Goal: Task Accomplishment & Management: Complete application form

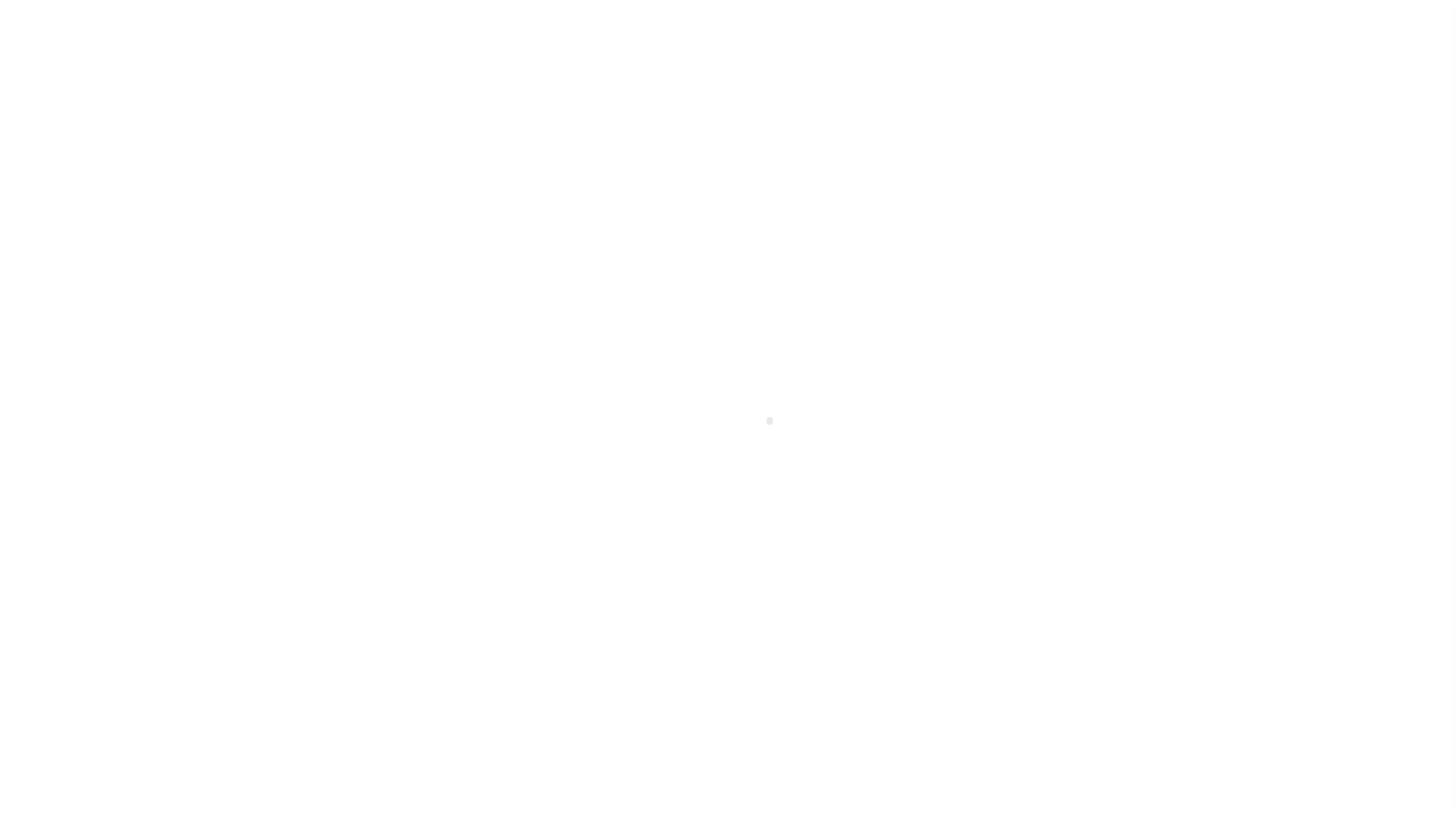
scroll to position [27, 0]
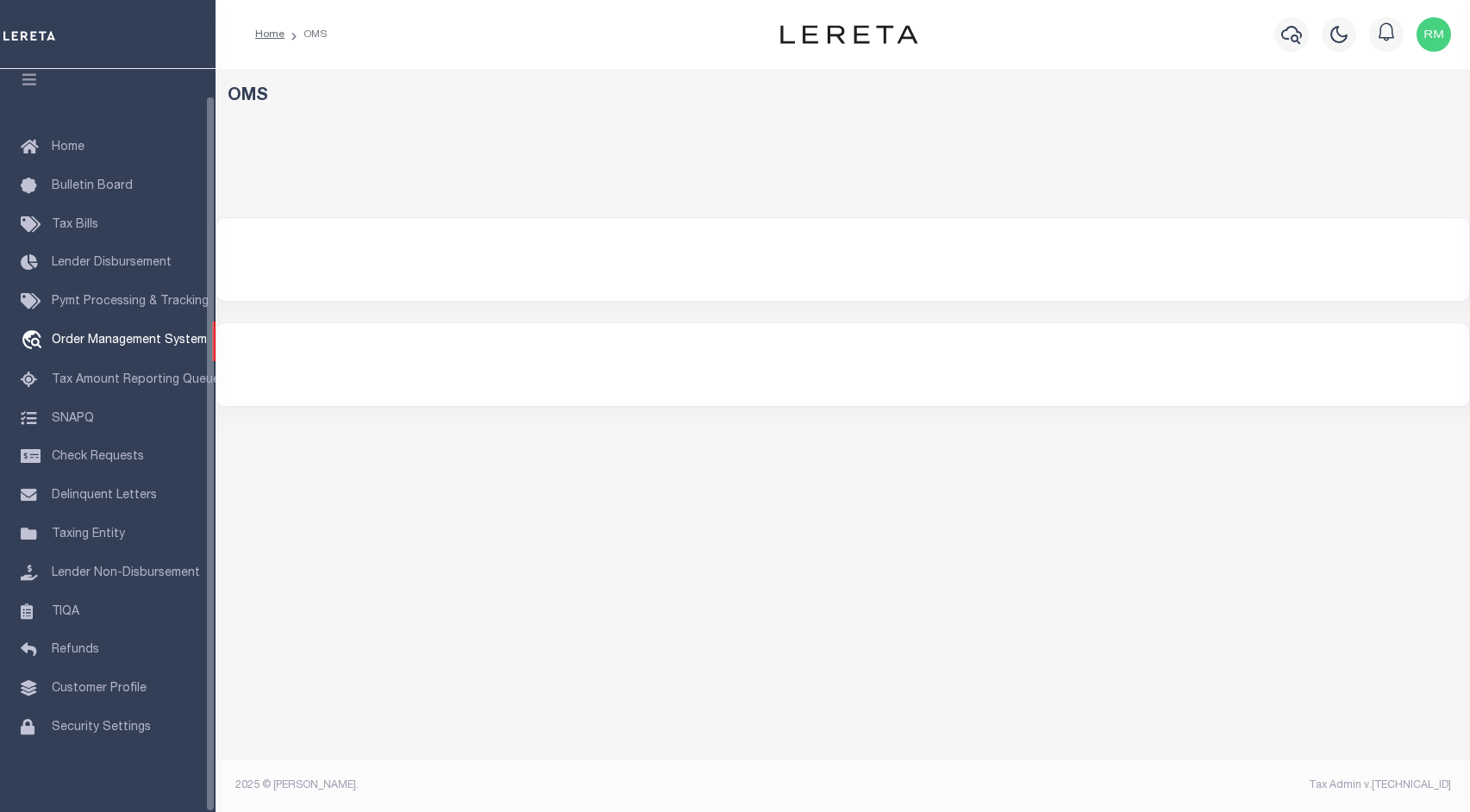
select select "200"
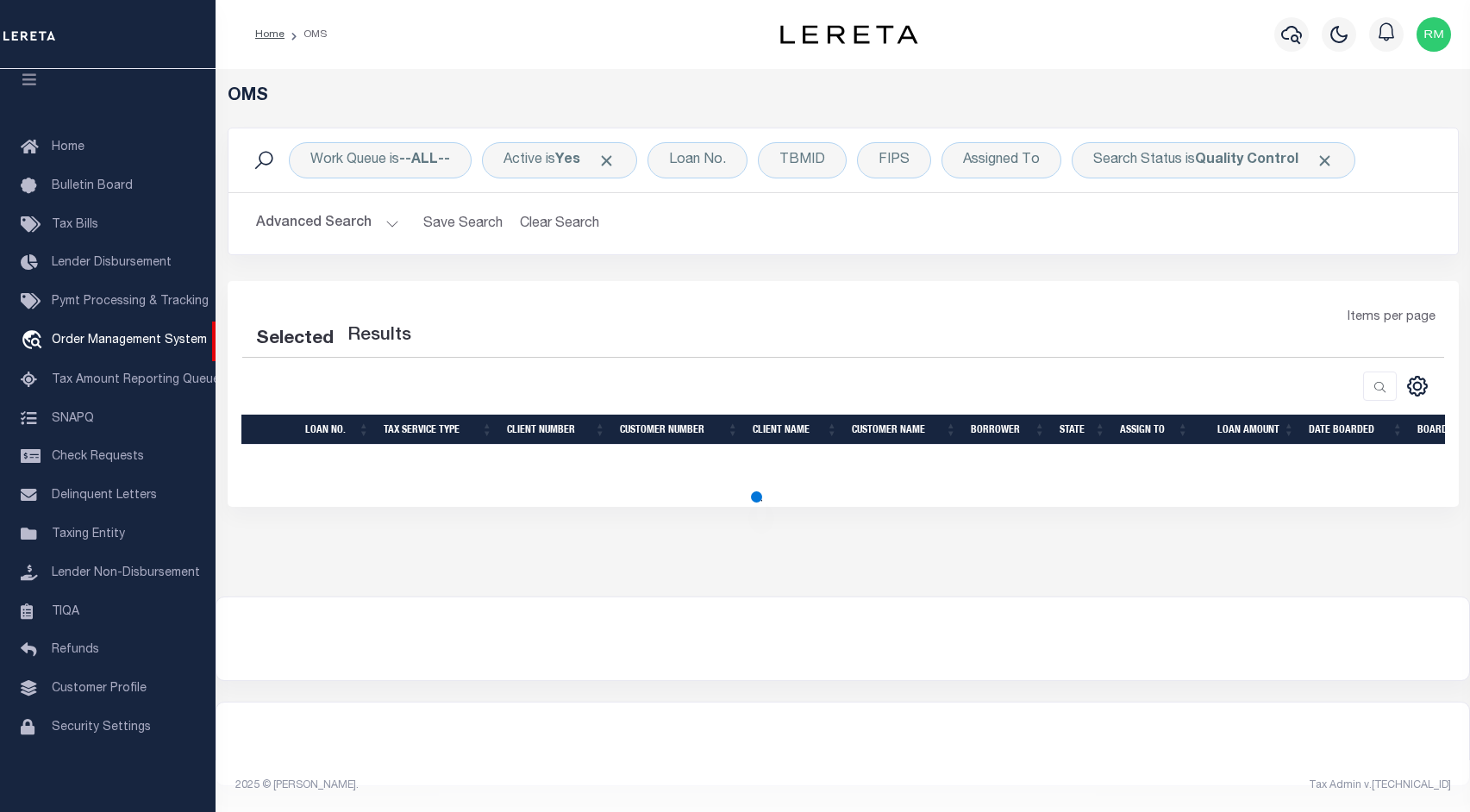
select select "200"
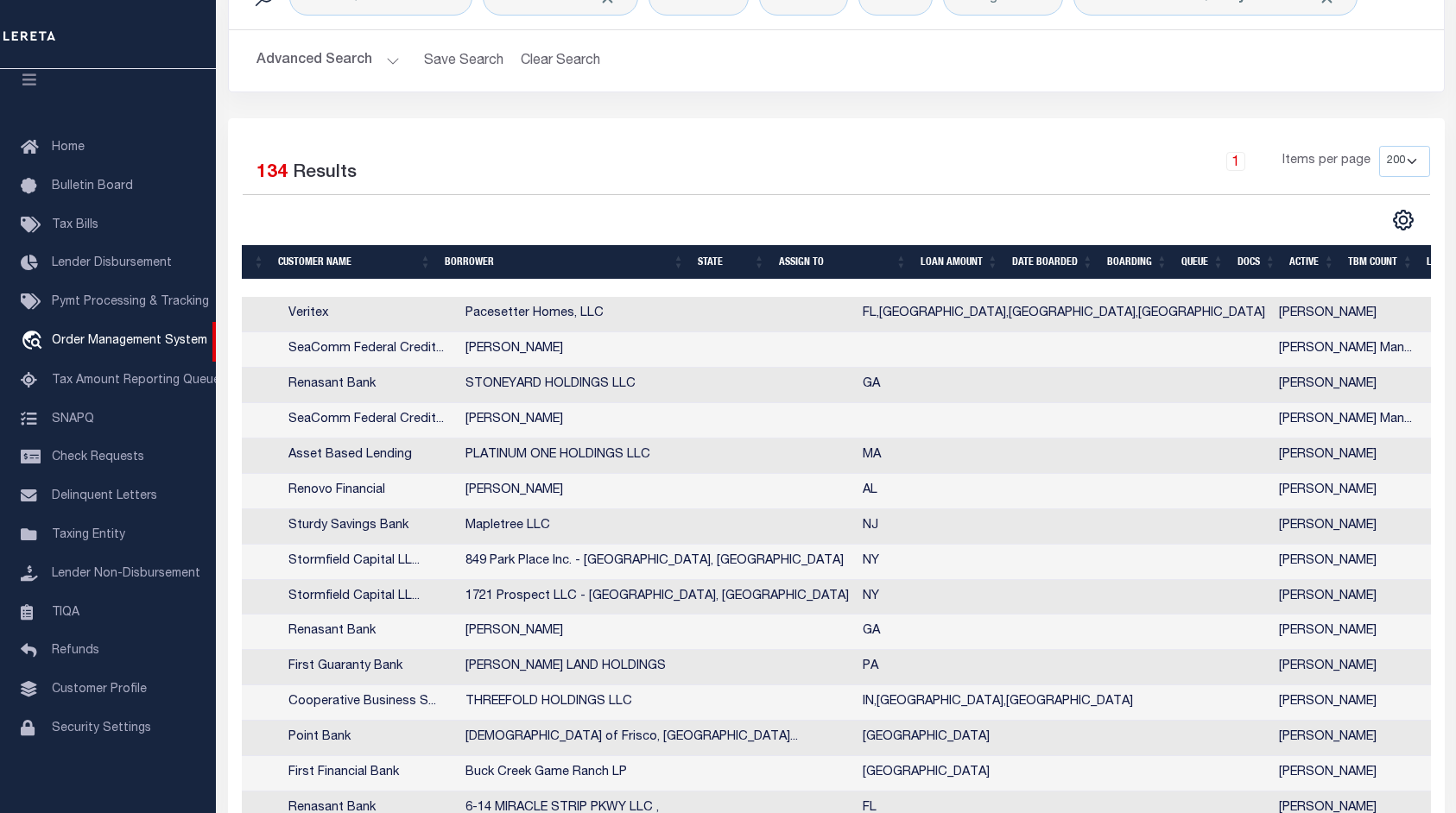
scroll to position [144, 0]
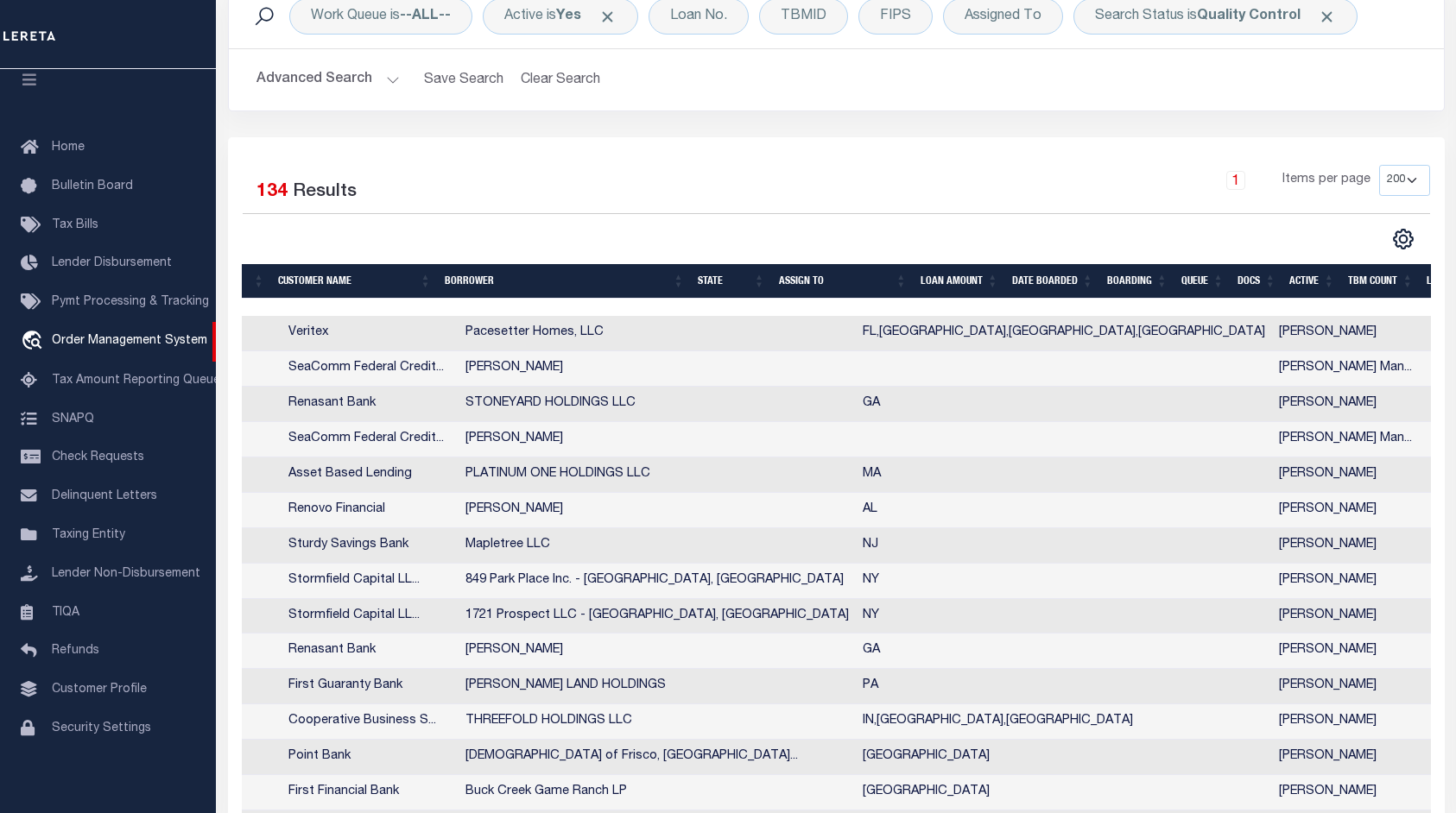
click at [764, 287] on th "State" at bounding box center [731, 281] width 81 height 36
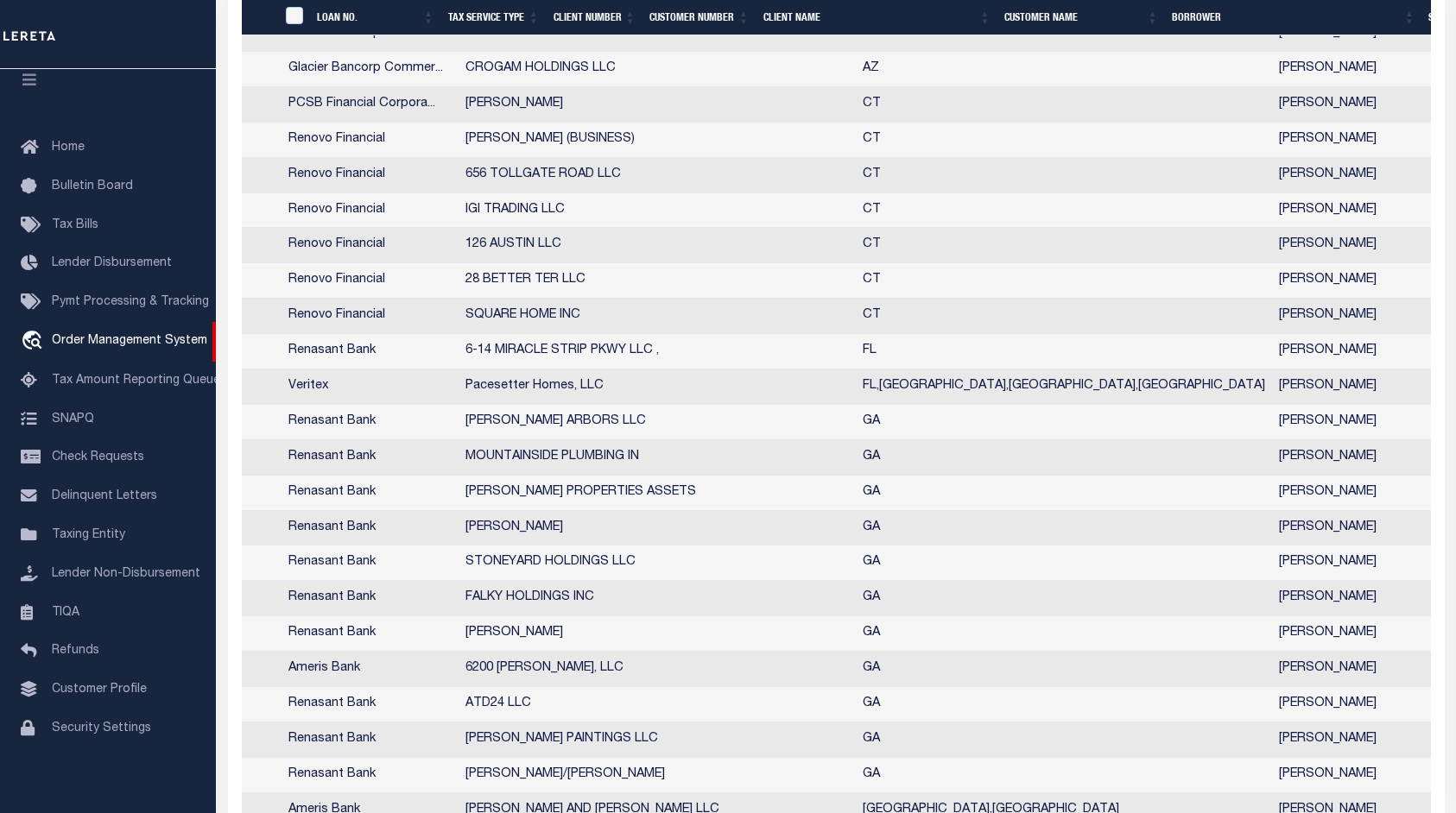
scroll to position [995, 0]
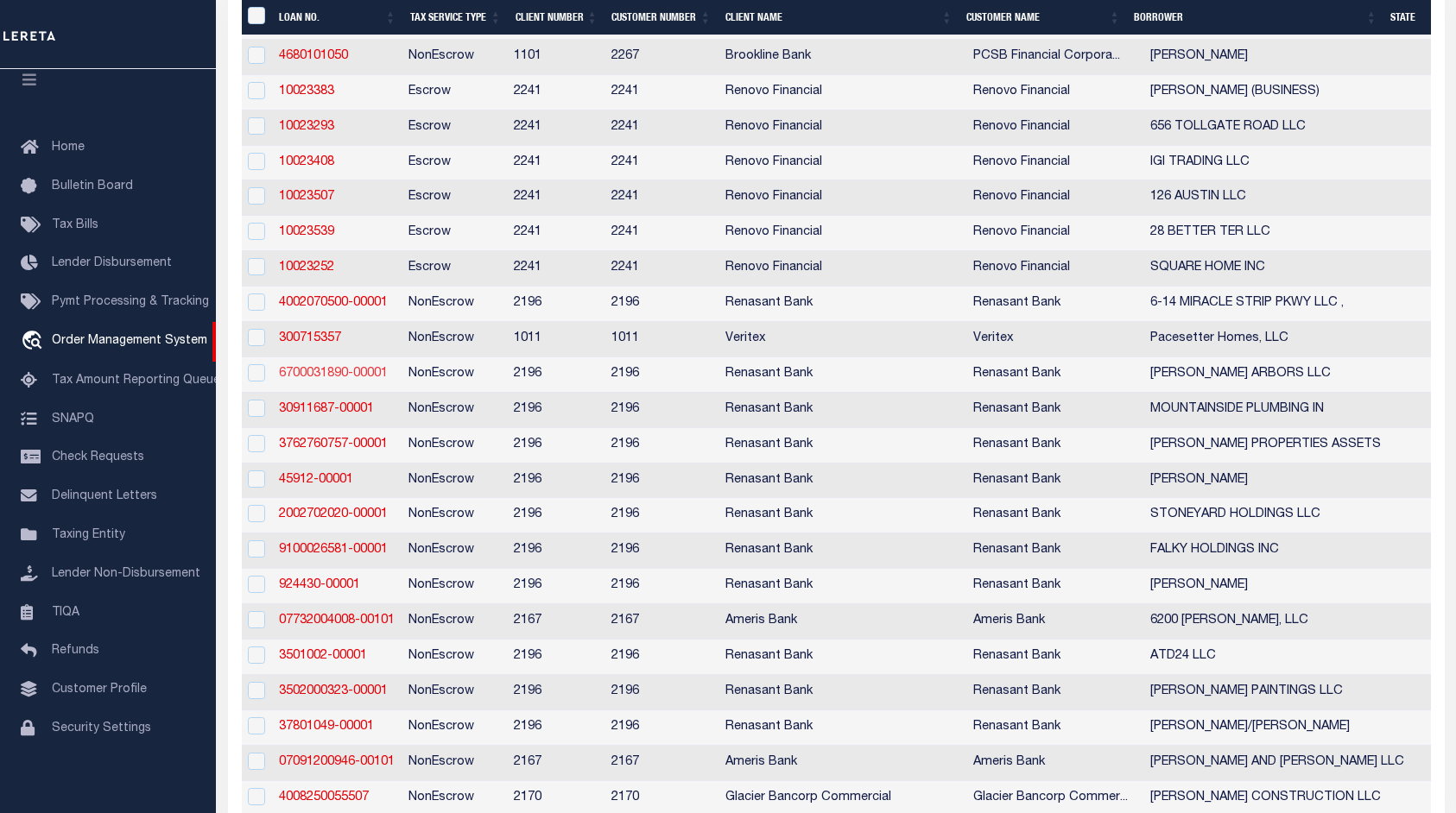
click at [342, 380] on link "6700031890-00001" at bounding box center [332, 373] width 109 height 12
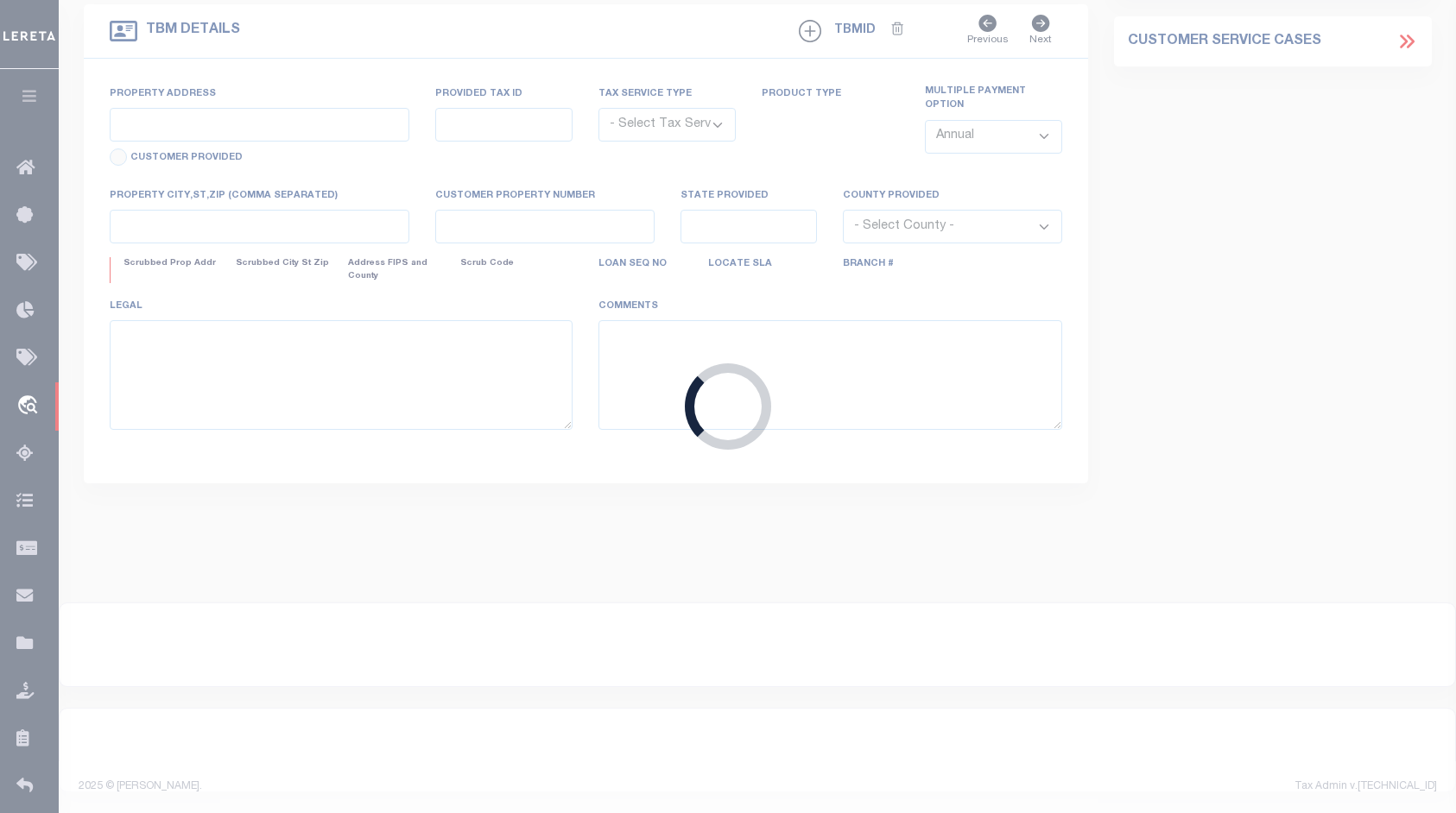
type input "6700031890-00001"
type input "[PERSON_NAME] ARBORS LLC"
select select
select select "400"
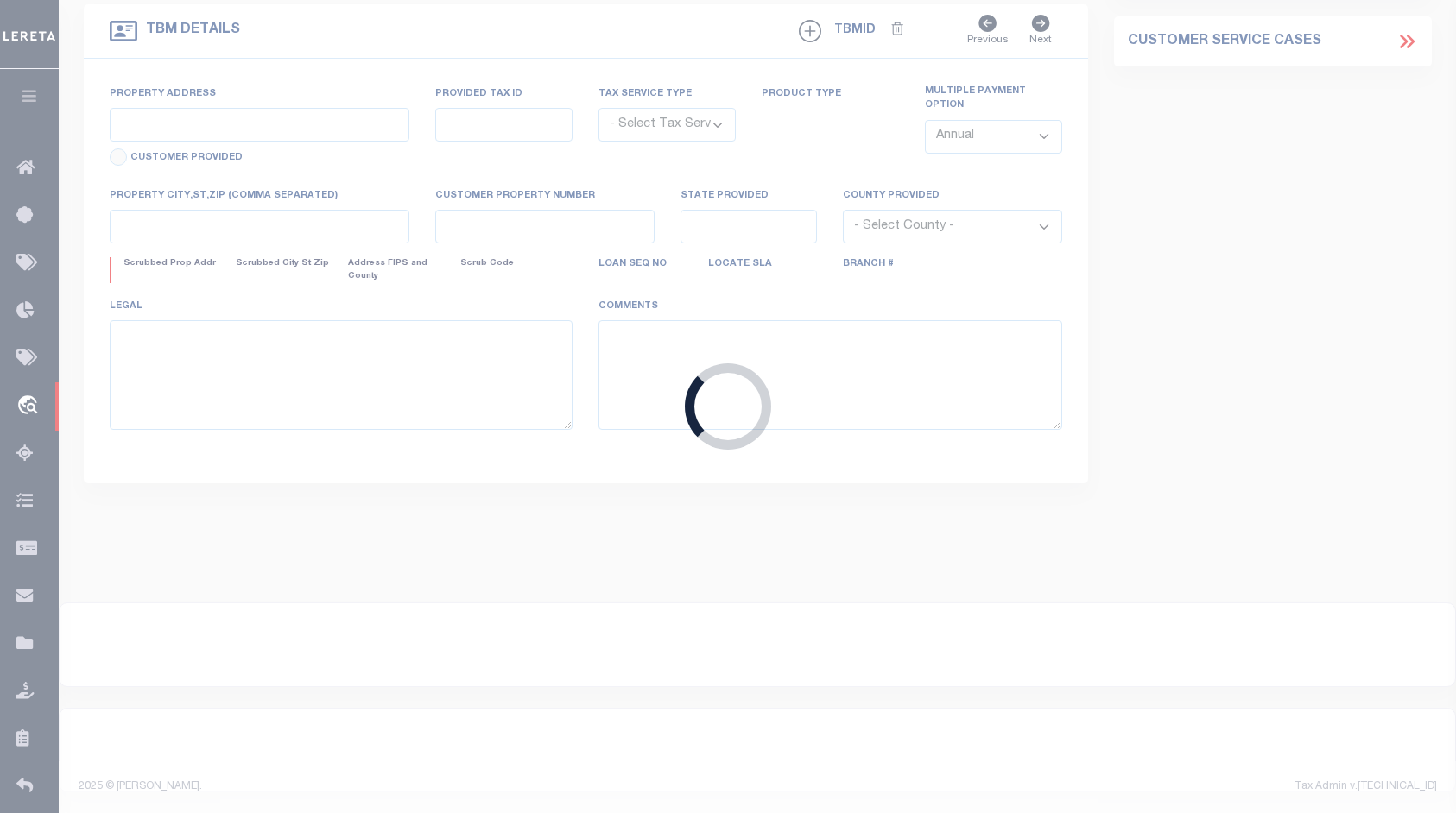
select select "NonEscrow"
type input "1576 [PERSON_NAME][GEOGRAPHIC_DATA]"
select select
type input "[GEOGRAPHIC_DATA] GA 30043"
type input "GA"
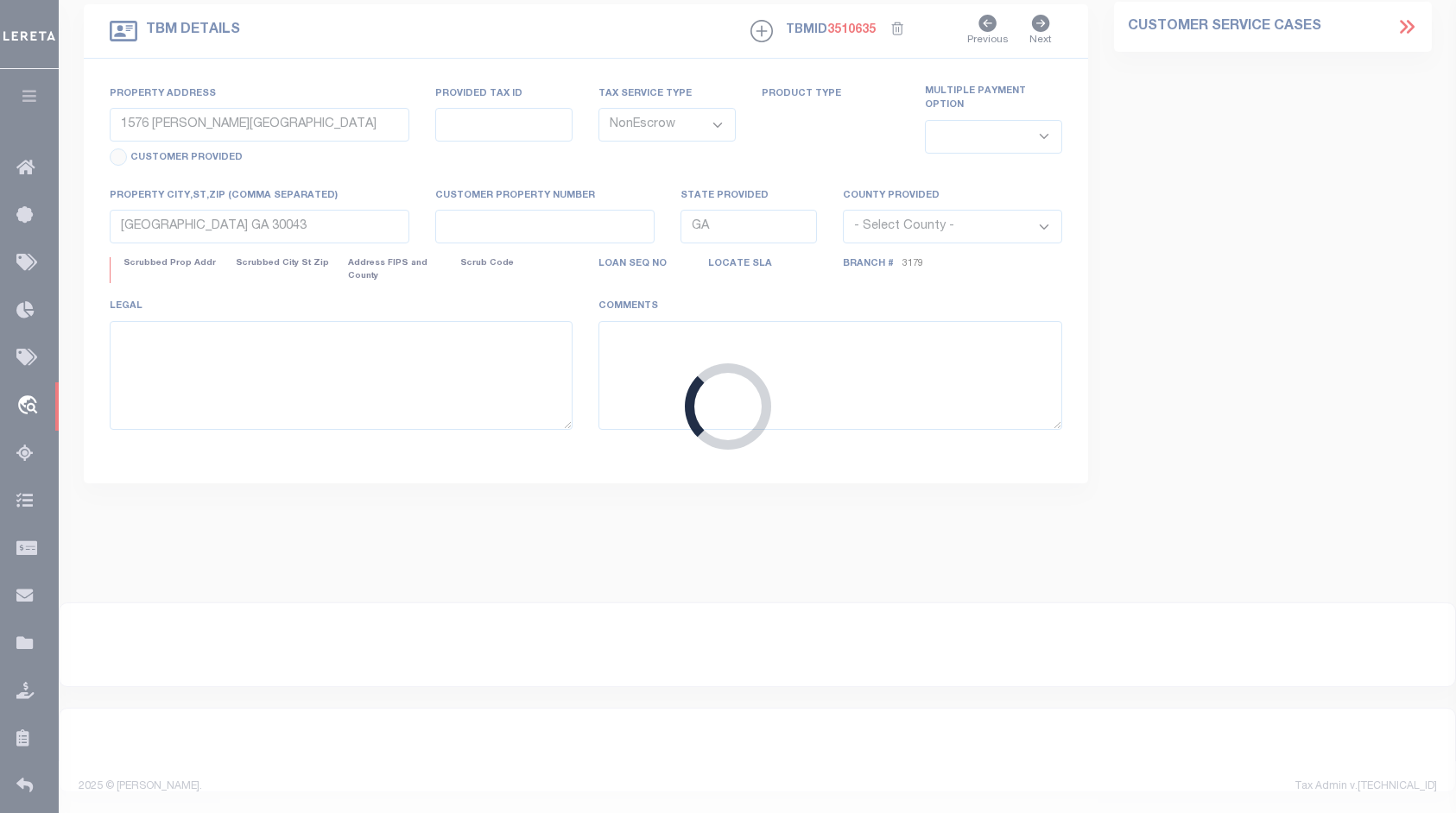
select select
select select "164191"
select select "5181"
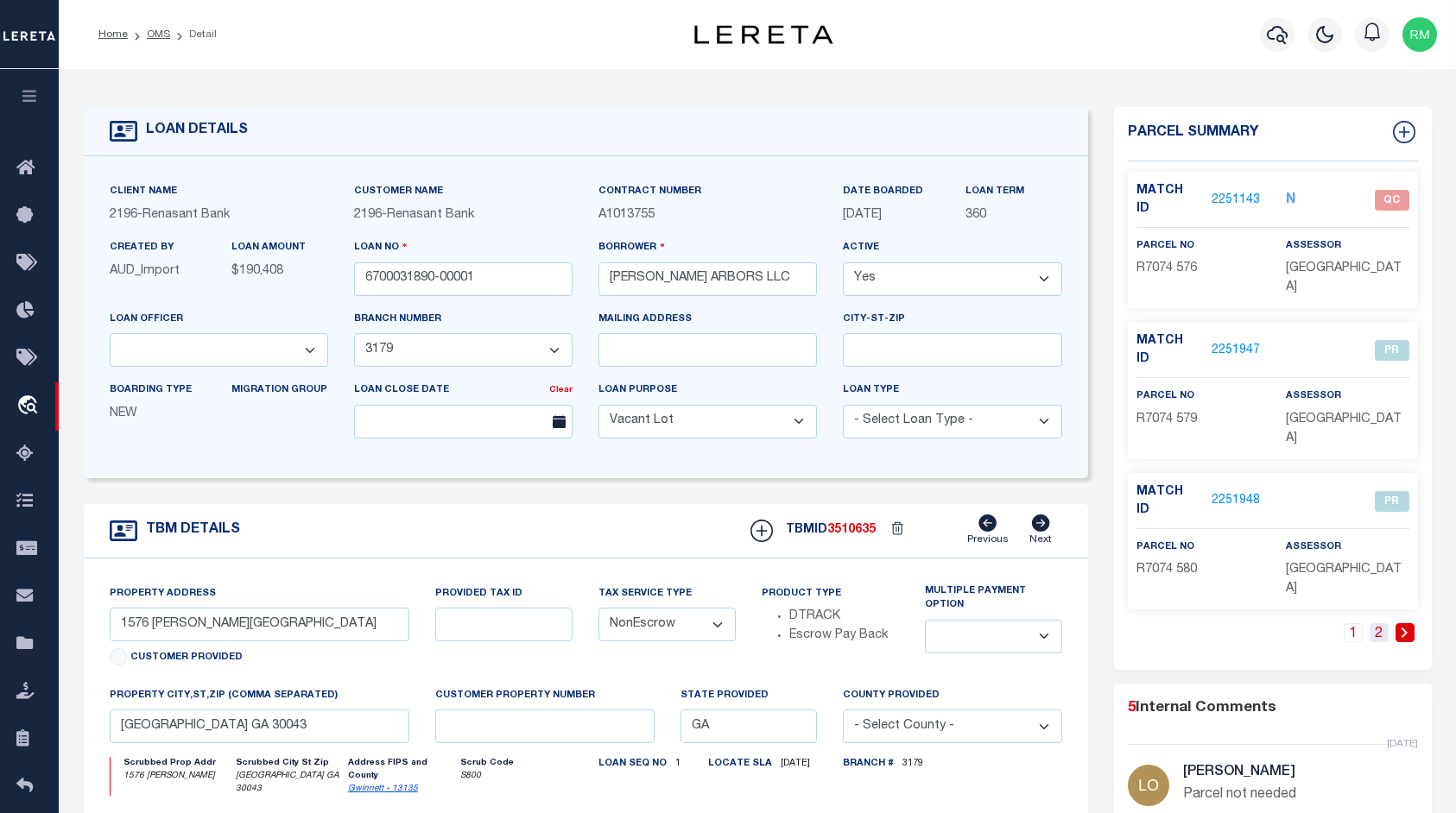
click at [1382, 623] on link "2" at bounding box center [1378, 632] width 19 height 19
click at [1412, 623] on link "2" at bounding box center [1404, 632] width 19 height 19
click at [1377, 623] on link "1" at bounding box center [1378, 632] width 19 height 19
click at [1387, 190] on span "QC" at bounding box center [1392, 200] width 35 height 21
click at [1388, 197] on span "QC" at bounding box center [1392, 200] width 35 height 21
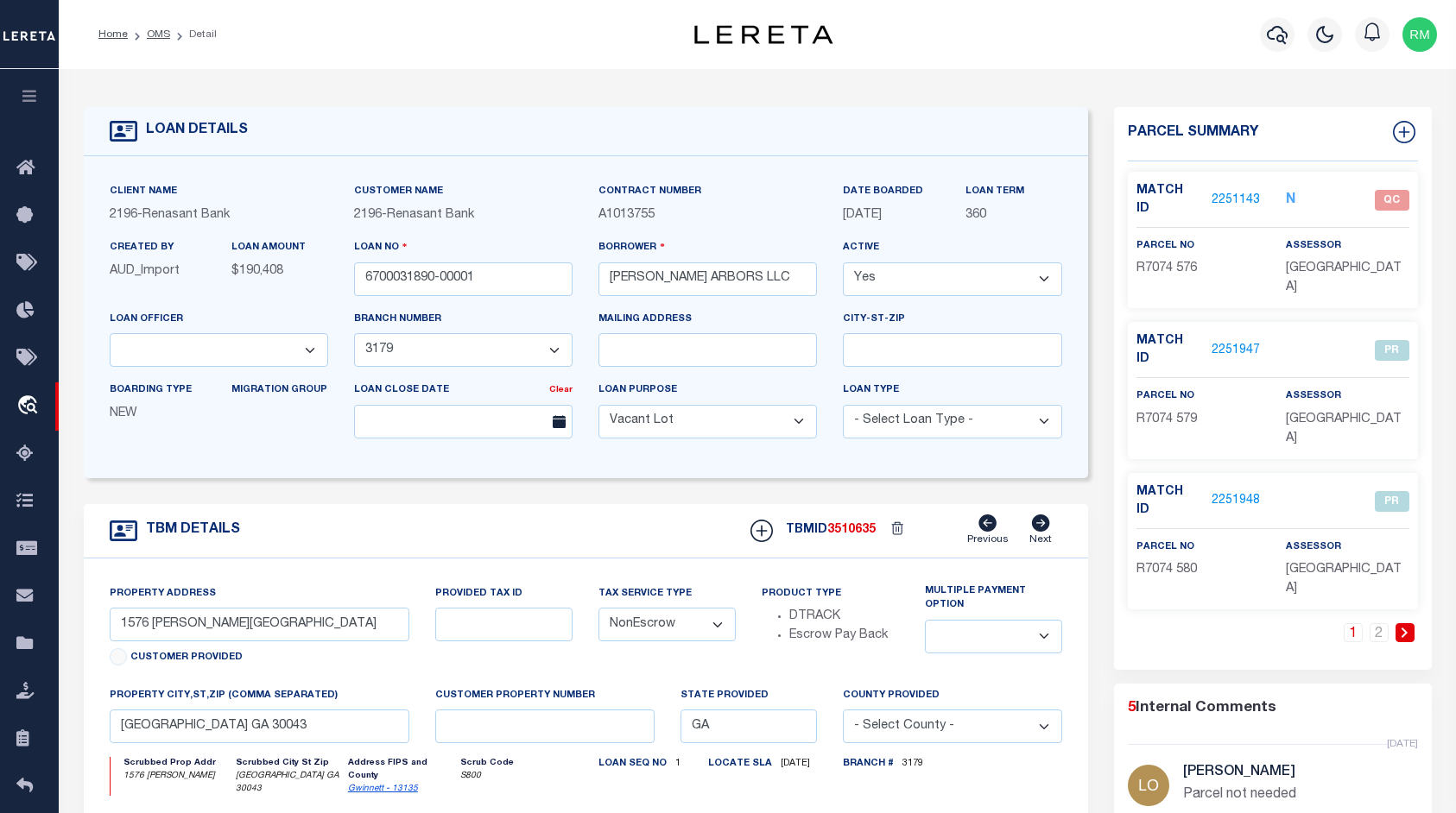
click at [1234, 192] on link "2251143" at bounding box center [1235, 201] width 48 height 18
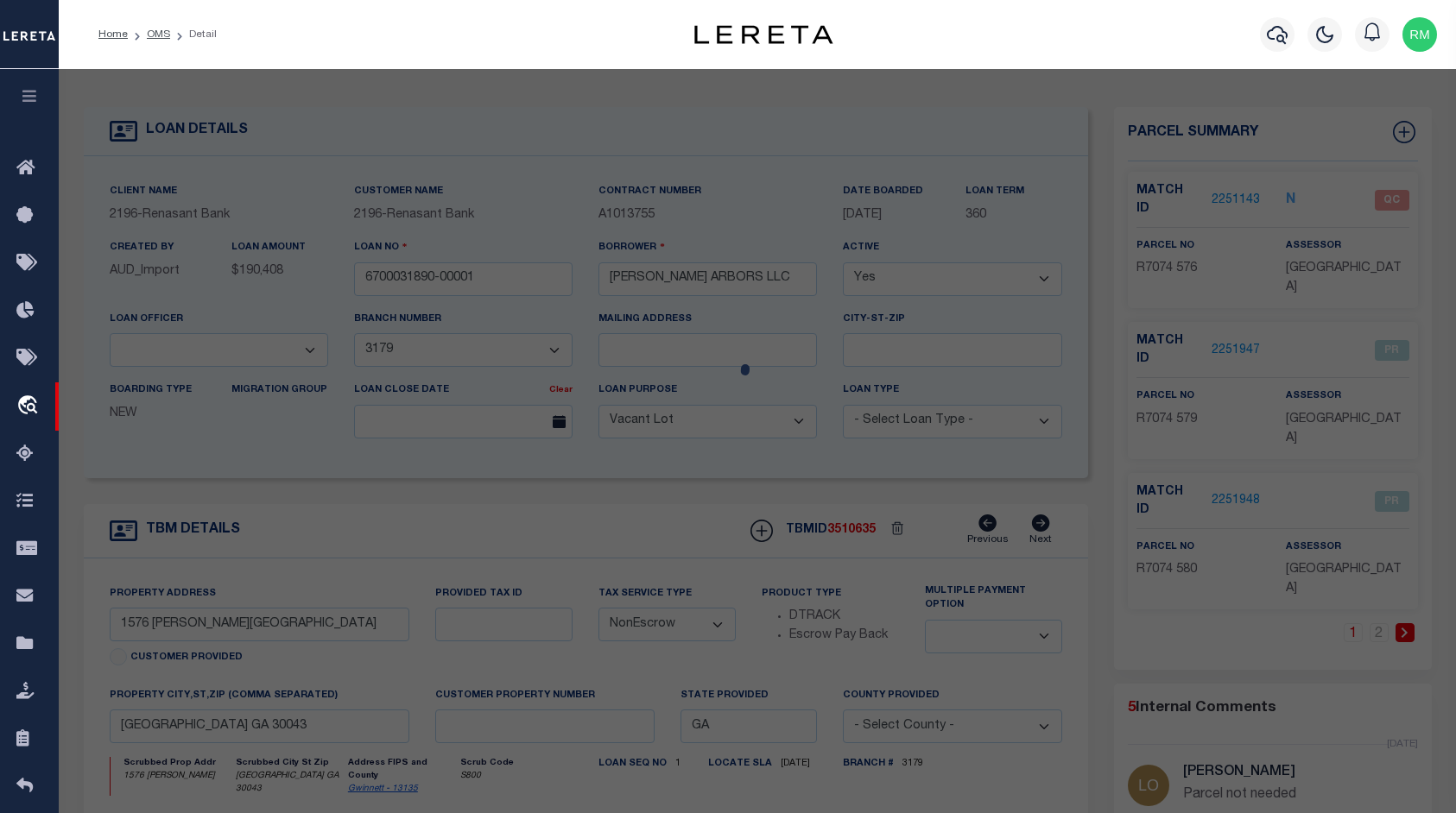
checkbox input "false"
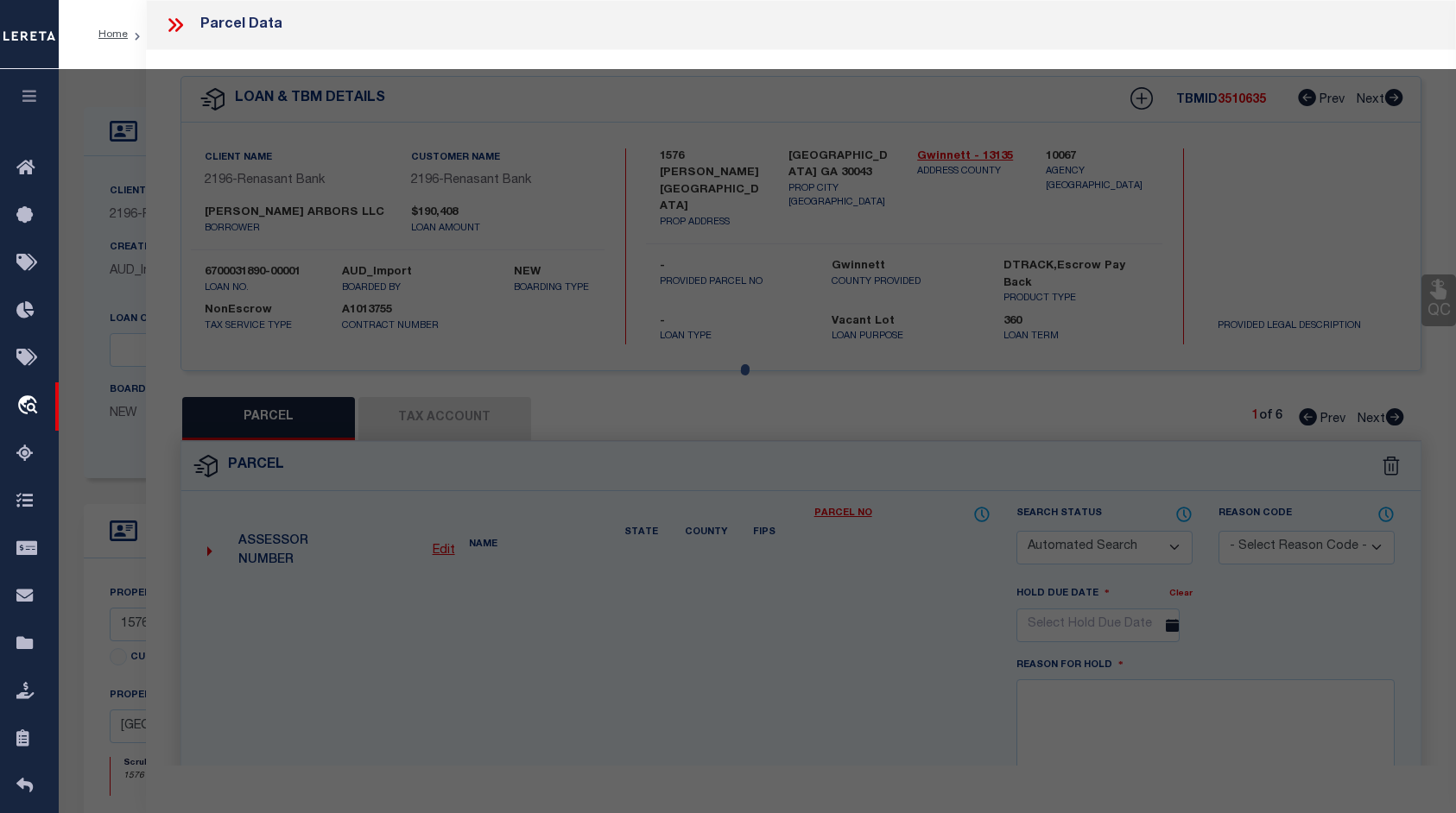
select select "QC"
type input "[PERSON_NAME] ARBORS LLC"
select select "AGW"
select select "ADD"
type input "1576 [PERSON_NAME]"
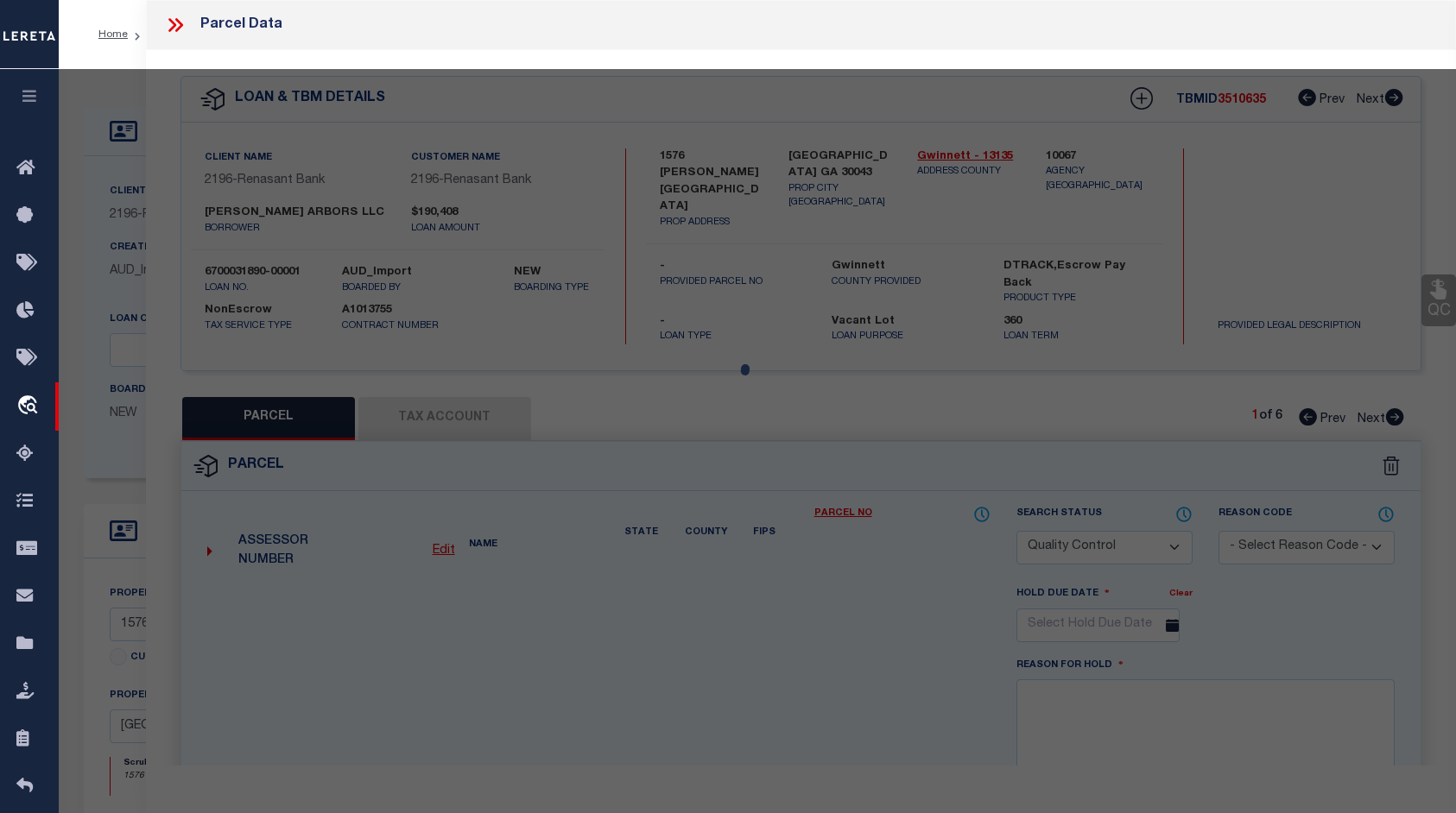
type input "[GEOGRAPHIC_DATA], GA 30043"
type textarea "L1576 [PERSON_NAME] ARBORS CONDOMINIUM"
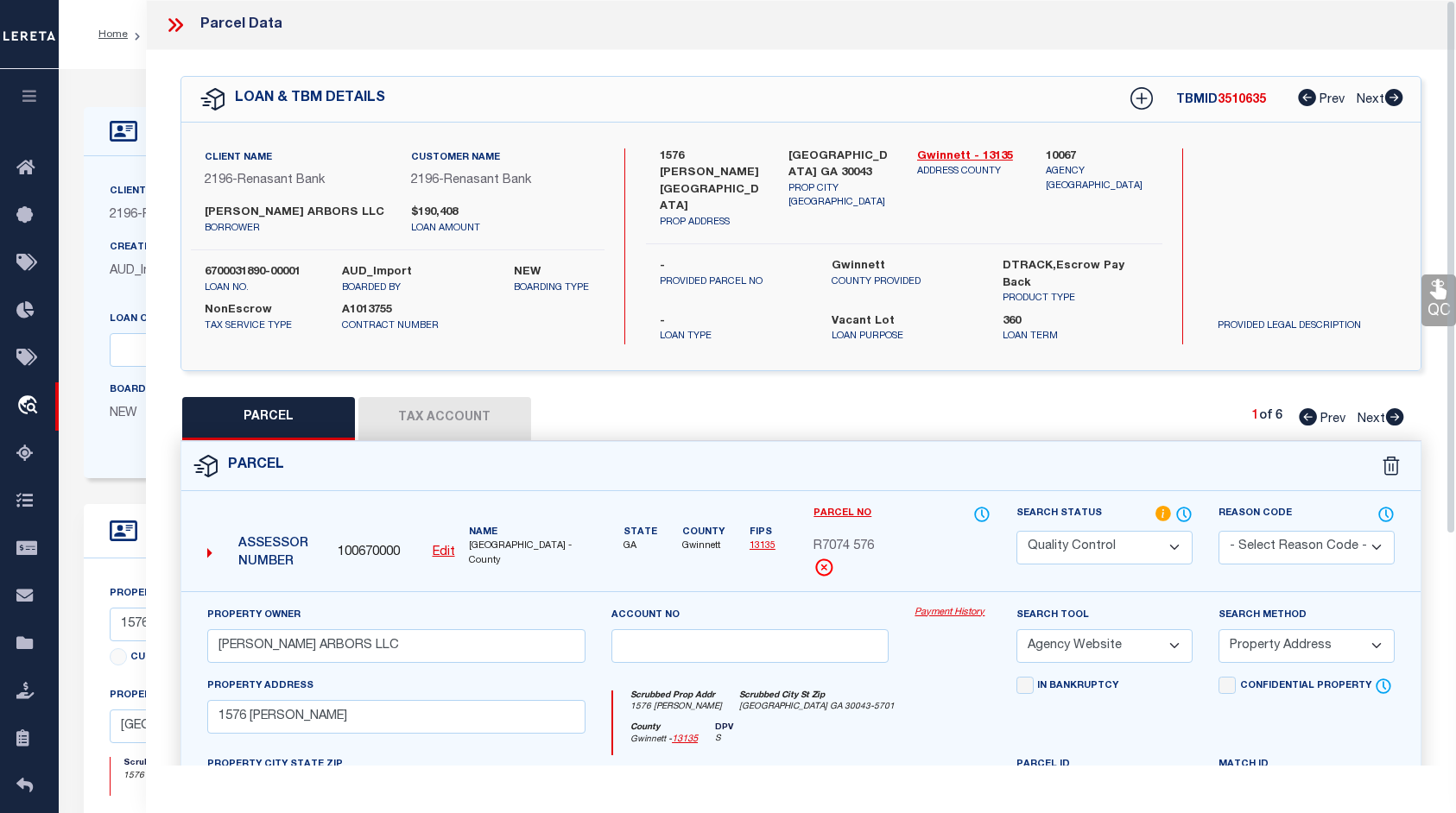
click at [1439, 308] on link "QC" at bounding box center [1439, 300] width 35 height 52
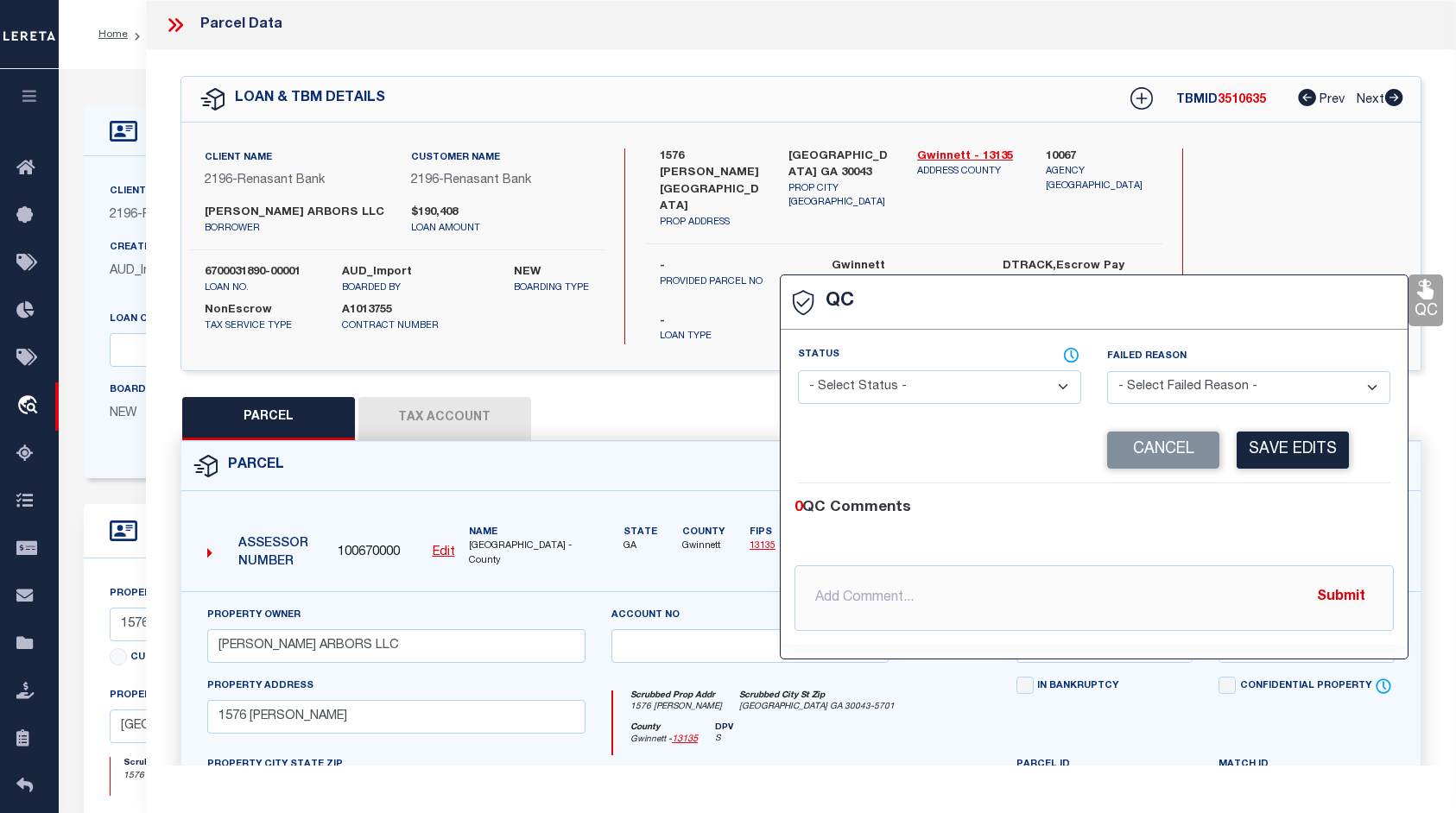
click at [1366, 220] on div "Search by Legal Customer" at bounding box center [1306, 205] width 206 height 113
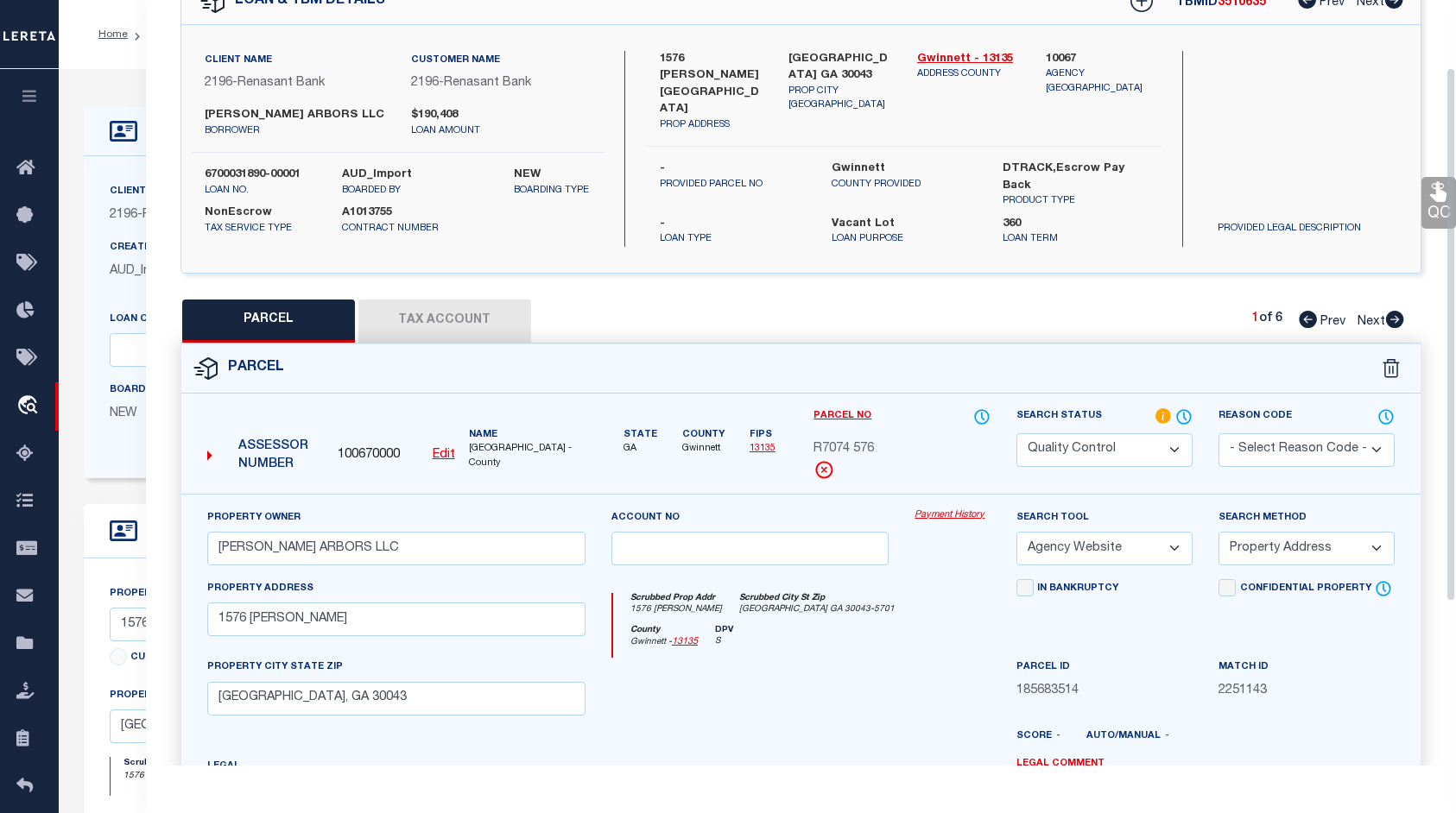
scroll to position [26, 0]
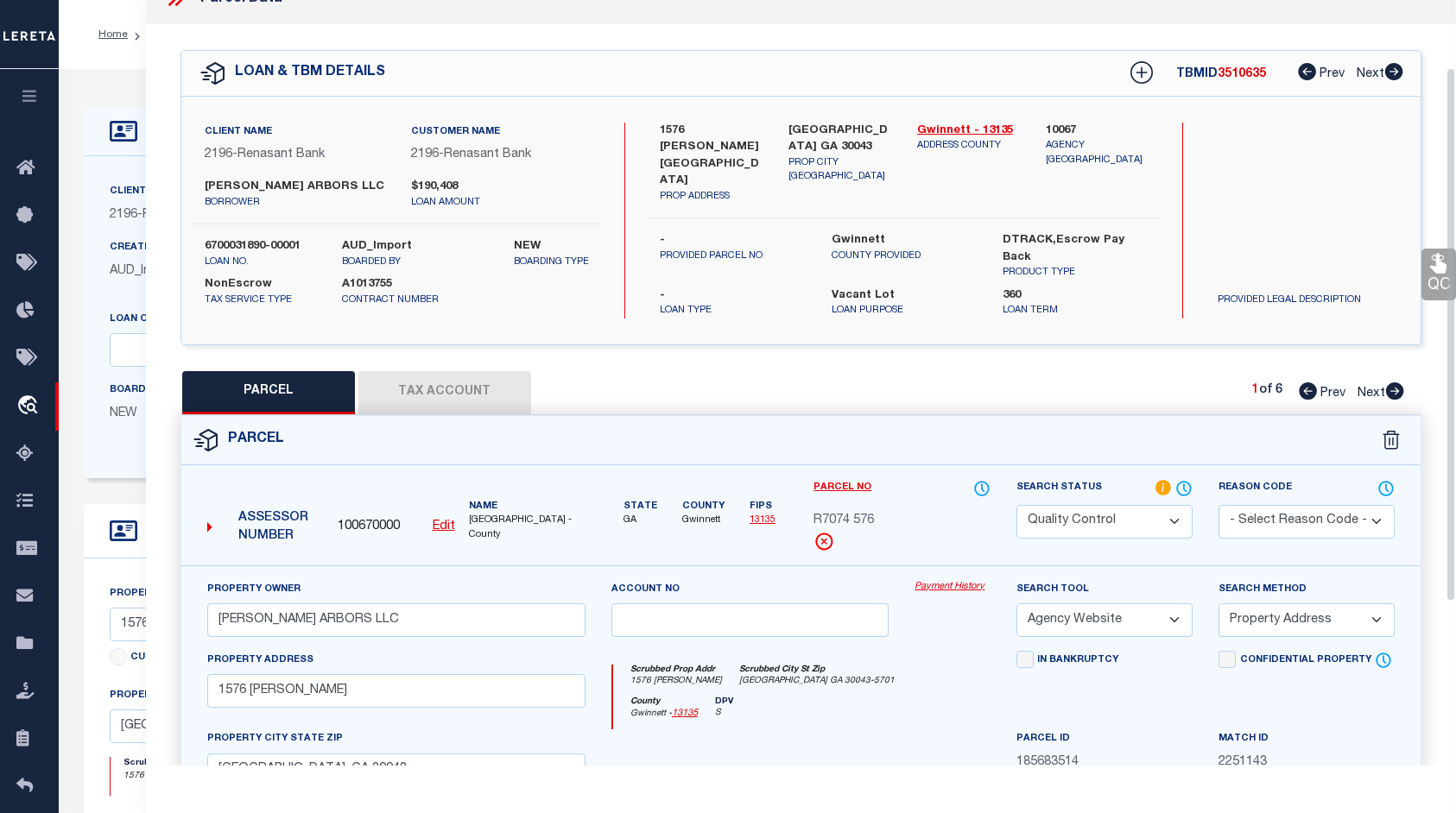
drag, startPoint x: 1447, startPoint y: 364, endPoint x: 1473, endPoint y: 382, distance: 31.6
click at [1455, 382] on html "Home OMS Detail" at bounding box center [728, 783] width 1456 height 1566
click at [1392, 382] on icon at bounding box center [1395, 391] width 18 height 17
select select "AS"
select select
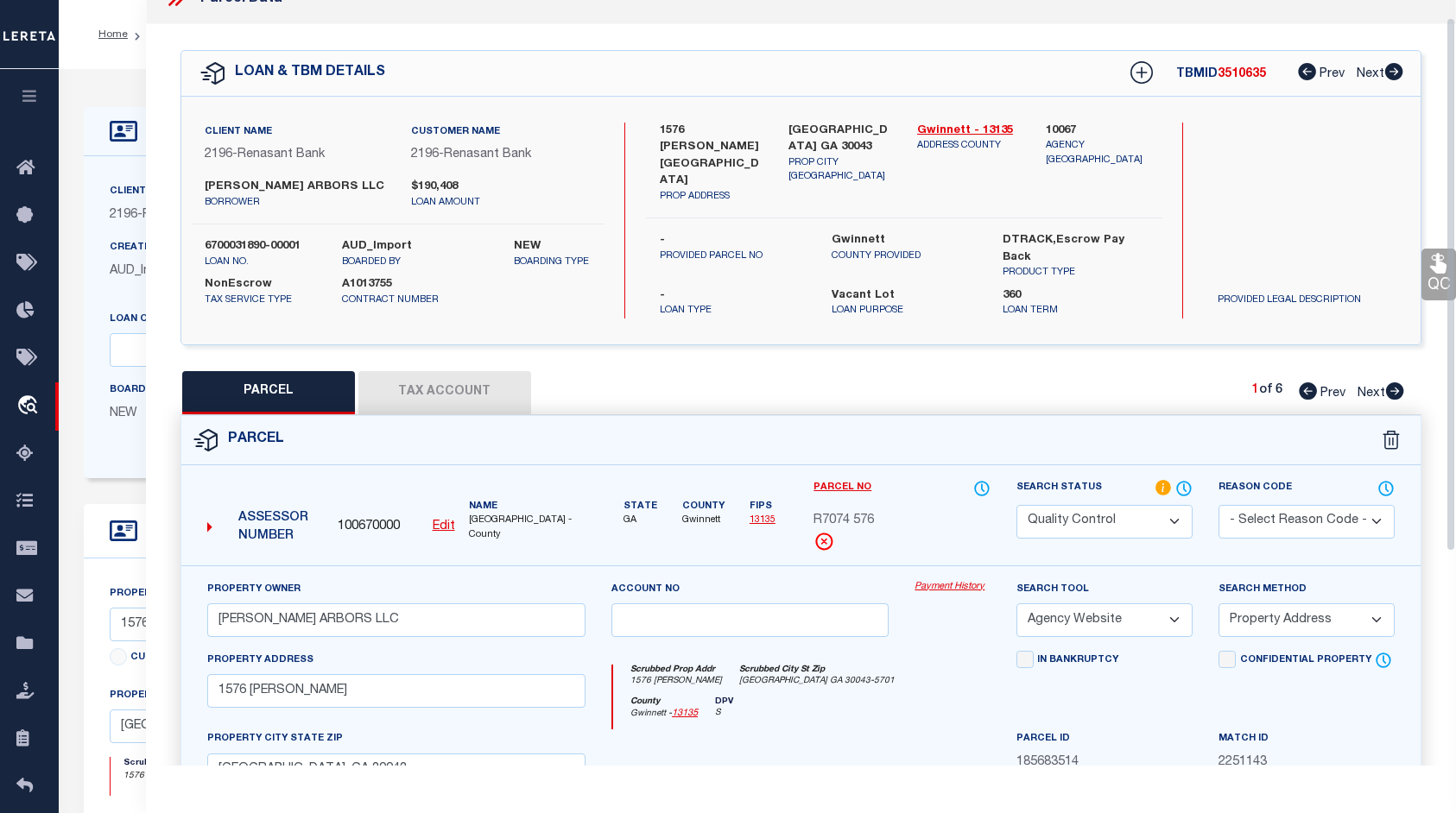
select select
checkbox input "false"
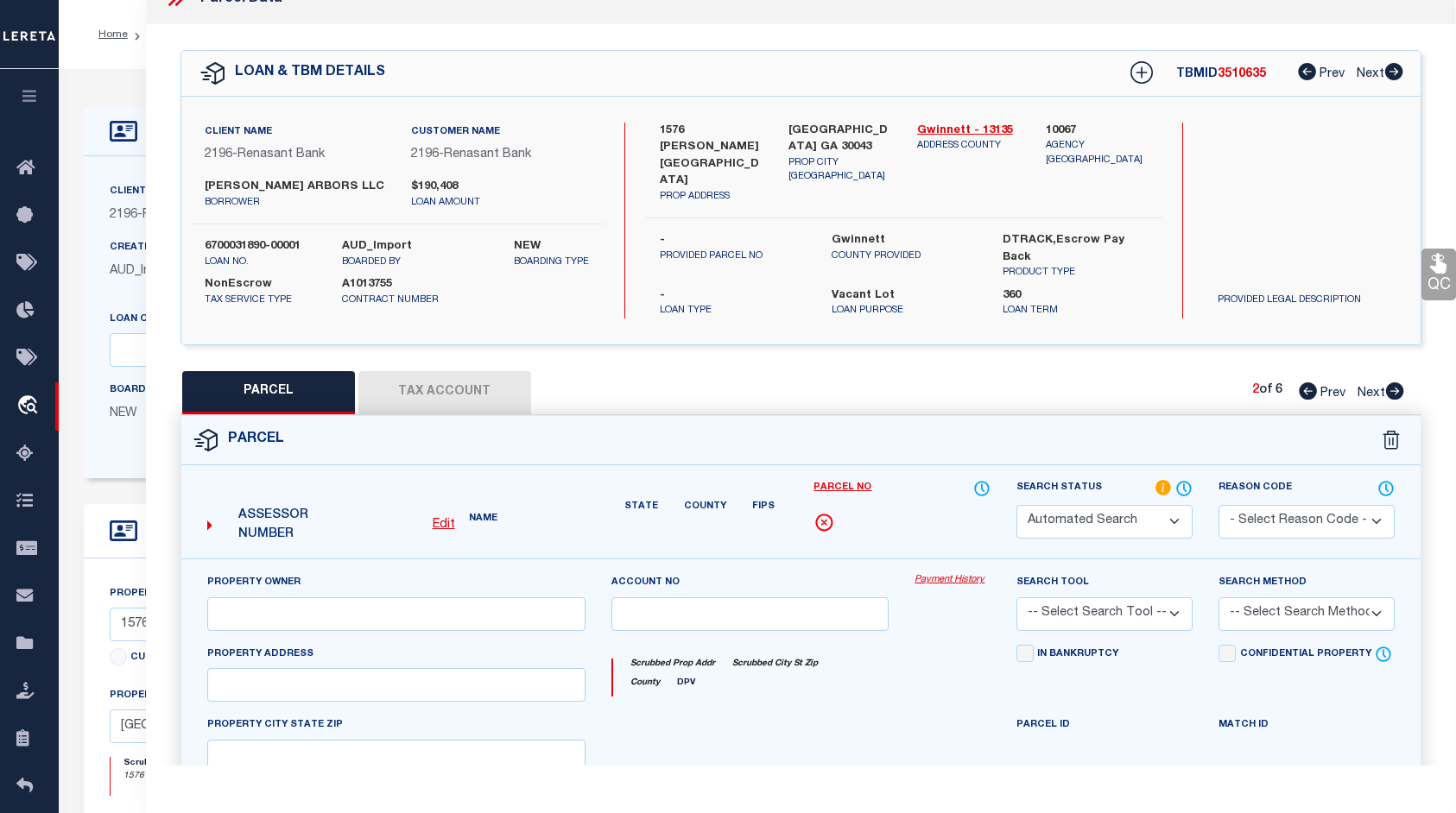
select select "PR"
select select "099"
type input "[PERSON_NAME] ARBORS LLC"
select select "ATL"
select select "ADD"
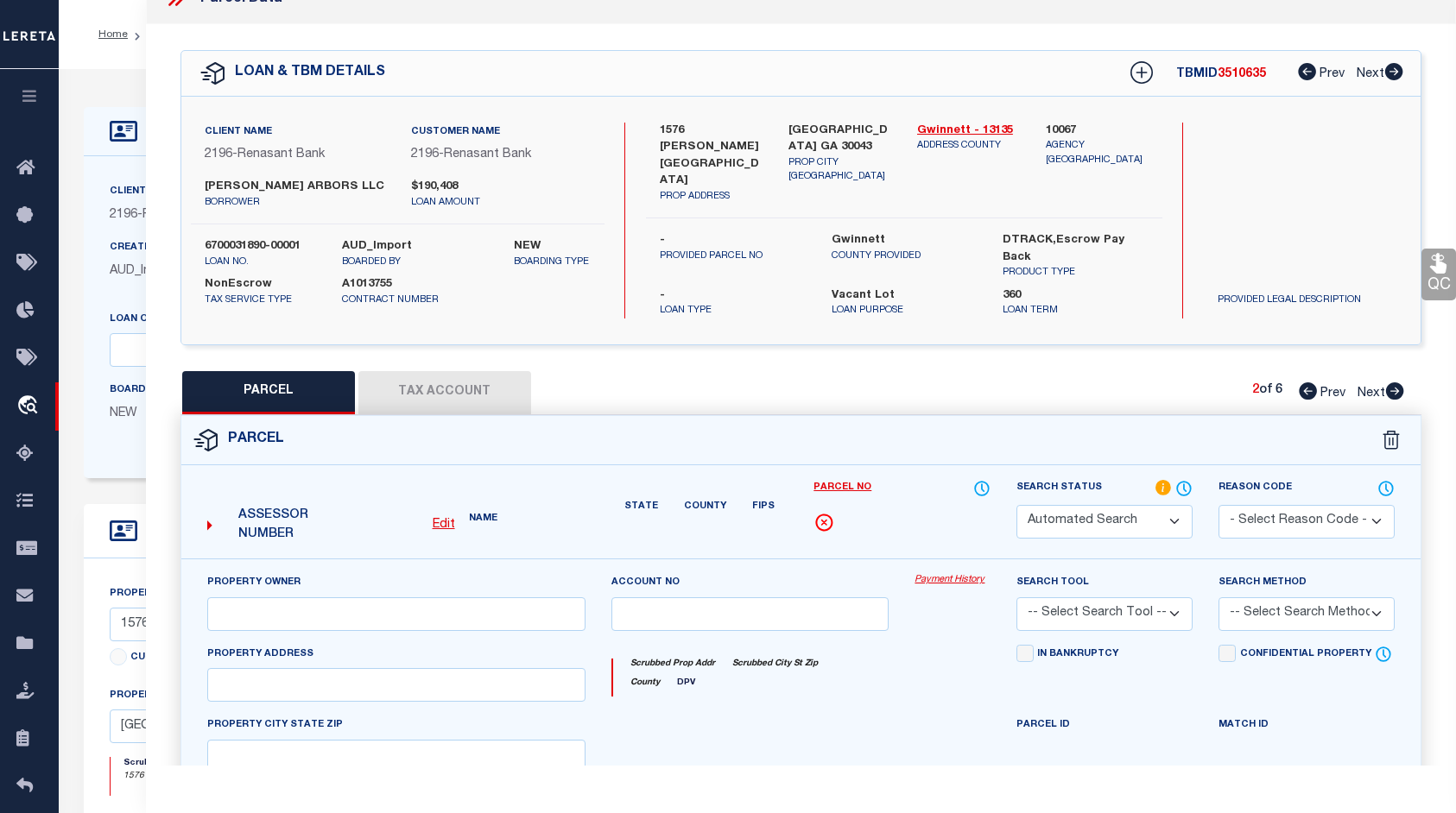
type input "1588 [PERSON_NAME]"
type input "[GEOGRAPHIC_DATA], GA 30043"
type textarea "L1588 [PERSON_NAME] ARBORS CONDOMINIUM"
type textarea "Parcel not needed"
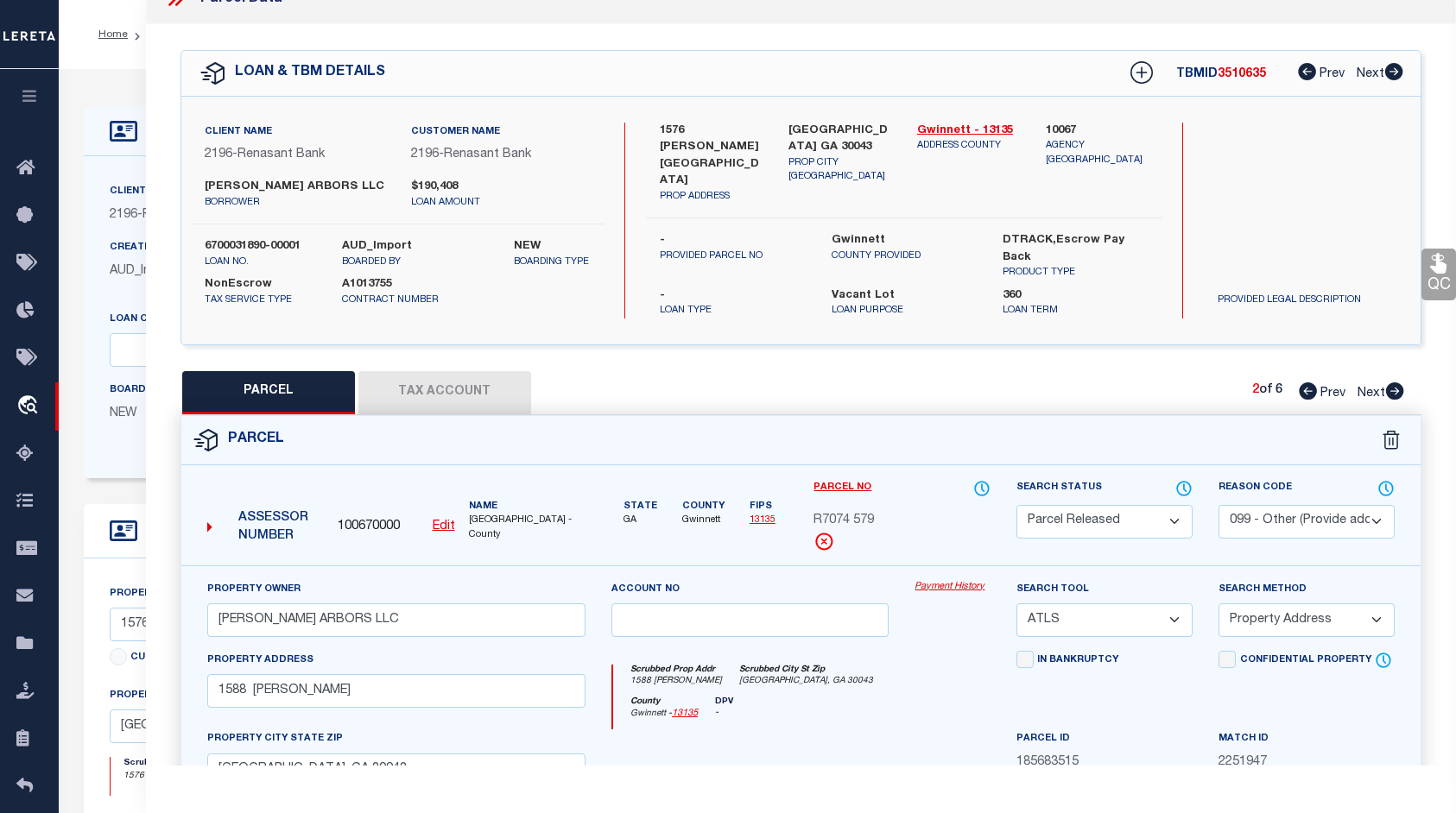
click at [1392, 382] on icon at bounding box center [1395, 391] width 18 height 17
select select "AS"
select select
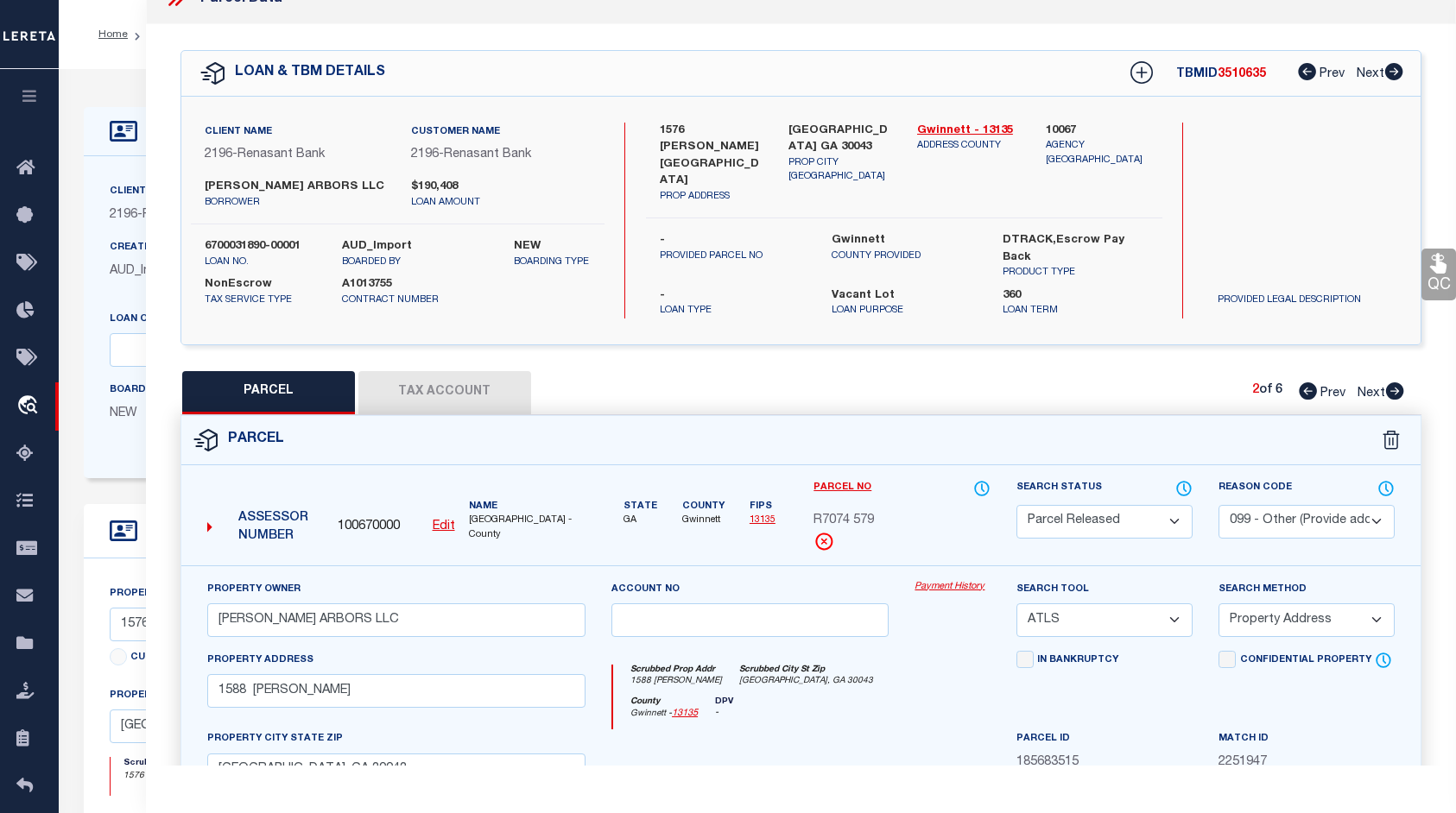
checkbox input "false"
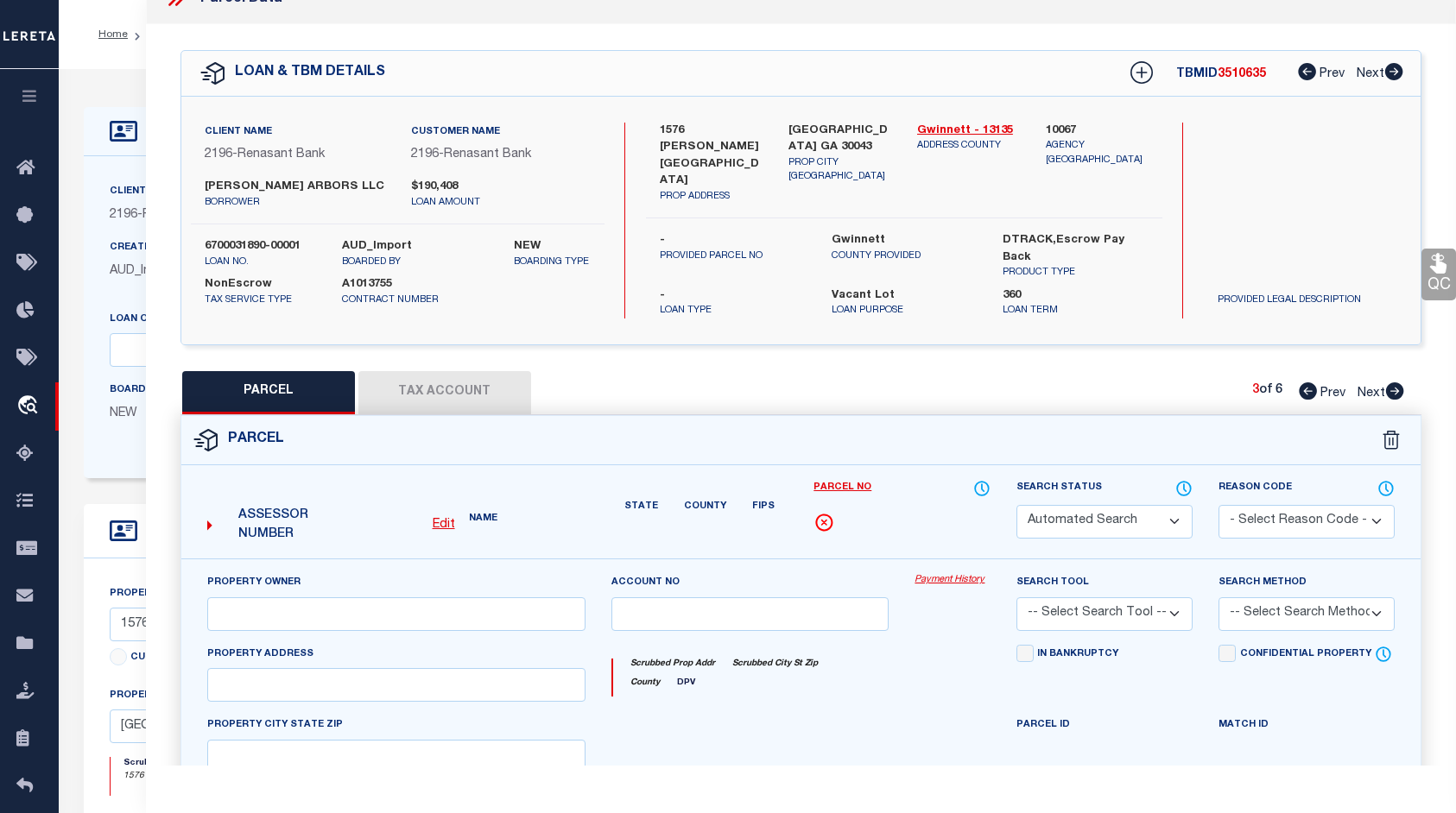
select select "PR"
select select "099"
type input "[PERSON_NAME] ARBORS LLC"
select select "ATL"
select select "ADD"
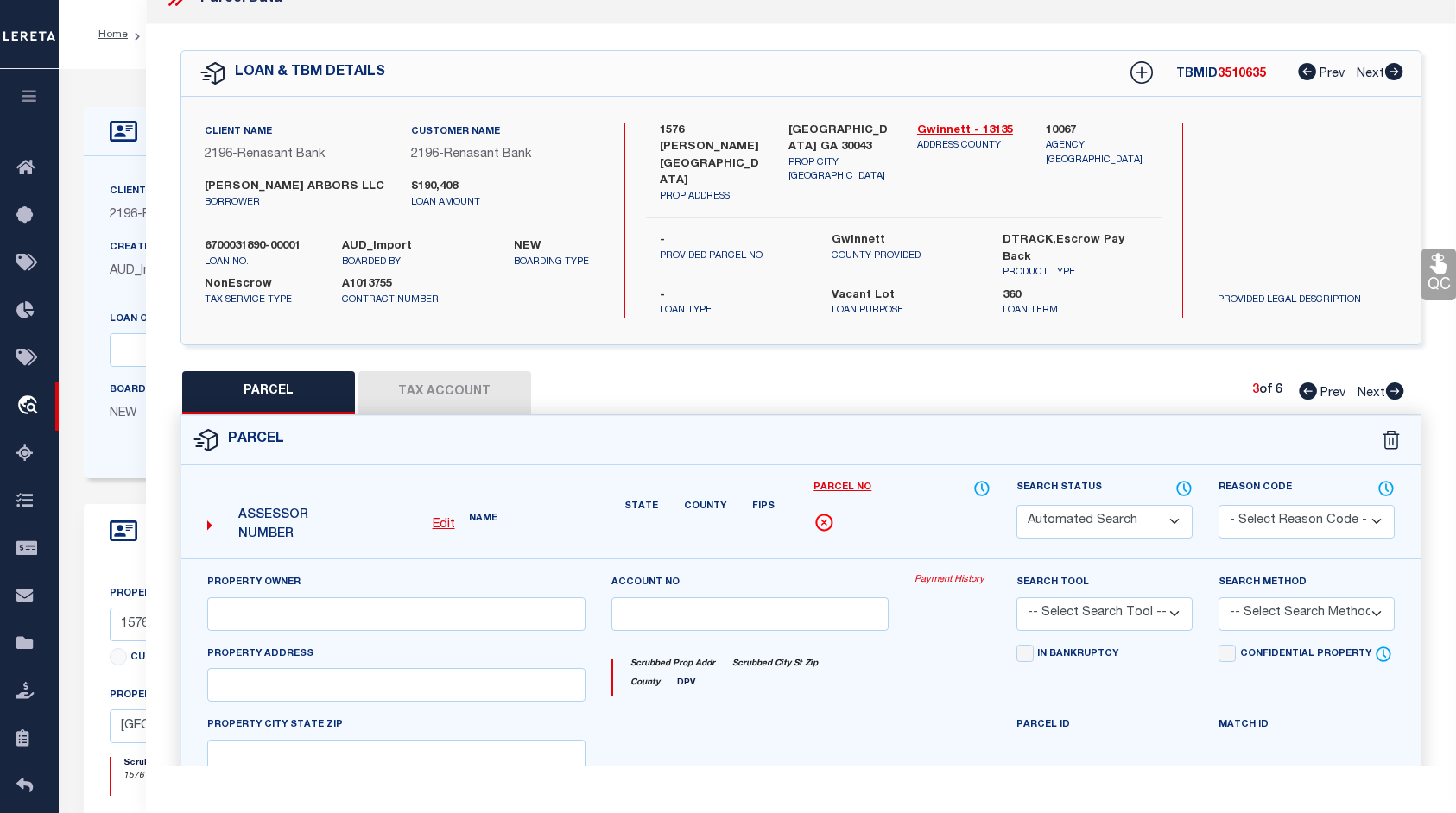
type input "[STREET_ADDRESS][PERSON_NAME]"
type input "[GEOGRAPHIC_DATA], GA 30043"
type textarea "L1600 [PERSON_NAME] ARBORS CONDOMINIUM"
type textarea "Parcel not needed"
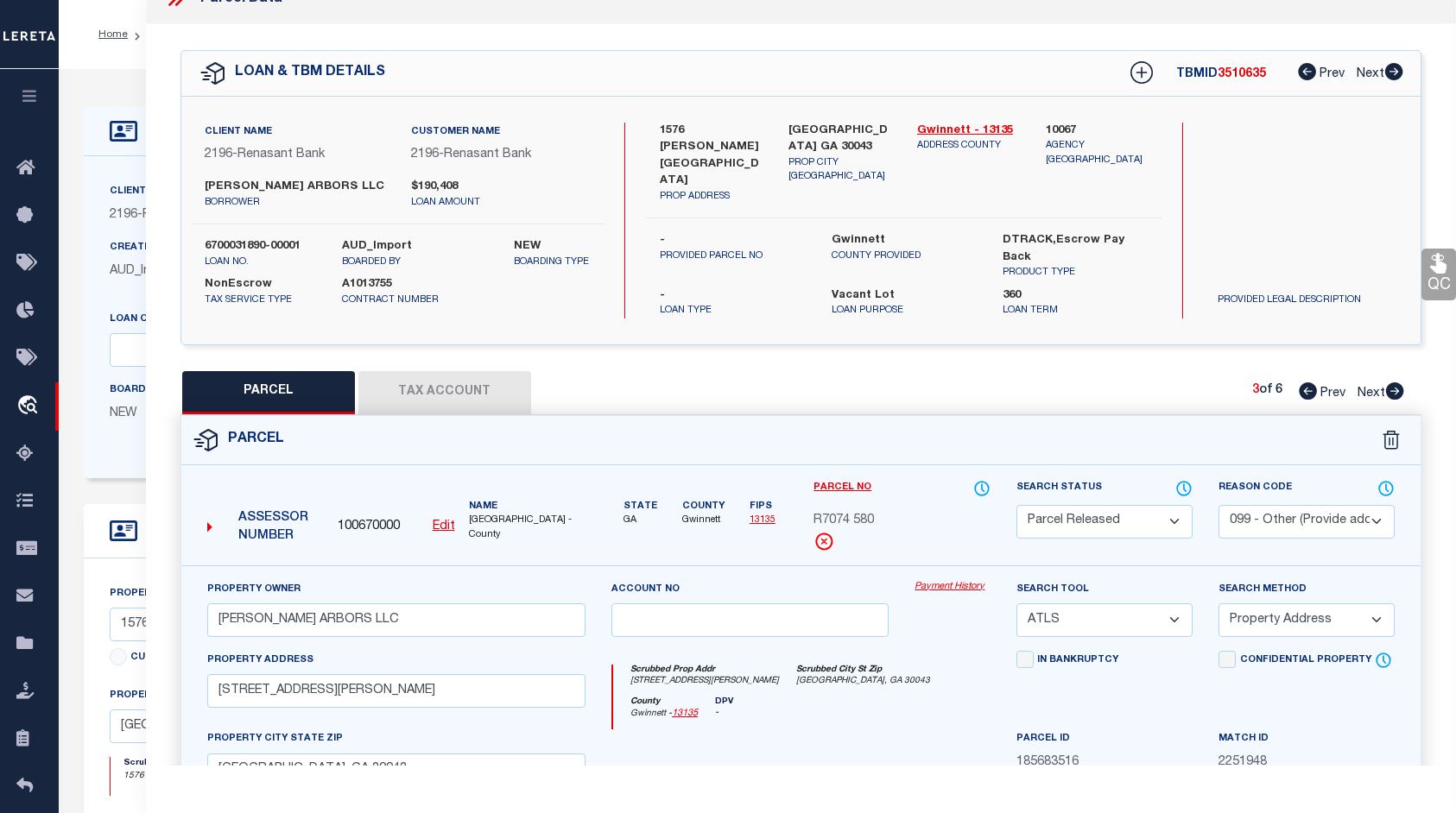
click at [1392, 382] on icon at bounding box center [1395, 391] width 18 height 17
select select "AS"
select select
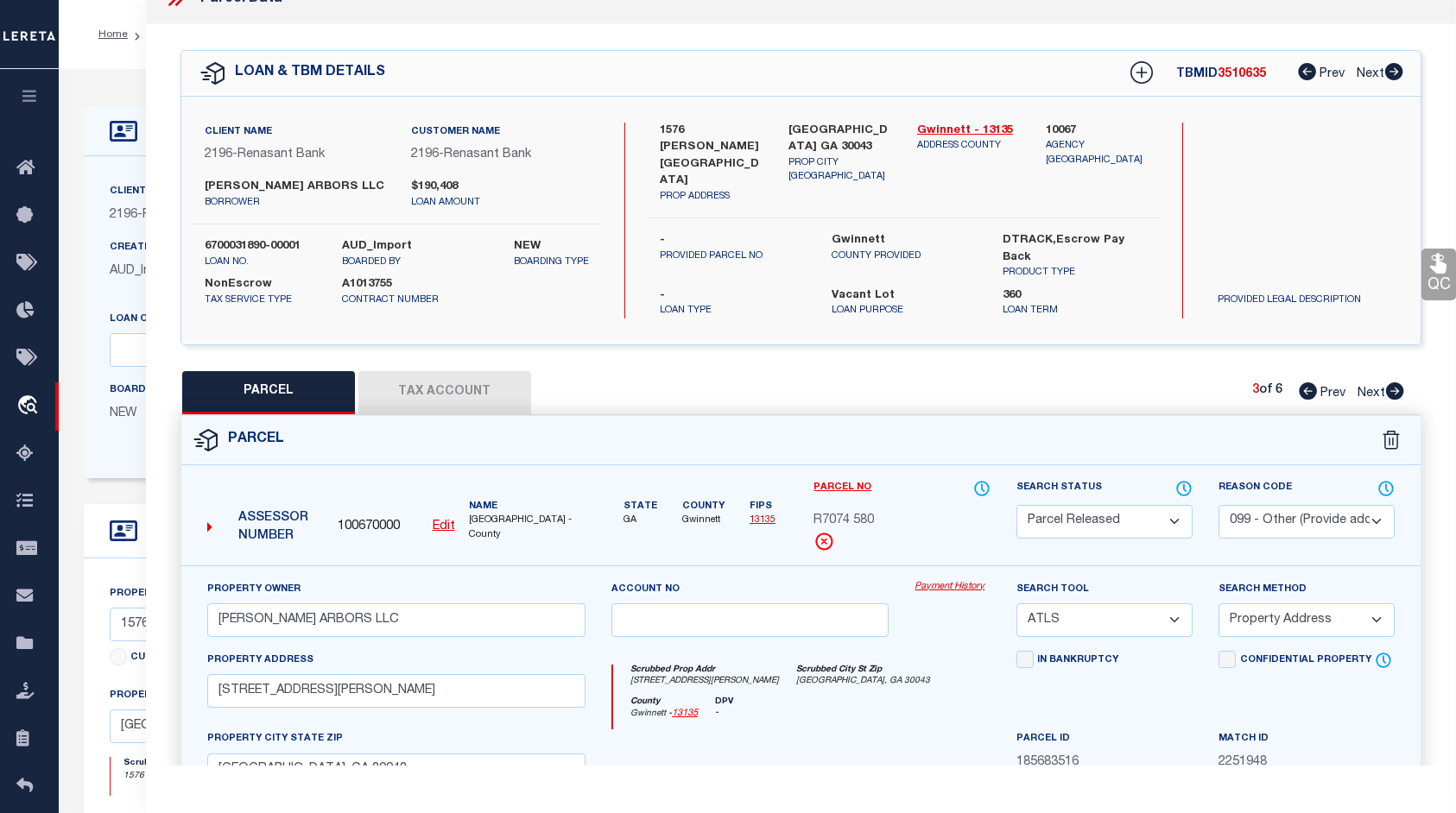
checkbox input "false"
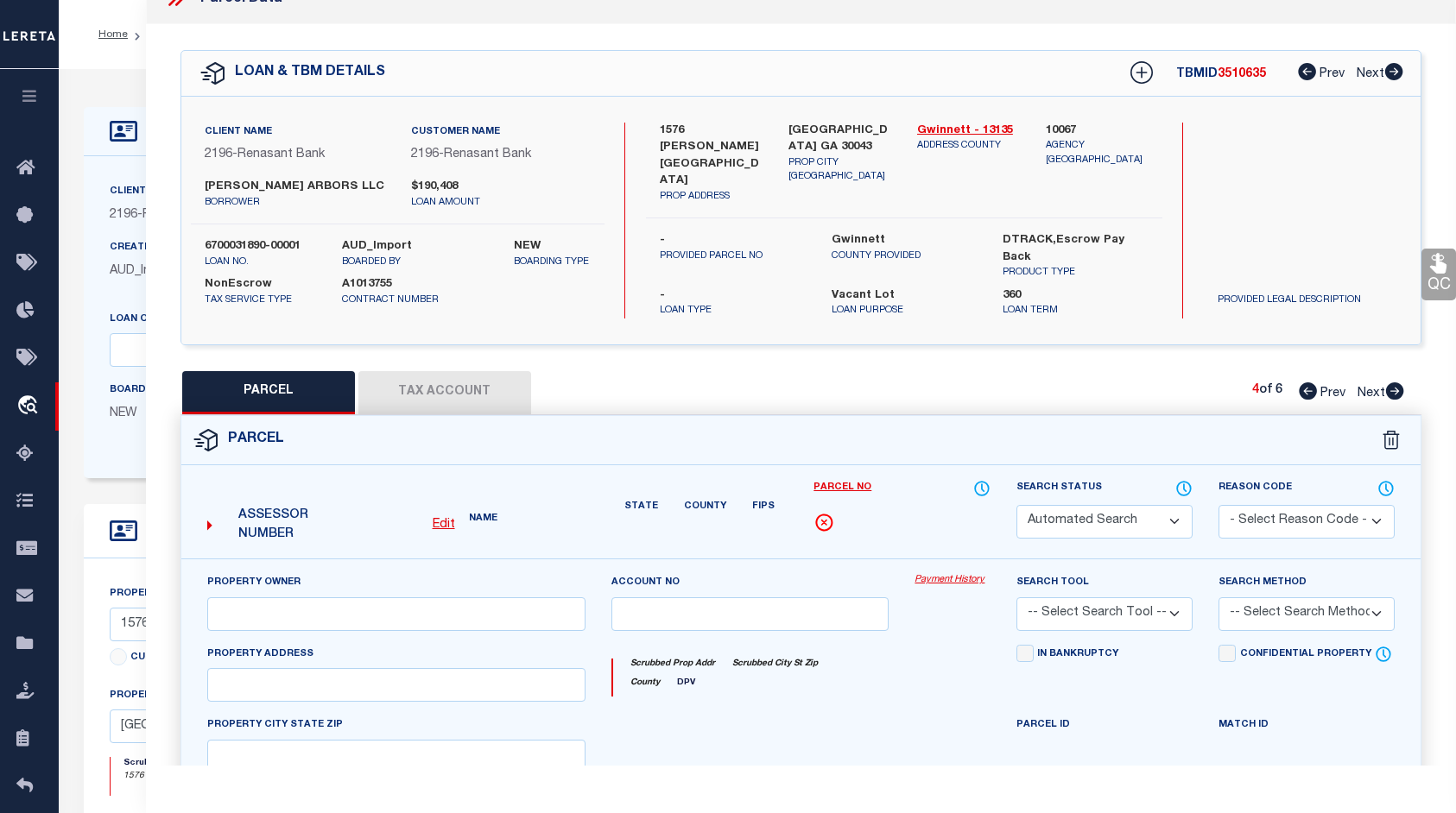
select select "PR"
select select "099"
type input "[PERSON_NAME] ARBORS LLC"
select select "ATL"
select select "ADD"
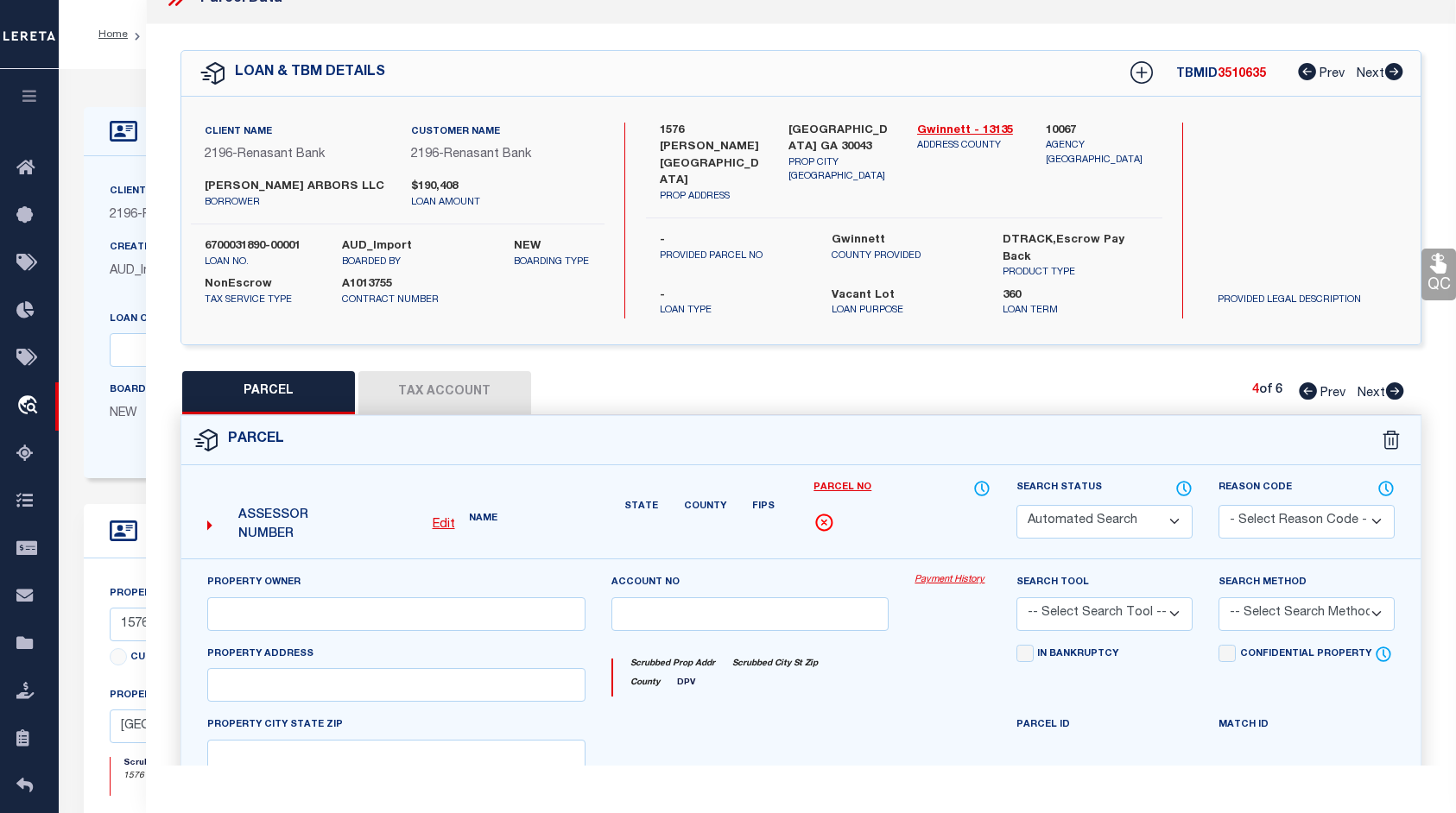
type input "1590 [PERSON_NAME]"
type input "[GEOGRAPHIC_DATA], GA 30043"
type textarea "L1590 [PERSON_NAME] ARBORS CONDOMINIUM"
type textarea "Parcel not needed"
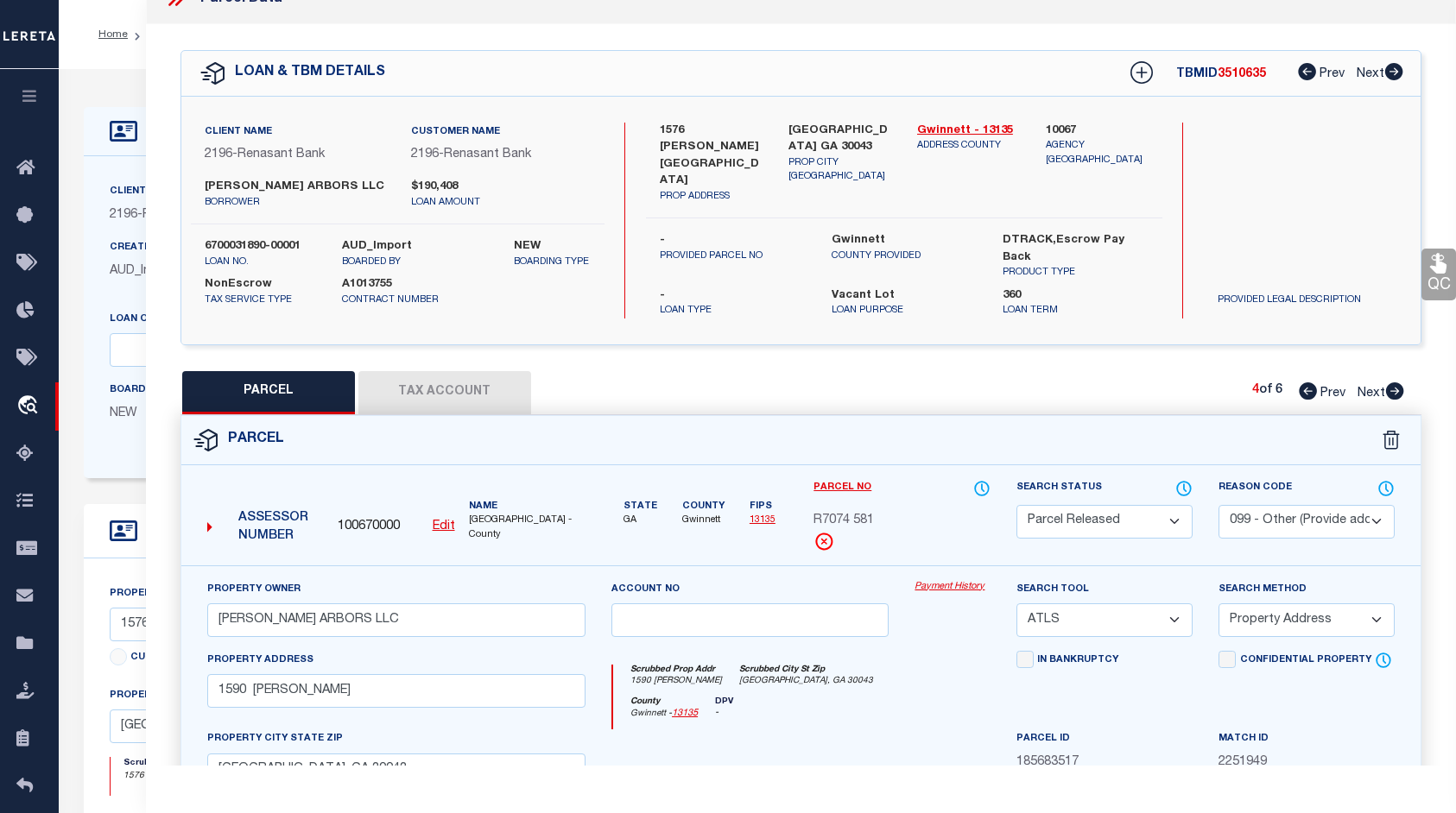
click at [1392, 382] on icon at bounding box center [1395, 391] width 18 height 17
select select "AS"
select select
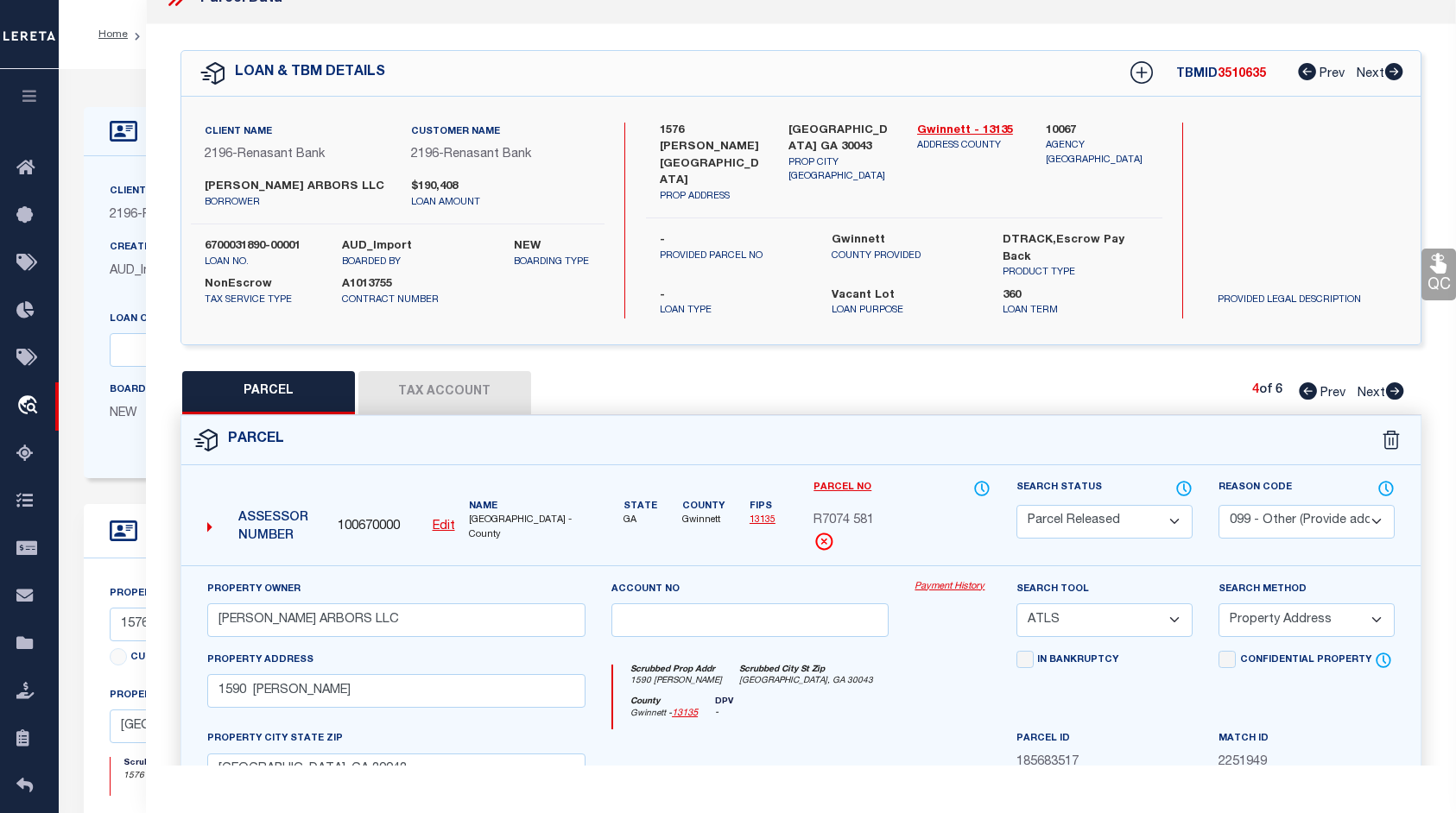
checkbox input "false"
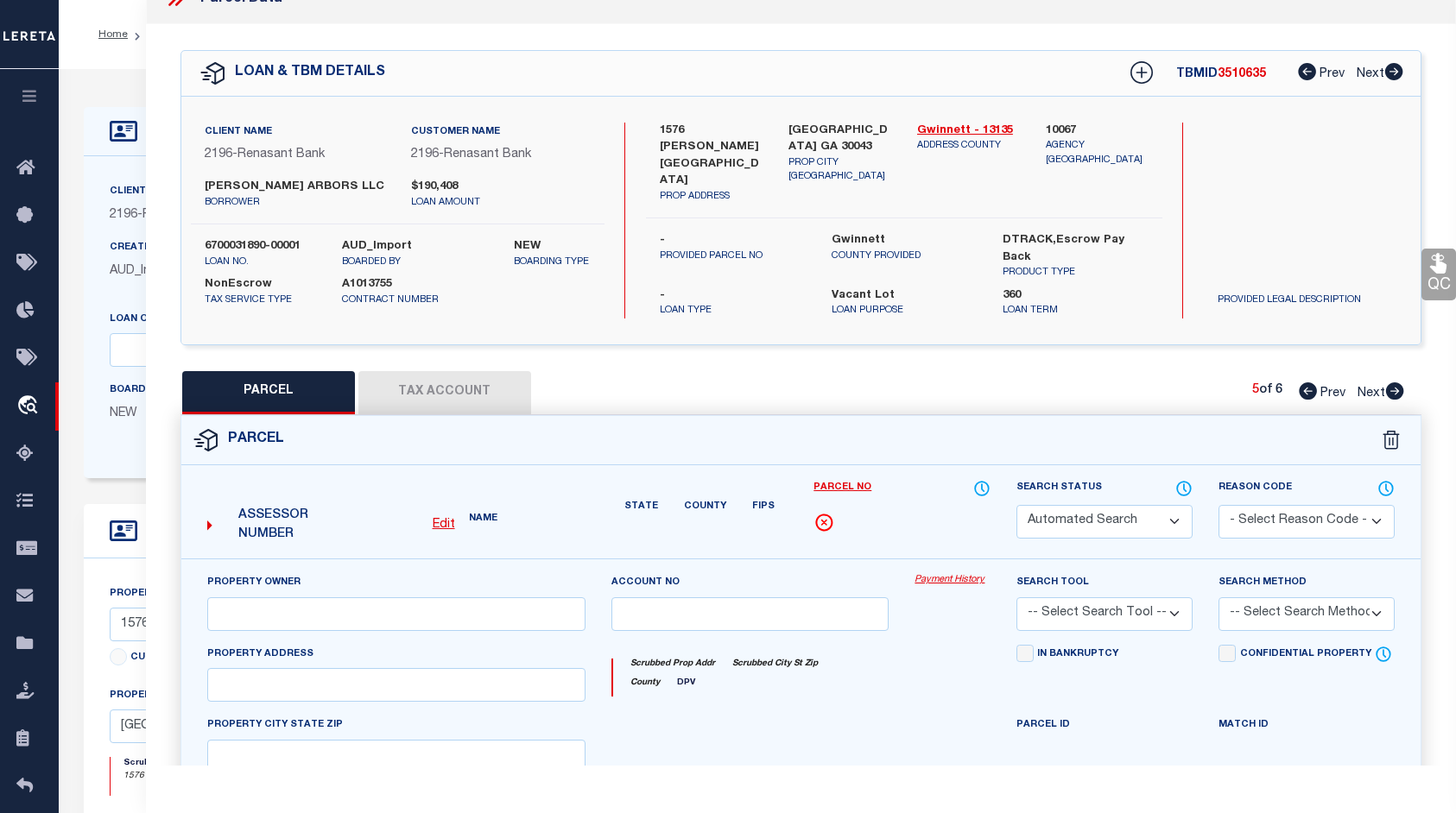
select select "PR"
select select "099"
type input "[PERSON_NAME] ARBORS LLC"
select select "ATL"
select select "ADD"
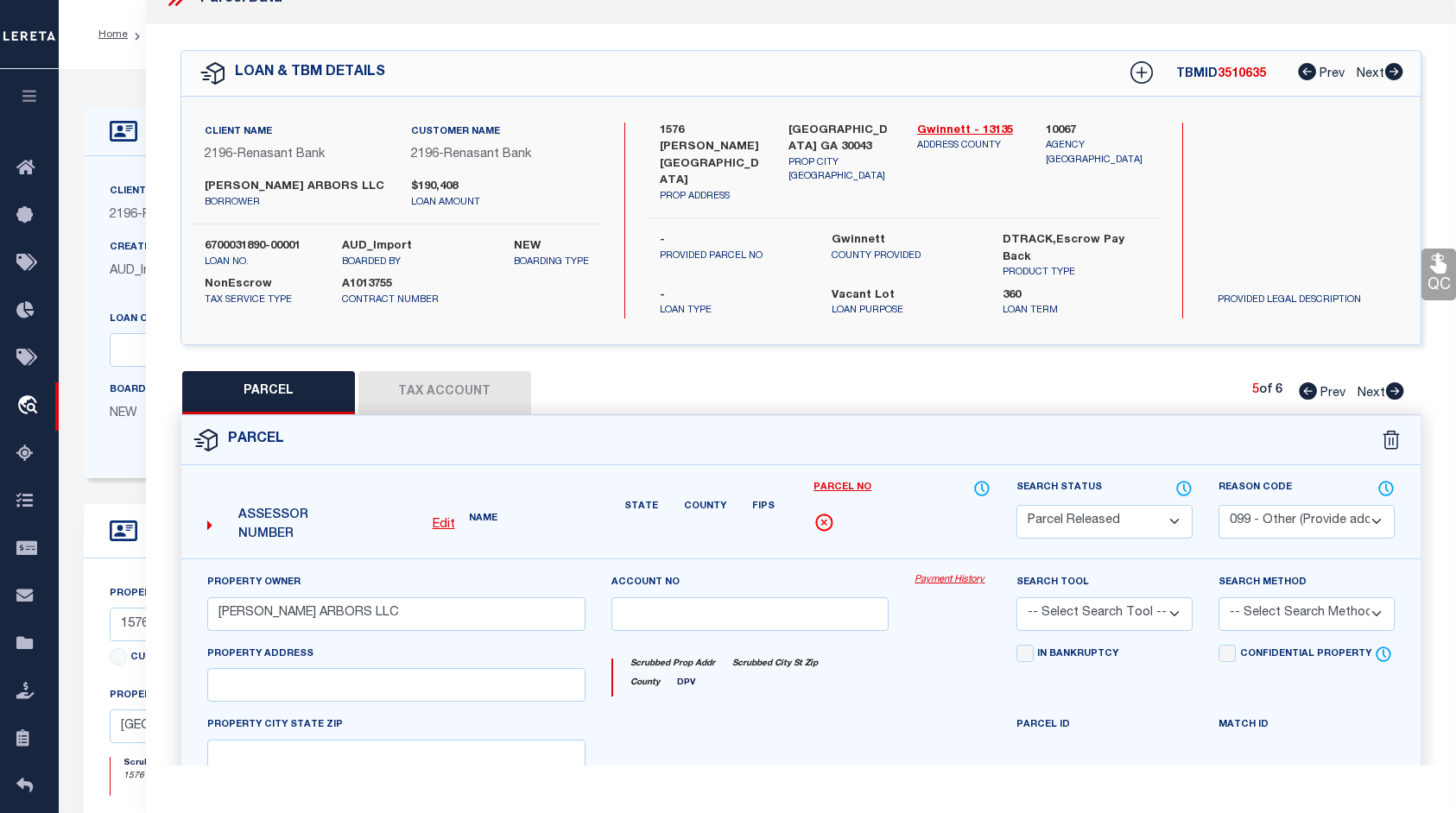
type input "1580 [PERSON_NAME]"
type input "[GEOGRAPHIC_DATA], GA 30043"
type textarea "L1580 [PERSON_NAME] ARBORS CONDOMINIUM"
type textarea "Parcel not needed"
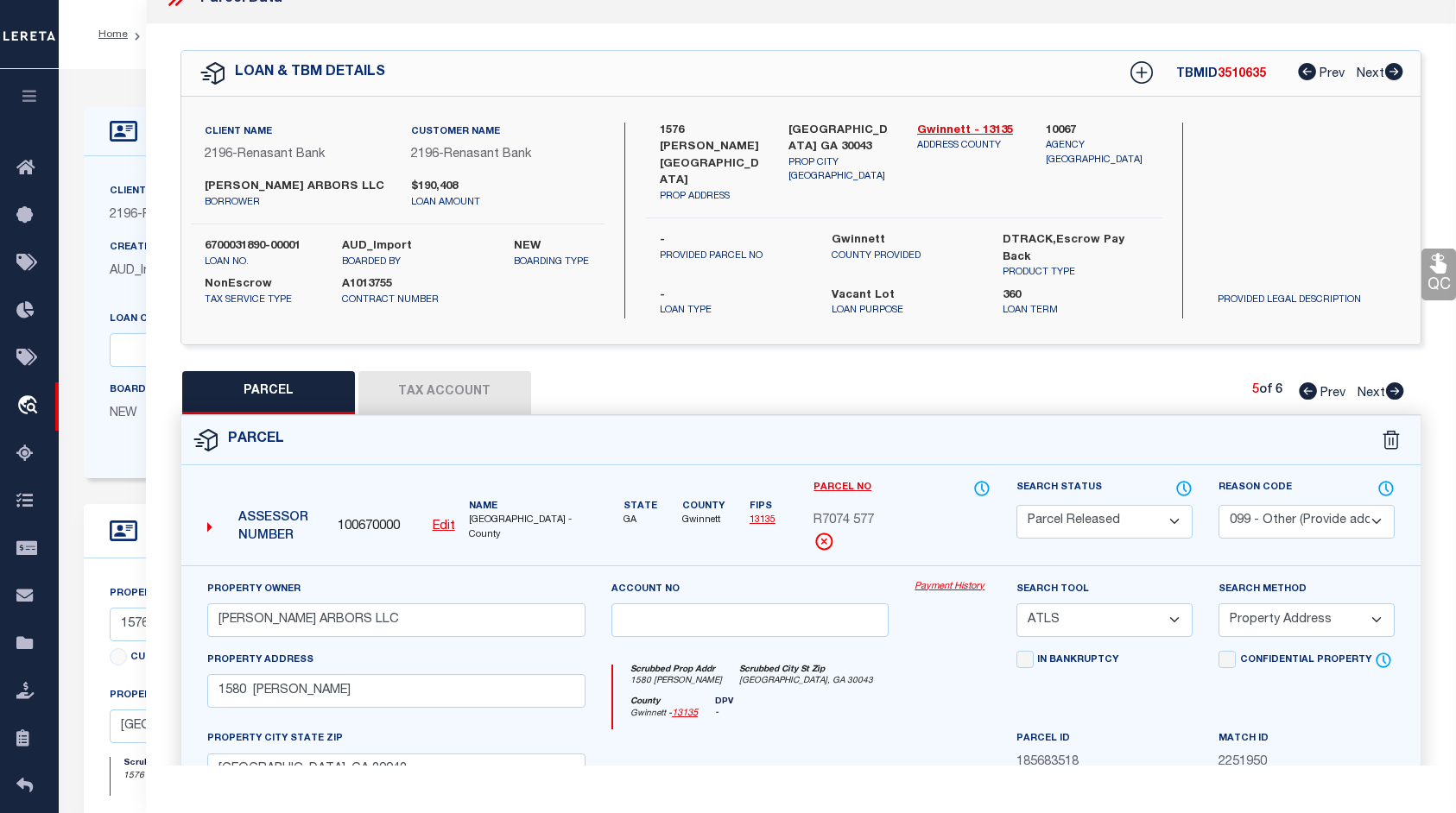
click at [1392, 382] on icon at bounding box center [1395, 391] width 18 height 17
select select "AS"
select select
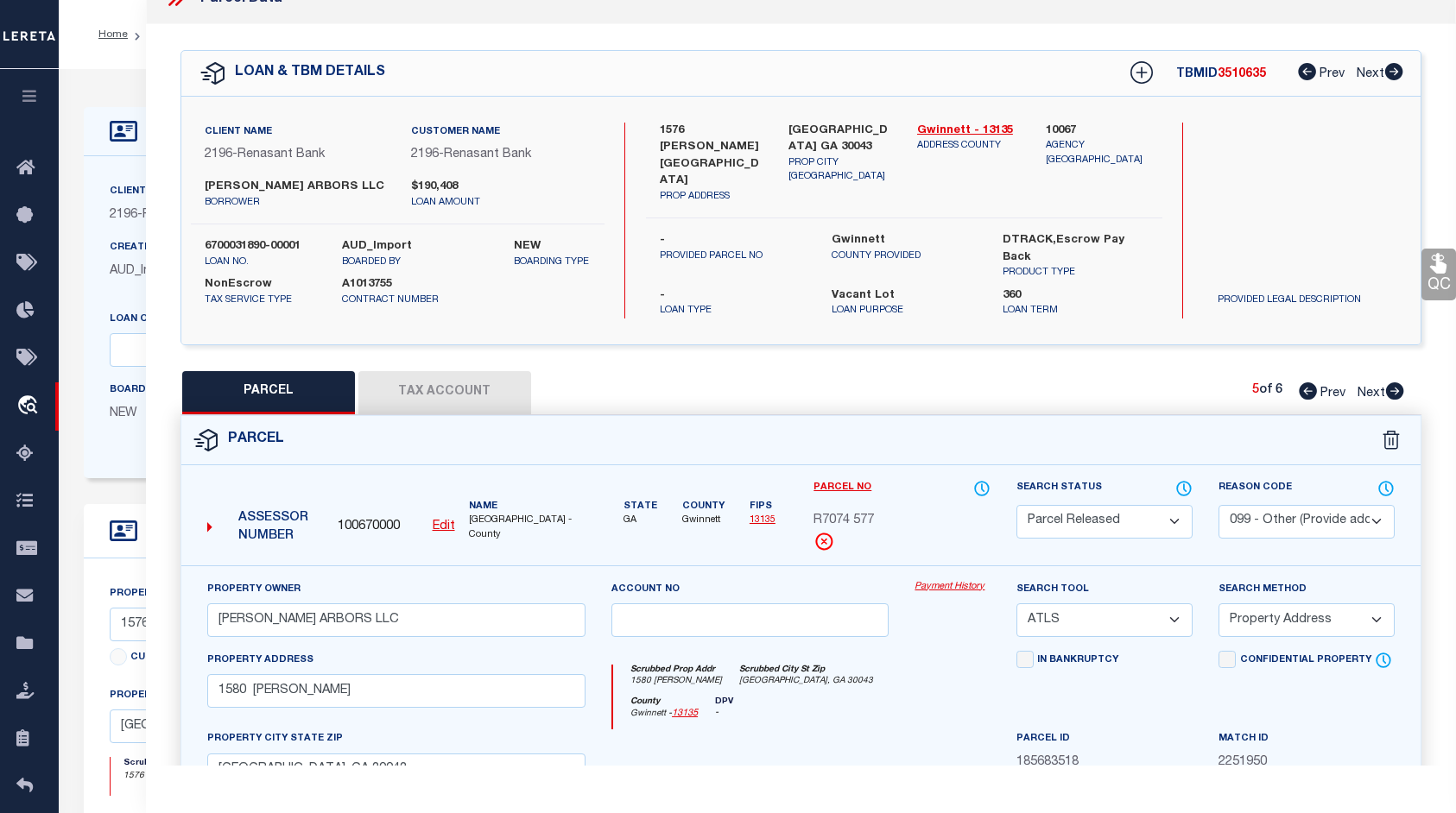
checkbox input "false"
select select "PR"
select select "099"
type input "[PERSON_NAME] ARBORS LLC"
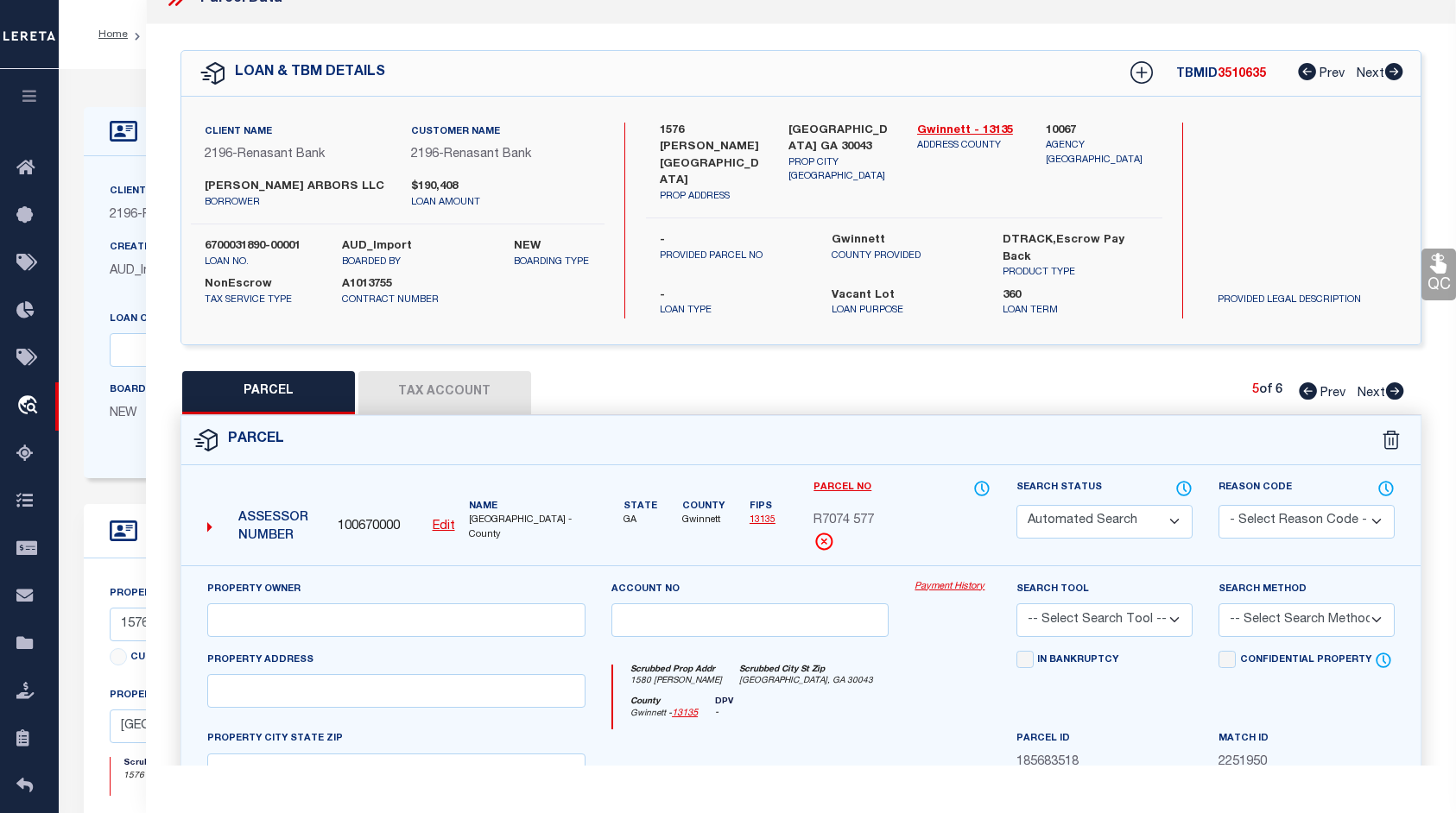
select select "ATL"
select select "ADD"
type input "1586 [PERSON_NAME]"
type input "[GEOGRAPHIC_DATA], GA 30043"
type textarea "L1586 [PERSON_NAME] ARBORS CONDOMINIUM"
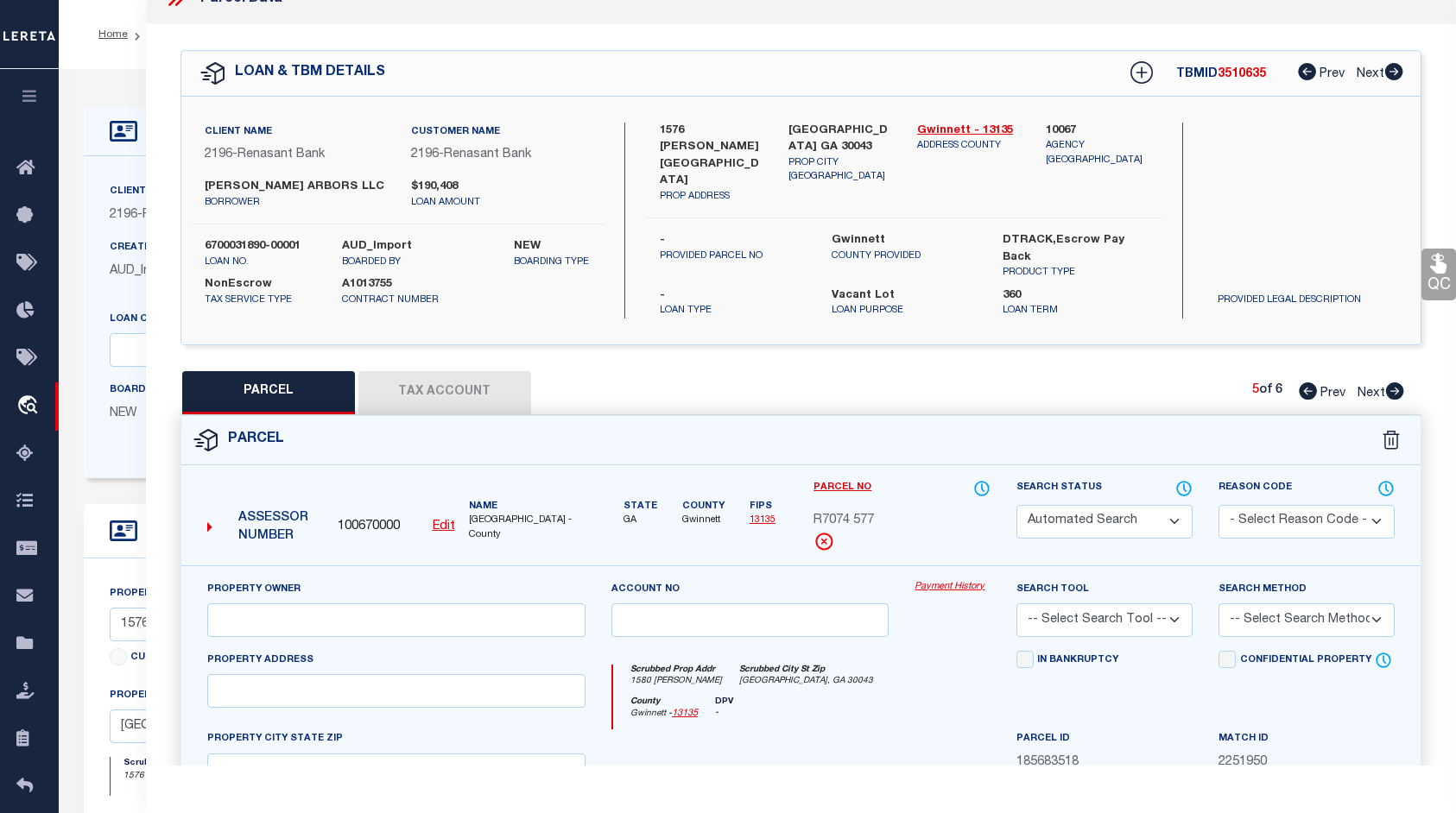
type textarea "Parcel not needed"
click at [1392, 382] on icon at bounding box center [1395, 391] width 18 height 17
click at [1301, 382] on icon at bounding box center [1307, 391] width 18 height 17
select select "AS"
select select
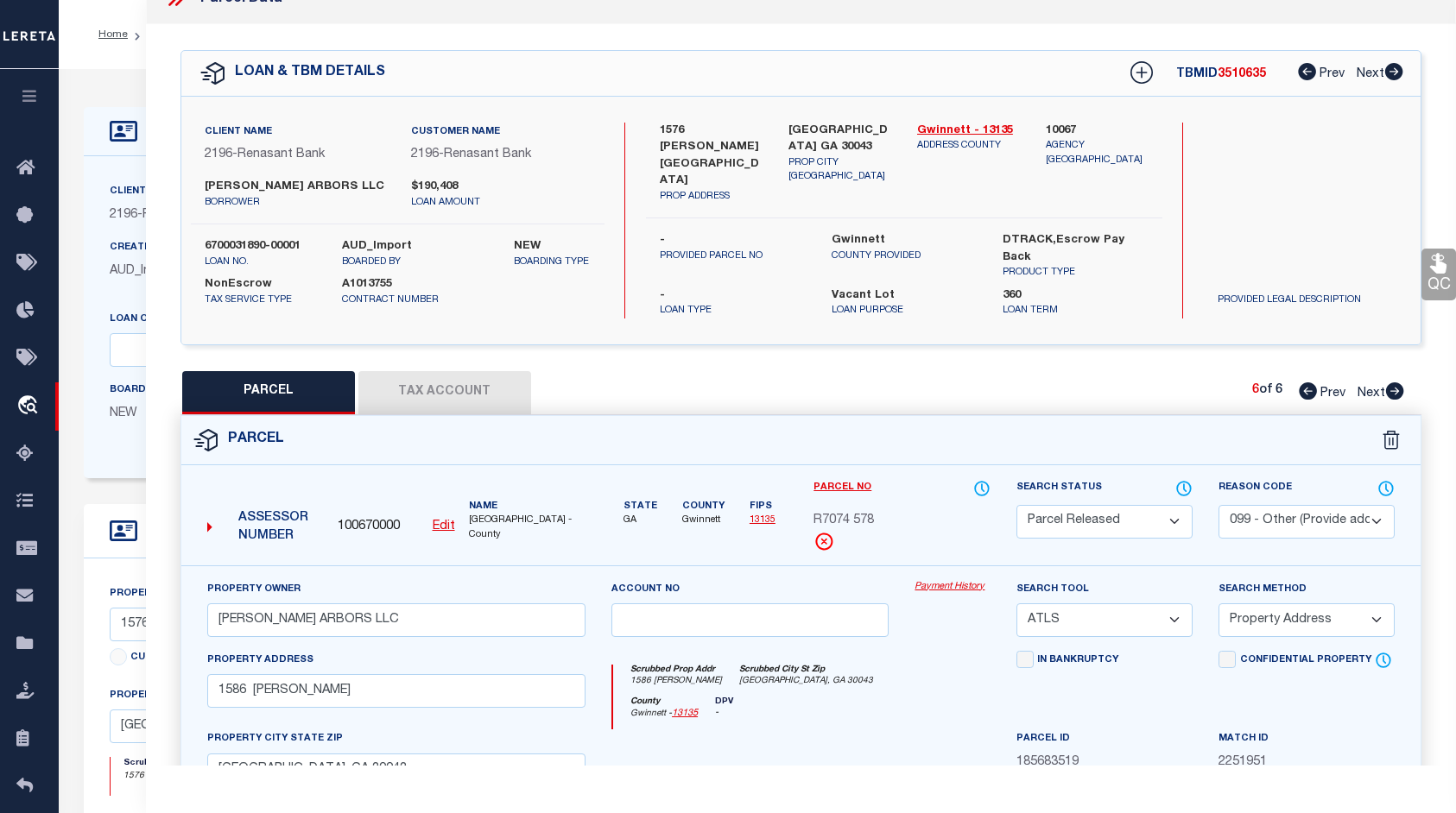
select select
checkbox input "false"
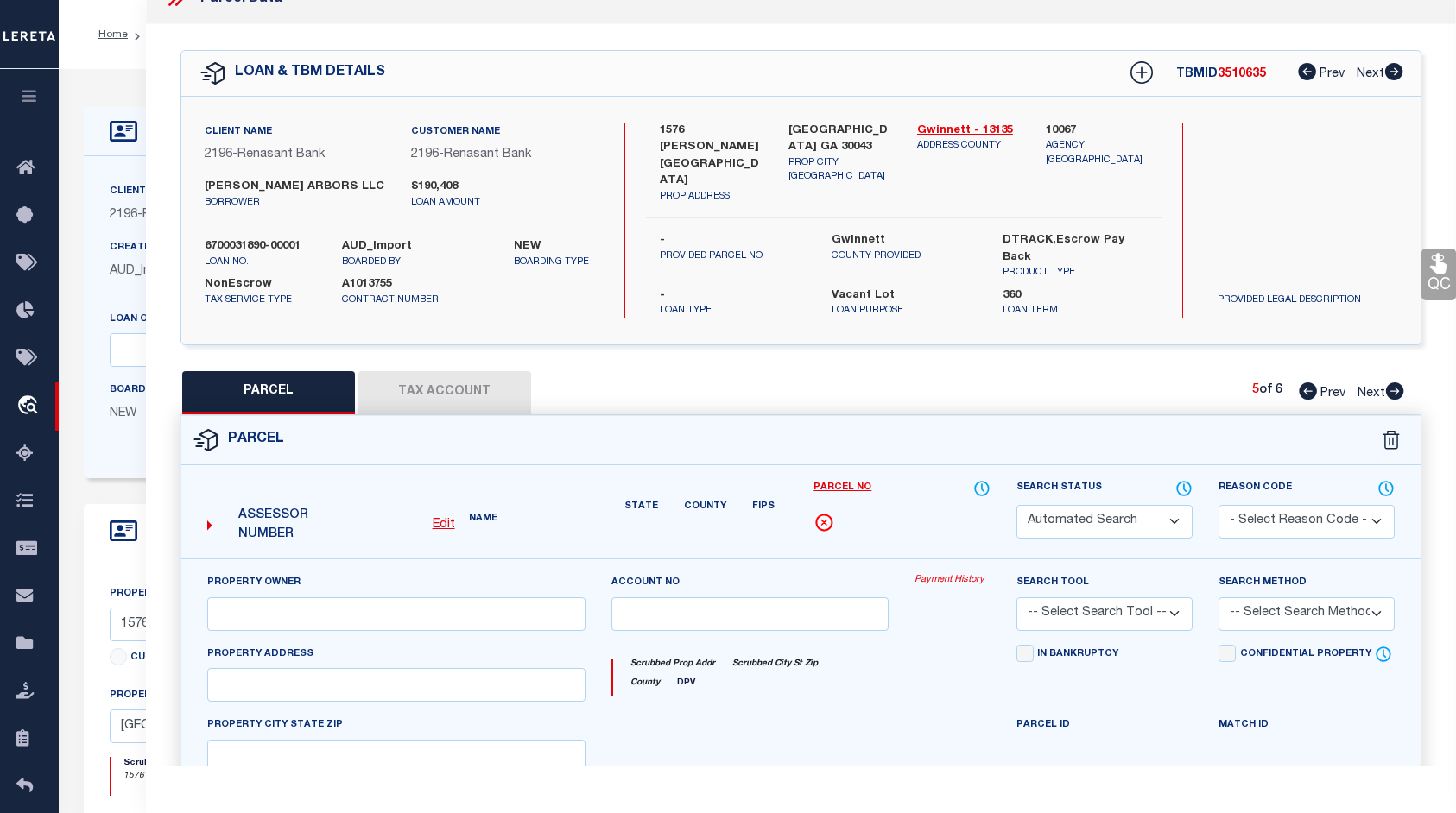
select select "PR"
select select "099"
type input "[PERSON_NAME] ARBORS LLC"
select select "ATL"
select select "ADD"
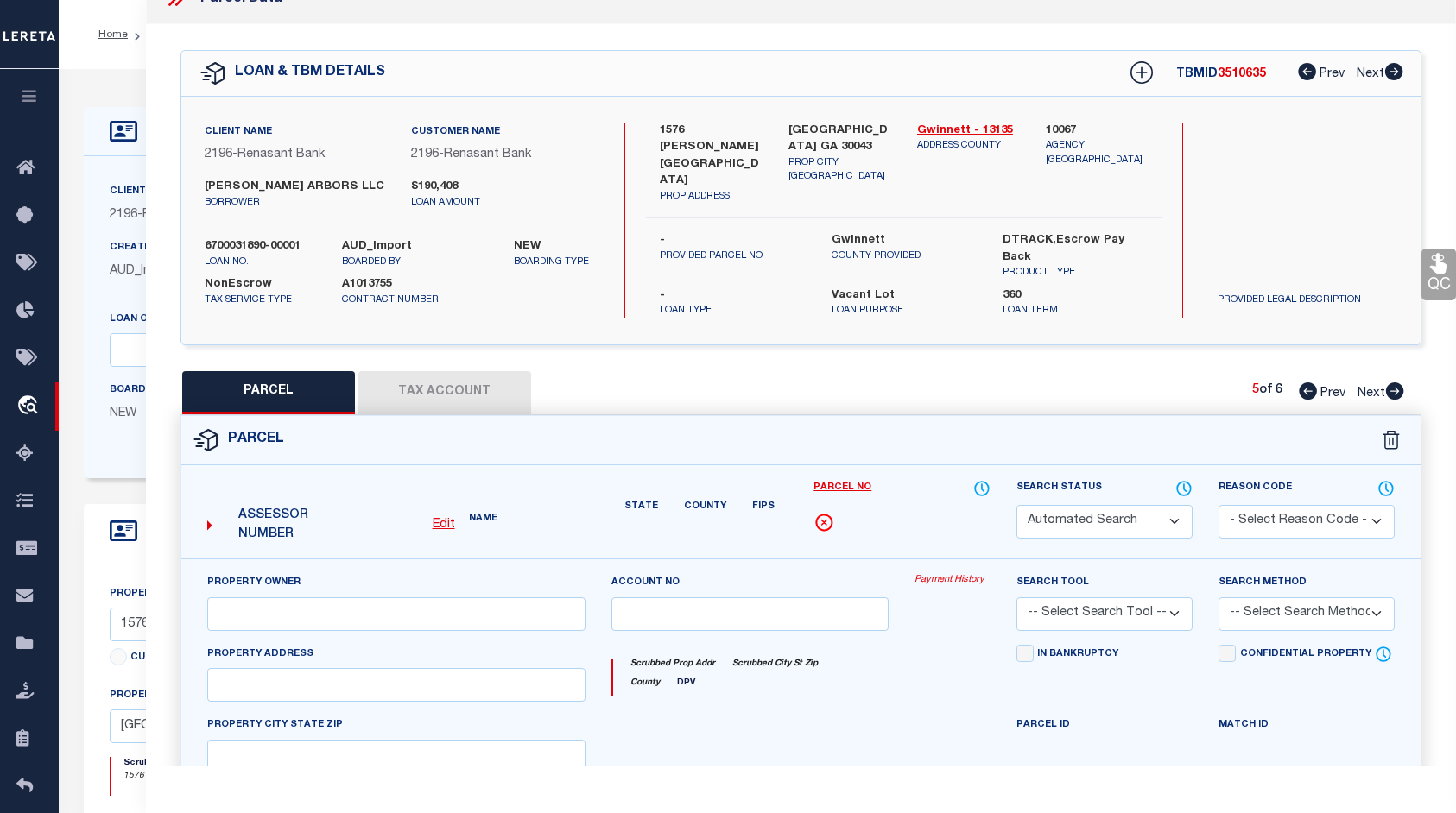
type input "1580 [PERSON_NAME]"
type input "[GEOGRAPHIC_DATA], GA 30043"
type textarea "L1580 [PERSON_NAME] ARBORS CONDOMINIUM"
type textarea "Parcel not needed"
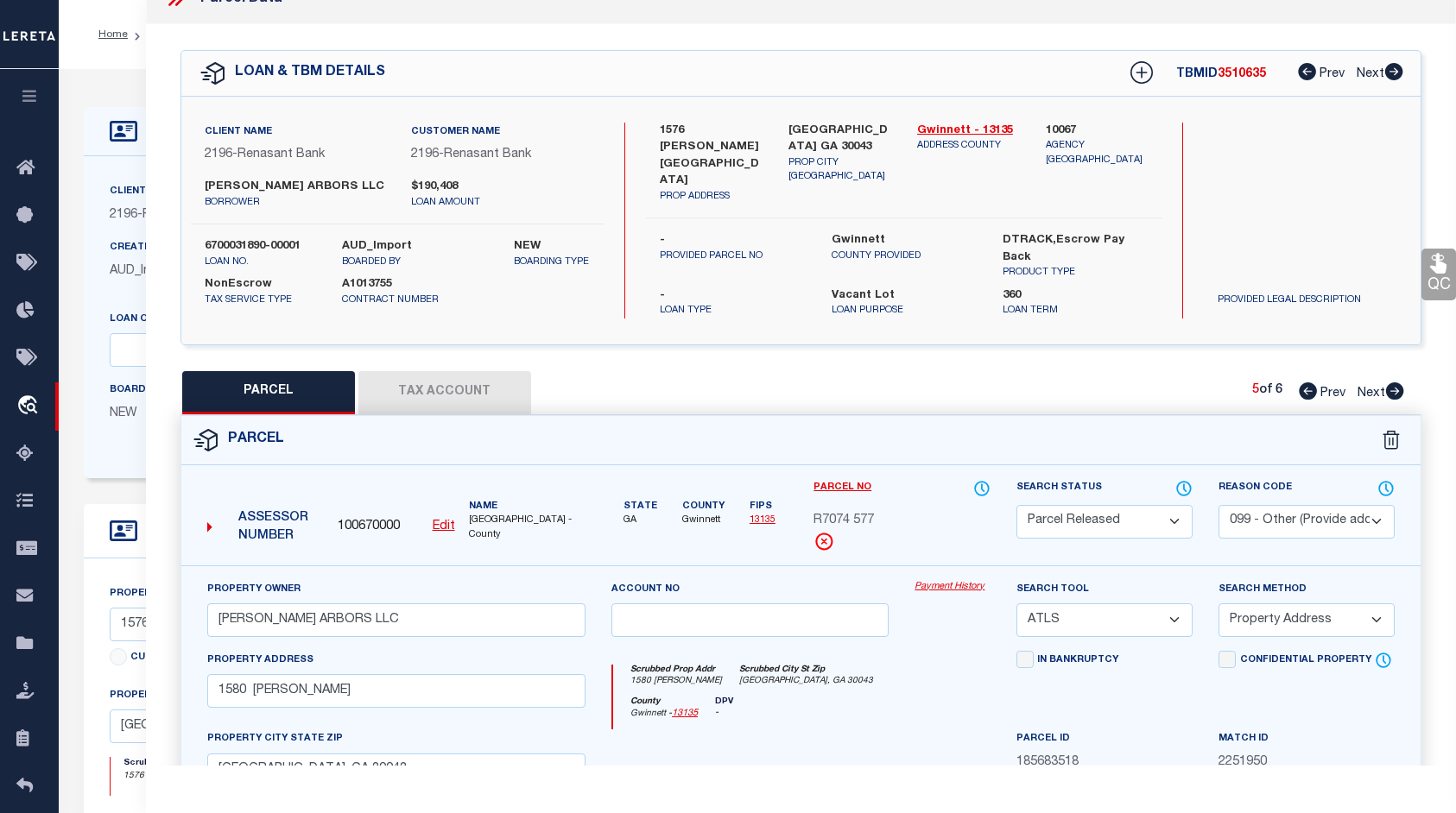
click at [1309, 382] on icon at bounding box center [1307, 391] width 18 height 17
select select "AS"
select select
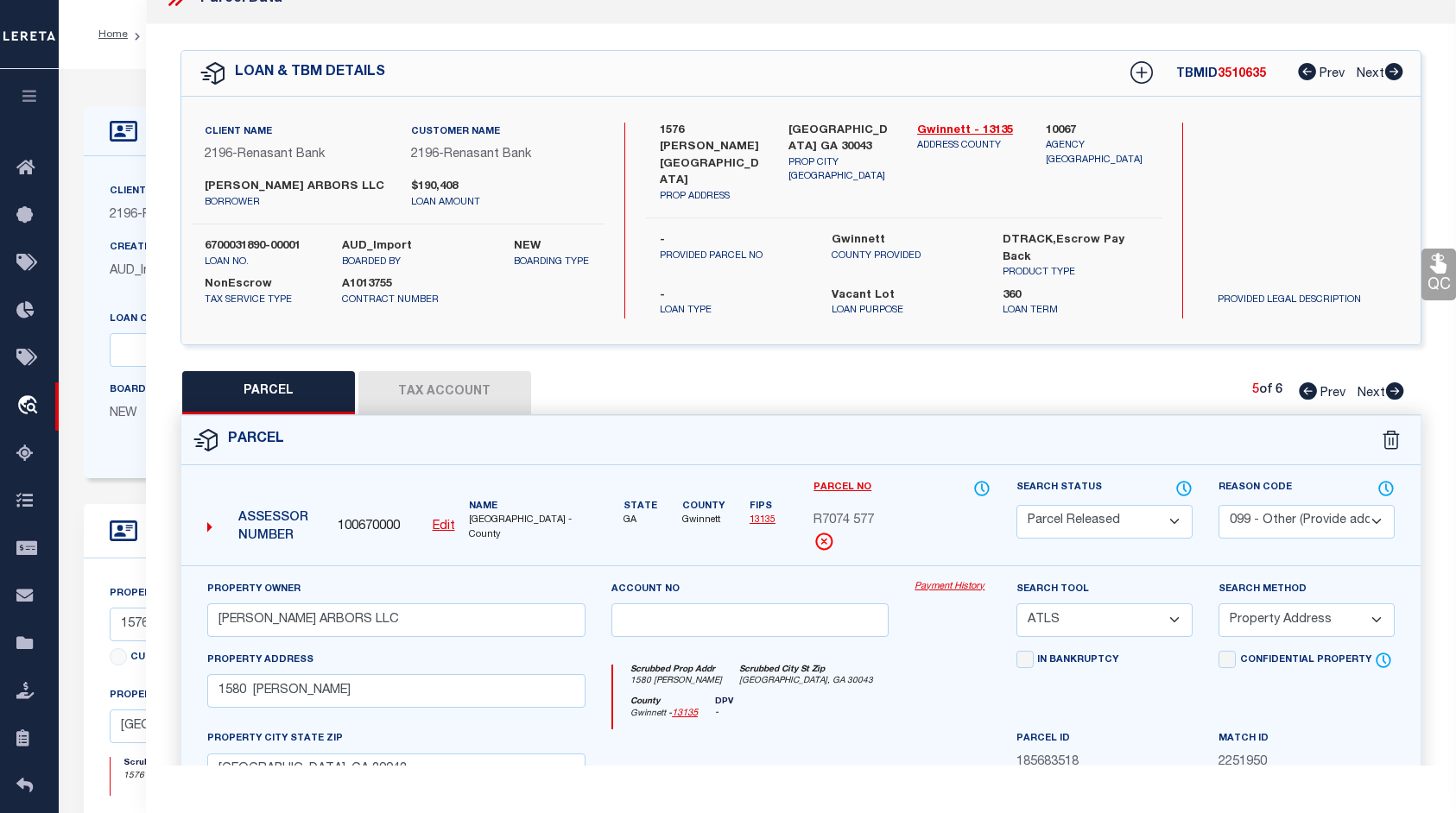
checkbox input "false"
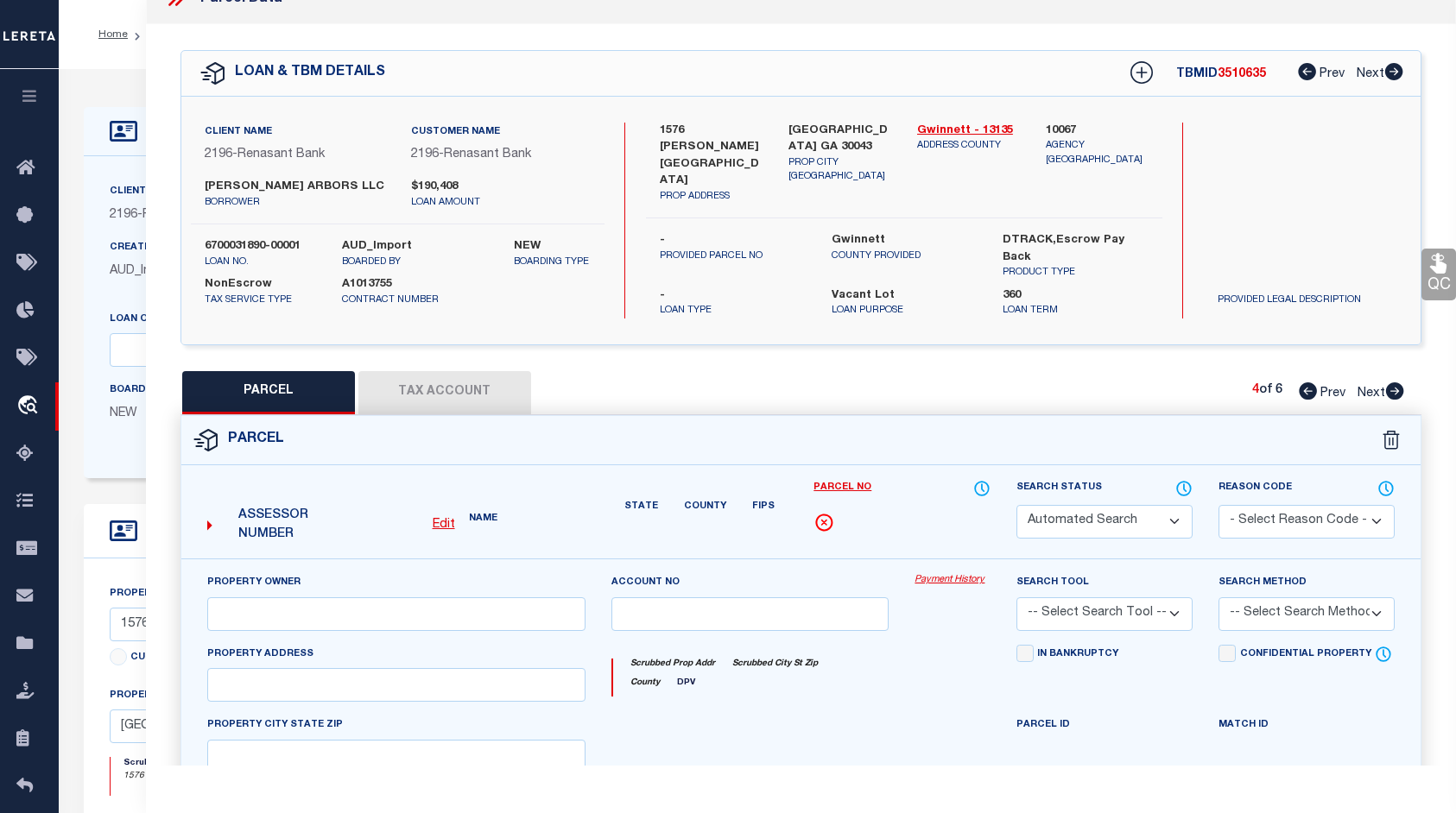
select select "PR"
select select "099"
type input "[PERSON_NAME] ARBORS LLC"
select select "ATL"
select select "ADD"
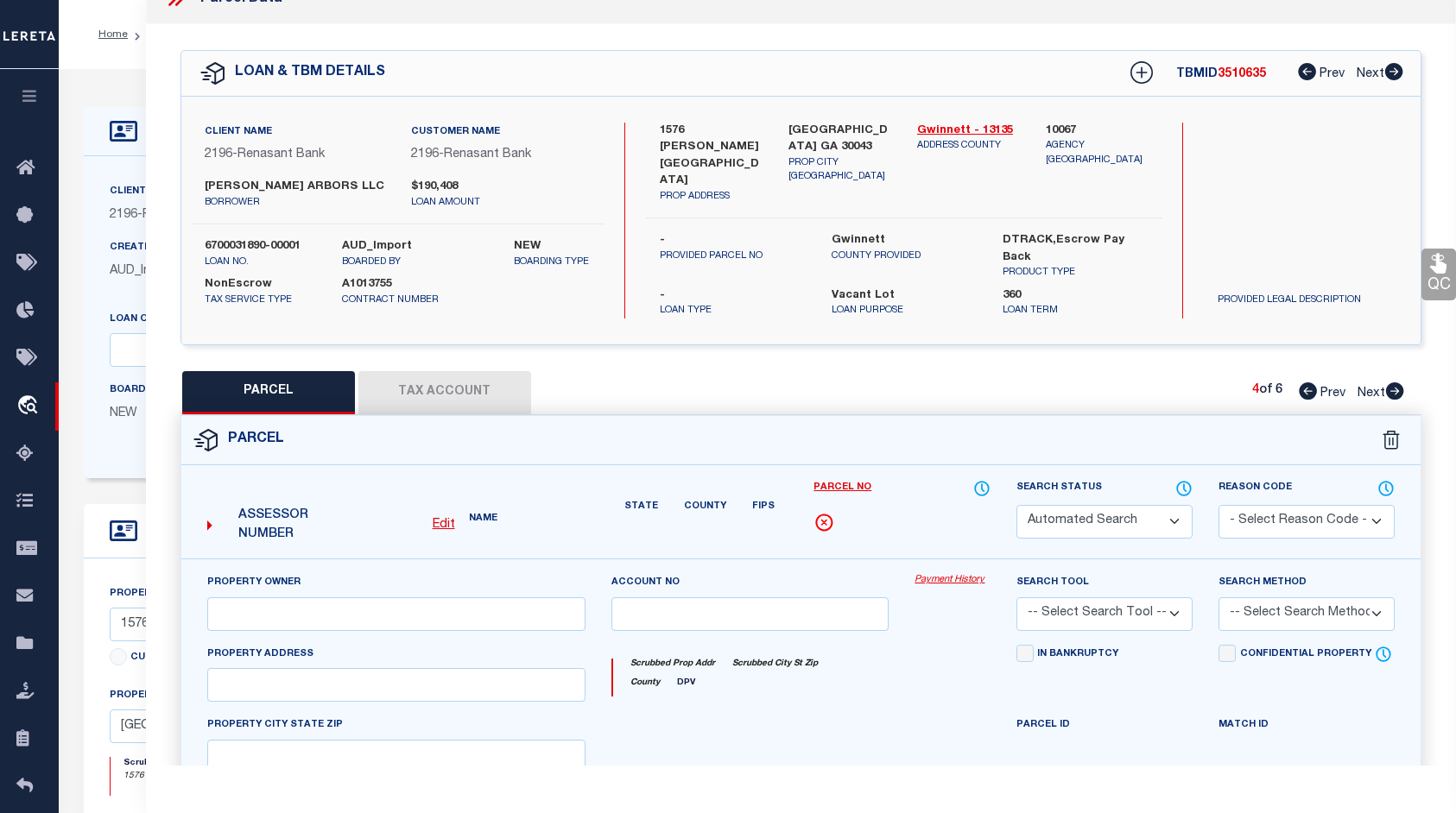
type input "1590 [PERSON_NAME]"
type input "[GEOGRAPHIC_DATA], GA 30043"
type textarea "L1590 [PERSON_NAME] ARBORS CONDOMINIUM"
type textarea "Parcel not needed"
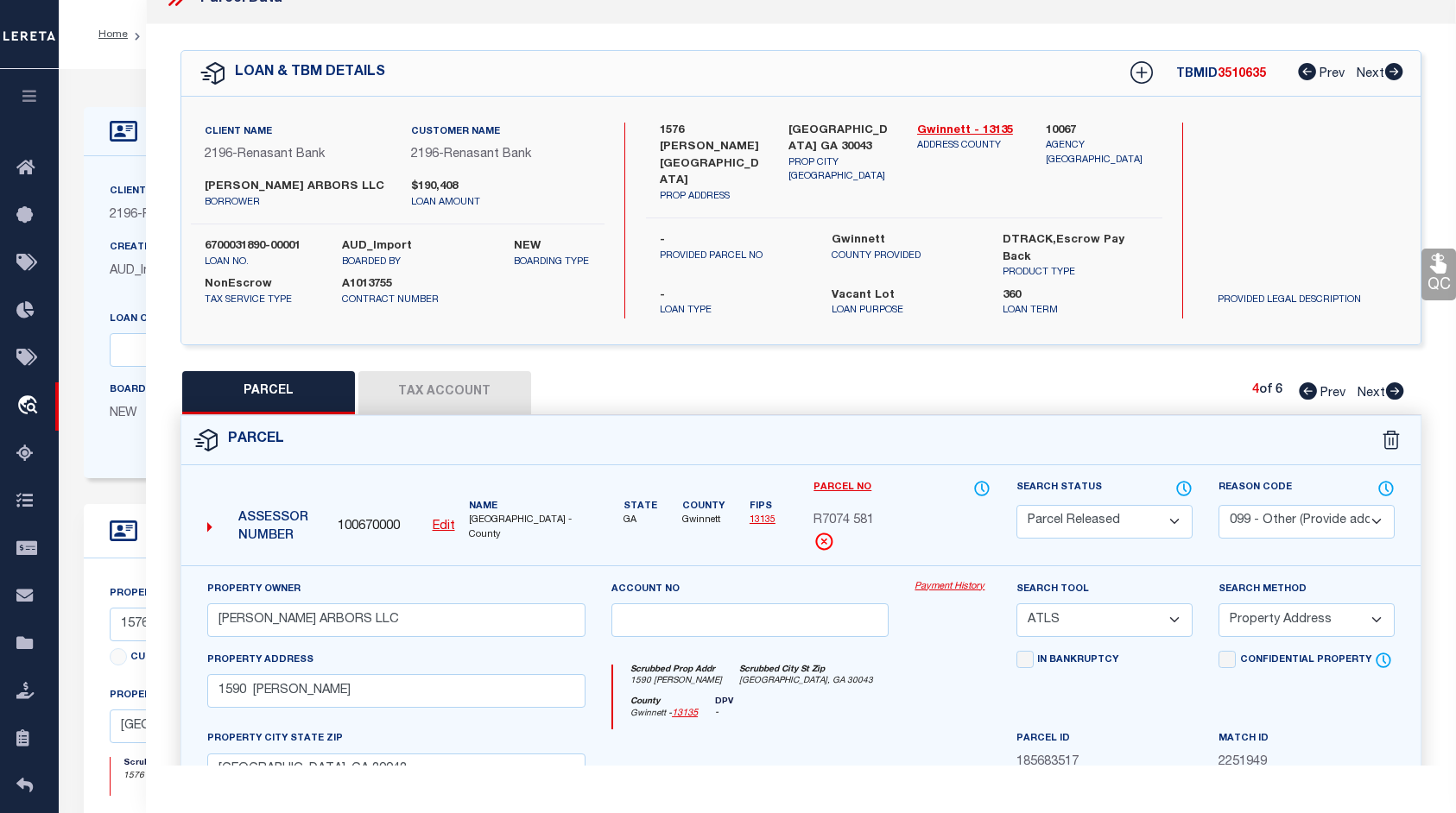
click at [1309, 382] on icon at bounding box center [1307, 391] width 18 height 17
select select "AS"
select select
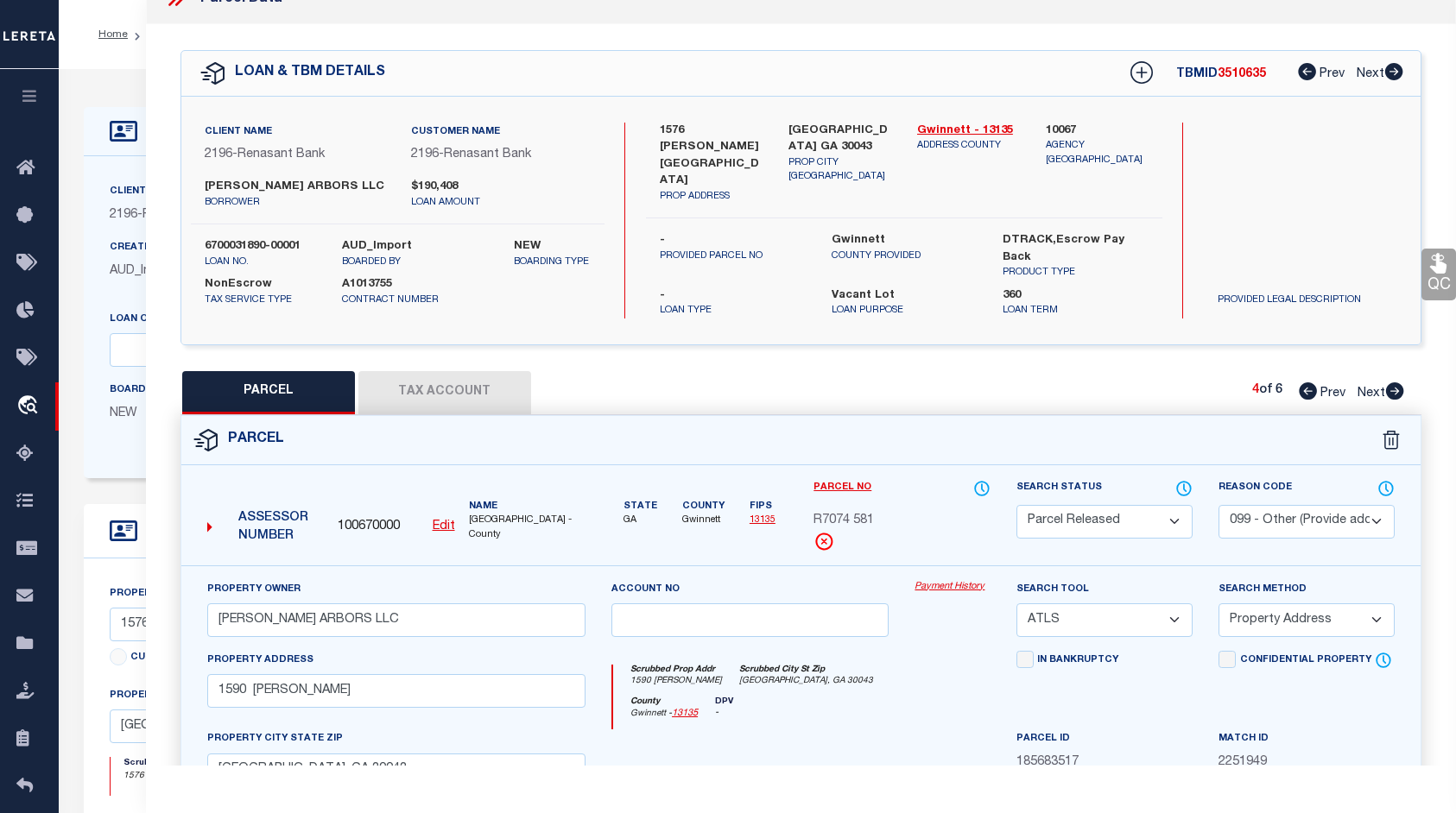
checkbox input "false"
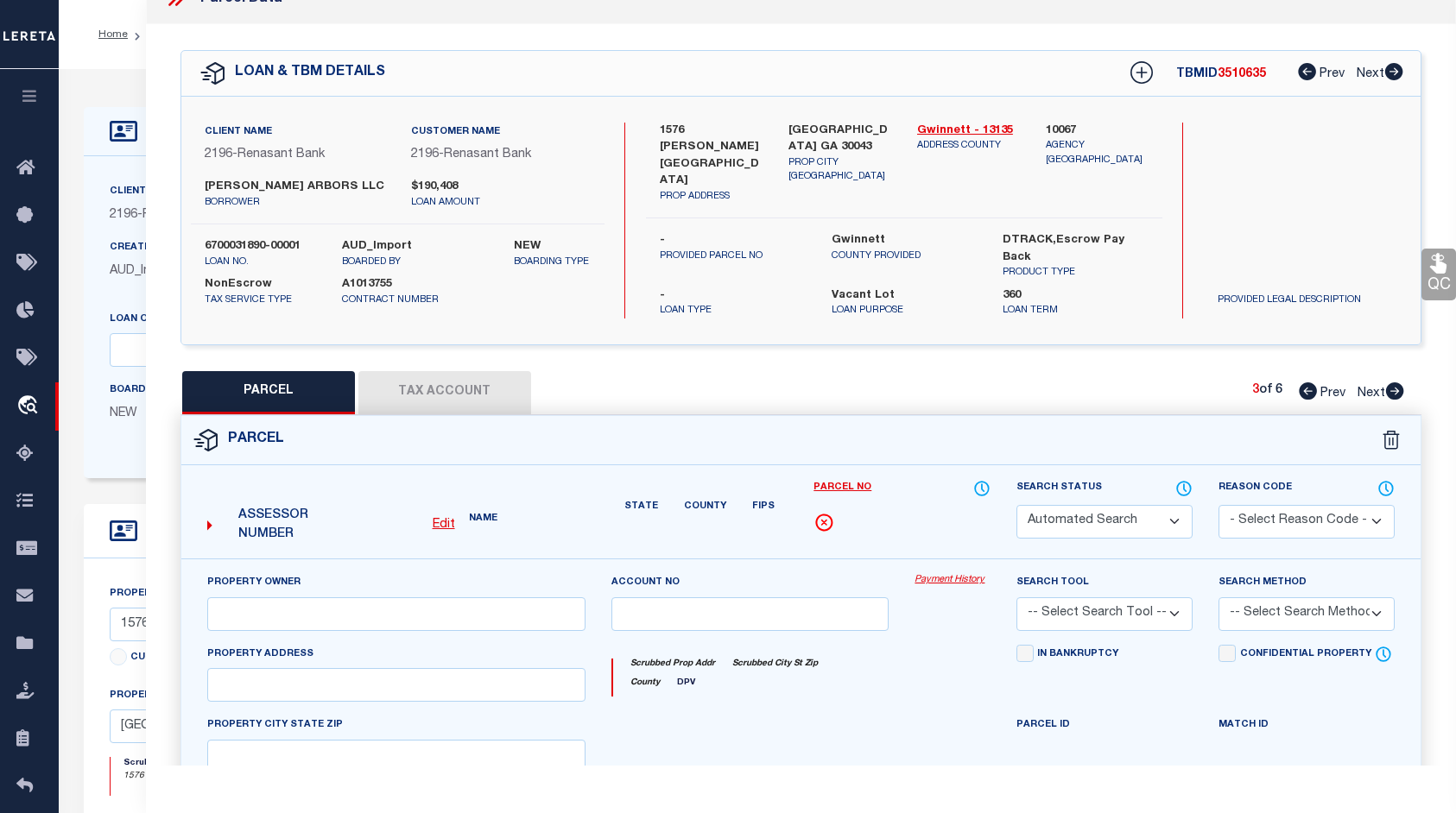
select select "PR"
select select "099"
type input "[PERSON_NAME] ARBORS LLC"
select select "ATL"
select select "ADD"
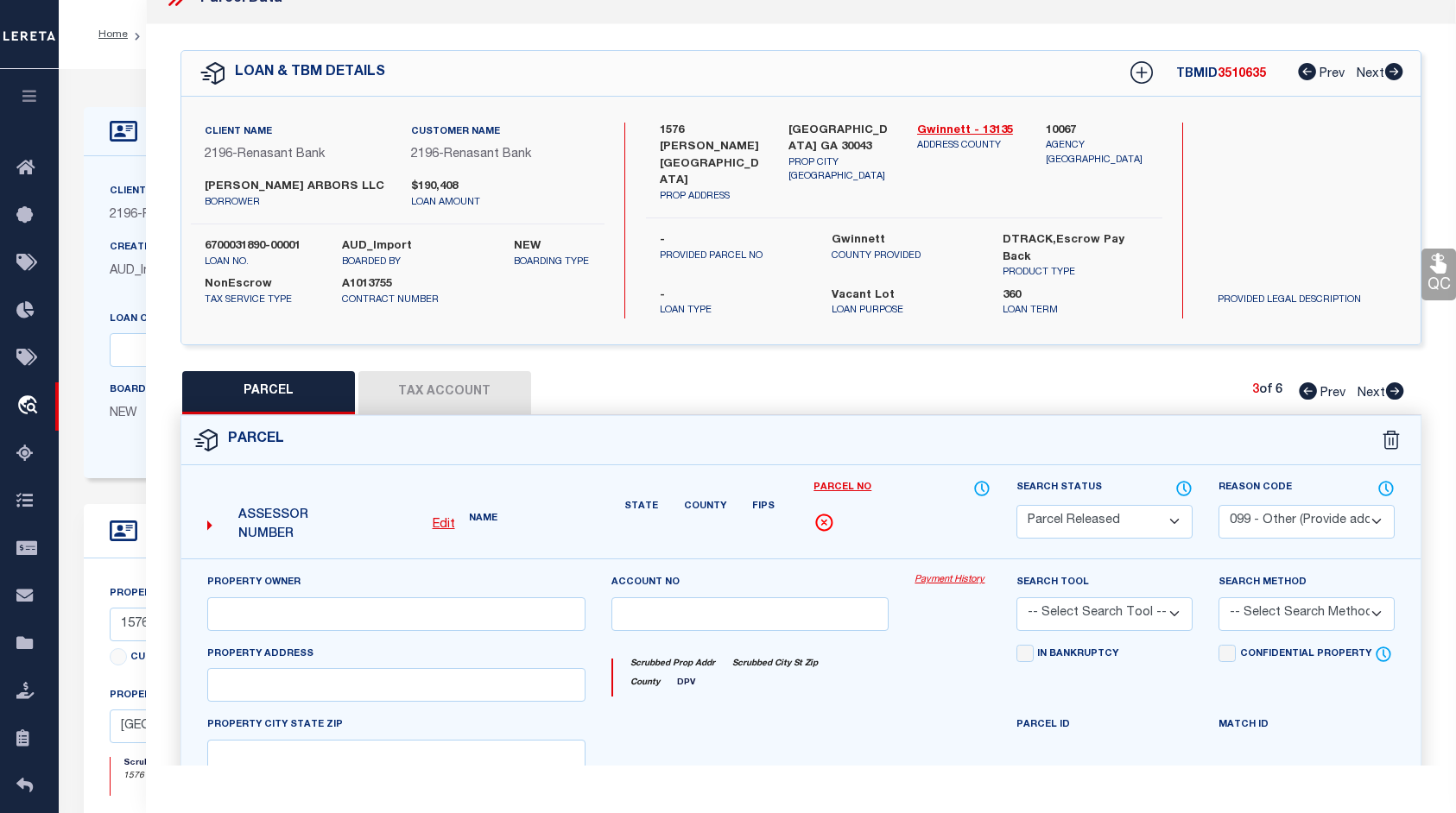
type input "[STREET_ADDRESS][PERSON_NAME]"
type input "[GEOGRAPHIC_DATA], GA 30043"
type textarea "L1600 [PERSON_NAME] ARBORS CONDOMINIUM"
type textarea "Parcel not needed"
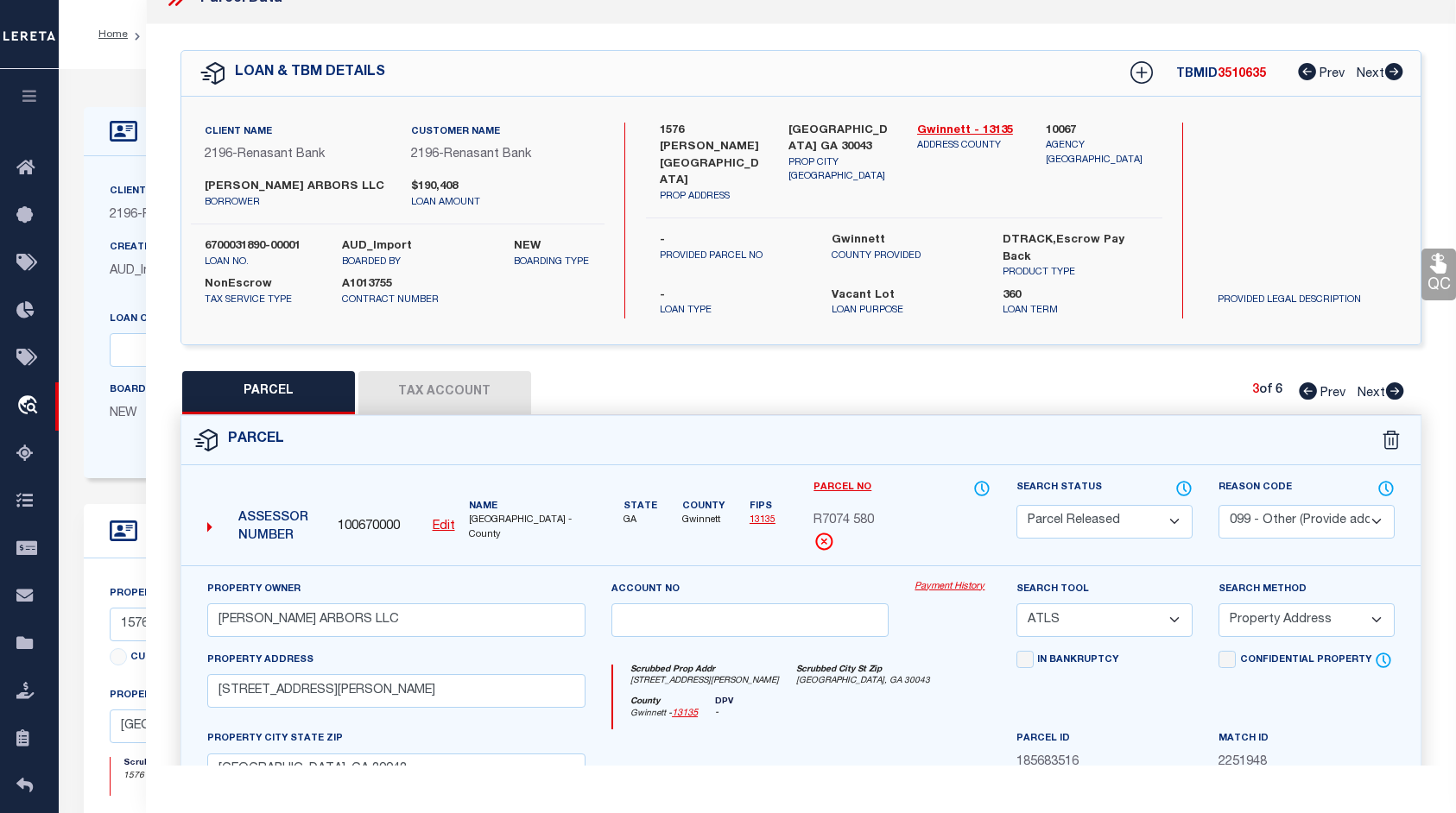
click at [1309, 382] on icon at bounding box center [1307, 391] width 18 height 17
select select "AS"
select select
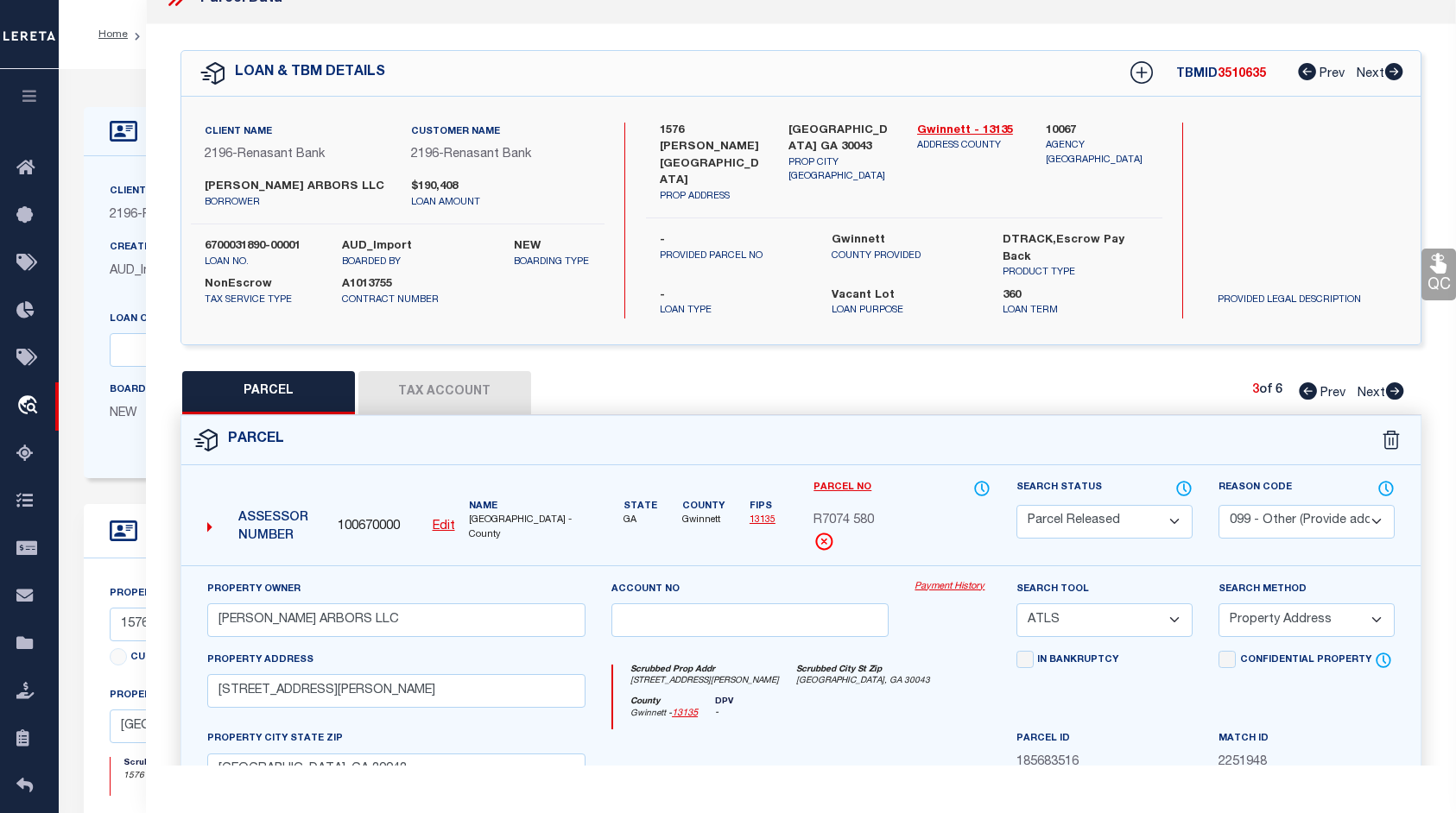
checkbox input "false"
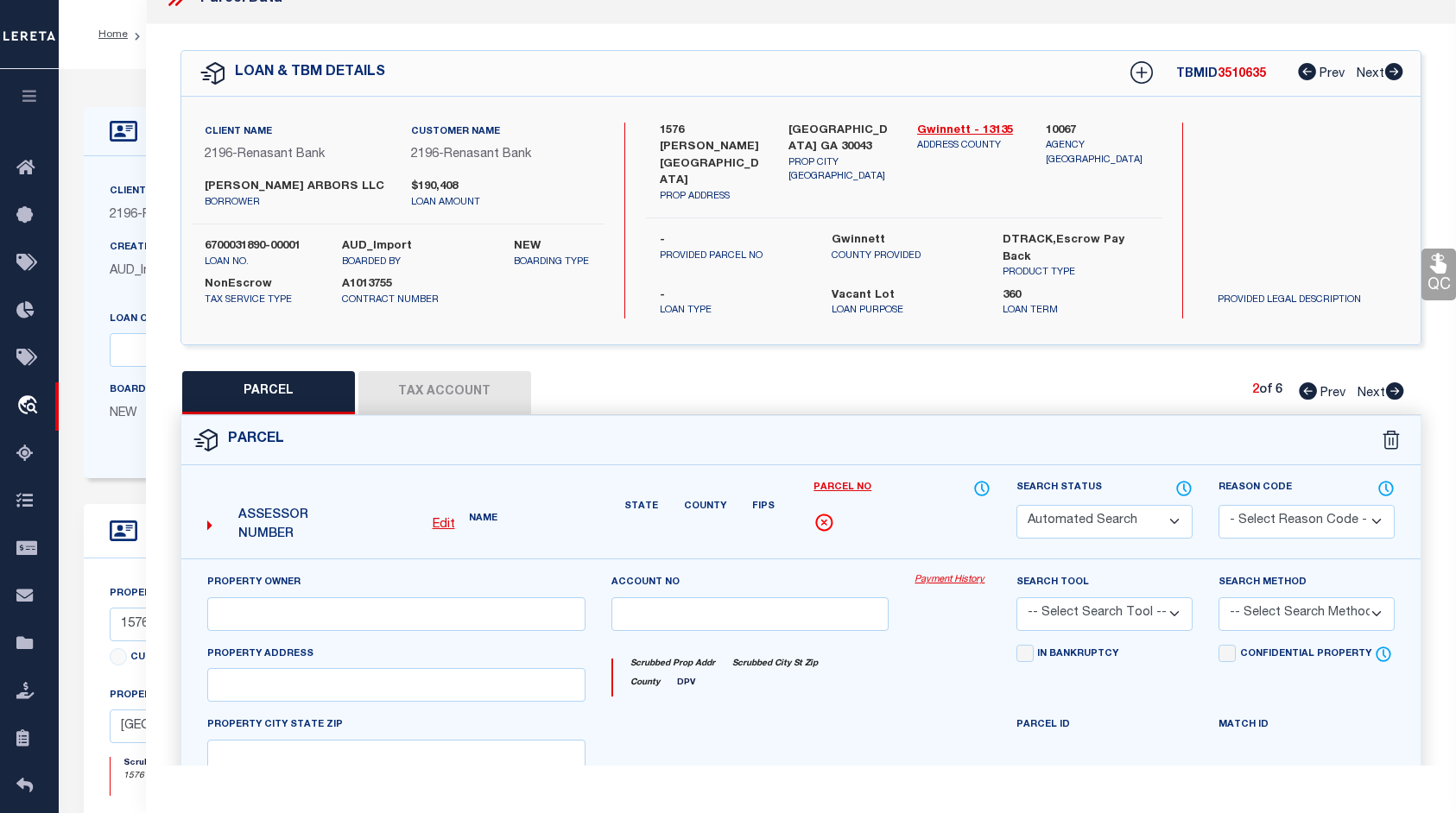
select select "PR"
select select "099"
type input "[PERSON_NAME] ARBORS LLC"
select select "ATL"
select select "ADD"
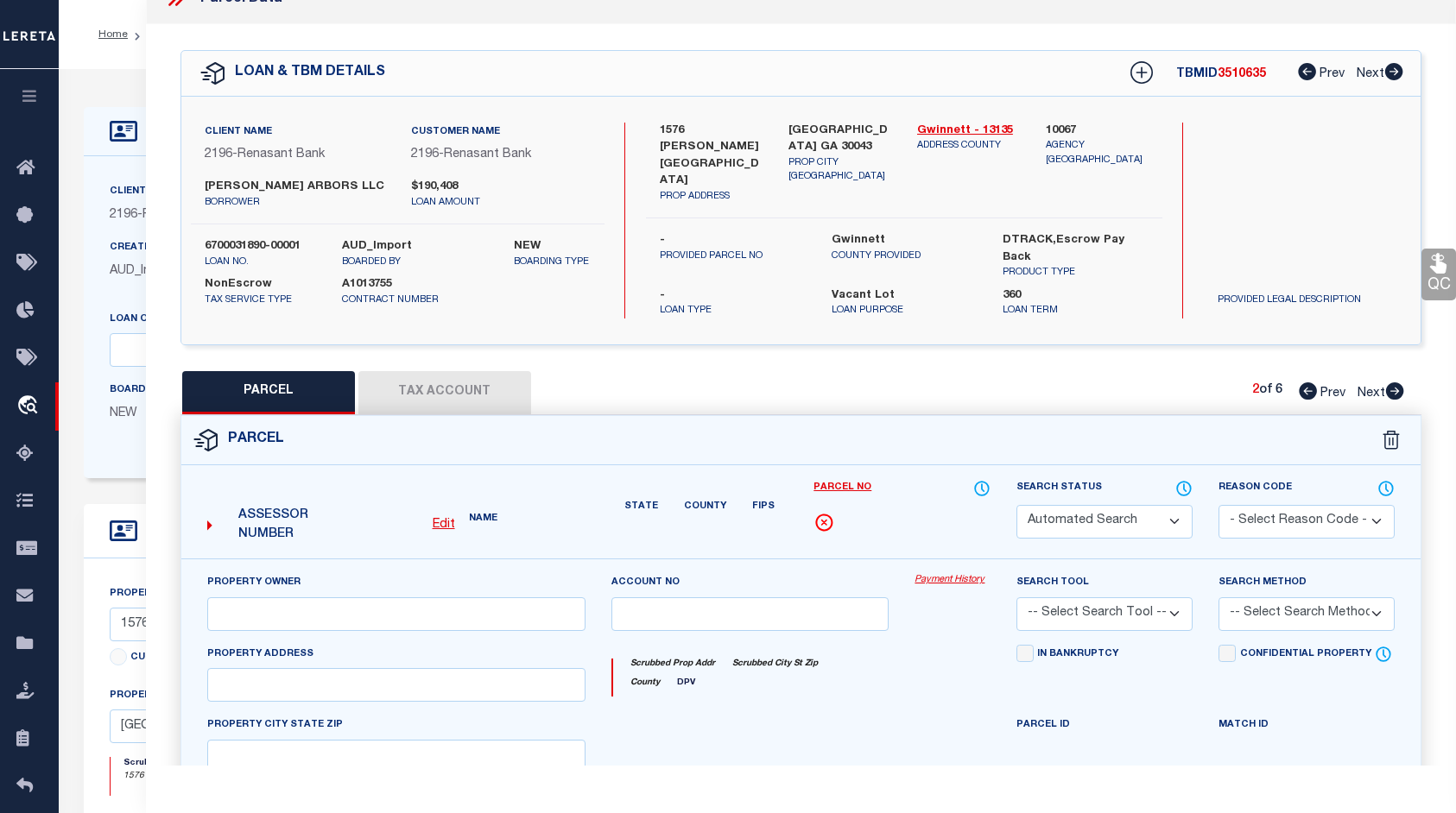
type input "1588 [PERSON_NAME]"
type input "[GEOGRAPHIC_DATA], GA 30043"
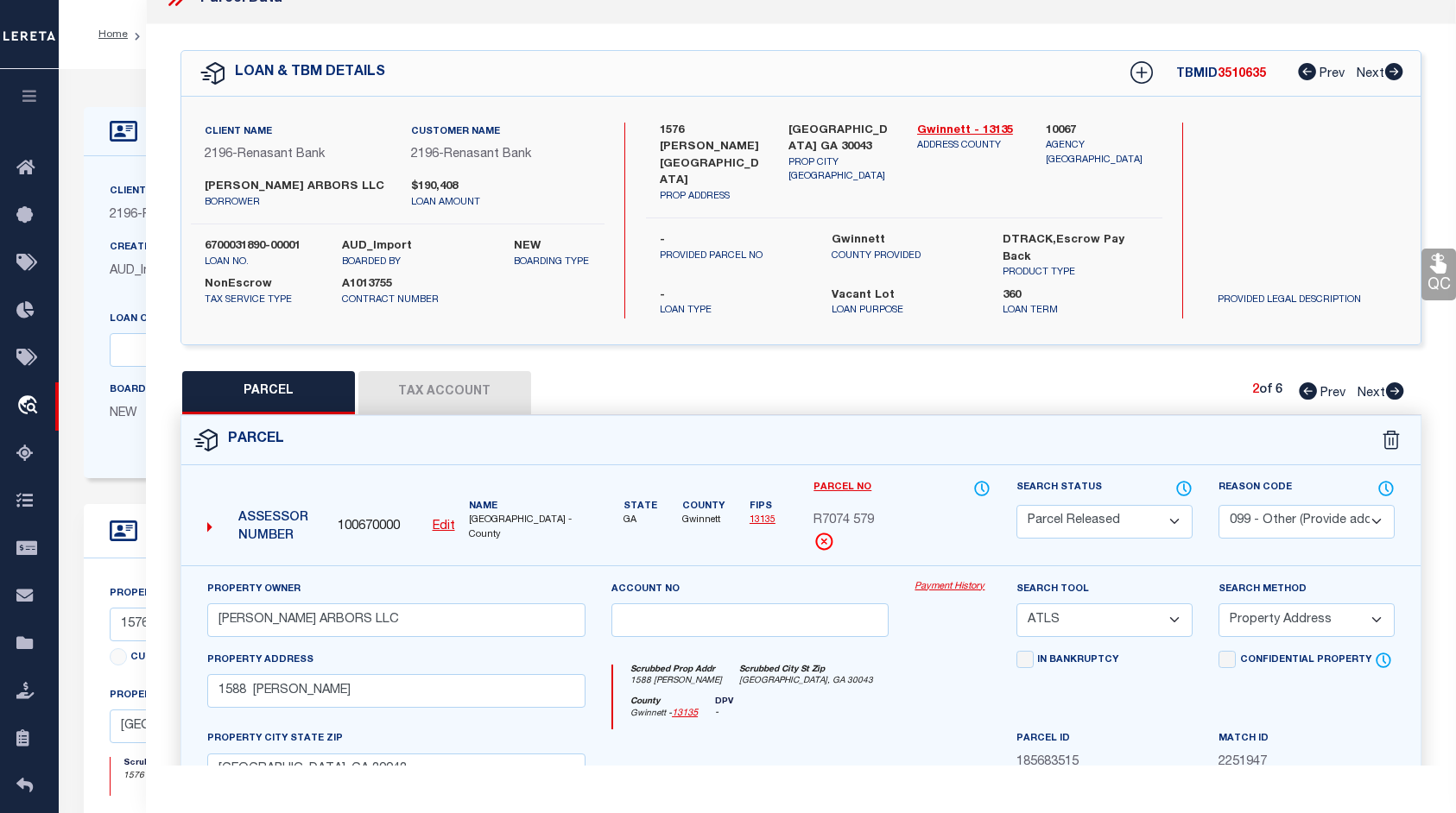
click at [1309, 382] on icon at bounding box center [1307, 391] width 18 height 17
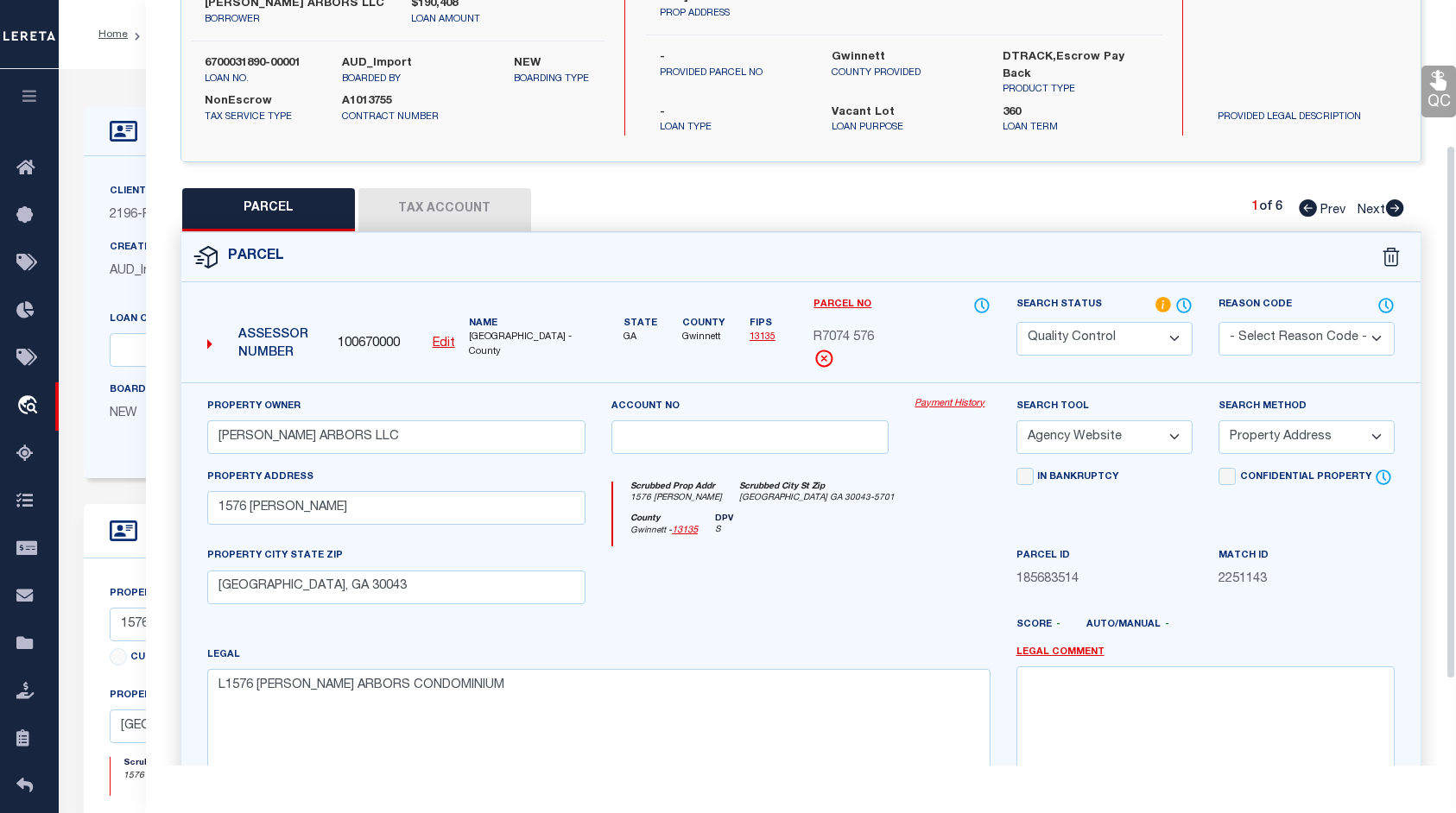
scroll to position [213, 0]
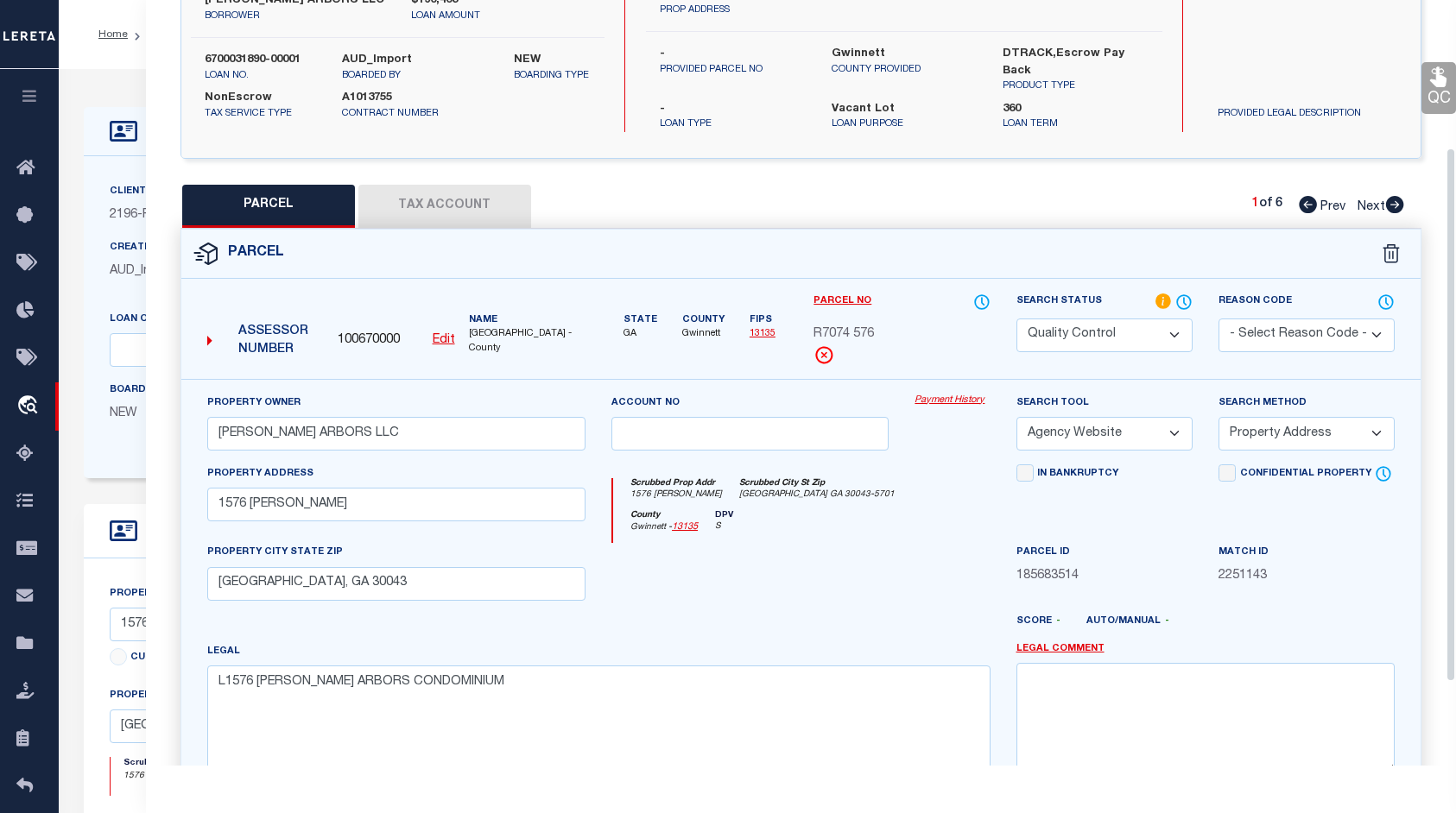
drag, startPoint x: 1454, startPoint y: 460, endPoint x: 1461, endPoint y: 591, distance: 131.2
click at [1455, 591] on html "Home OMS Detail" at bounding box center [728, 783] width 1456 height 1566
click at [443, 194] on button "Tax Account" at bounding box center [444, 205] width 173 height 43
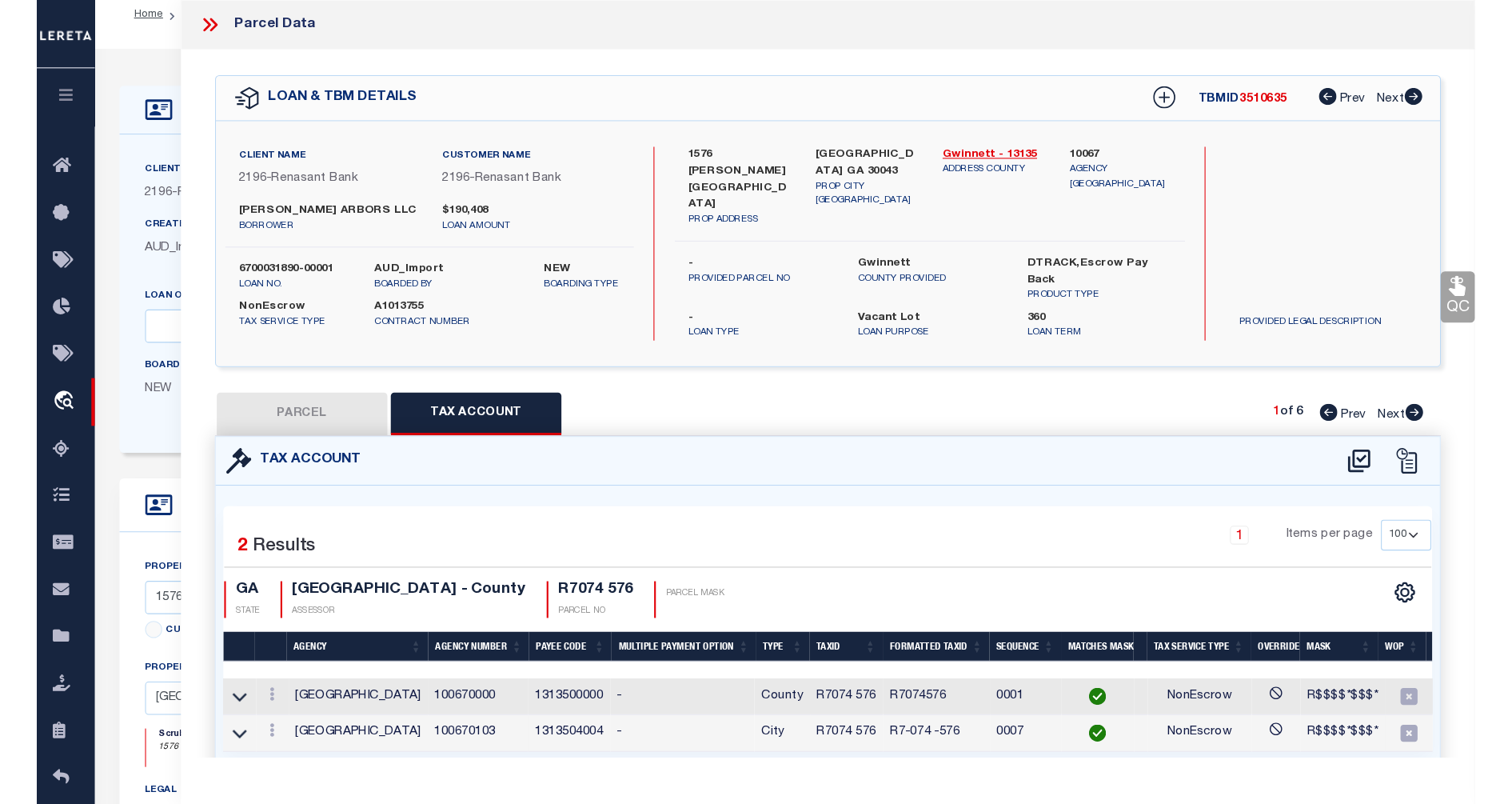
scroll to position [0, 0]
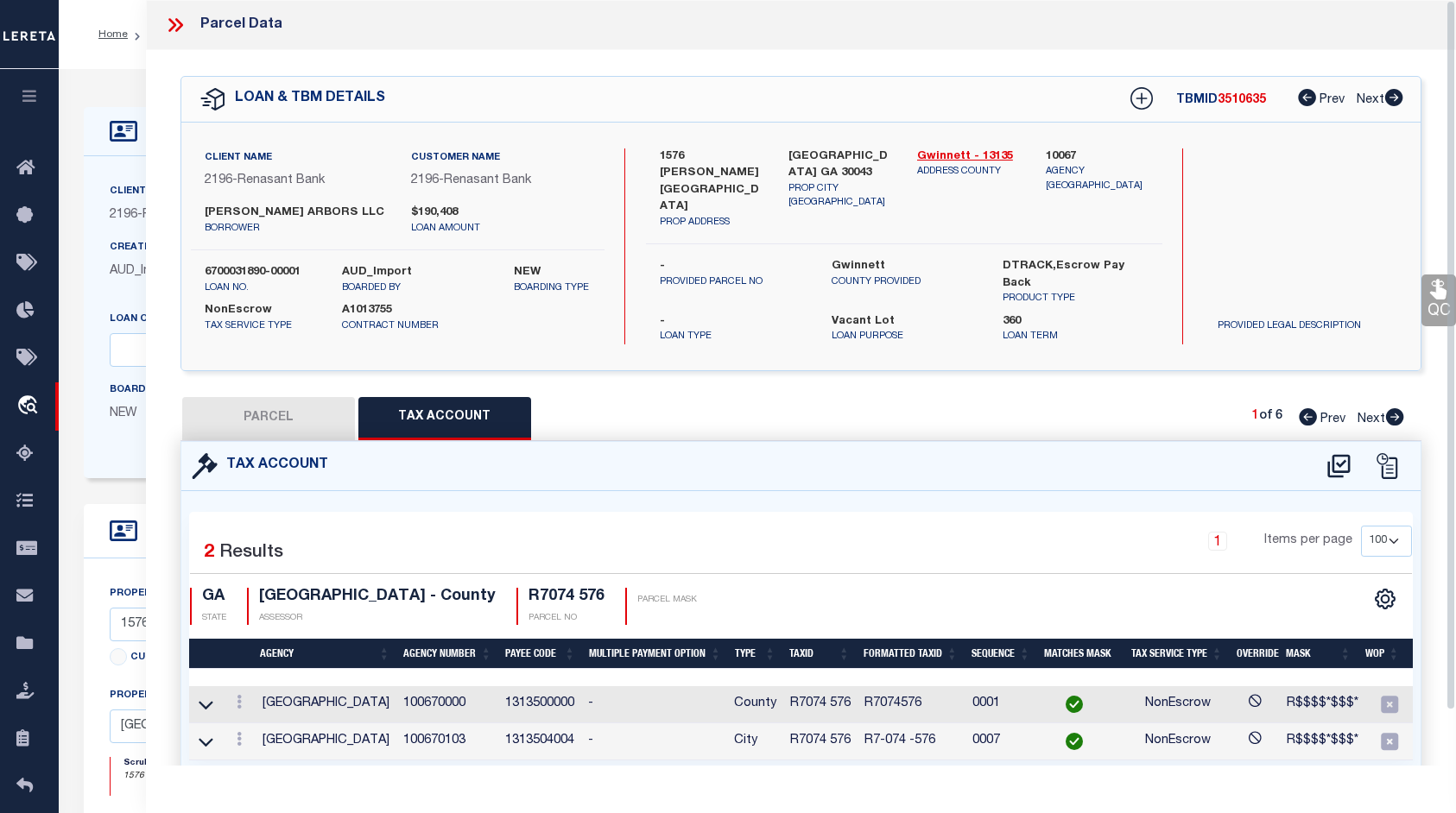
drag, startPoint x: 1446, startPoint y: 377, endPoint x: 1451, endPoint y: 407, distance: 30.4
click at [1451, 407] on div "QC QC QC" at bounding box center [801, 436] width 1310 height 773
click at [239, 694] on icon at bounding box center [239, 701] width 5 height 14
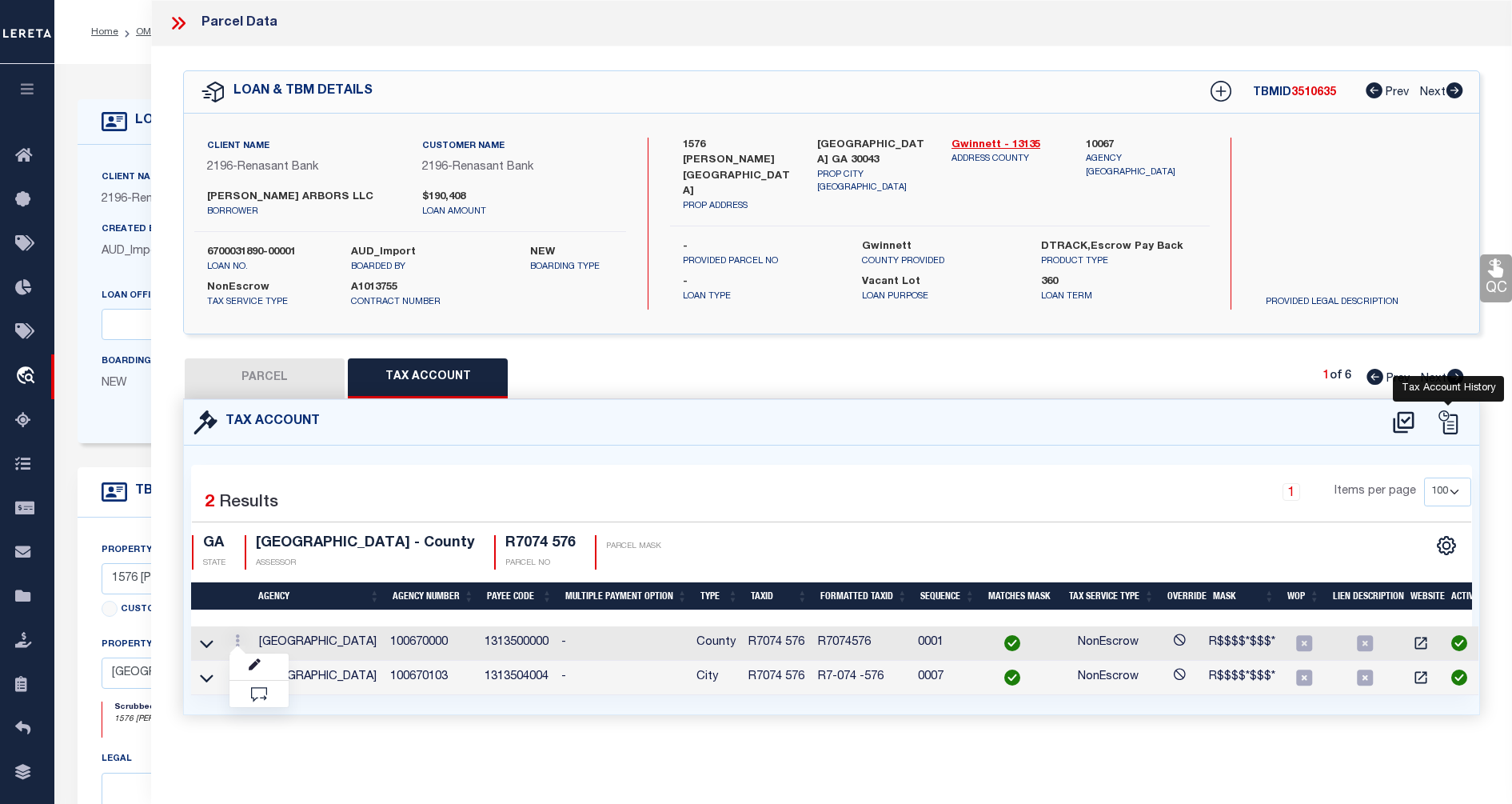
click at [1348, 421] on icon at bounding box center [1449, 422] width 24 height 24
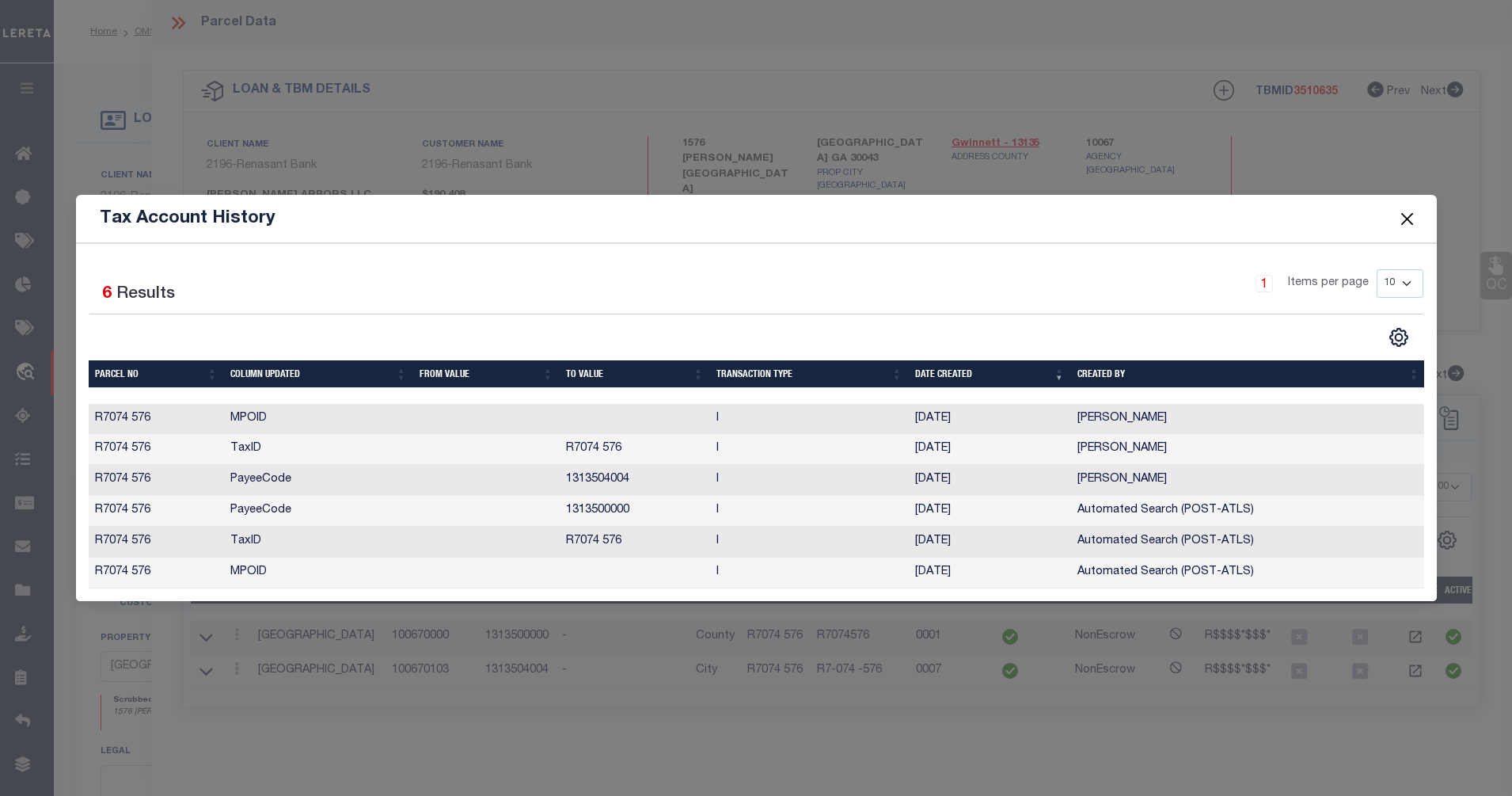
click at [1335, 197] on span at bounding box center [1407, 218] width 60 height 44
click at [1335, 213] on button "Close" at bounding box center [1407, 218] width 21 height 21
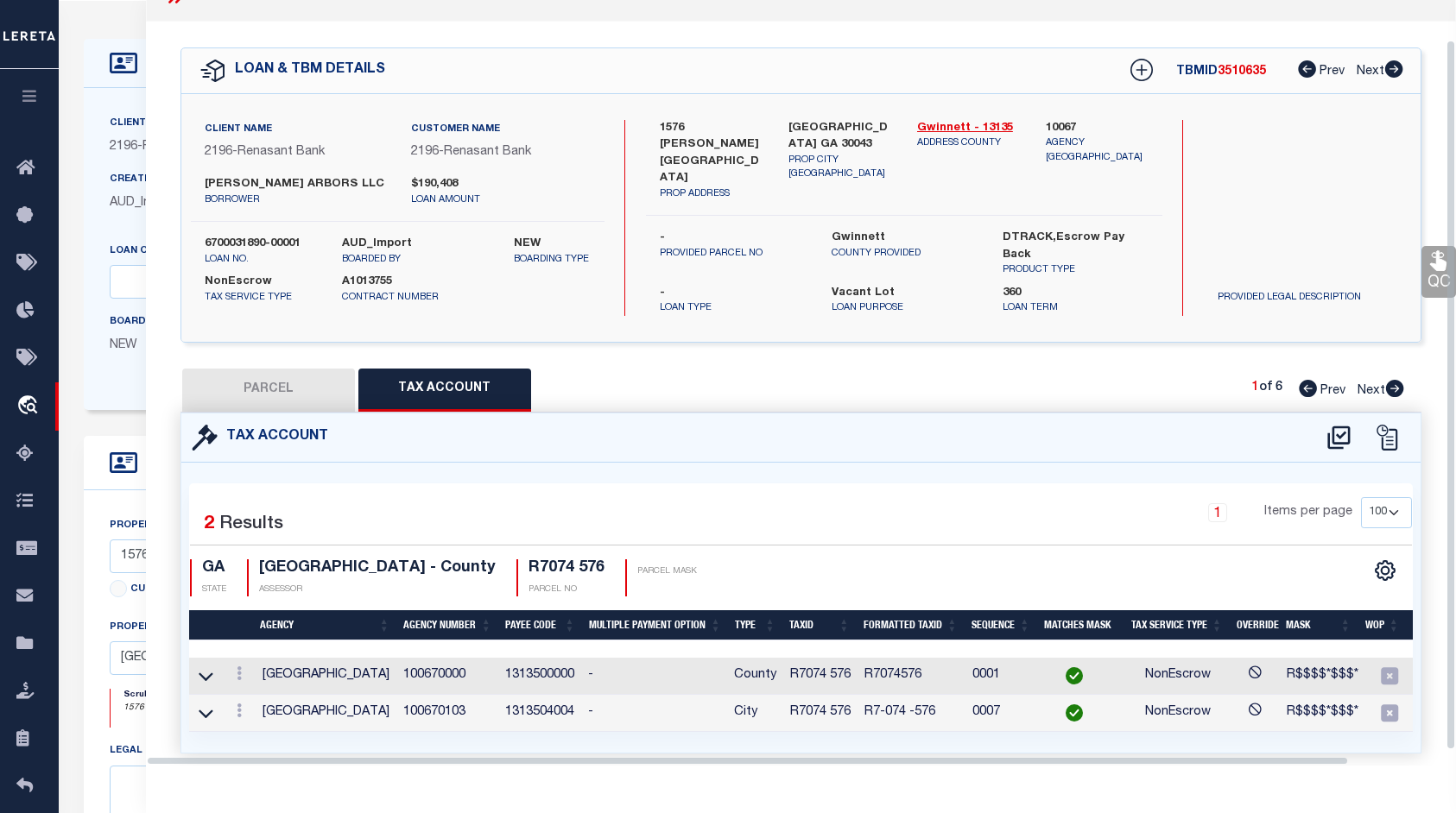
scroll to position [42, 0]
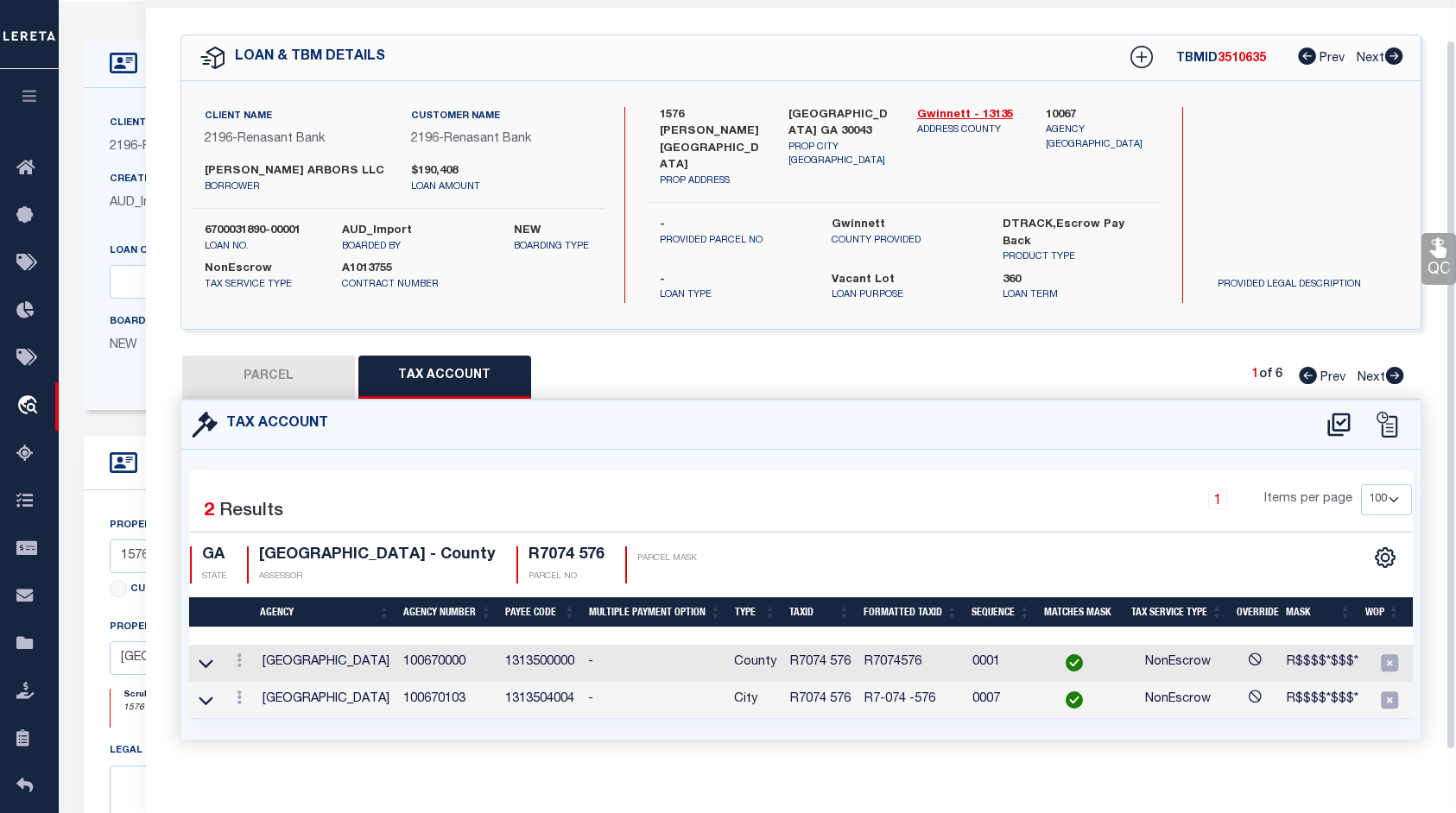
drag, startPoint x: 1451, startPoint y: 380, endPoint x: 806, endPoint y: 528, distance: 661.8
click at [1429, 493] on div "Parcel Data QC QC QC - Select Status - Ready to QC" at bounding box center [801, 391] width 1310 height 782
click at [280, 358] on button "PARCEL" at bounding box center [268, 377] width 173 height 43
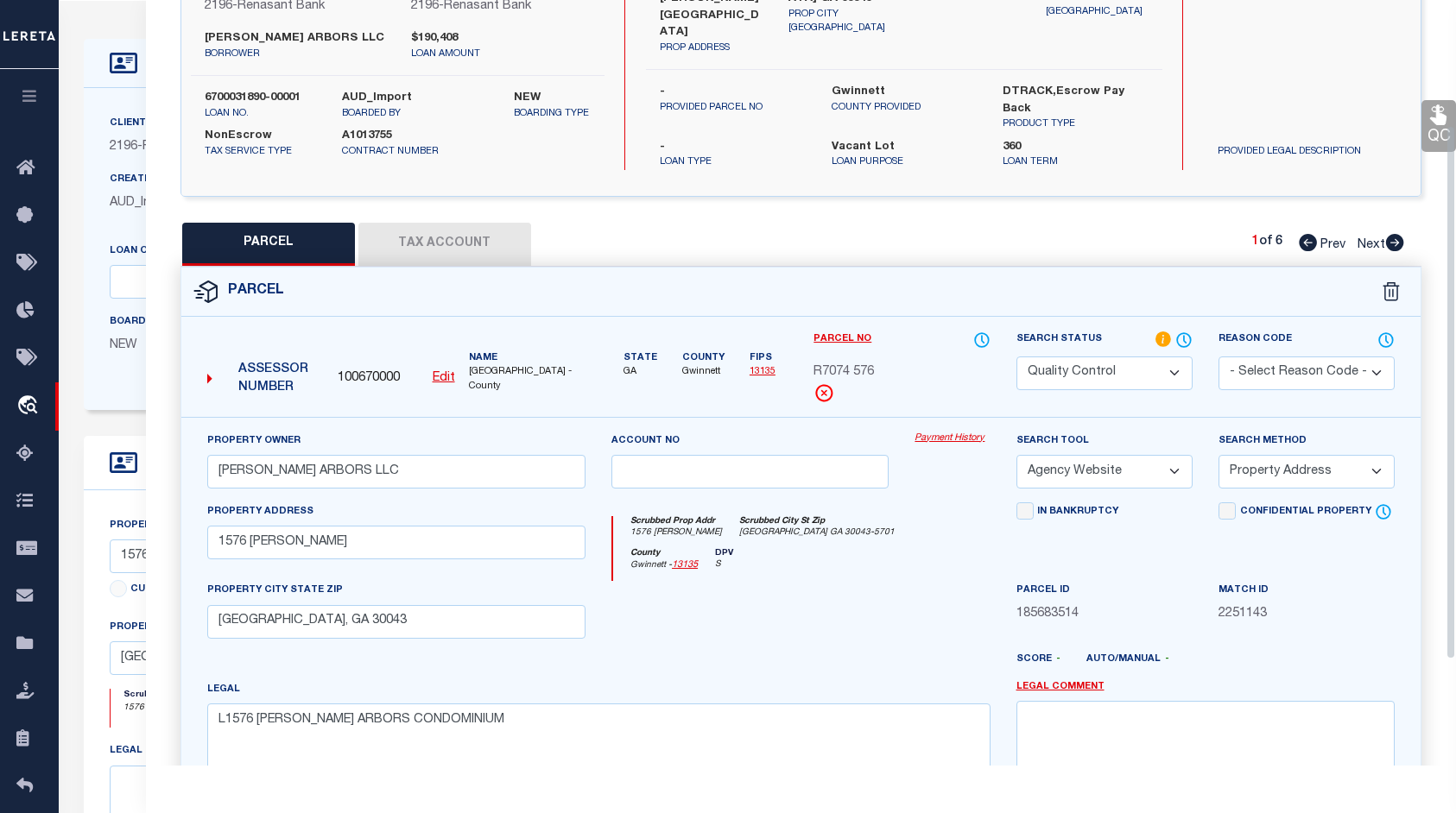
scroll to position [142, 0]
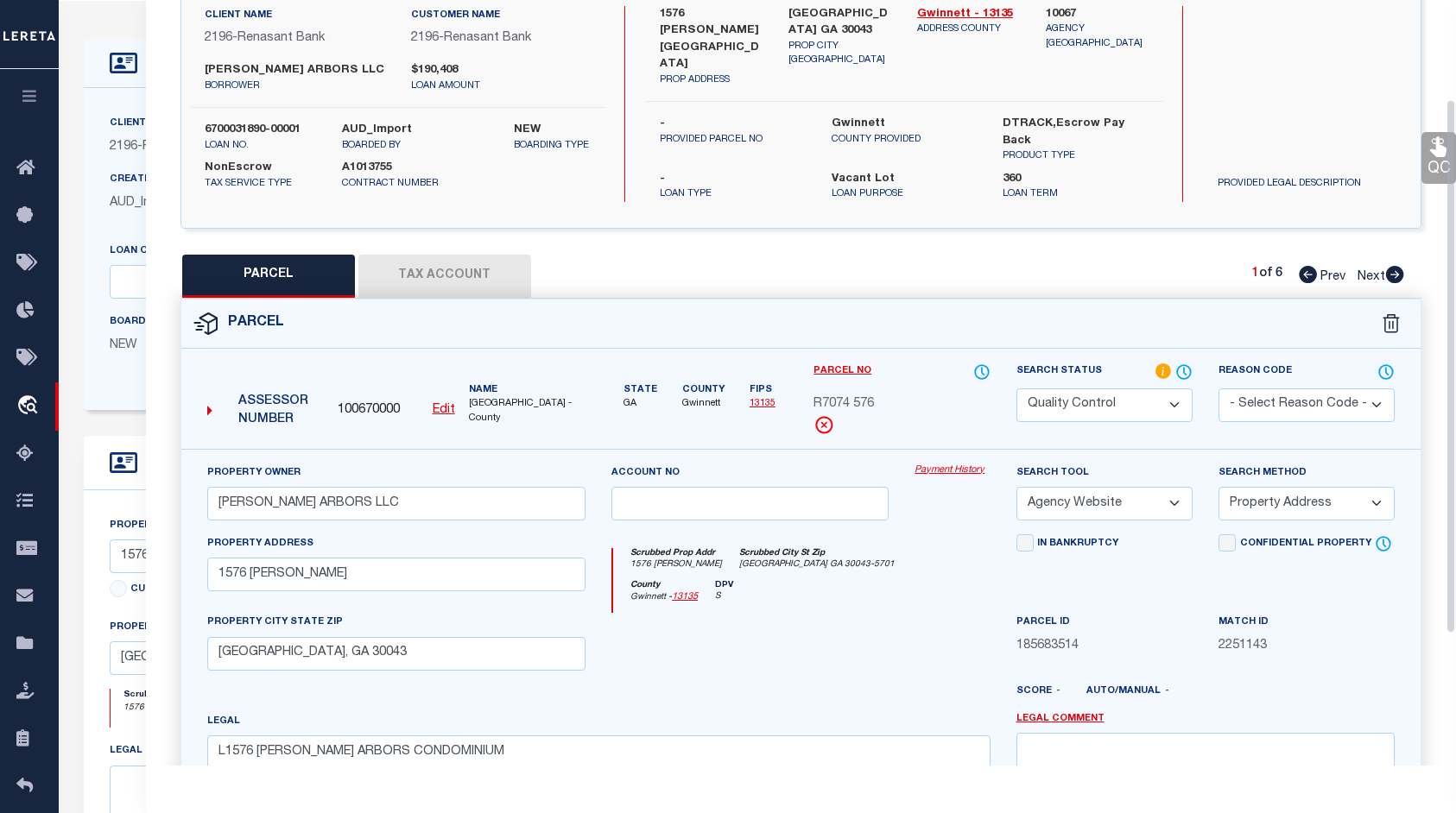
drag, startPoint x: 1452, startPoint y: 454, endPoint x: 1488, endPoint y: 525, distance: 79.6
click at [1455, 525] on html "Home OMS Detail" at bounding box center [728, 714] width 1456 height 1566
click at [1184, 362] on icon at bounding box center [1183, 371] width 17 height 19
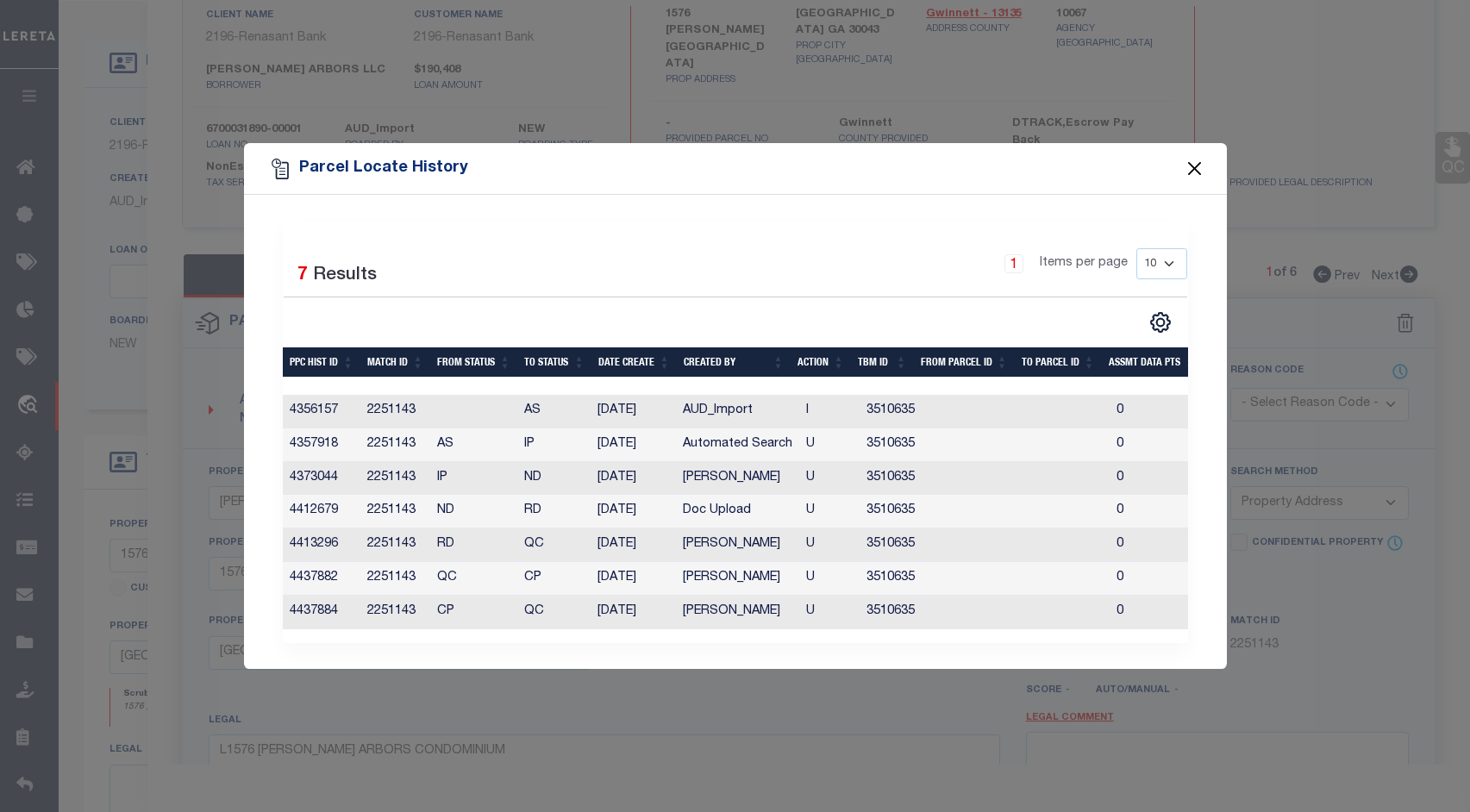
click at [1197, 169] on button "Close" at bounding box center [1194, 169] width 23 height 23
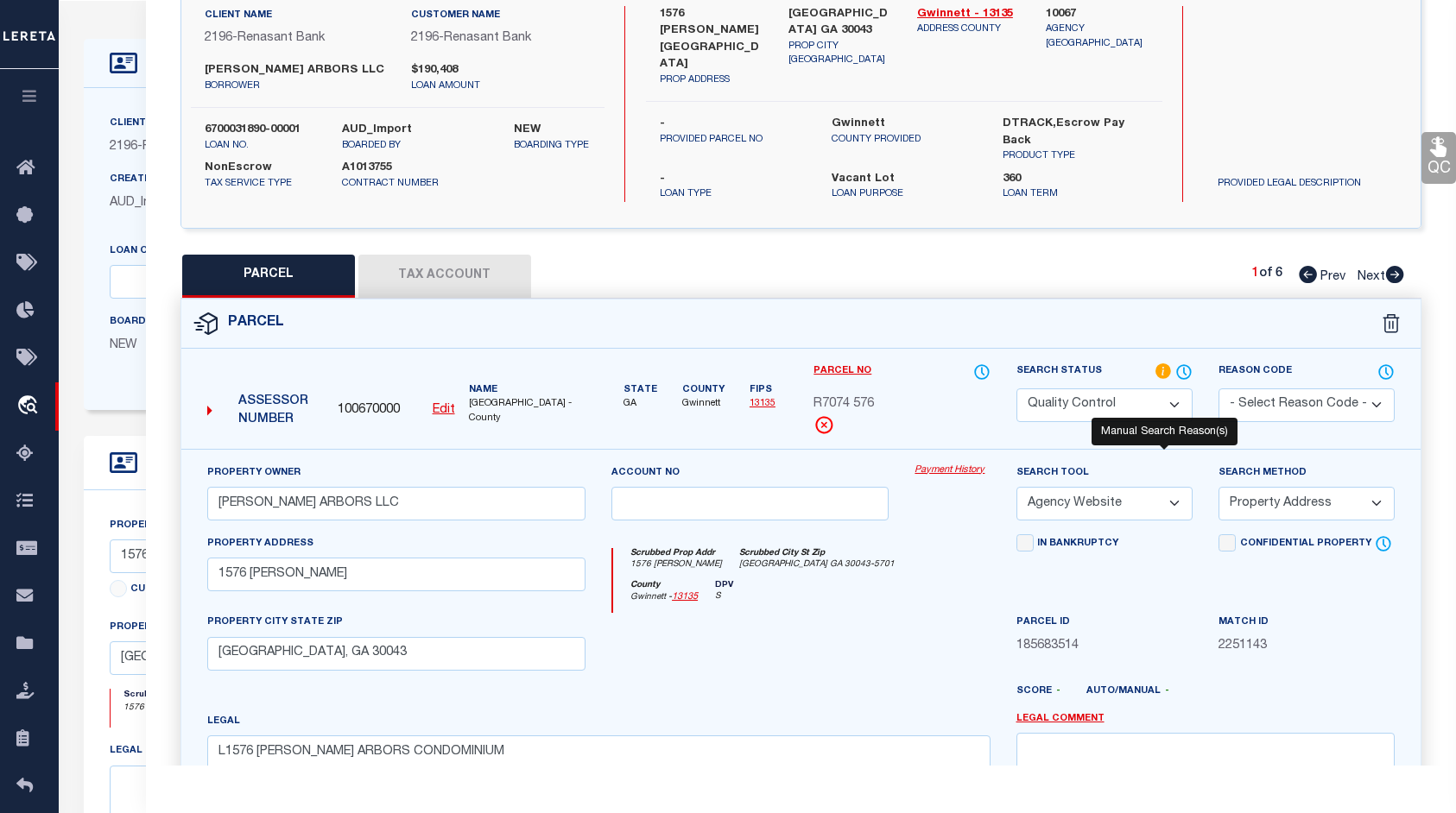
click at [1168, 363] on icon at bounding box center [1162, 370] width 16 height 16
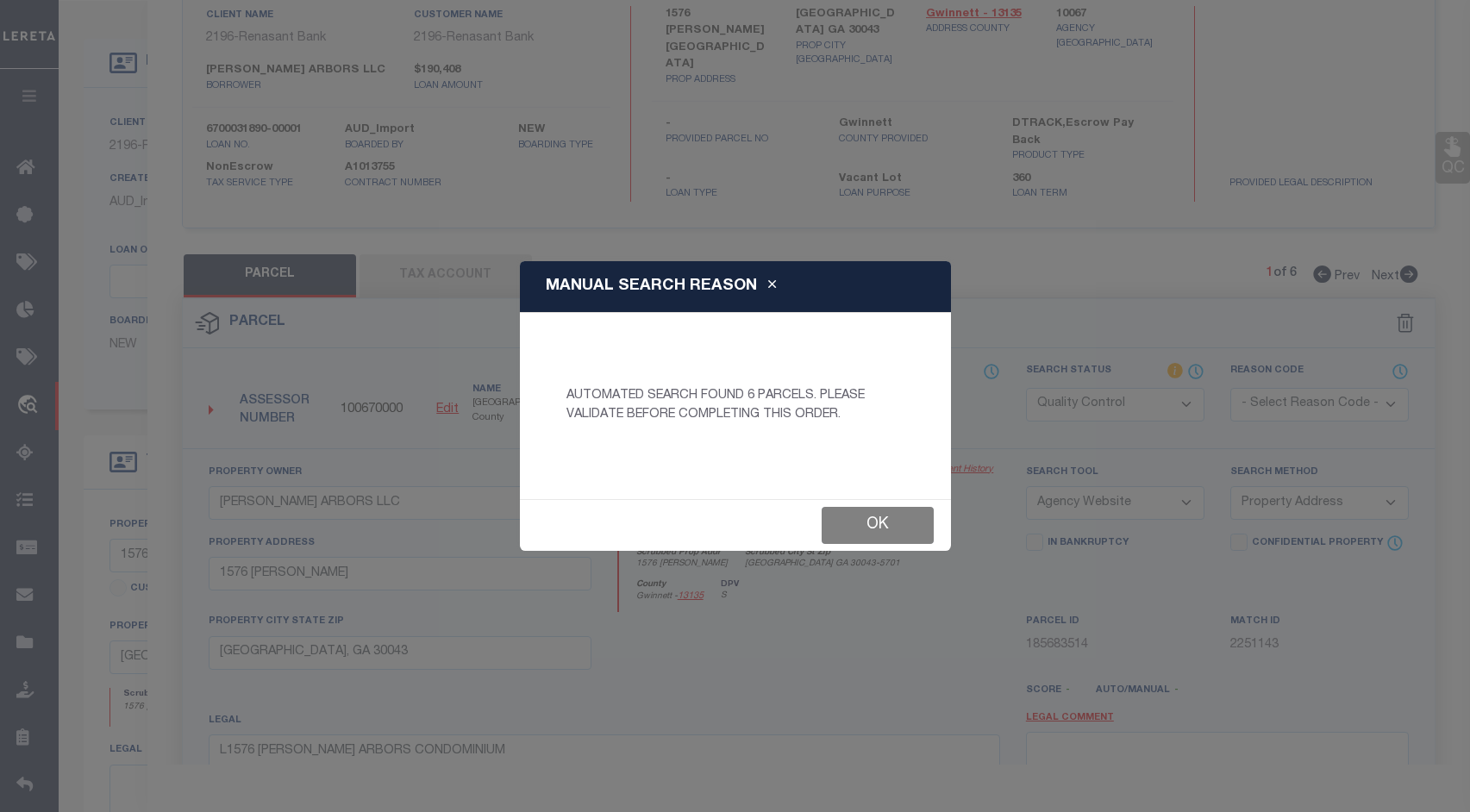
click at [895, 518] on button "Ok" at bounding box center [877, 525] width 112 height 37
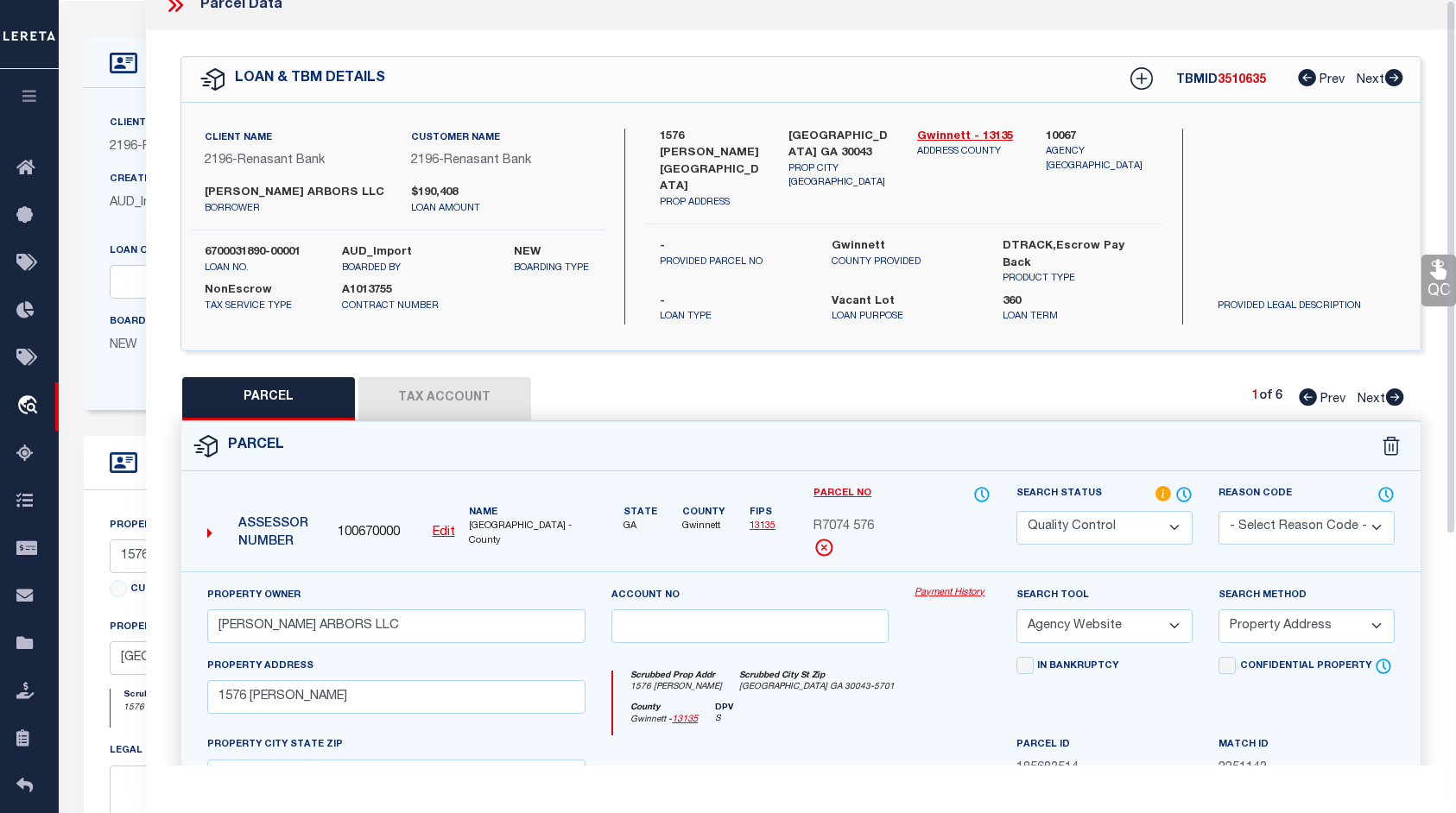
scroll to position [0, 0]
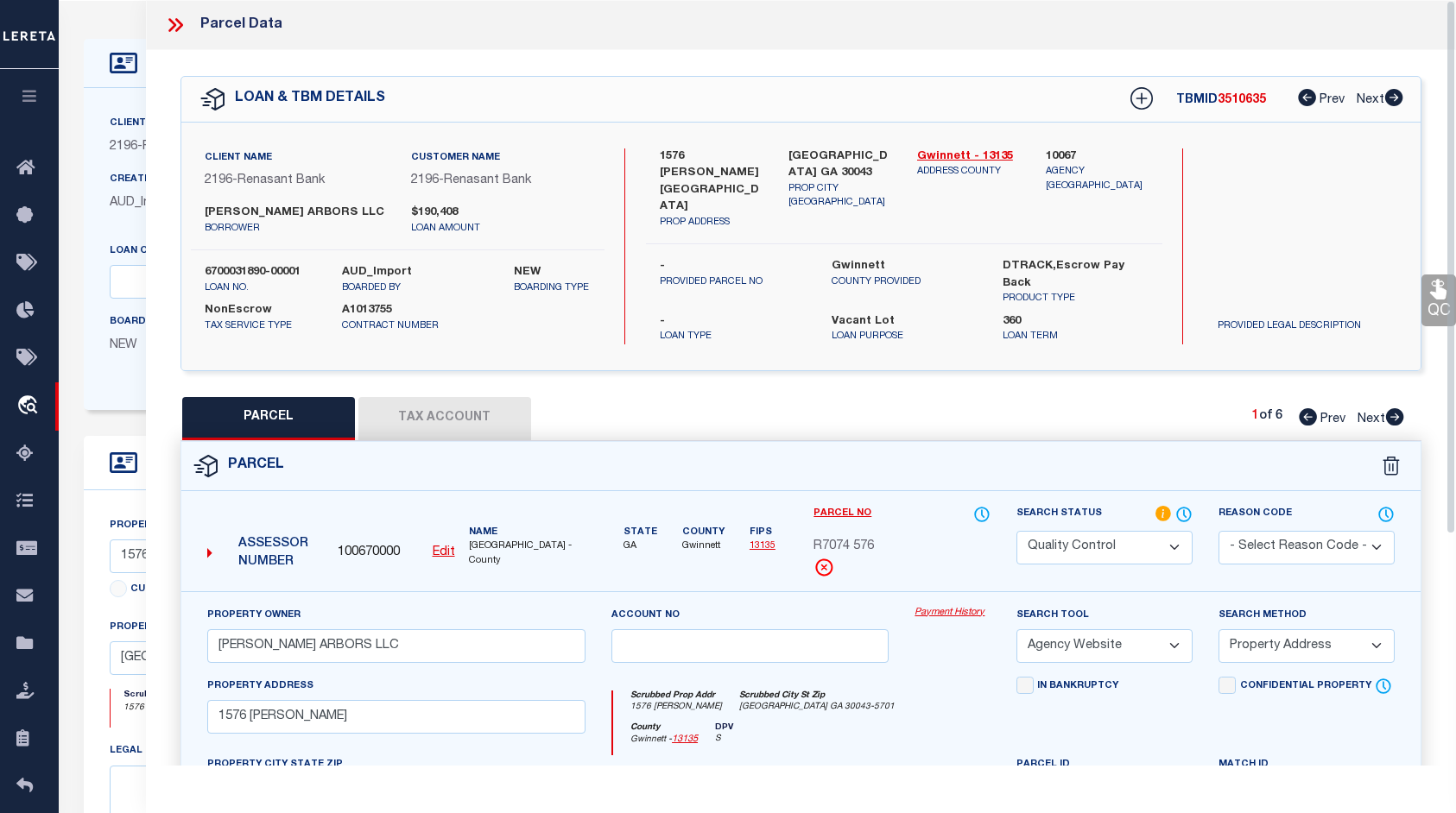
drag, startPoint x: 1451, startPoint y: 374, endPoint x: 1510, endPoint y: 201, distance: 182.8
click at [1455, 201] on html "Home OMS Detail" at bounding box center [728, 714] width 1456 height 1566
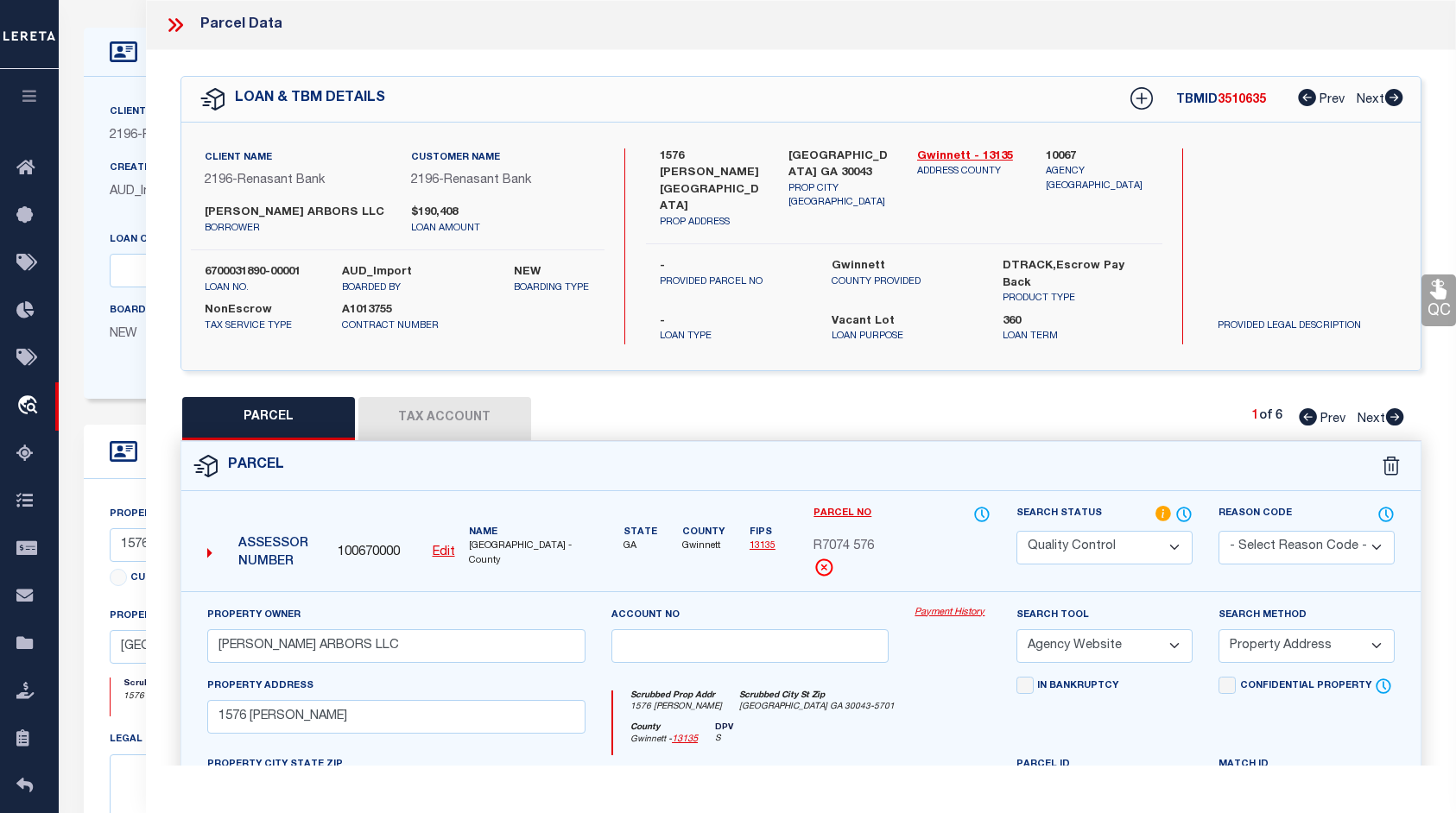
scroll to position [89, 0]
click at [472, 399] on button "Tax Account" at bounding box center [444, 418] width 173 height 43
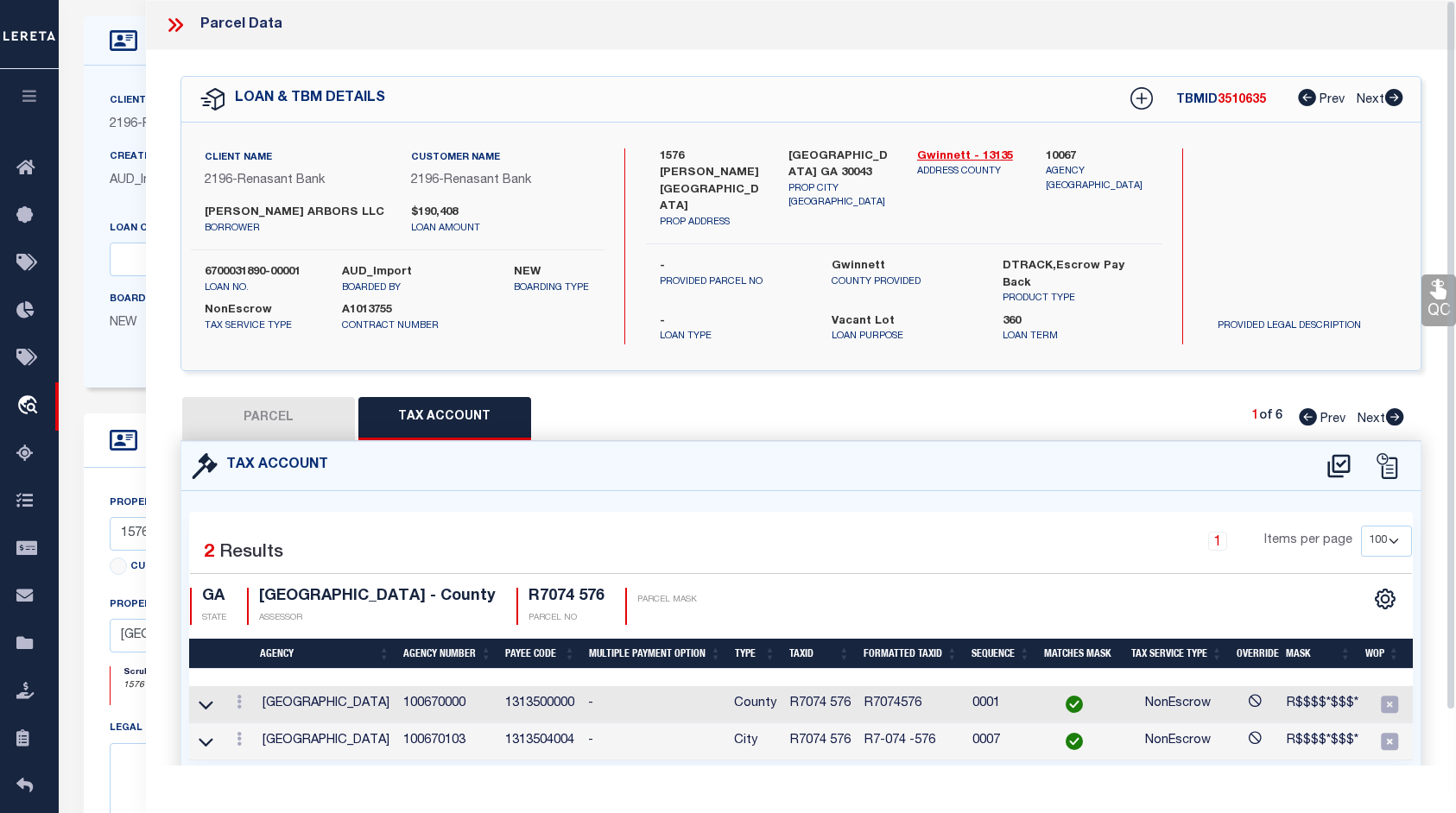
scroll to position [58, 0]
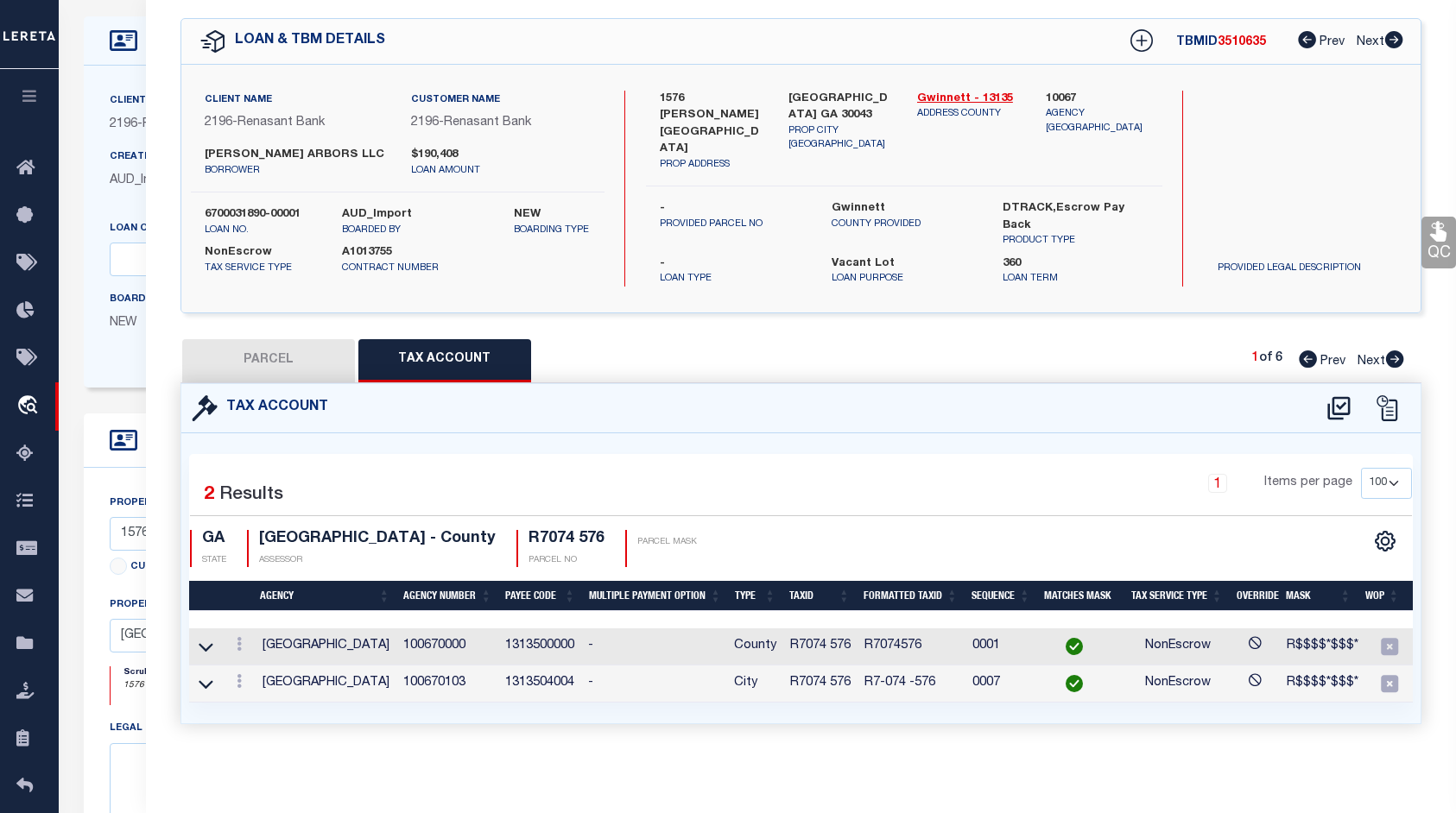
drag, startPoint x: 1451, startPoint y: 411, endPoint x: 1468, endPoint y: 530, distance: 120.2
click at [1455, 530] on html "Home OMS Detail" at bounding box center [728, 693] width 1456 height 1566
click at [240, 637] on icon at bounding box center [239, 643] width 5 height 14
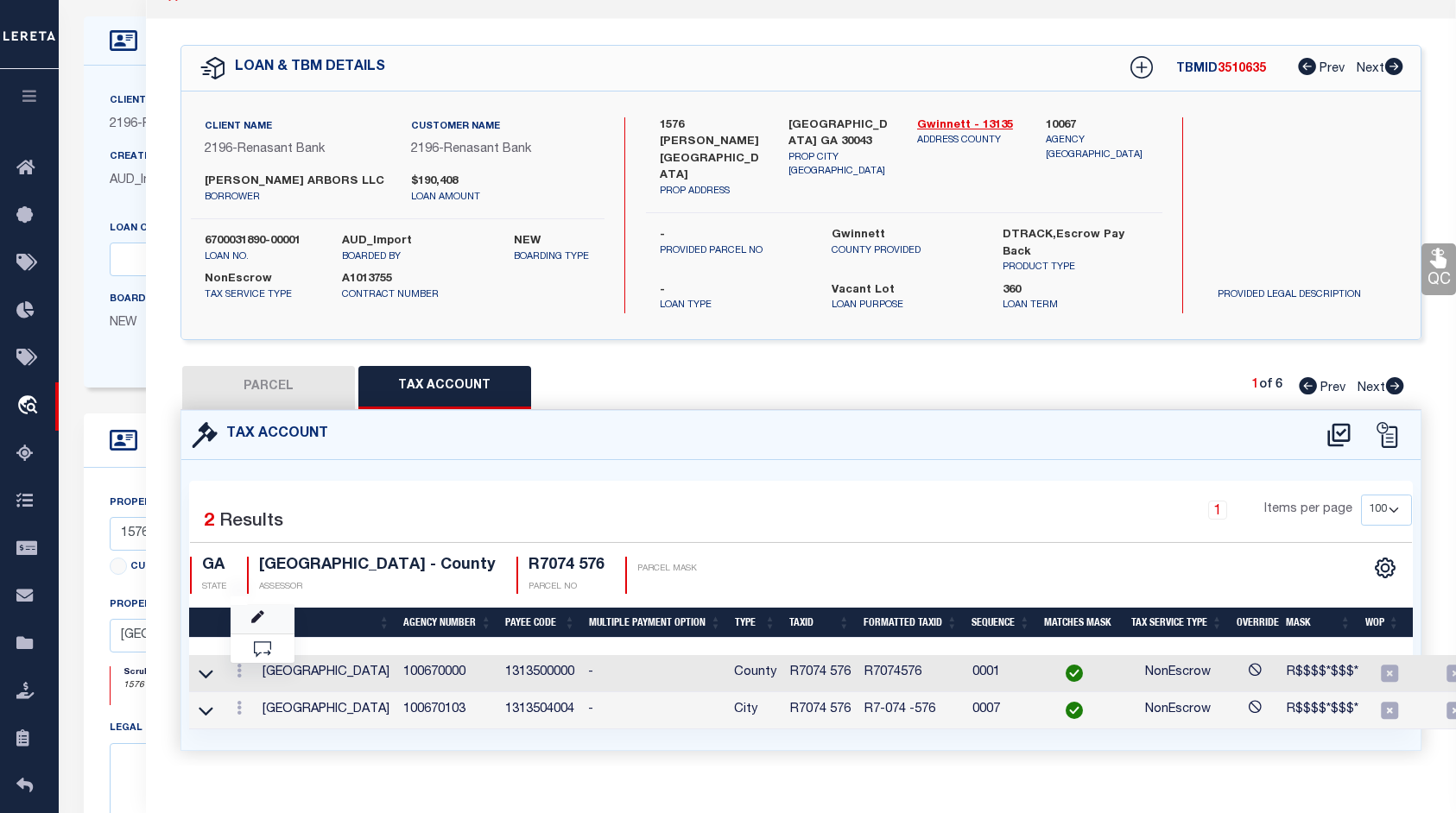
click at [249, 606] on link at bounding box center [263, 619] width 64 height 28
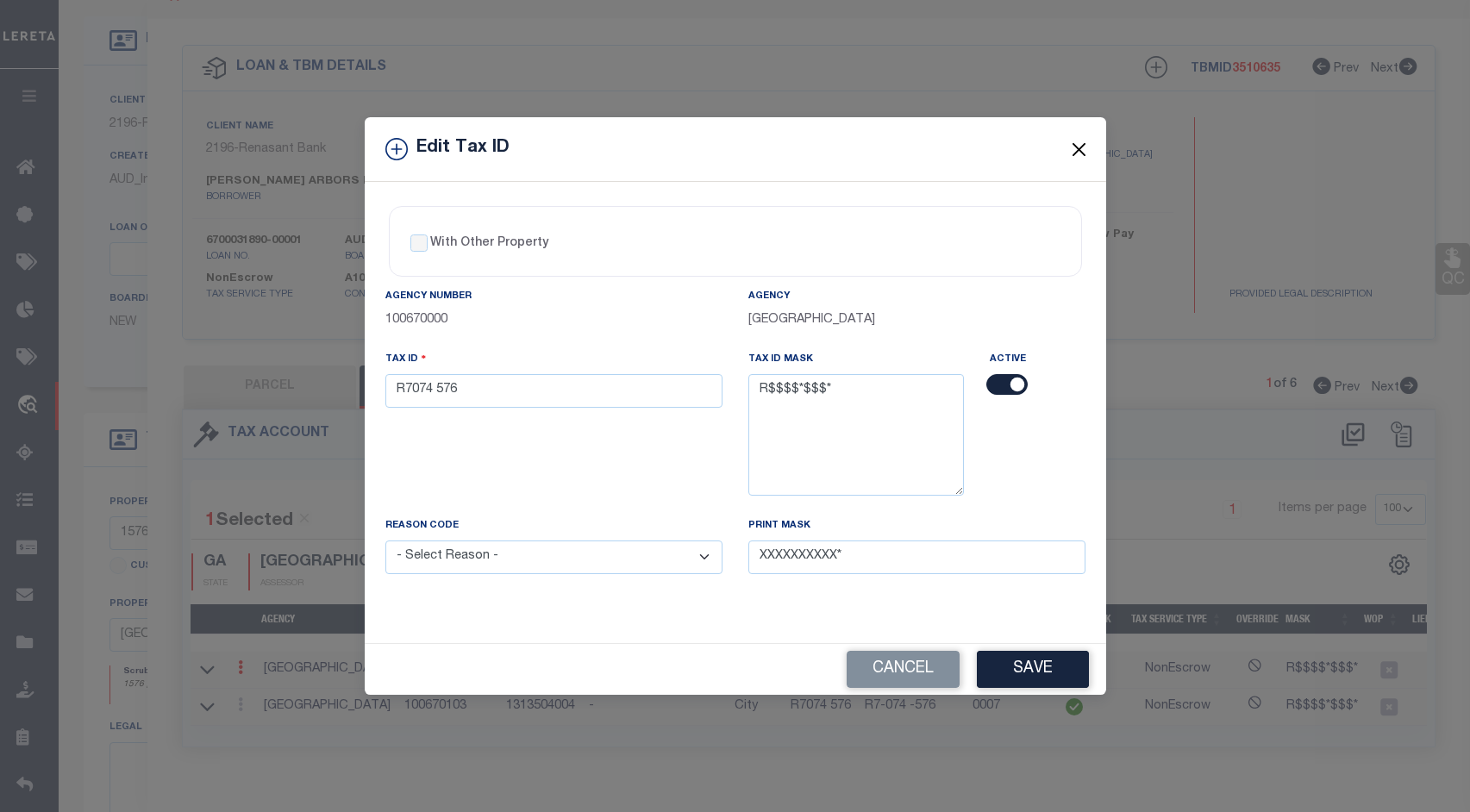
click at [1074, 148] on button "Close" at bounding box center [1078, 149] width 23 height 23
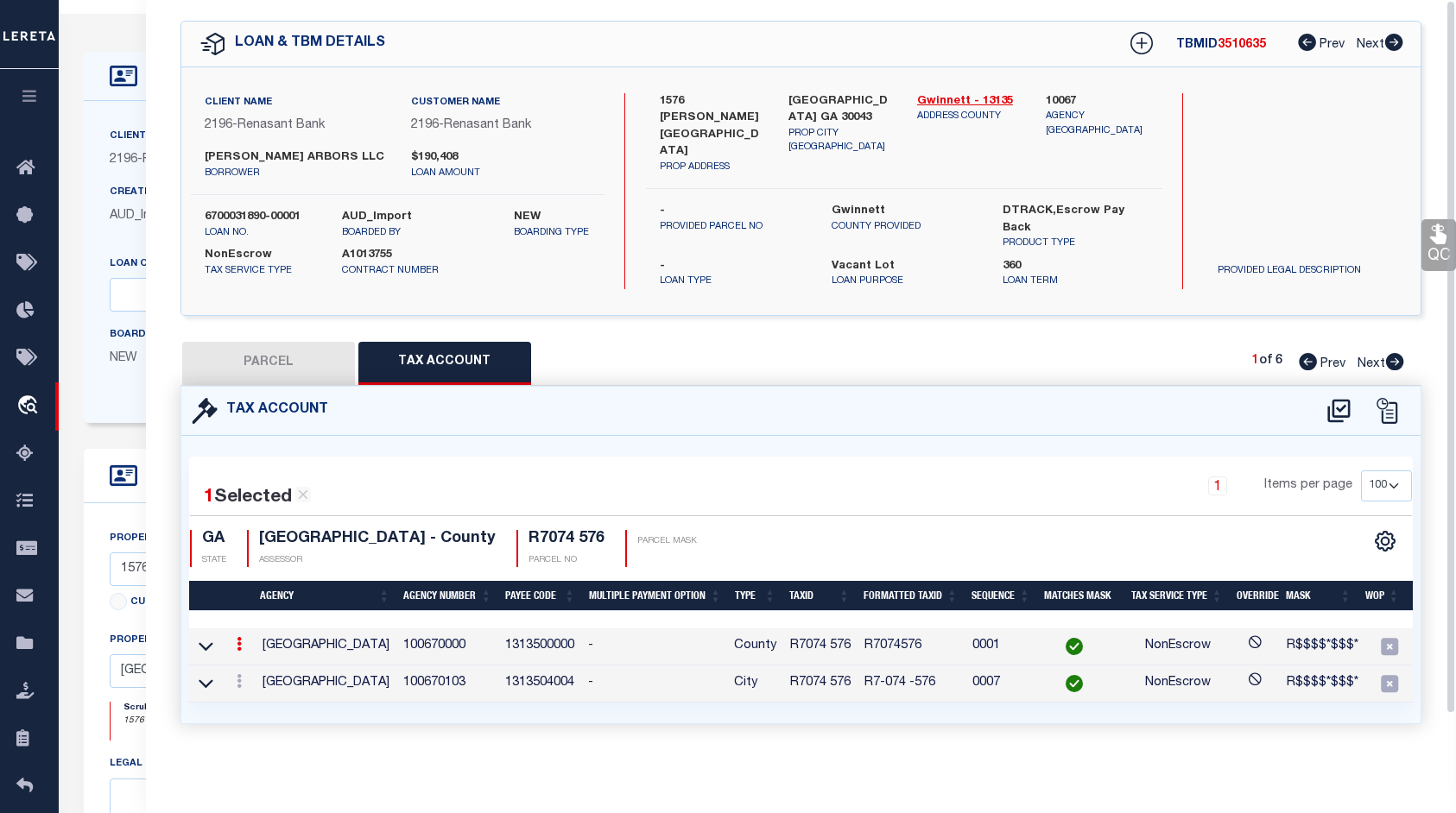
scroll to position [0, 0]
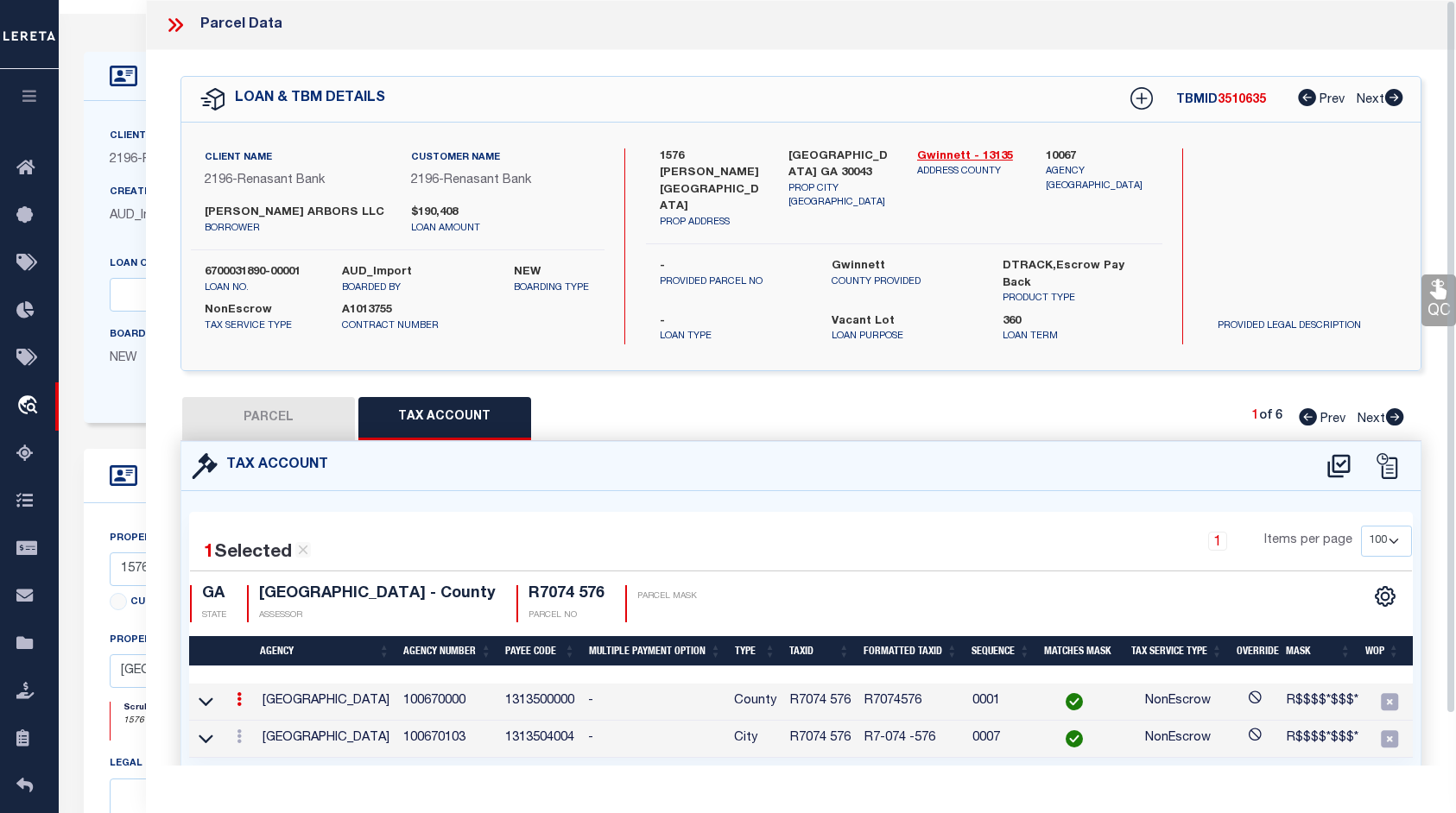
drag, startPoint x: 1449, startPoint y: 443, endPoint x: 1452, endPoint y: 321, distance: 122.0
click at [1452, 321] on div "Parcel Data QC QC QC - Select Status - Ready to QC" at bounding box center [801, 382] width 1310 height 766
click at [1346, 453] on icon at bounding box center [1338, 466] width 28 height 27
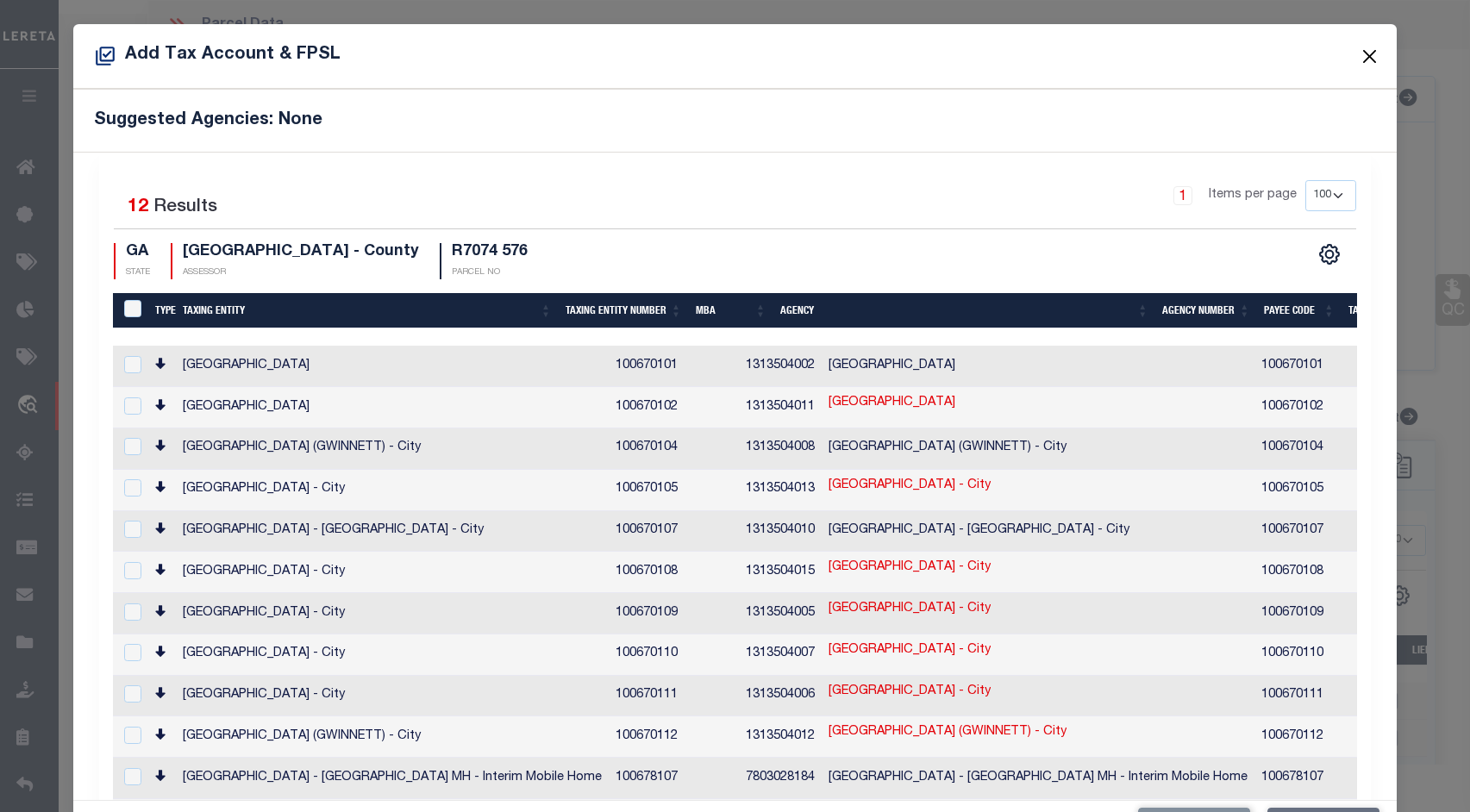
click at [1359, 54] on button "Close" at bounding box center [1370, 56] width 23 height 23
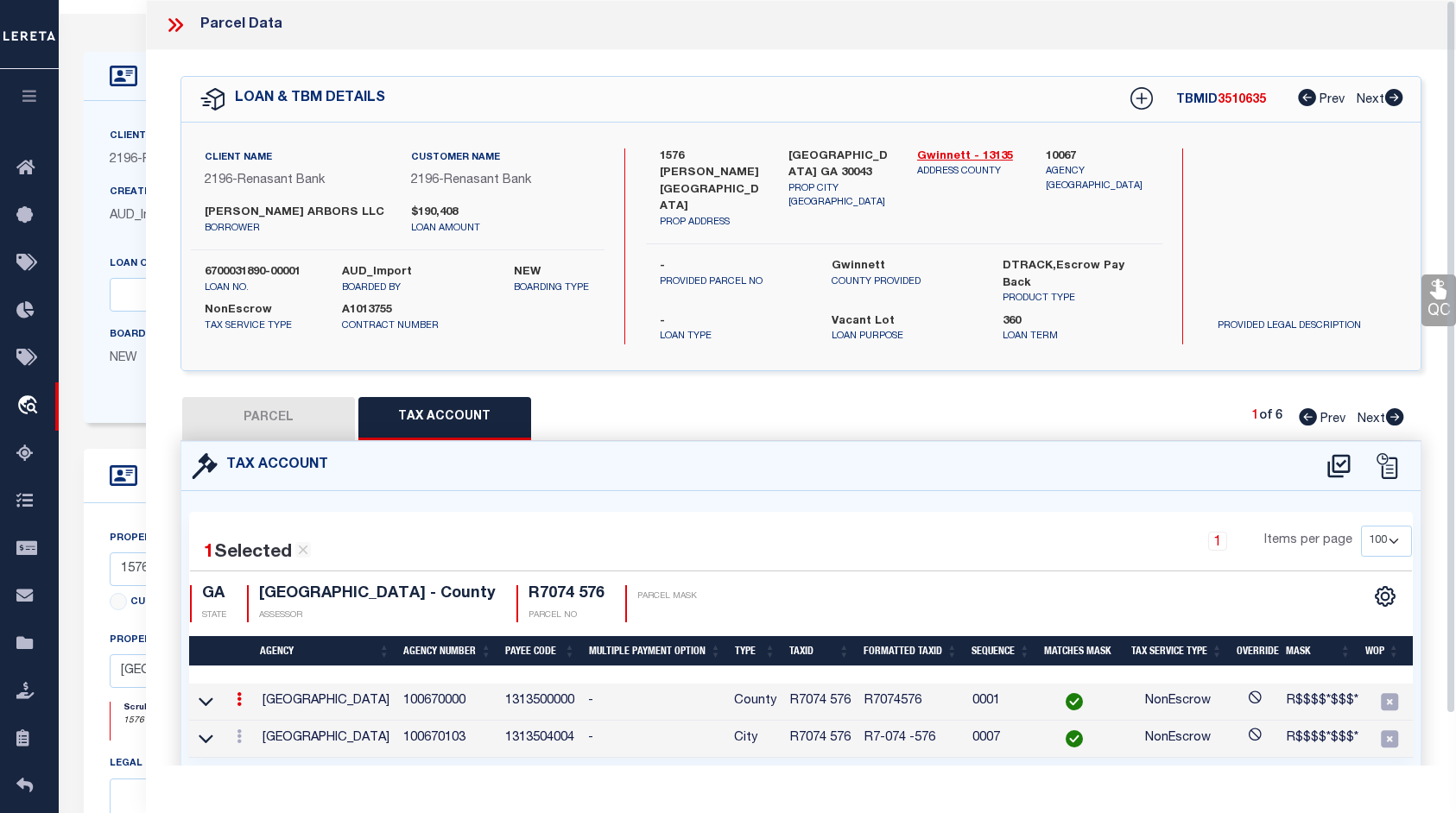
drag, startPoint x: 1454, startPoint y: 371, endPoint x: 1457, endPoint y: 340, distance: 31.1
click at [1455, 340] on html "Home OMS Detail" at bounding box center [728, 727] width 1456 height 1566
click at [274, 405] on button "PARCEL" at bounding box center [268, 418] width 173 height 43
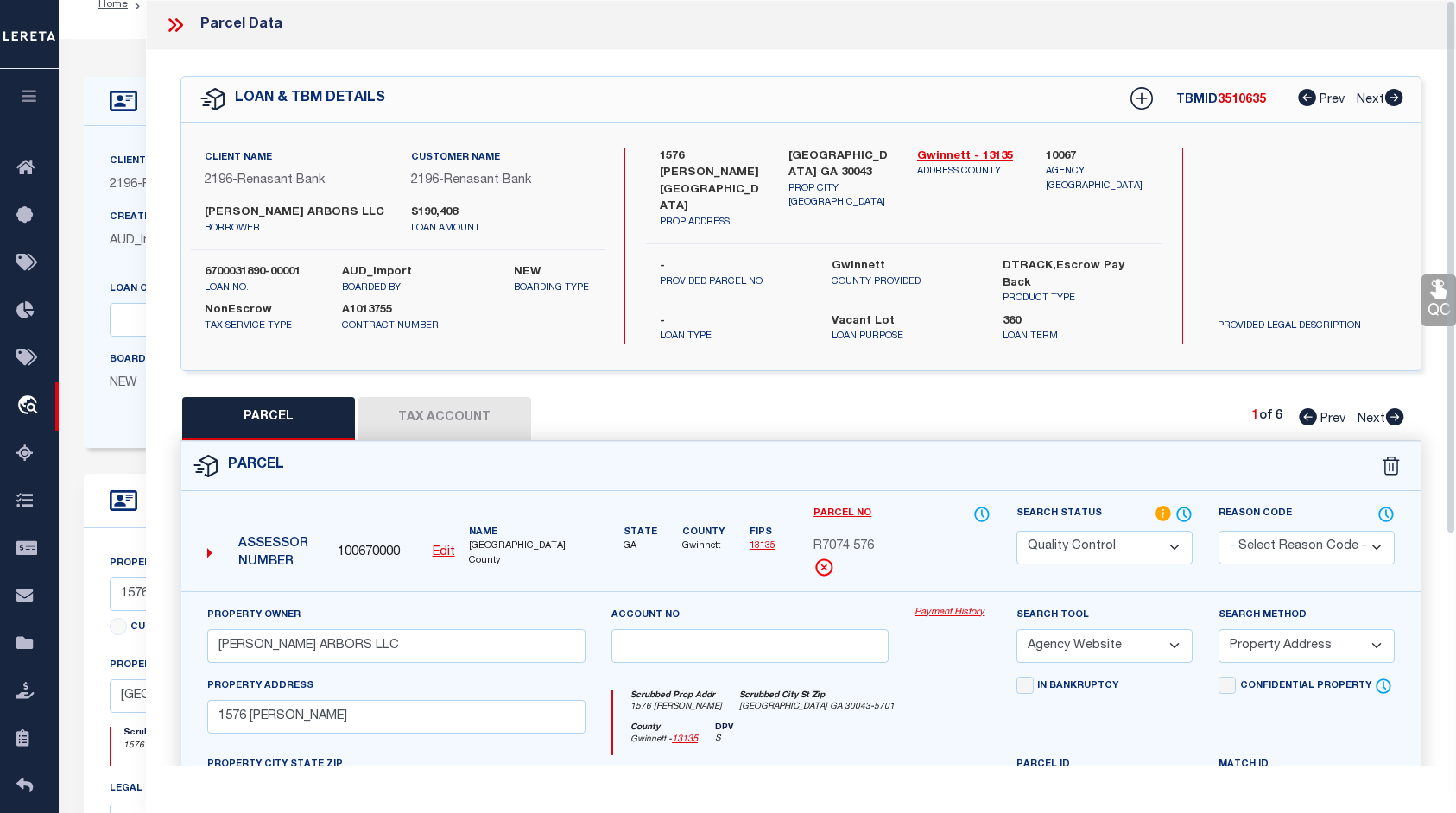
drag, startPoint x: 1451, startPoint y: 423, endPoint x: 1524, endPoint y: 388, distance: 81.0
click at [1455, 388] on html "Home OMS Detail" at bounding box center [728, 753] width 1456 height 1566
click at [456, 401] on button "Tax Account" at bounding box center [444, 418] width 173 height 43
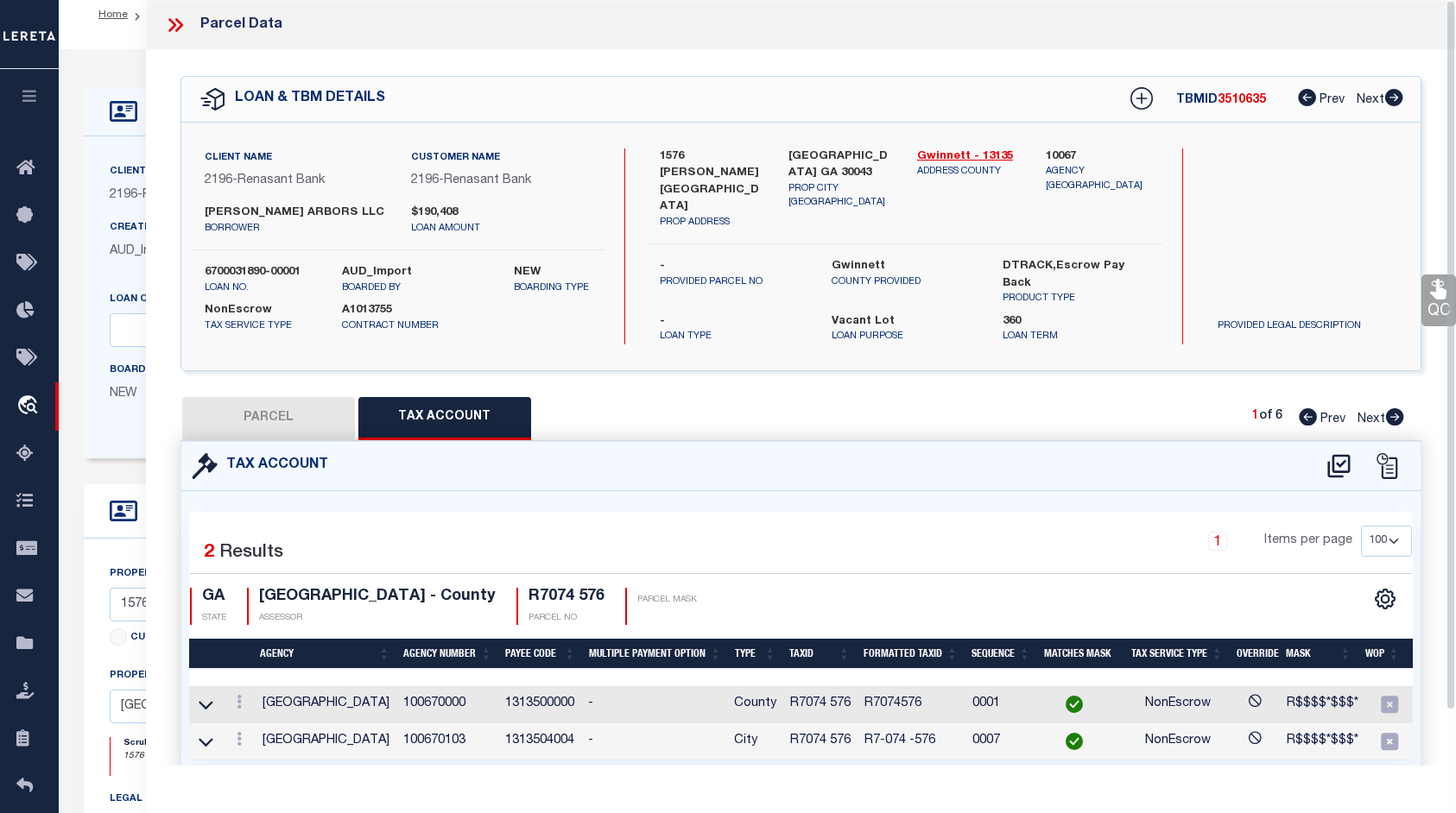
scroll to position [58, 0]
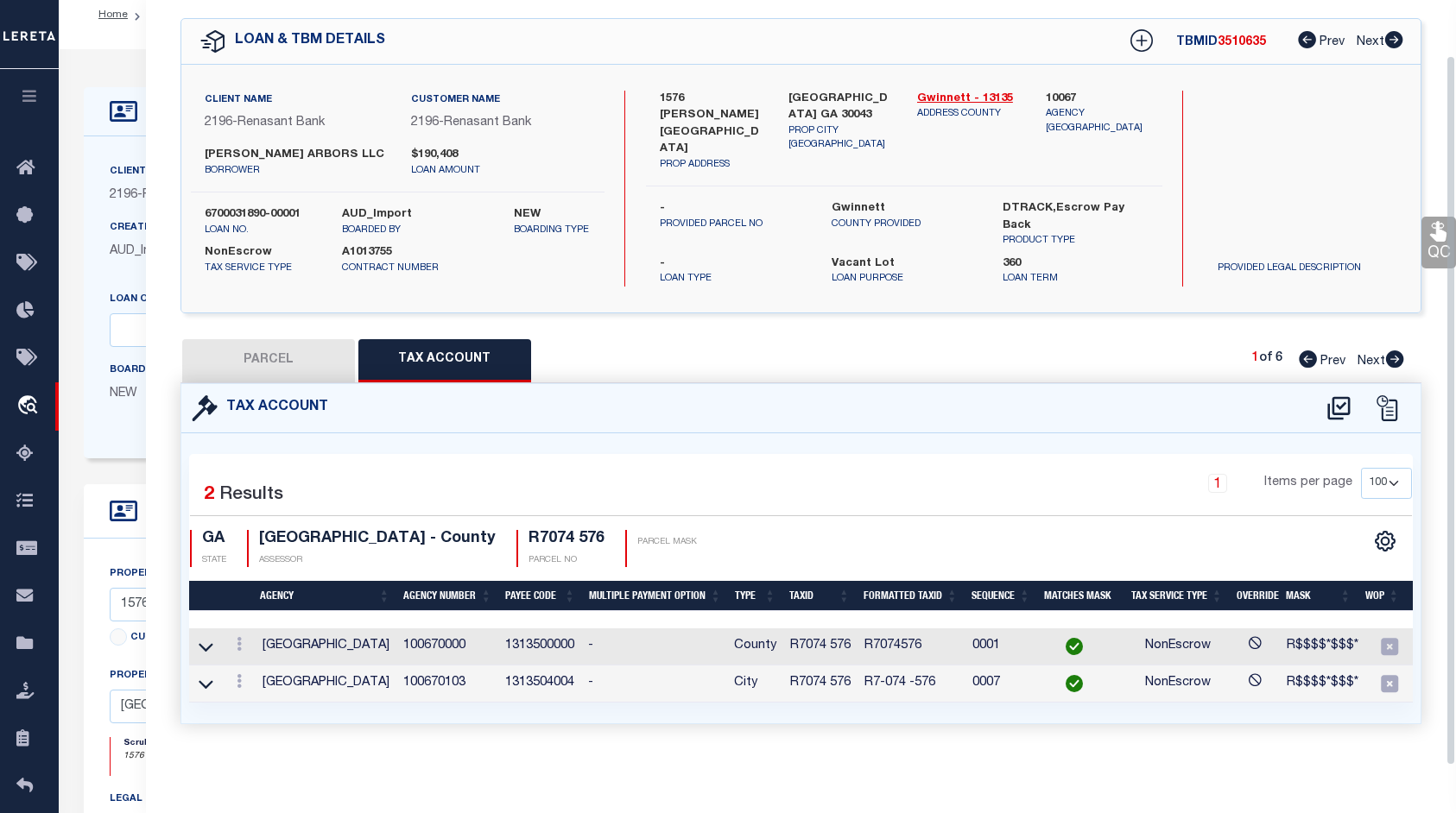
drag, startPoint x: 1455, startPoint y: 349, endPoint x: 1432, endPoint y: 342, distance: 24.0
click at [1430, 451] on div "Parcel Data QC QC QC - Select Status - Ready to QC" at bounding box center [801, 382] width 1310 height 766
click at [1437, 251] on link "QC" at bounding box center [1439, 242] width 35 height 52
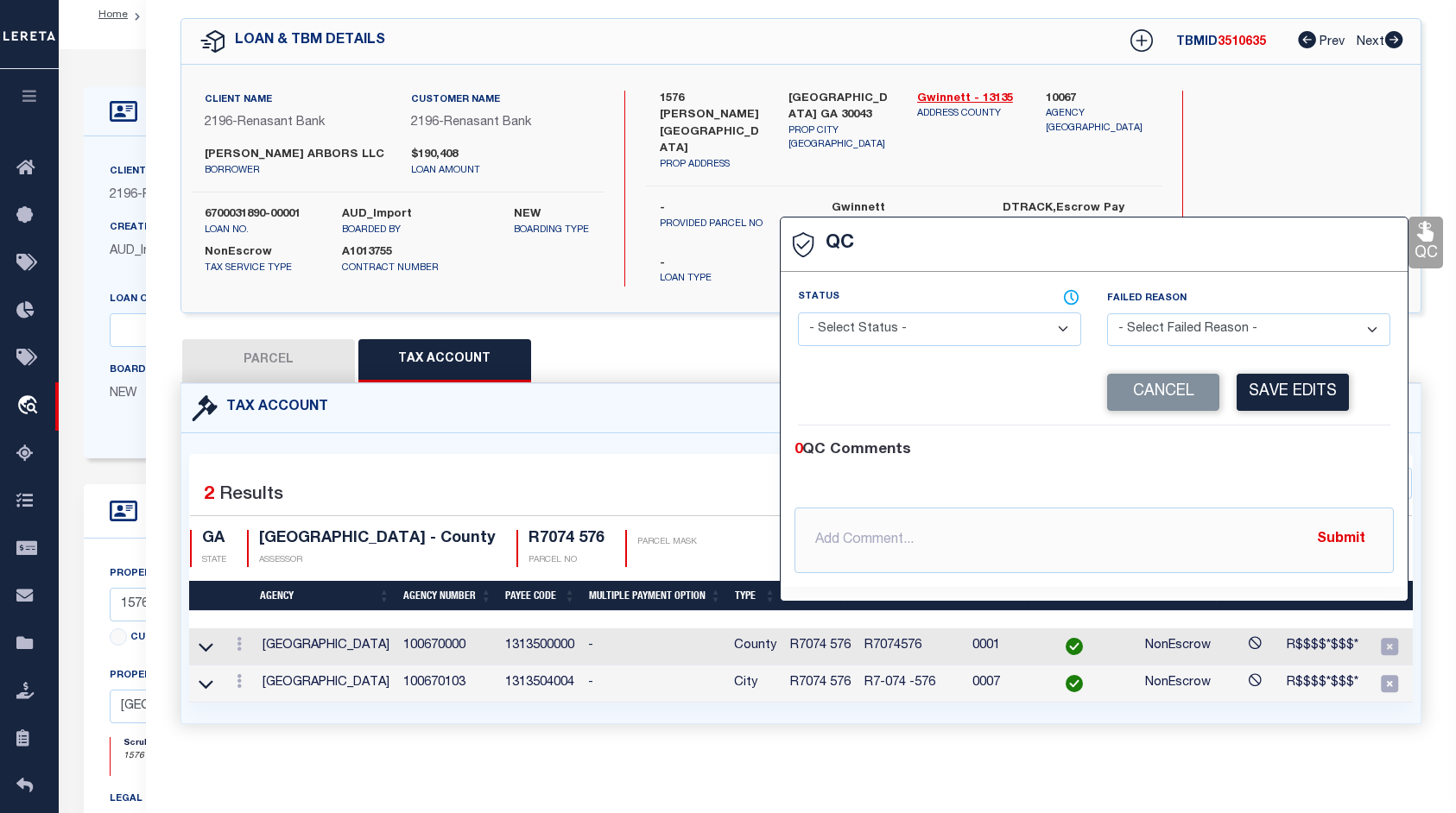
click at [1304, 160] on div "Search by Legal Customer" at bounding box center [1306, 147] width 206 height 113
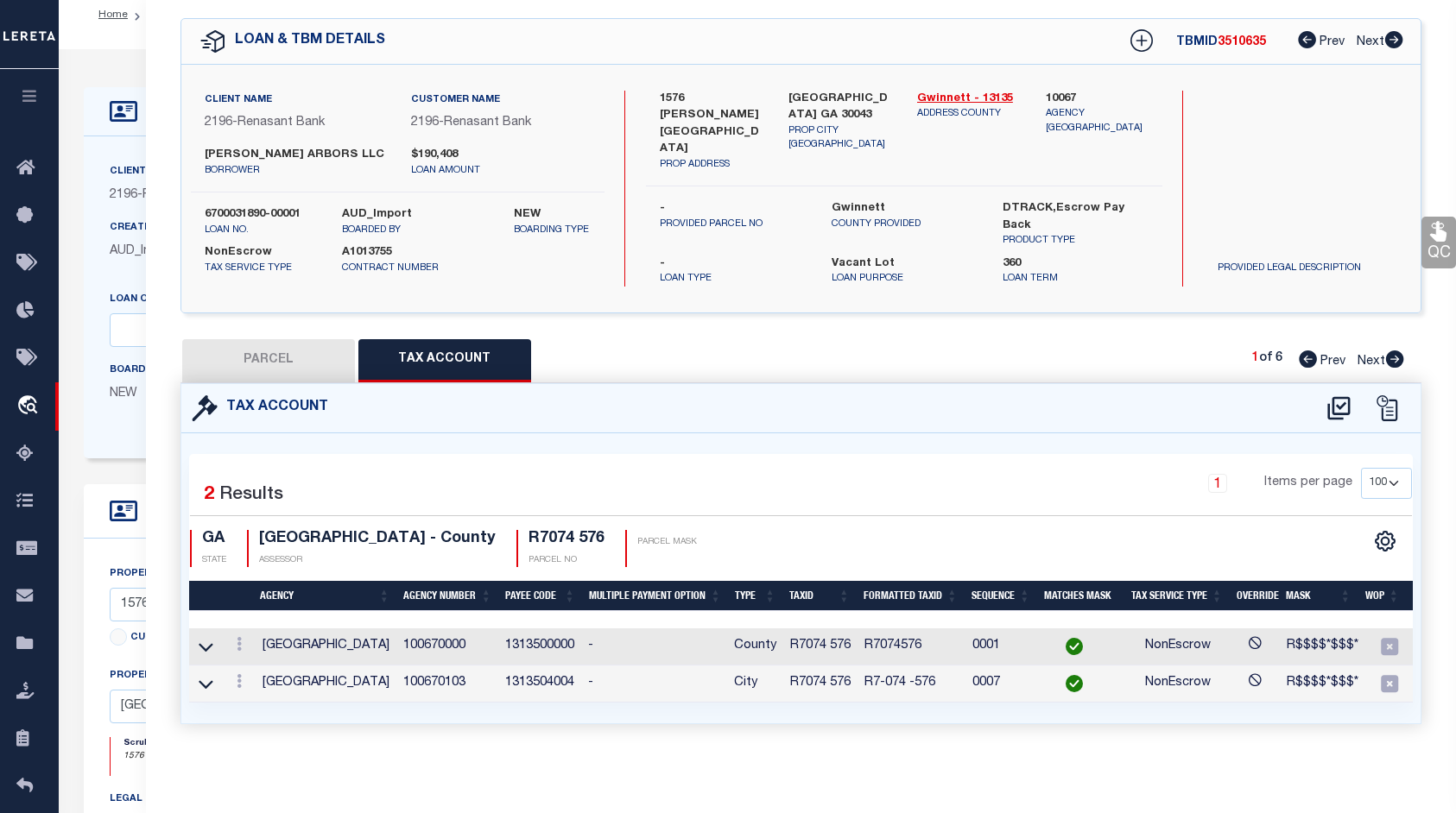
scroll to position [0, 0]
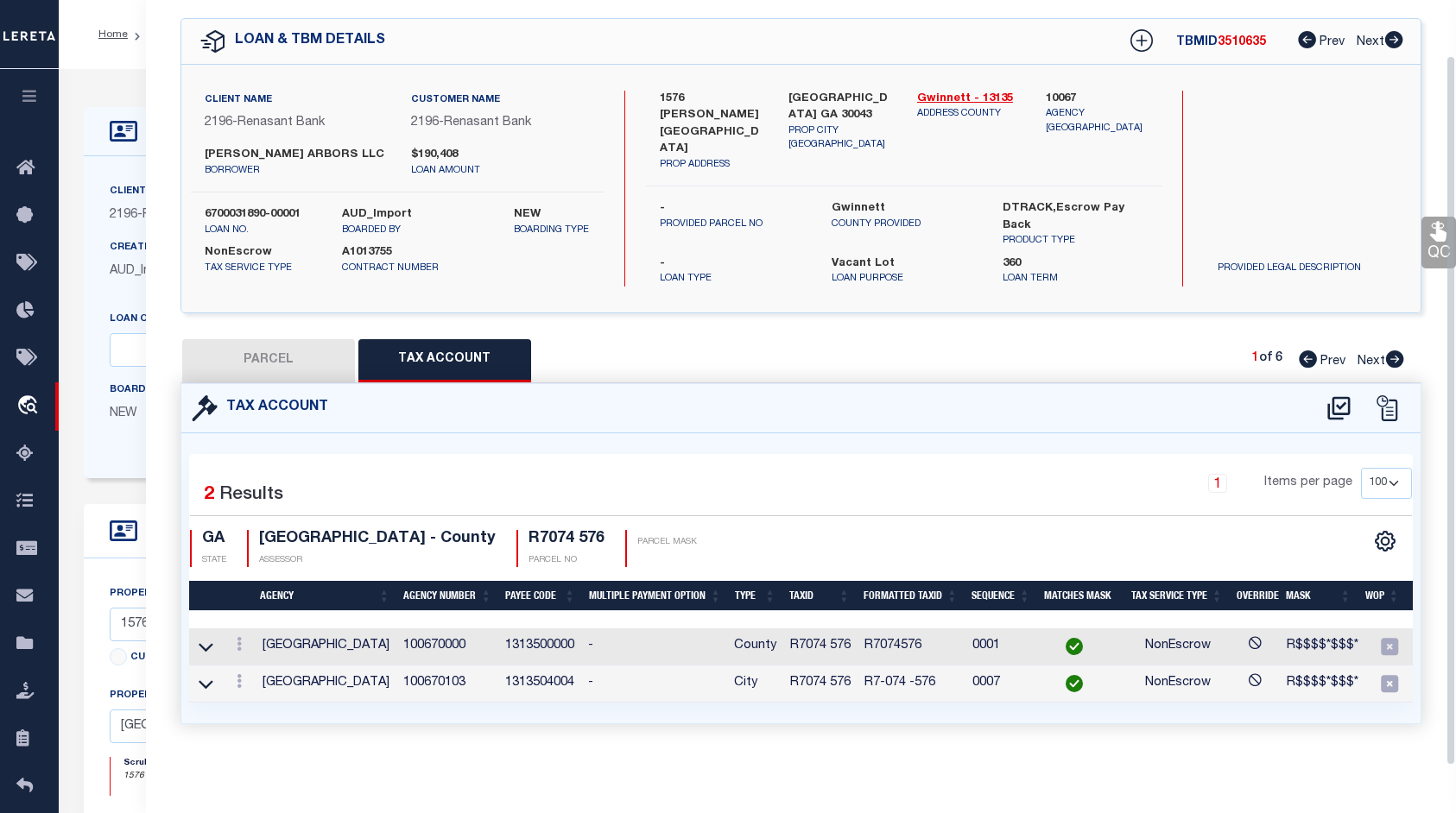
click at [266, 346] on button "PARCEL" at bounding box center [268, 360] width 173 height 43
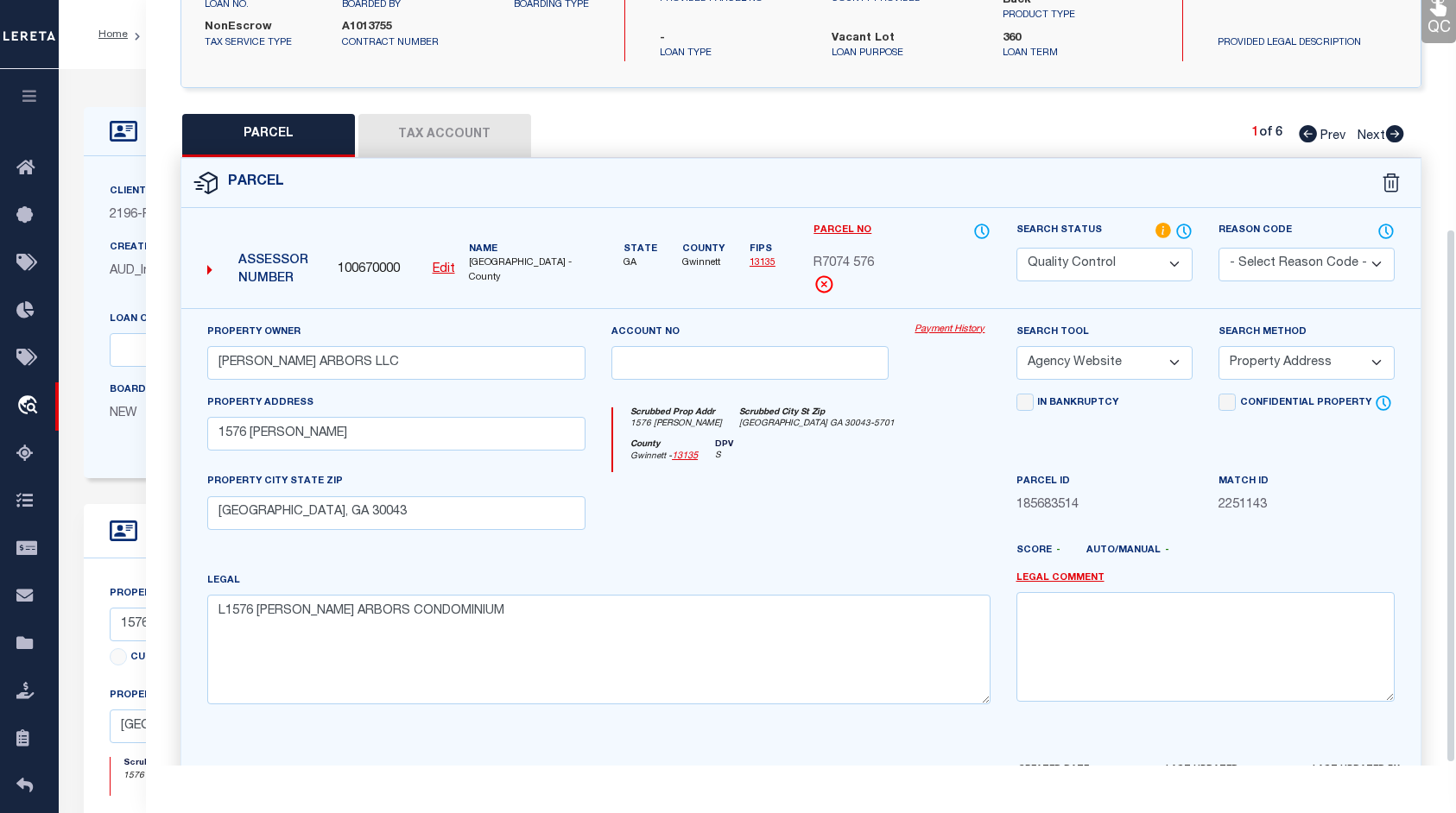
scroll to position [331, 0]
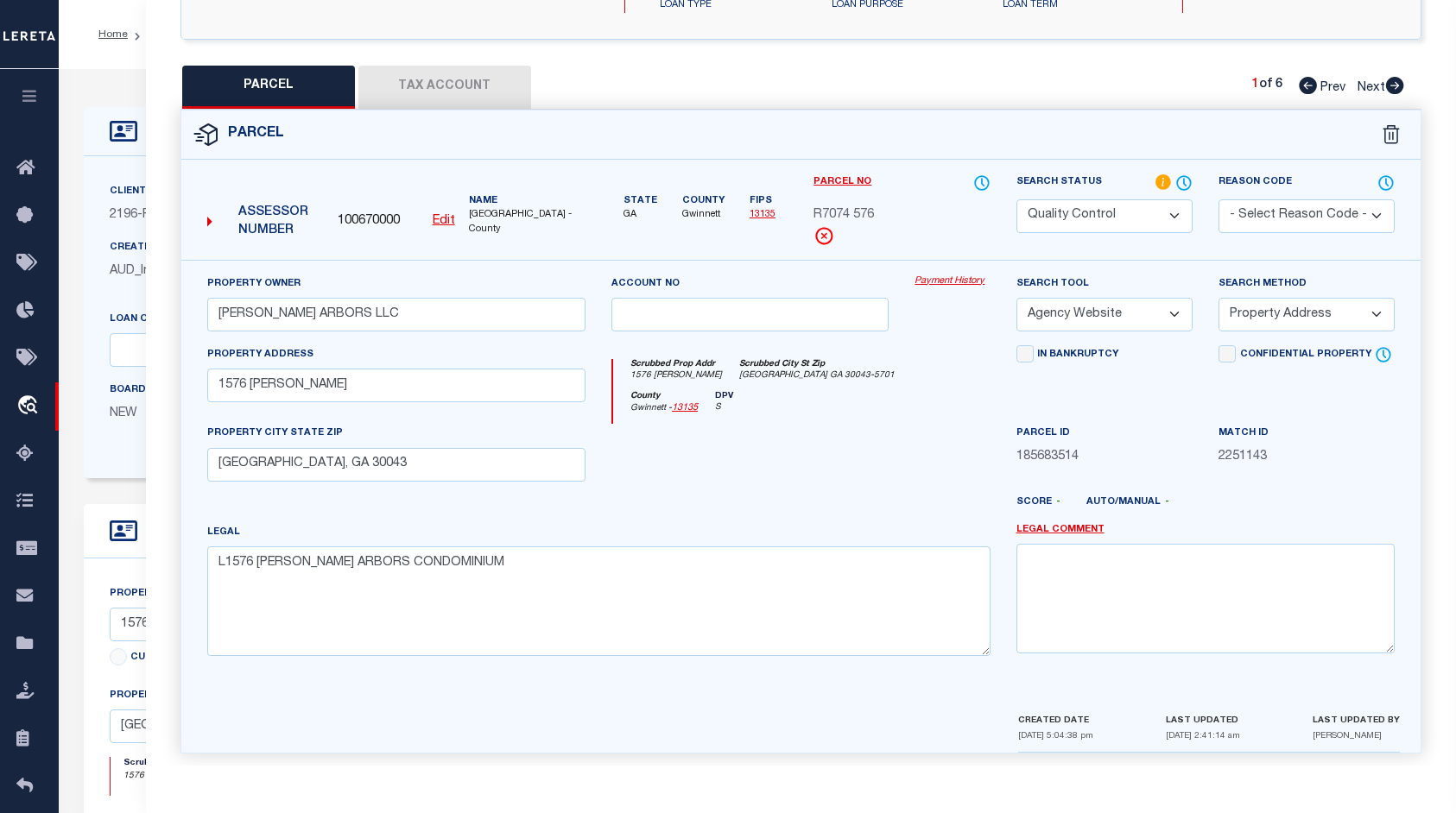
drag, startPoint x: 1449, startPoint y: 381, endPoint x: 1119, endPoint y: 569, distance: 379.8
click at [1171, 588] on div "Parcel Data QC QC QC - Select Status - Ready to QC" at bounding box center [801, 382] width 1310 height 766
click at [1382, 309] on select "-- Select Search Method -- Property Address Legal Liability Info Provided" at bounding box center [1305, 314] width 176 height 34
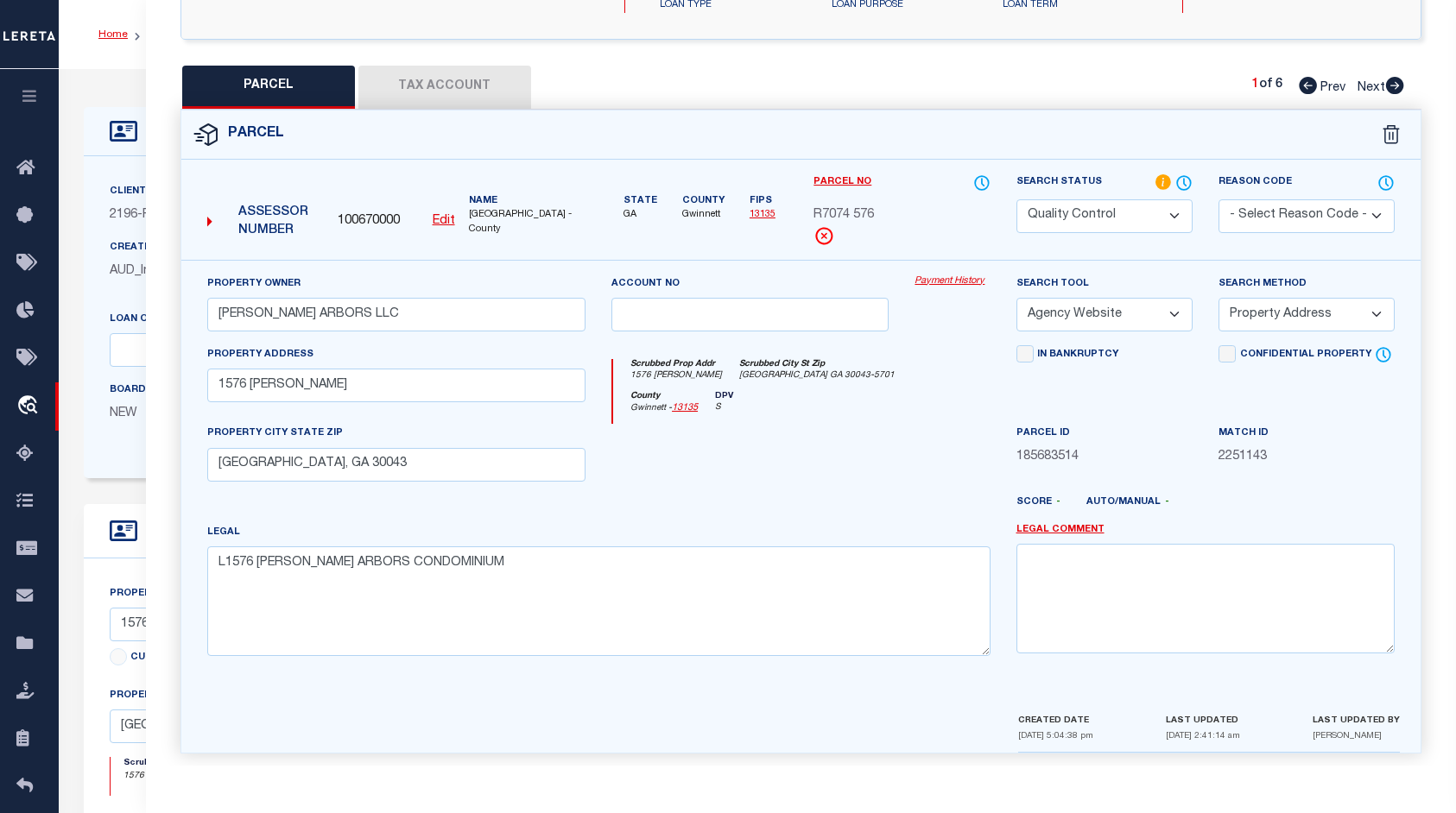
click at [107, 29] on link "Home" at bounding box center [113, 34] width 29 height 10
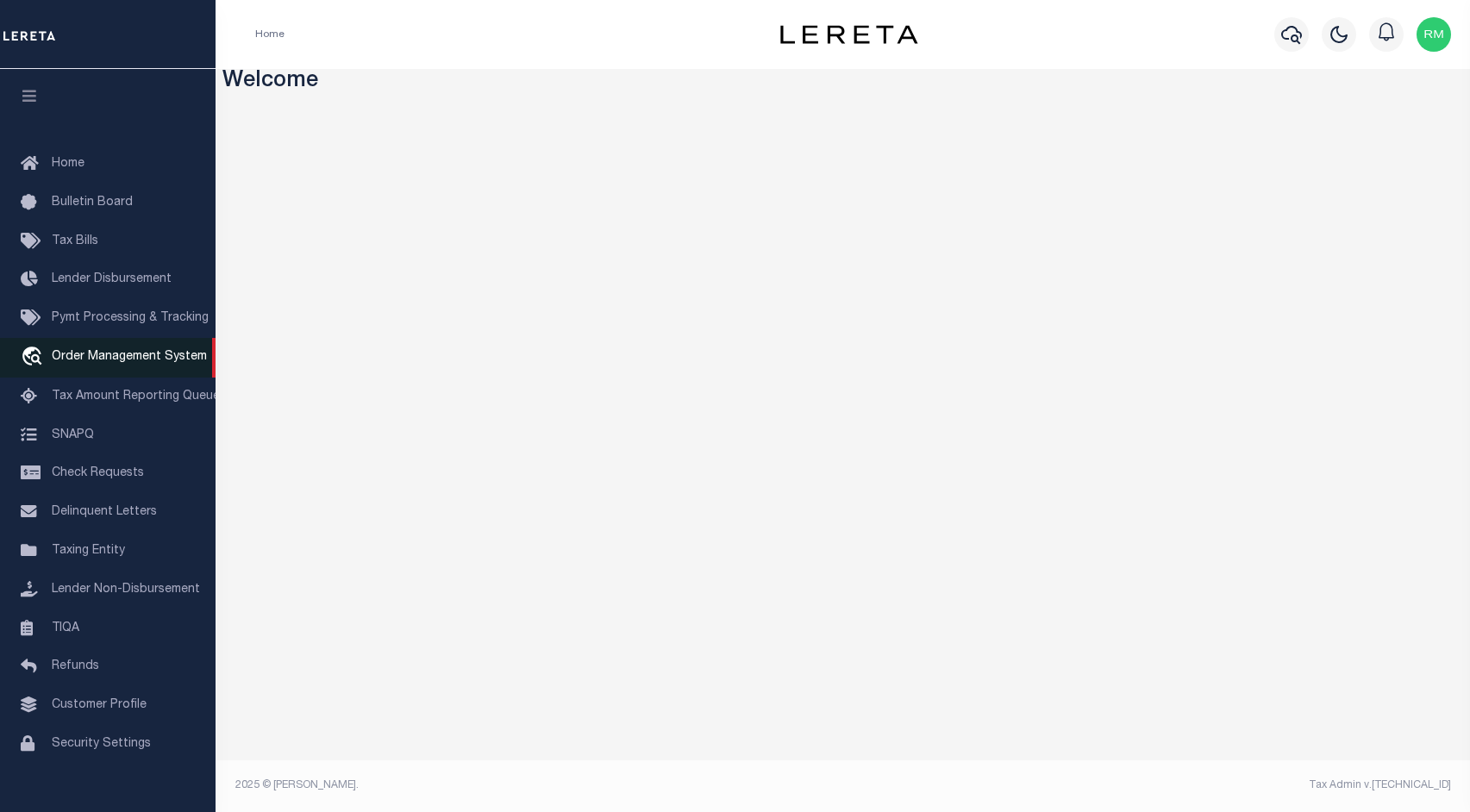
click at [109, 363] on span "Order Management System" at bounding box center [129, 356] width 155 height 12
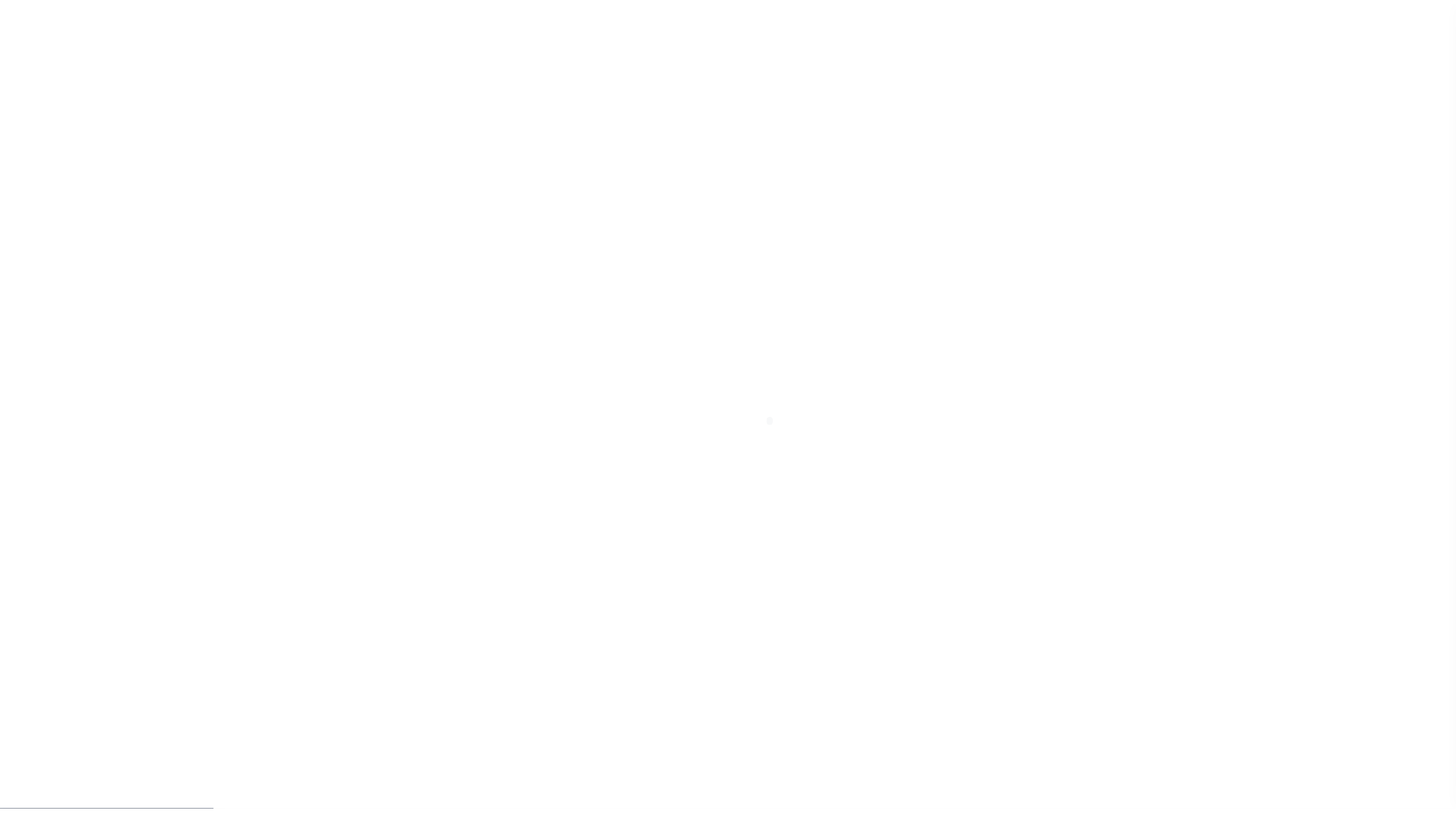
scroll to position [27, 0]
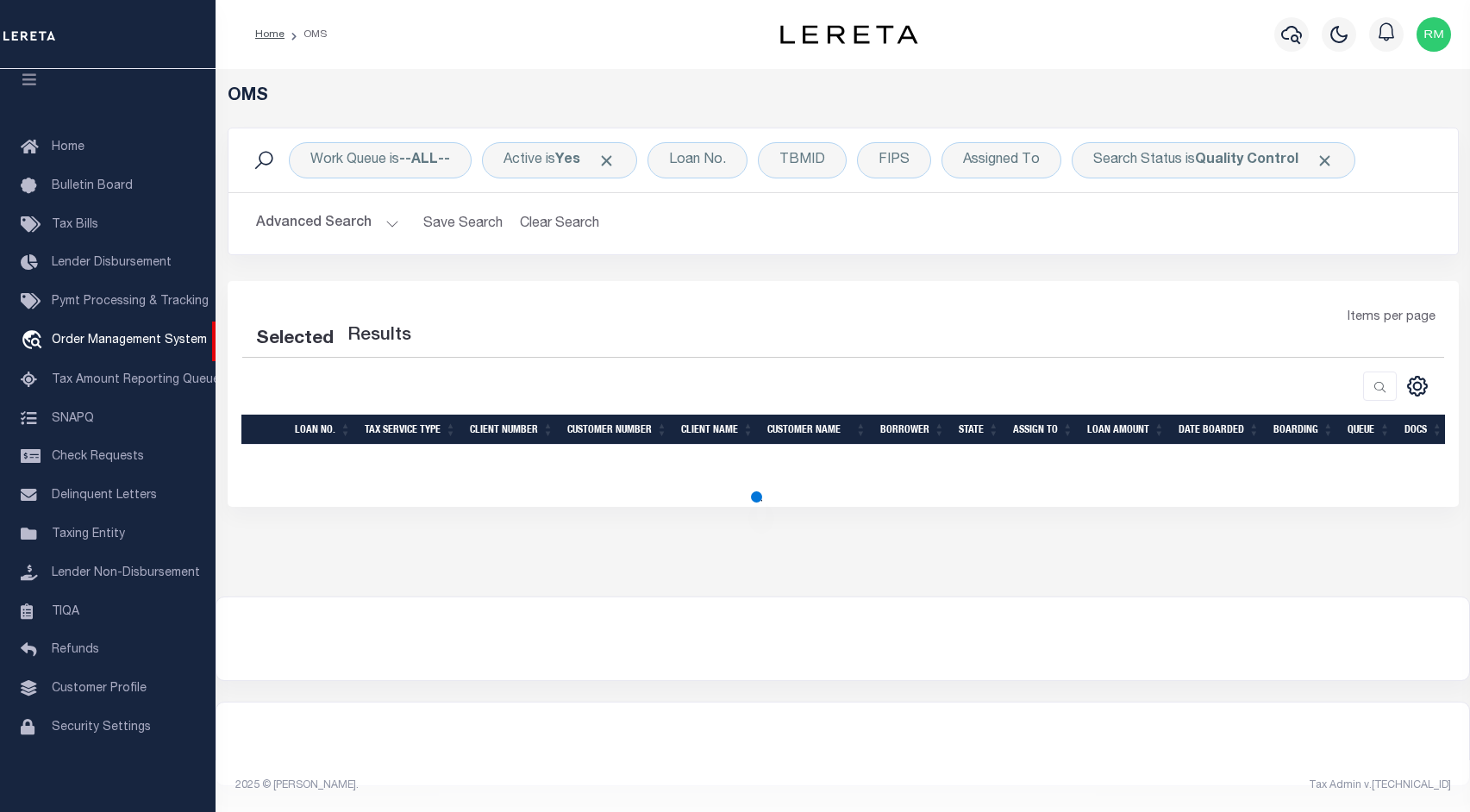
select select "200"
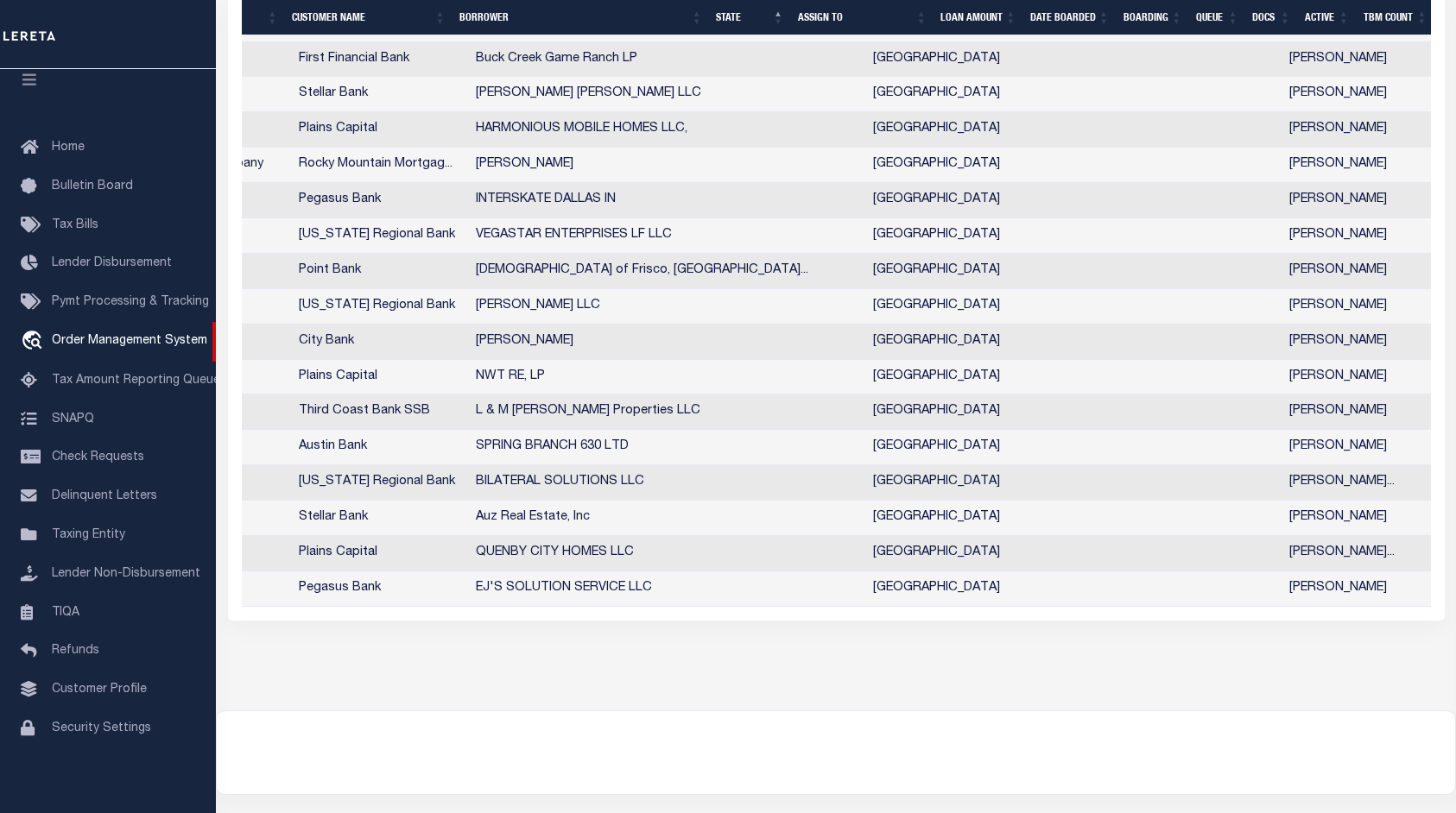
scroll to position [0, 572]
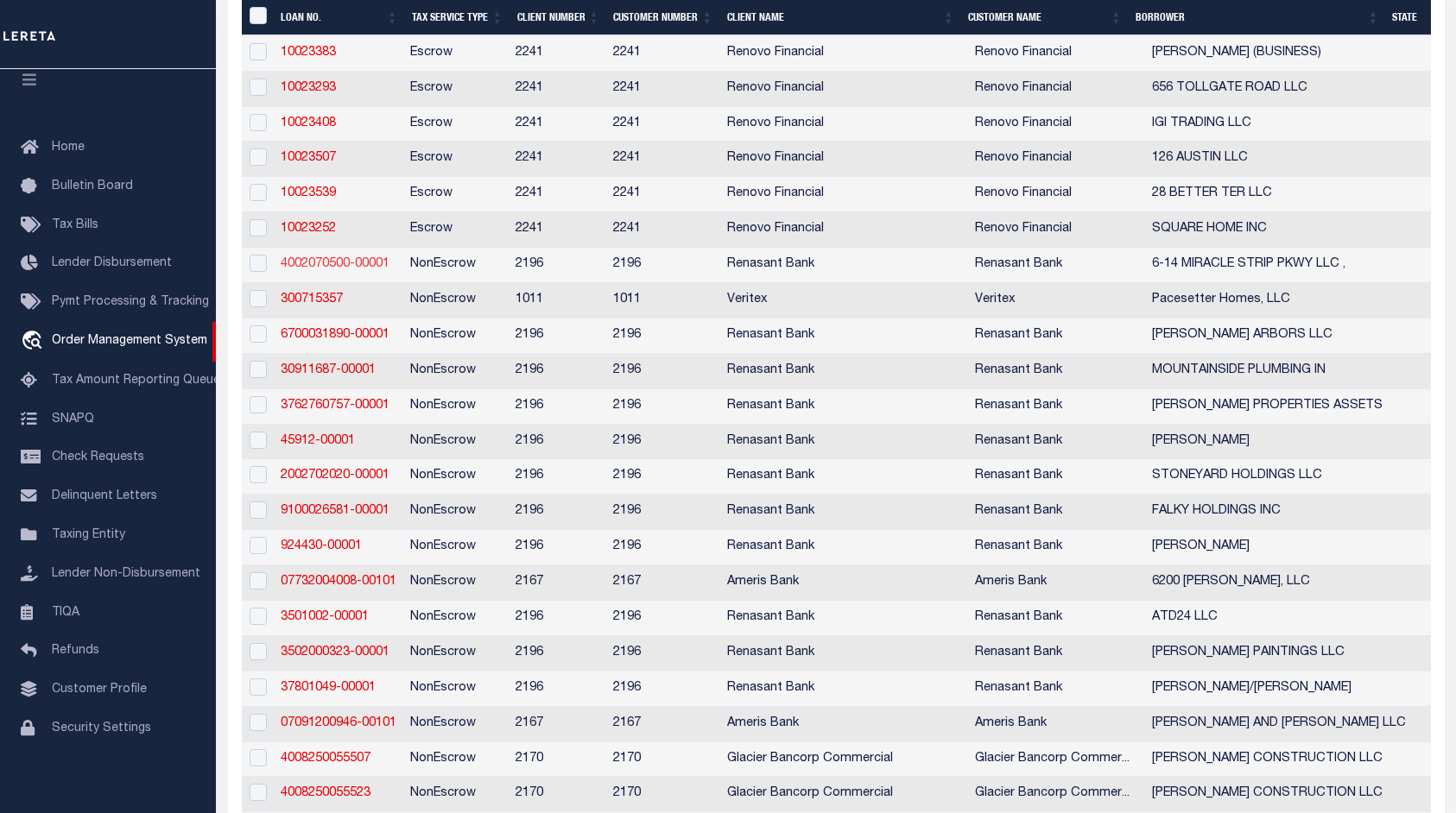
click at [345, 270] on link "4002070500-00001" at bounding box center [334, 264] width 109 height 12
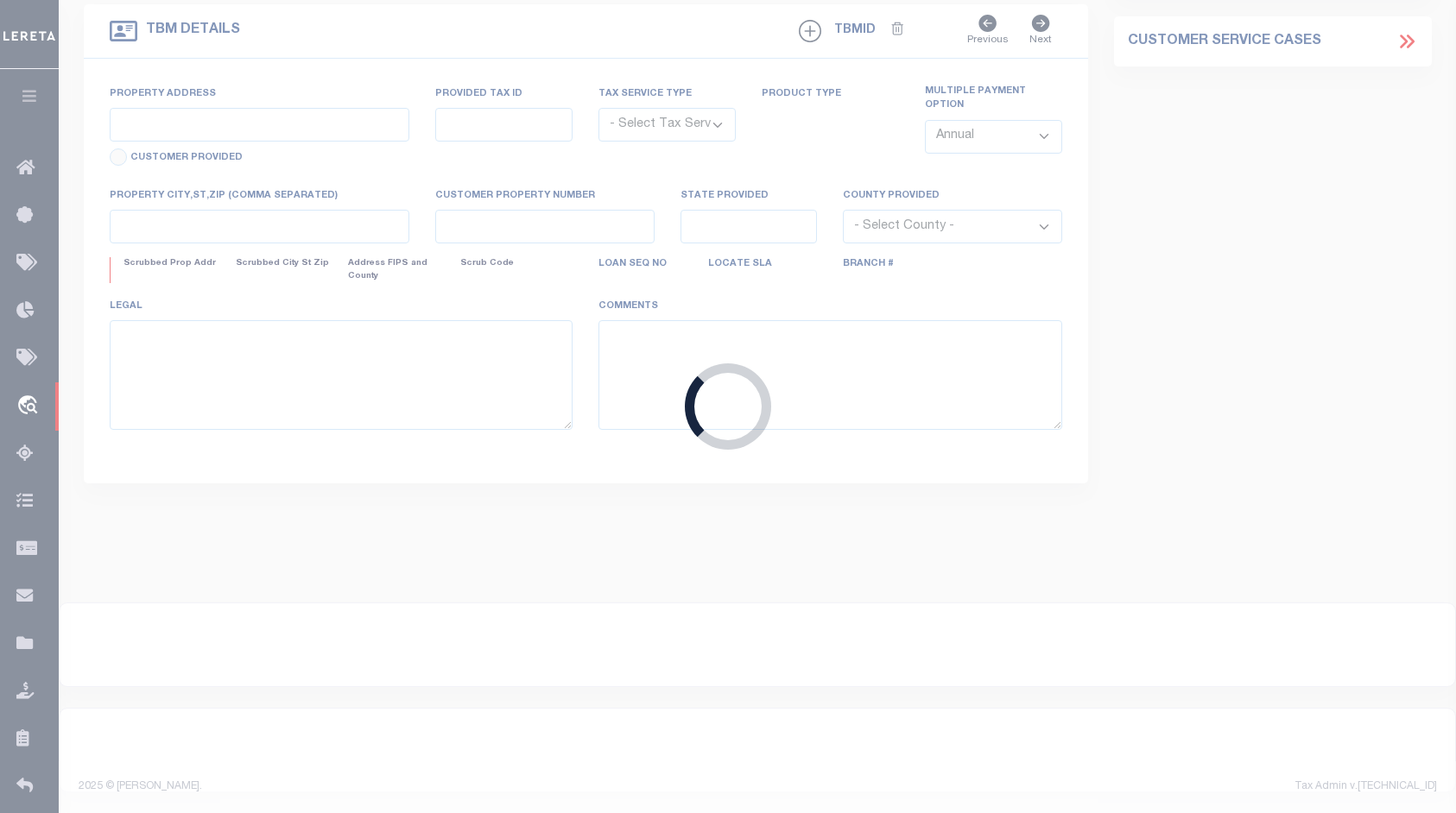
type input "4002070500-00001"
type input "6-14 MIRACLE STRIP PKWY LLC ,"
select select
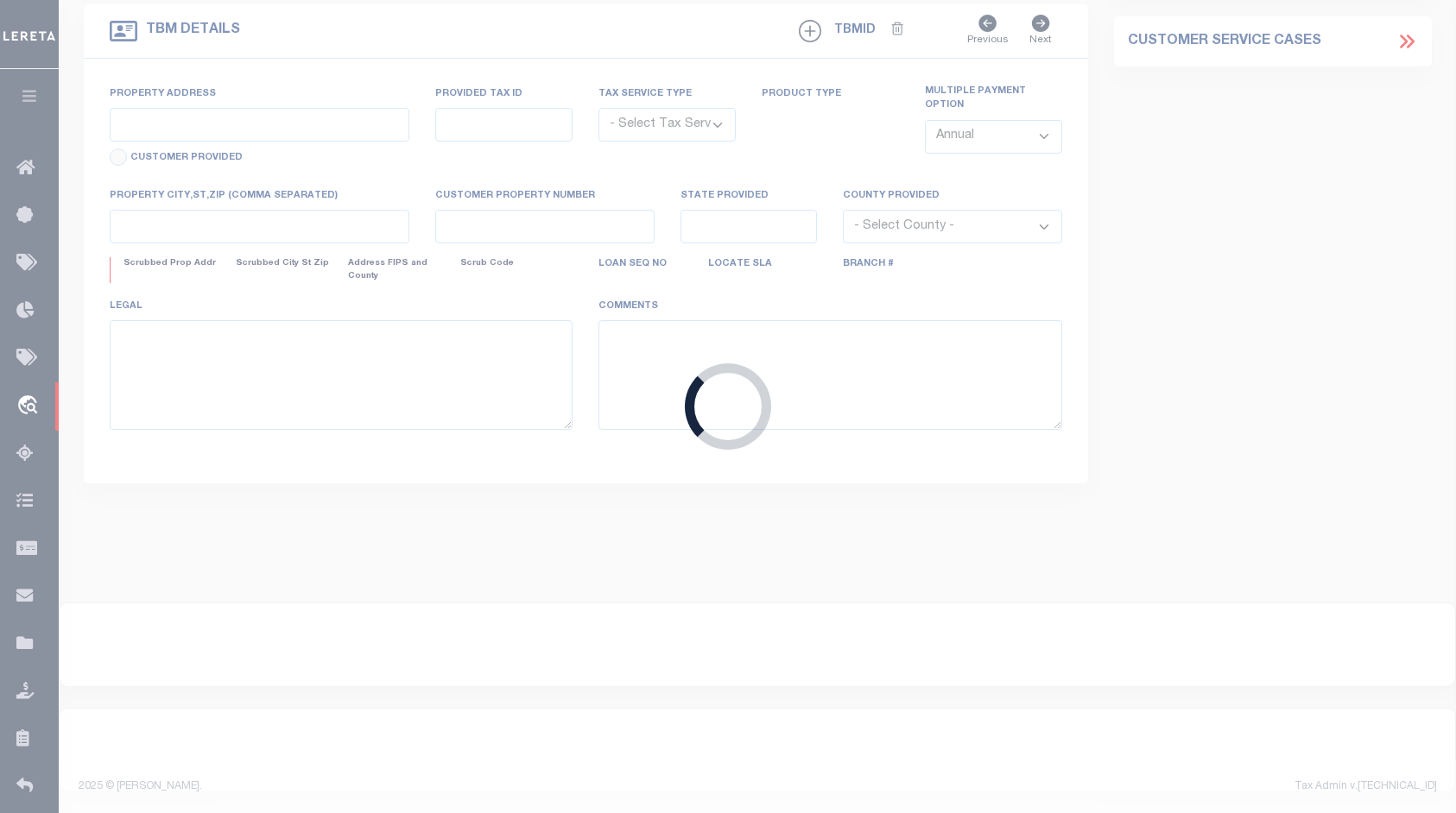
select select
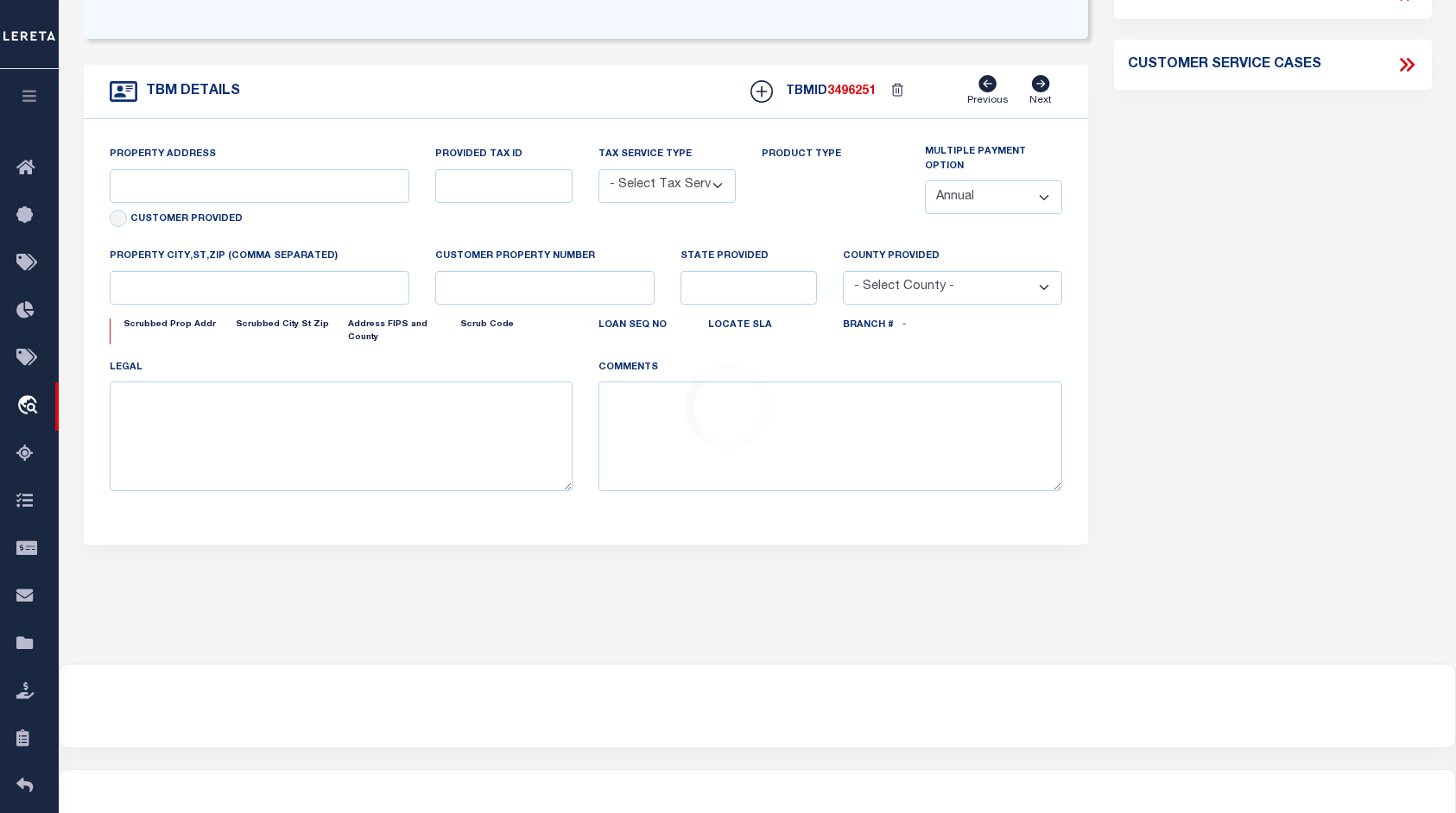
type input "12 MIRACLE STRIP PKWY"
radio input "true"
select select "NonEscrow"
select select
type input "FORT WALTON BEACH FL 32548"
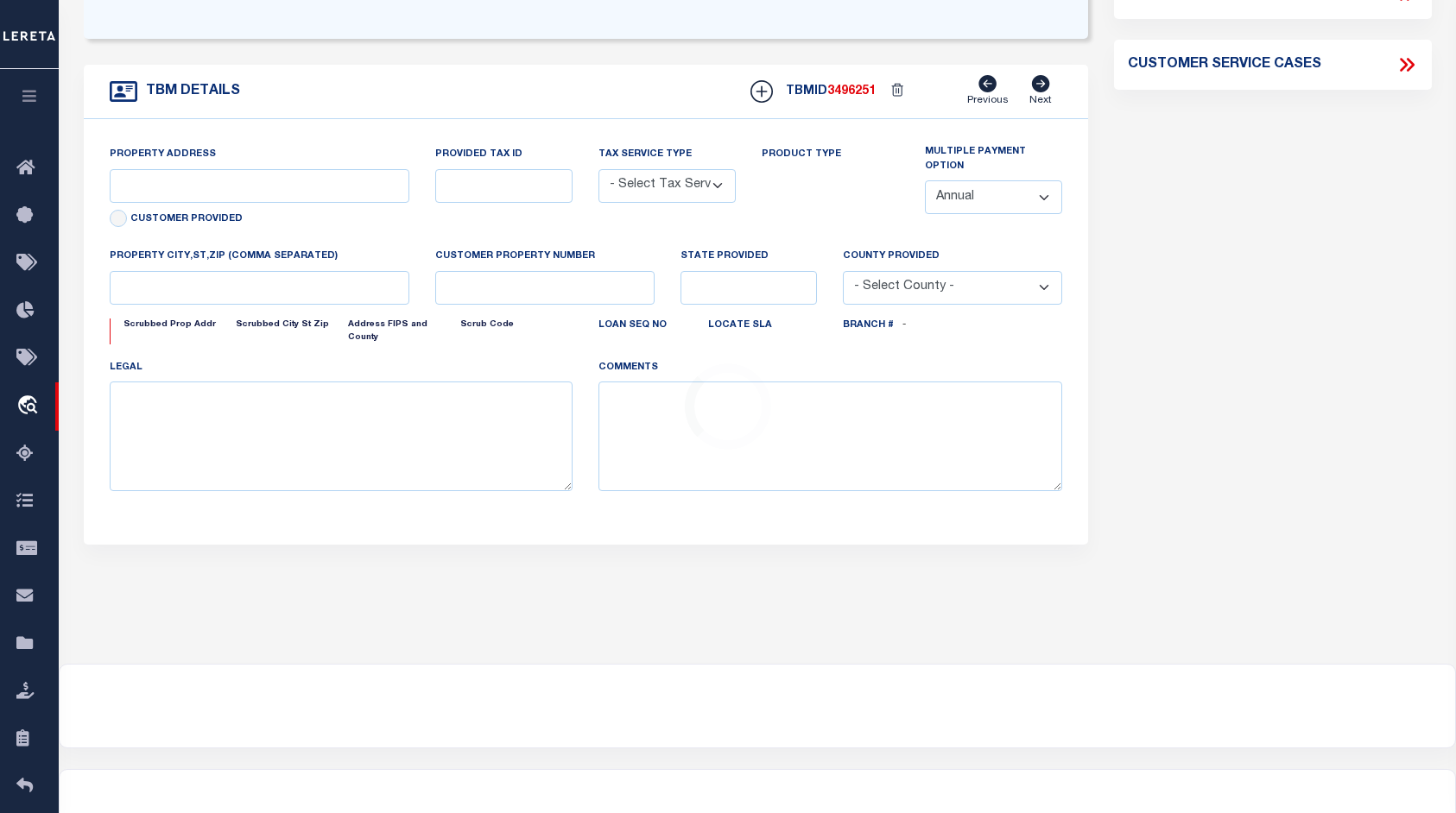
type input "4002070500"
type input "FL"
type textarea "UNVERIFIED CUSTOMER SUPPLIED APN 232S24000000080000"
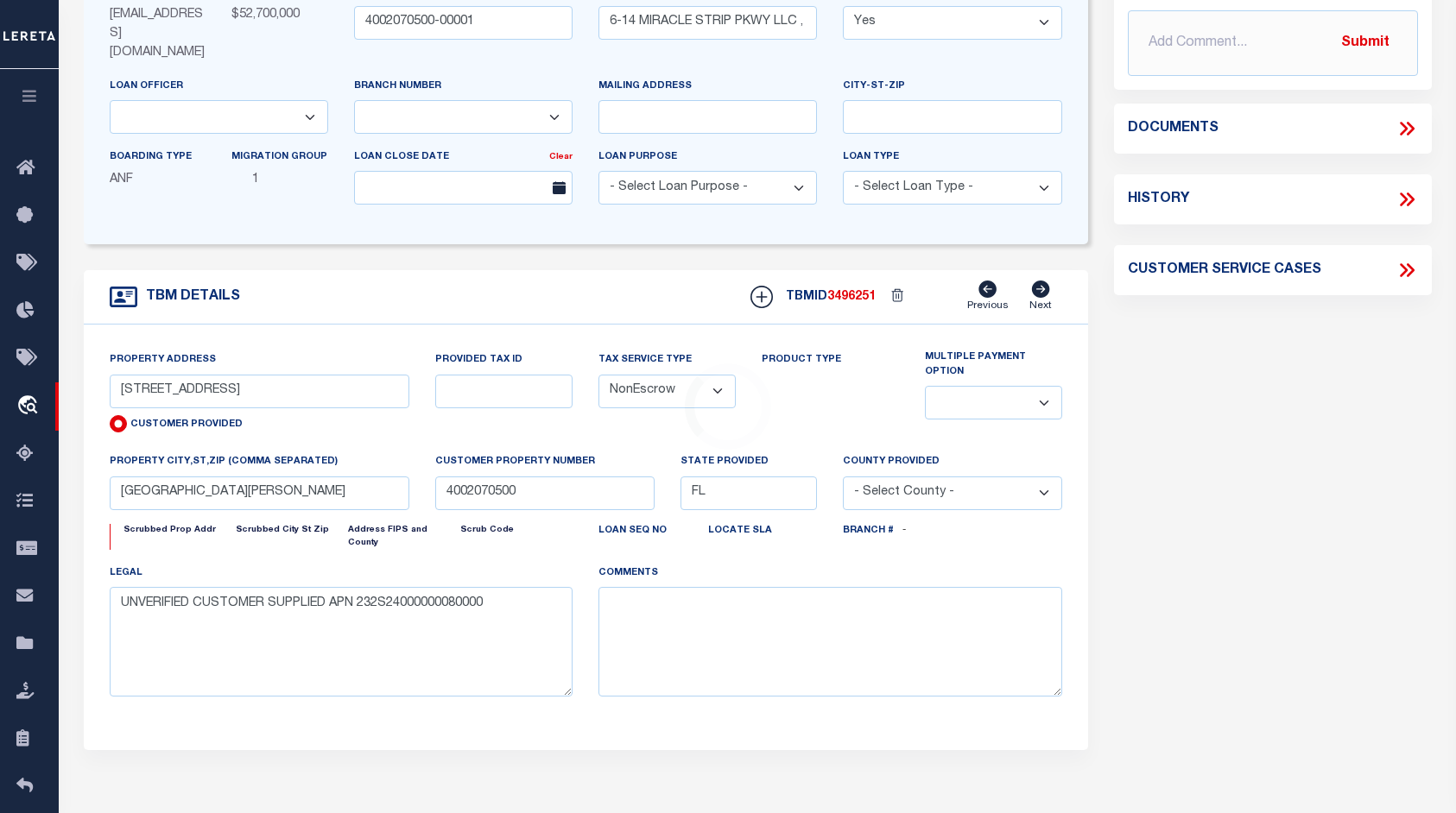
select select "4983"
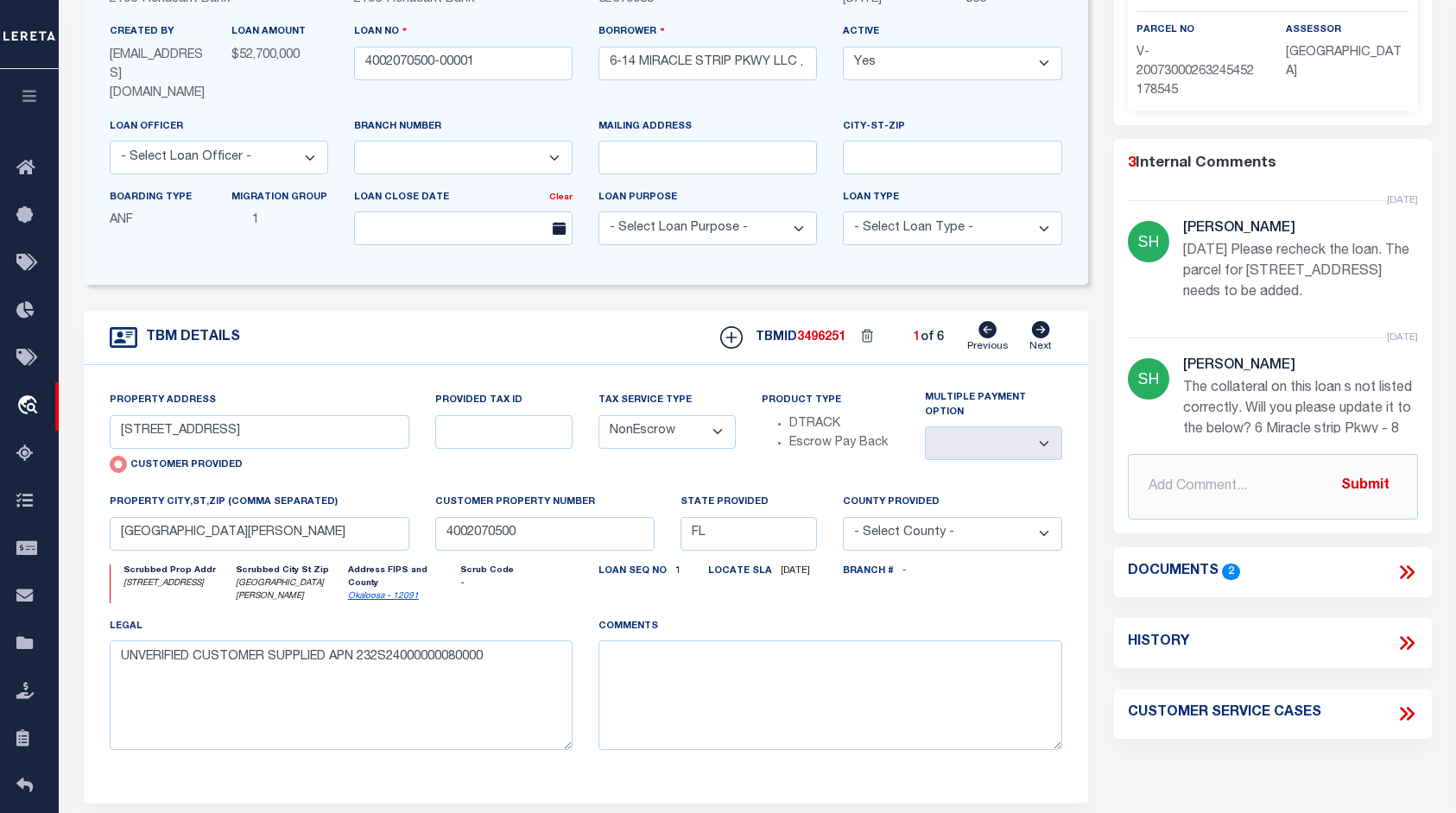
click at [1408, 561] on icon at bounding box center [1406, 572] width 23 height 23
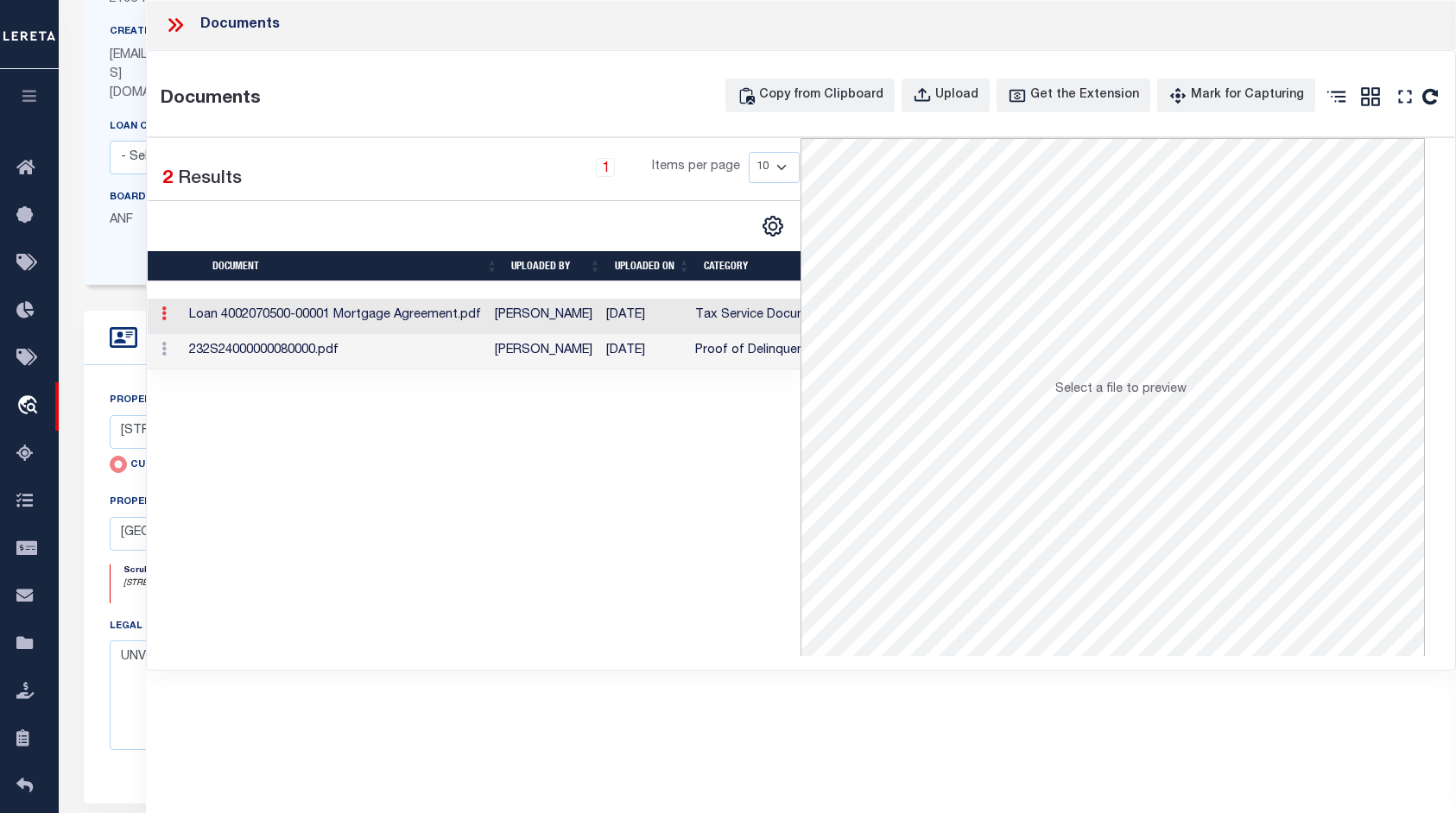
click at [171, 321] on link at bounding box center [163, 316] width 19 height 14
click at [156, 327] on ul at bounding box center [155, 328] width 2 height 2
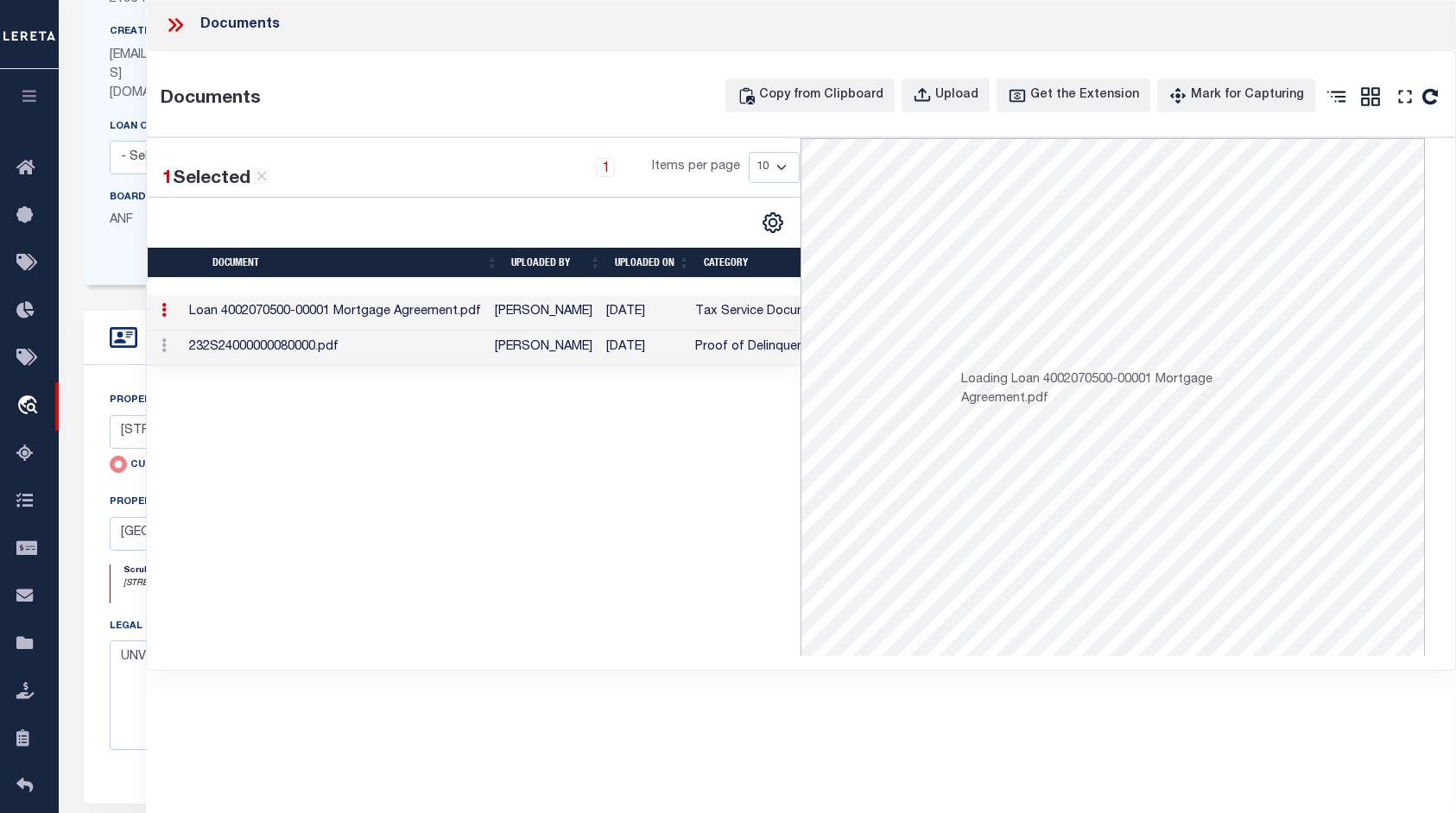
click at [171, 321] on td at bounding box center [165, 312] width 35 height 36
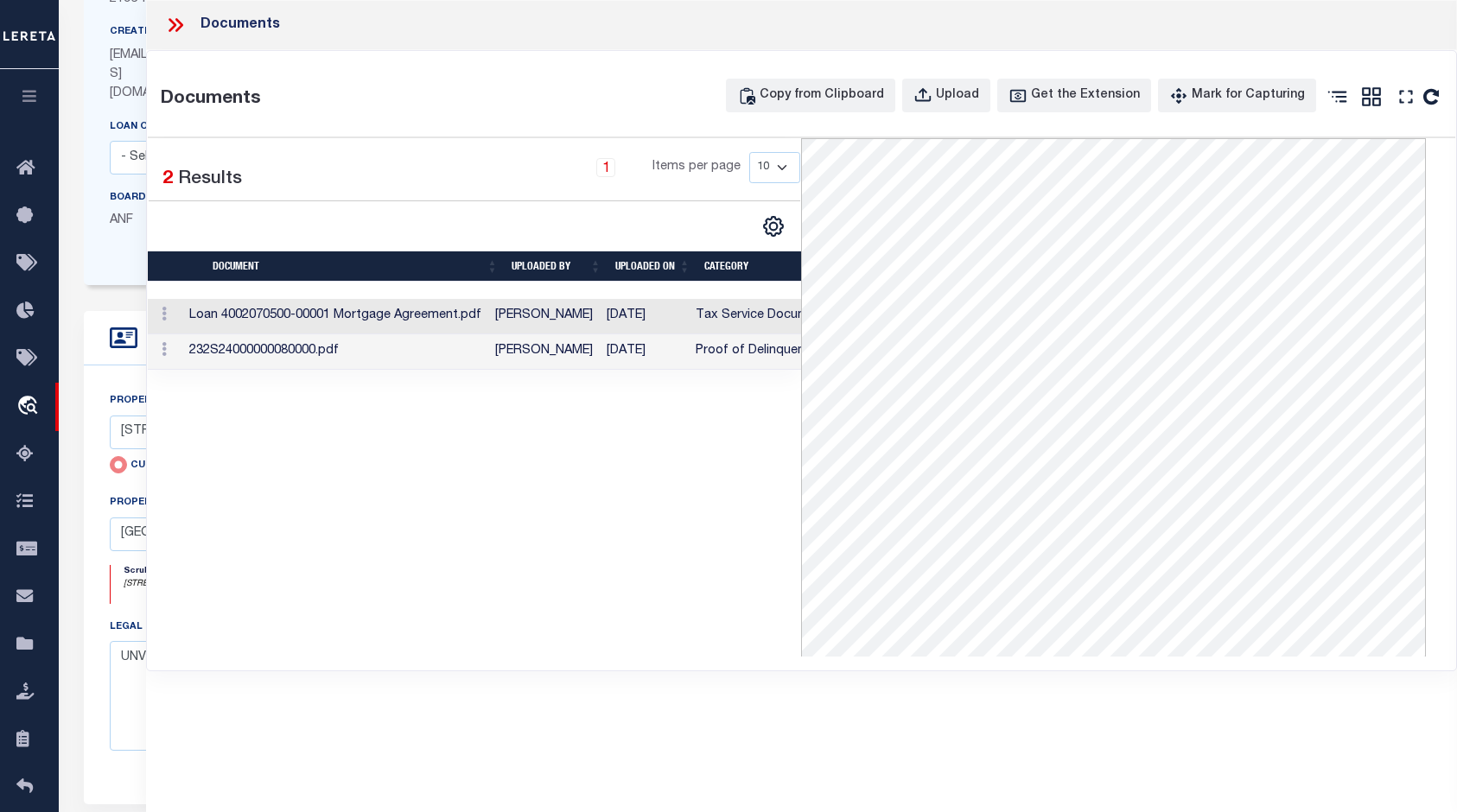
click at [182, 15] on div "Documents" at bounding box center [801, 25] width 1311 height 50
click at [181, 18] on icon at bounding box center [175, 25] width 23 height 23
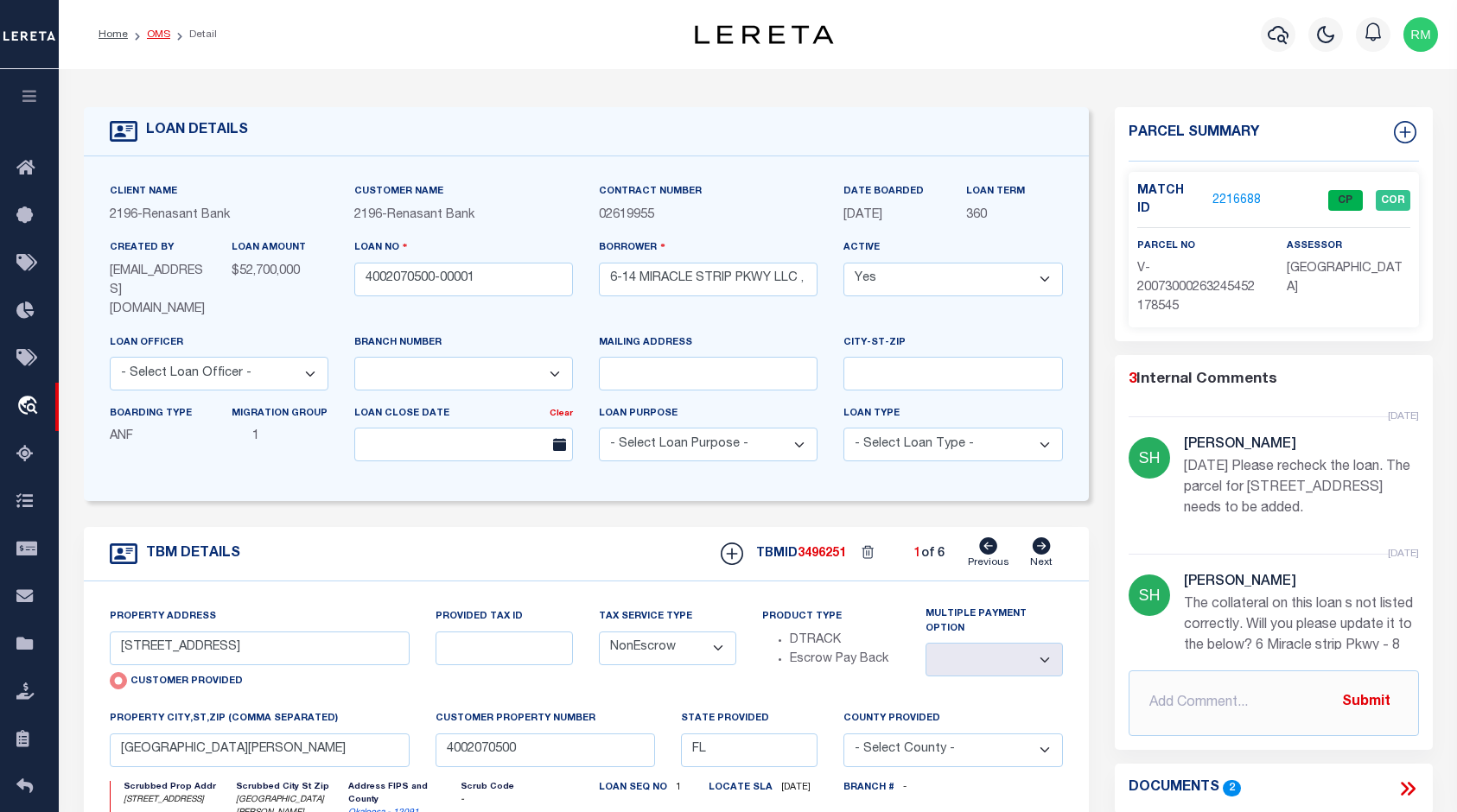
click at [151, 38] on link "OMS" at bounding box center [159, 34] width 24 height 10
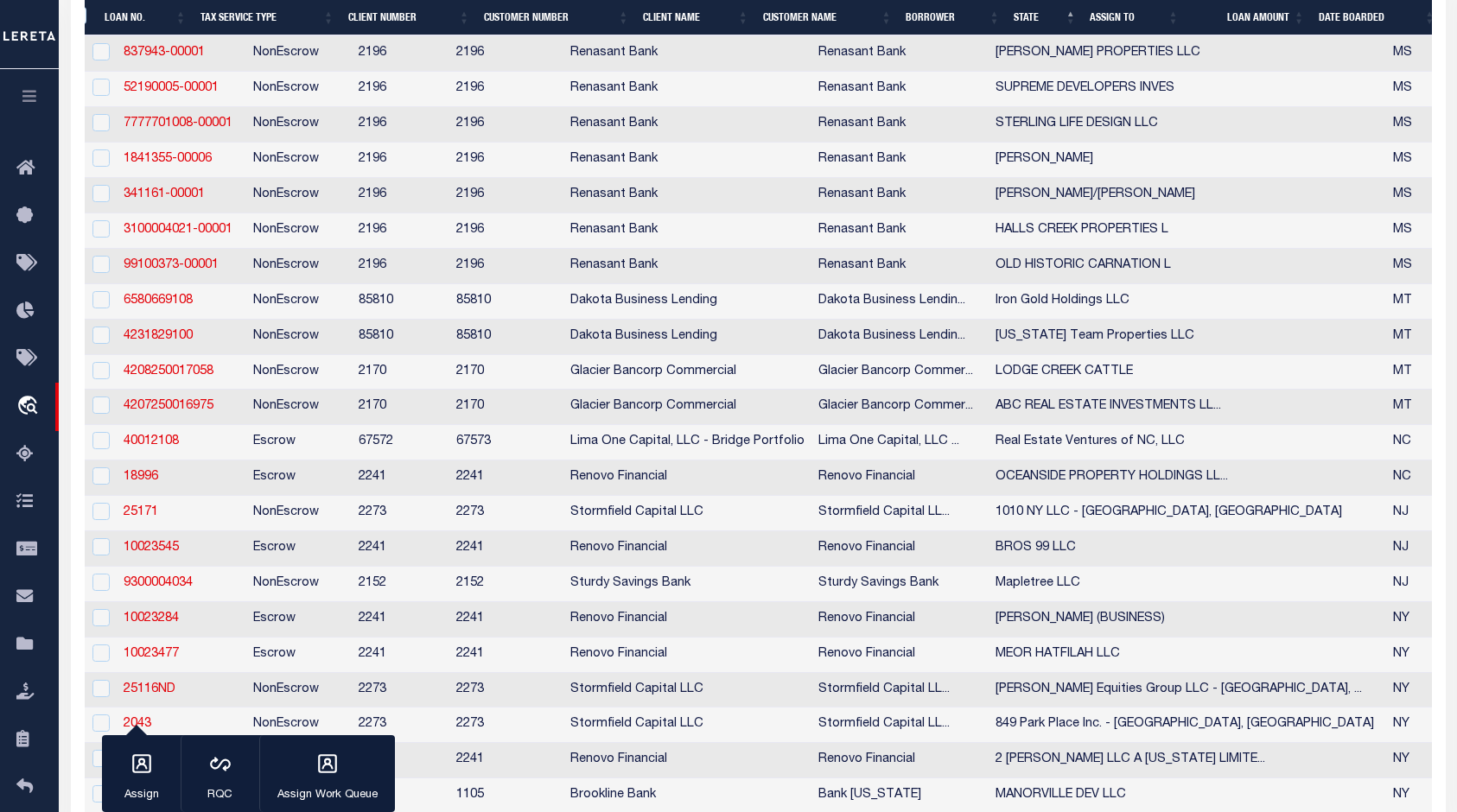
scroll to position [2800, 0]
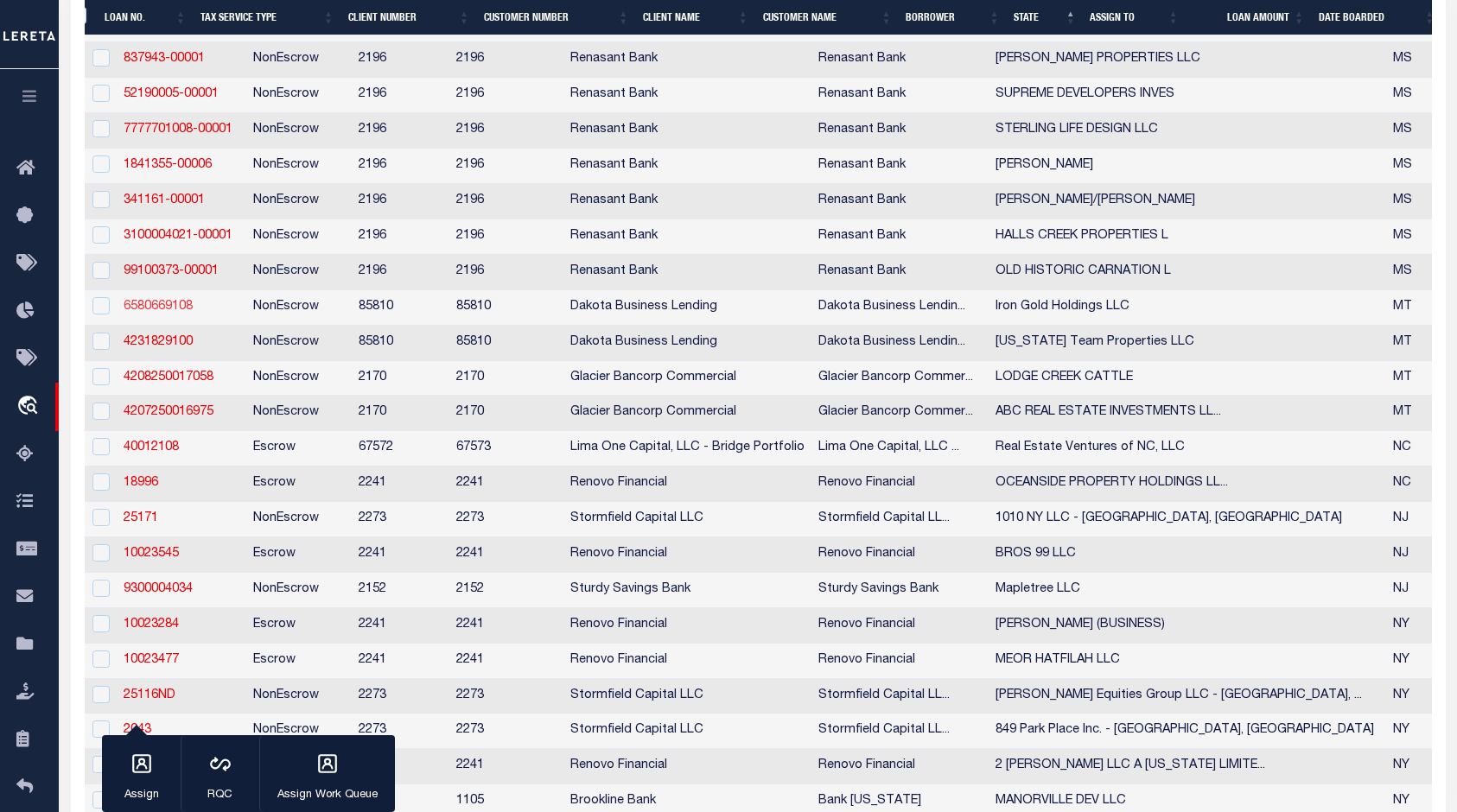
click at [166, 312] on link "6580669108" at bounding box center [158, 306] width 69 height 12
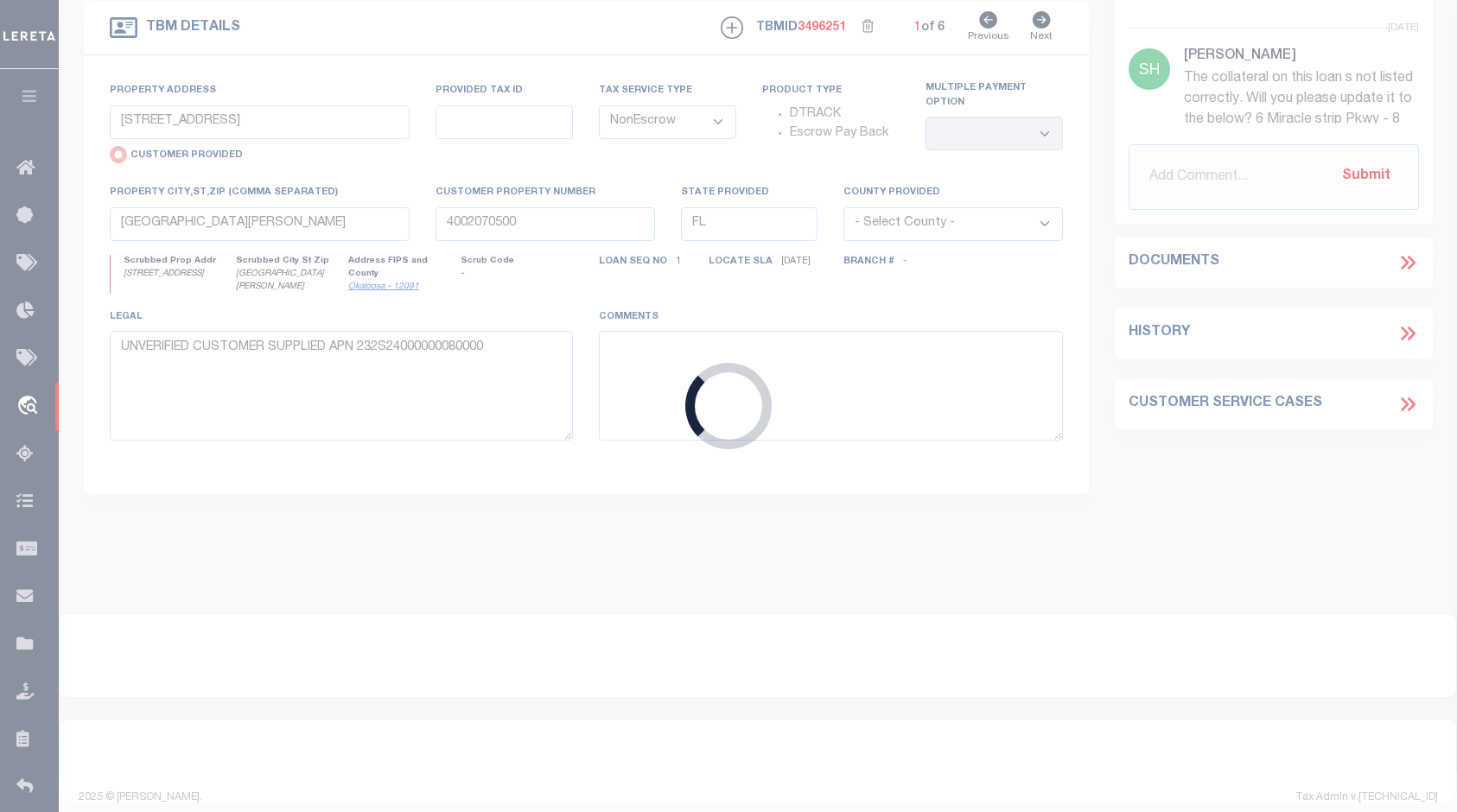
type input "6580669108"
type input "Iron Gold Holdings LLC"
select select
type input "311 N WILLSON AVE # 102"
type input "BOZEMAN MT 59715-3999"
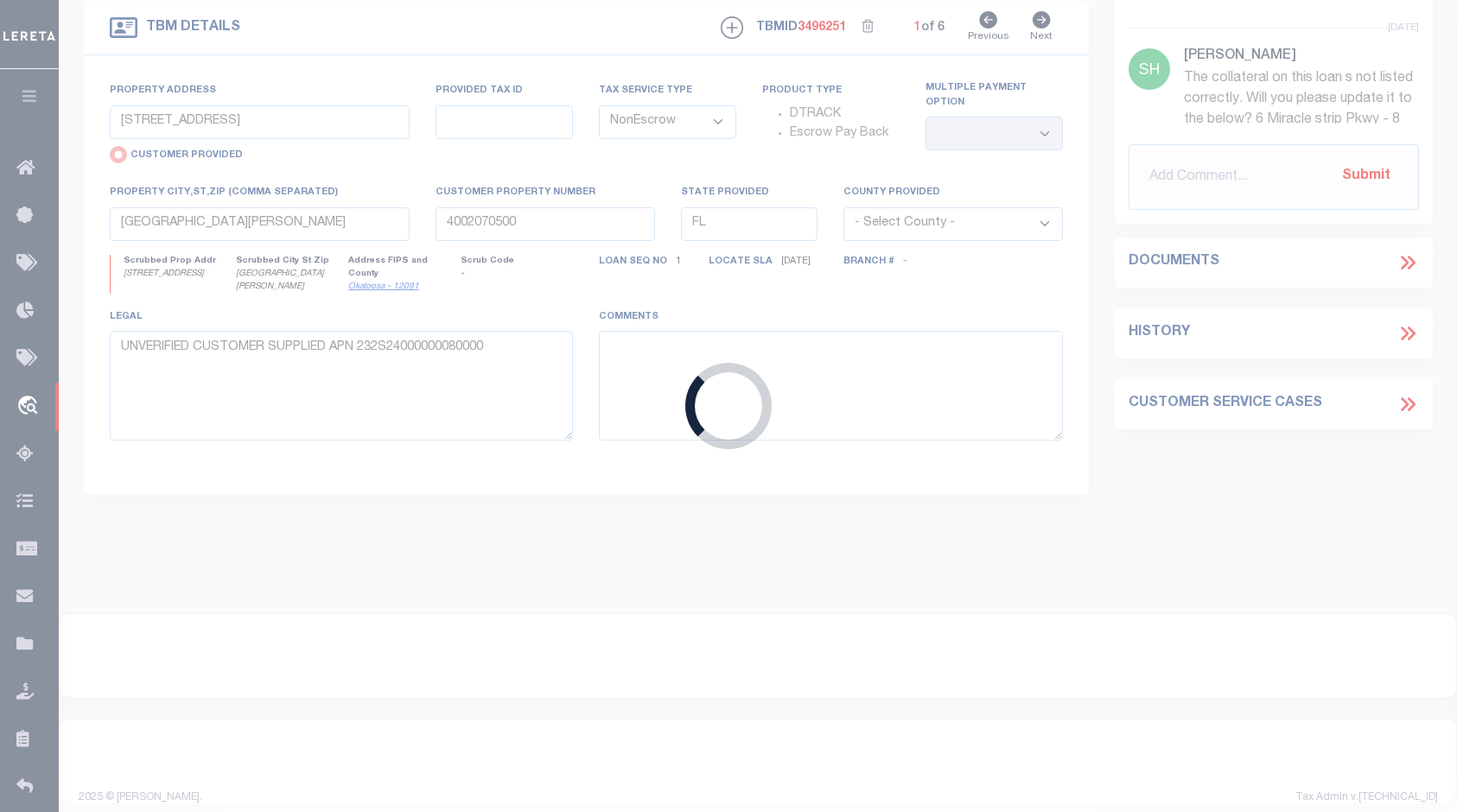
type input "[DATE]"
select select "1400"
select select "20"
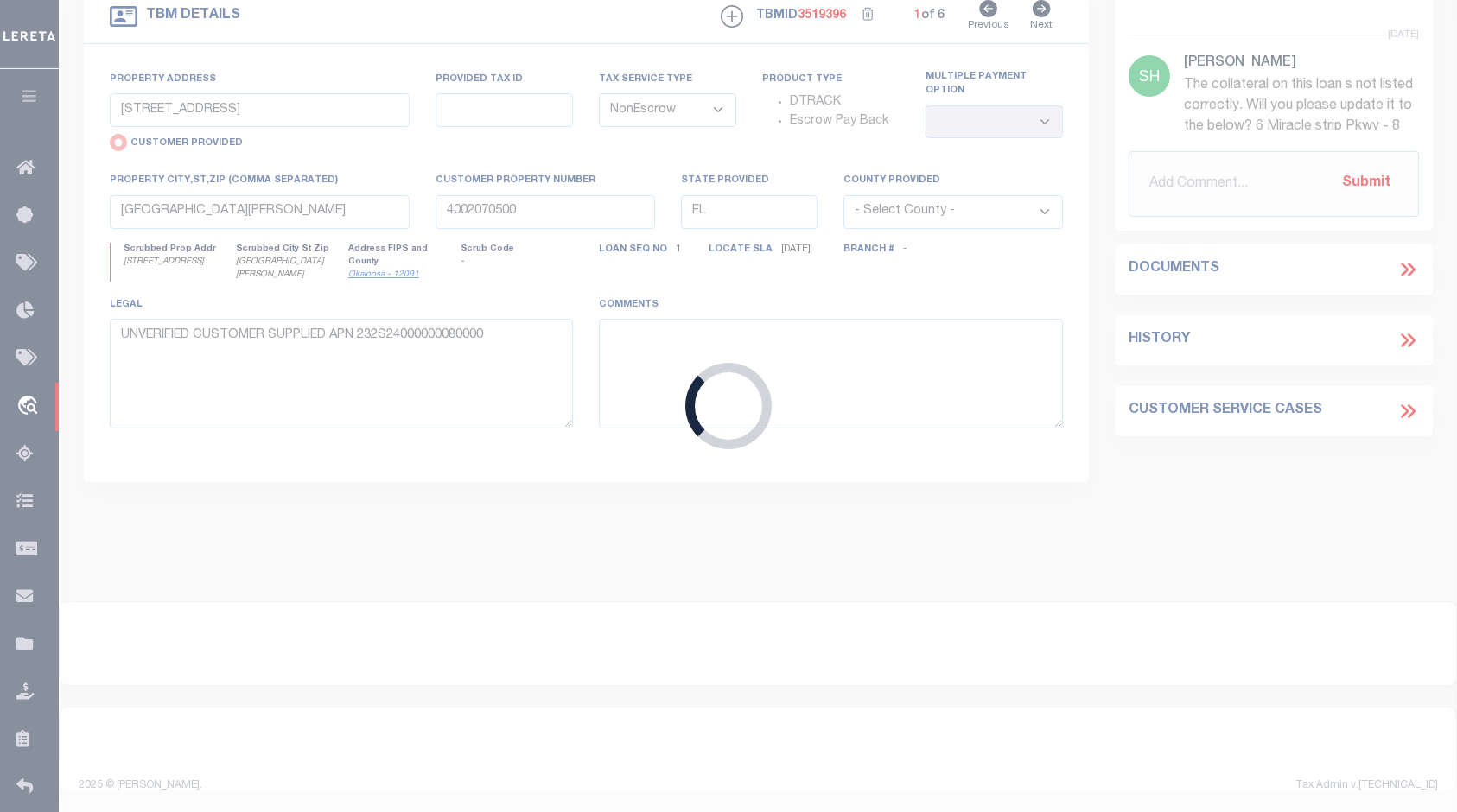
type input "311 N WILLSON AVE # 102"
radio input "false"
type input "06-0799-07-2-29-03-7000"
select select
type input "BOZEMAN MT 59715-3999"
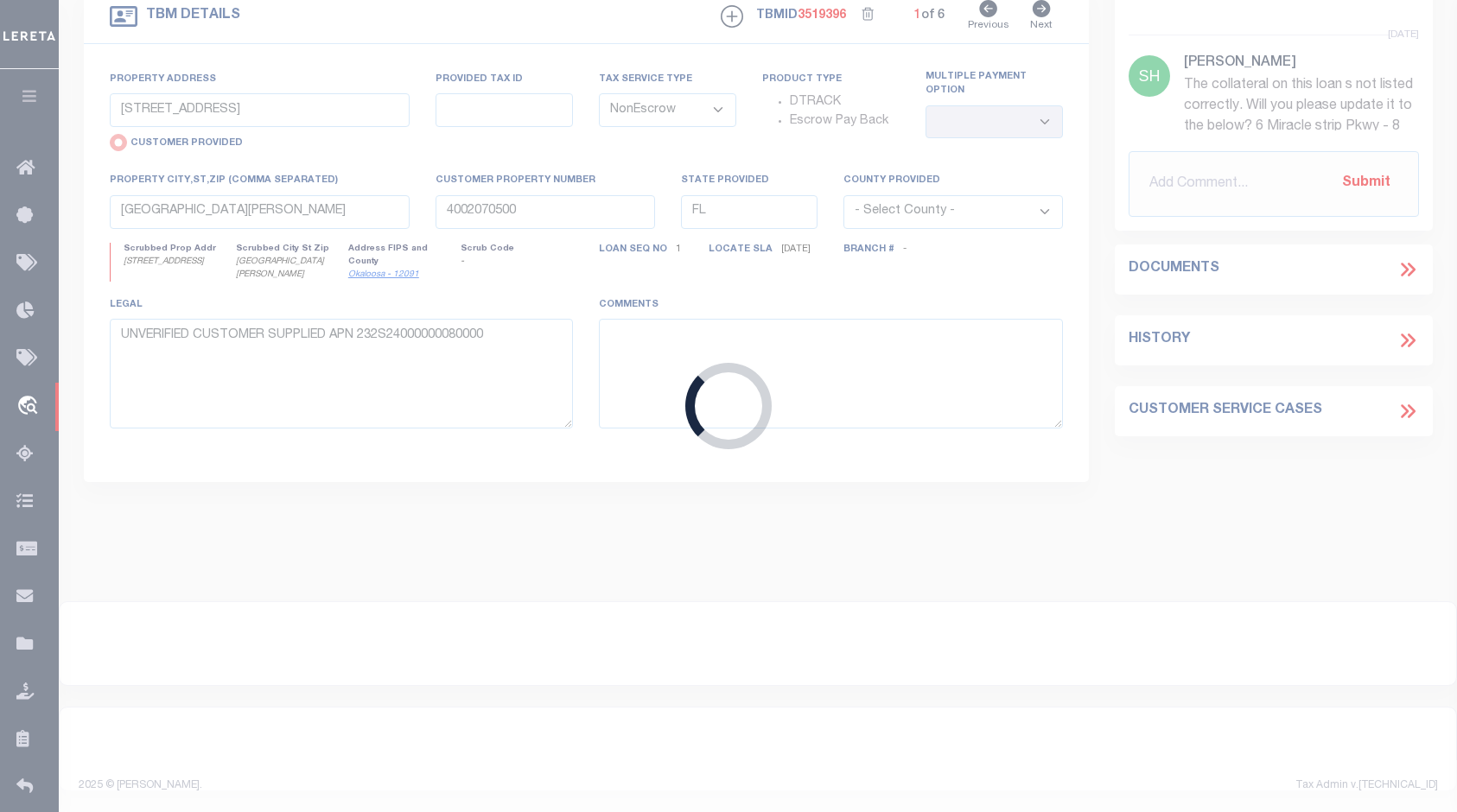
type input "MT"
type textarea "COMMERCIAL UNIT 2 OF THE IVES CONDOMINIUM, LOCATED ON LOT 1A OF THE AMENDED SUB…"
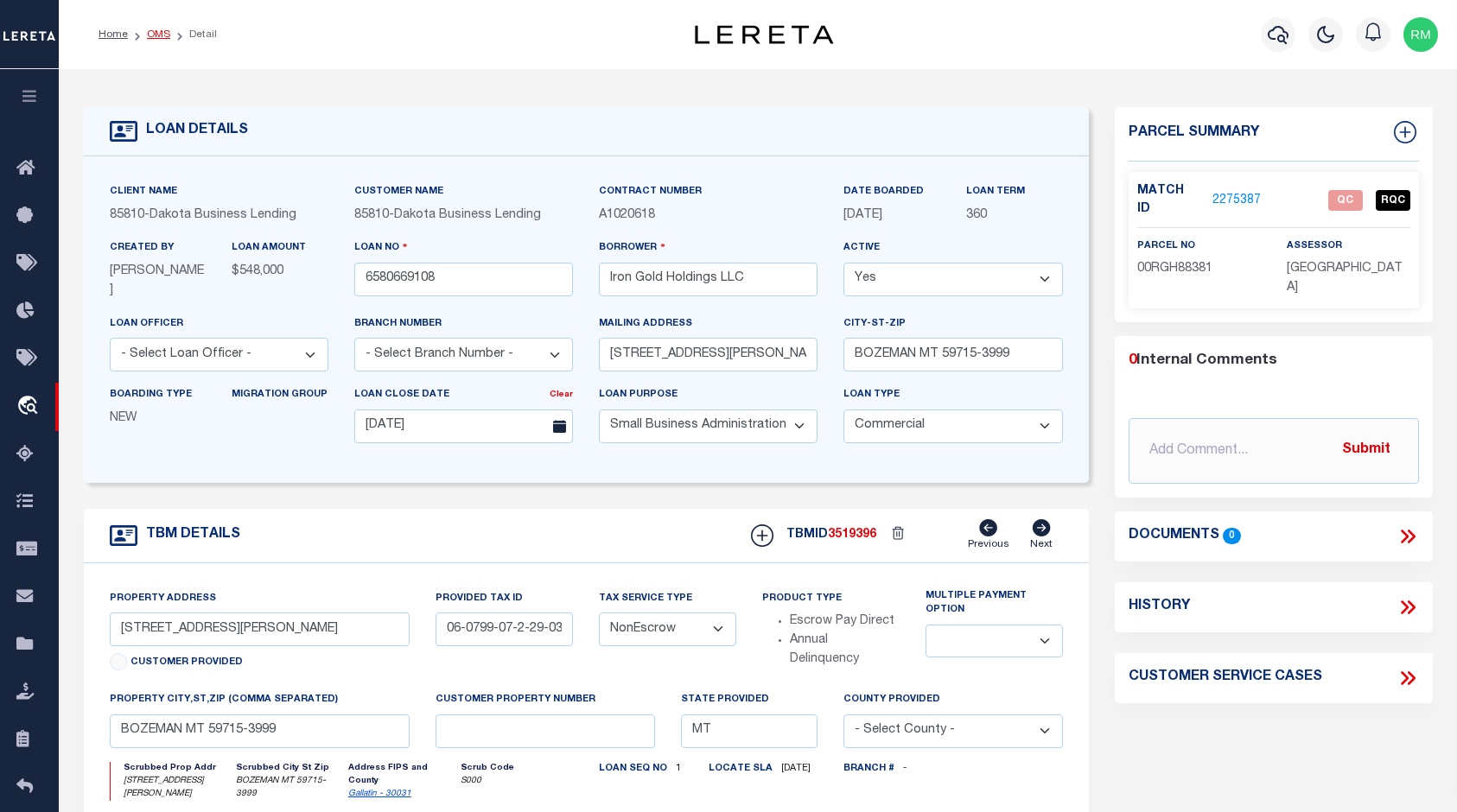
click at [155, 31] on link "OMS" at bounding box center [159, 34] width 24 height 10
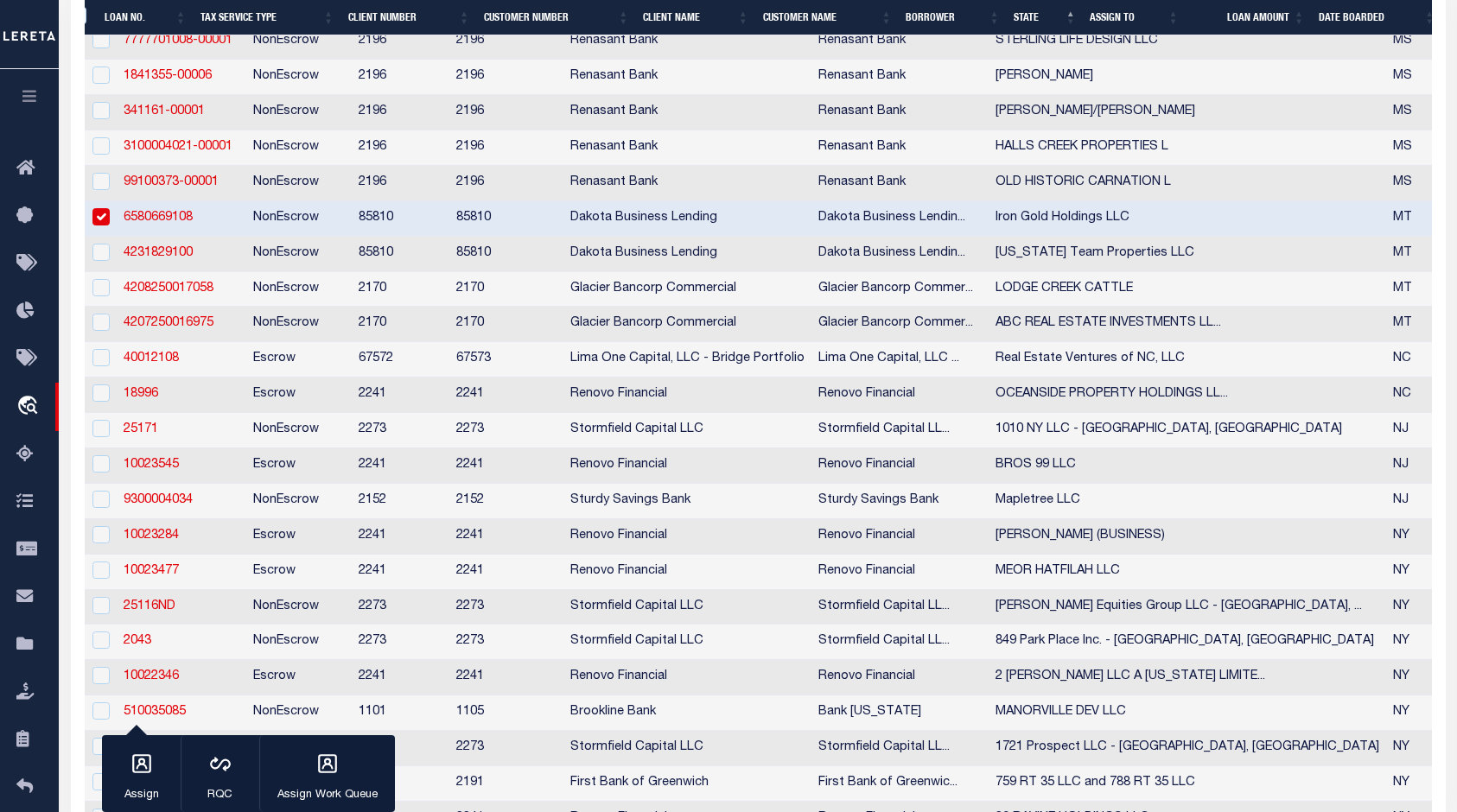
scroll to position [2806, 0]
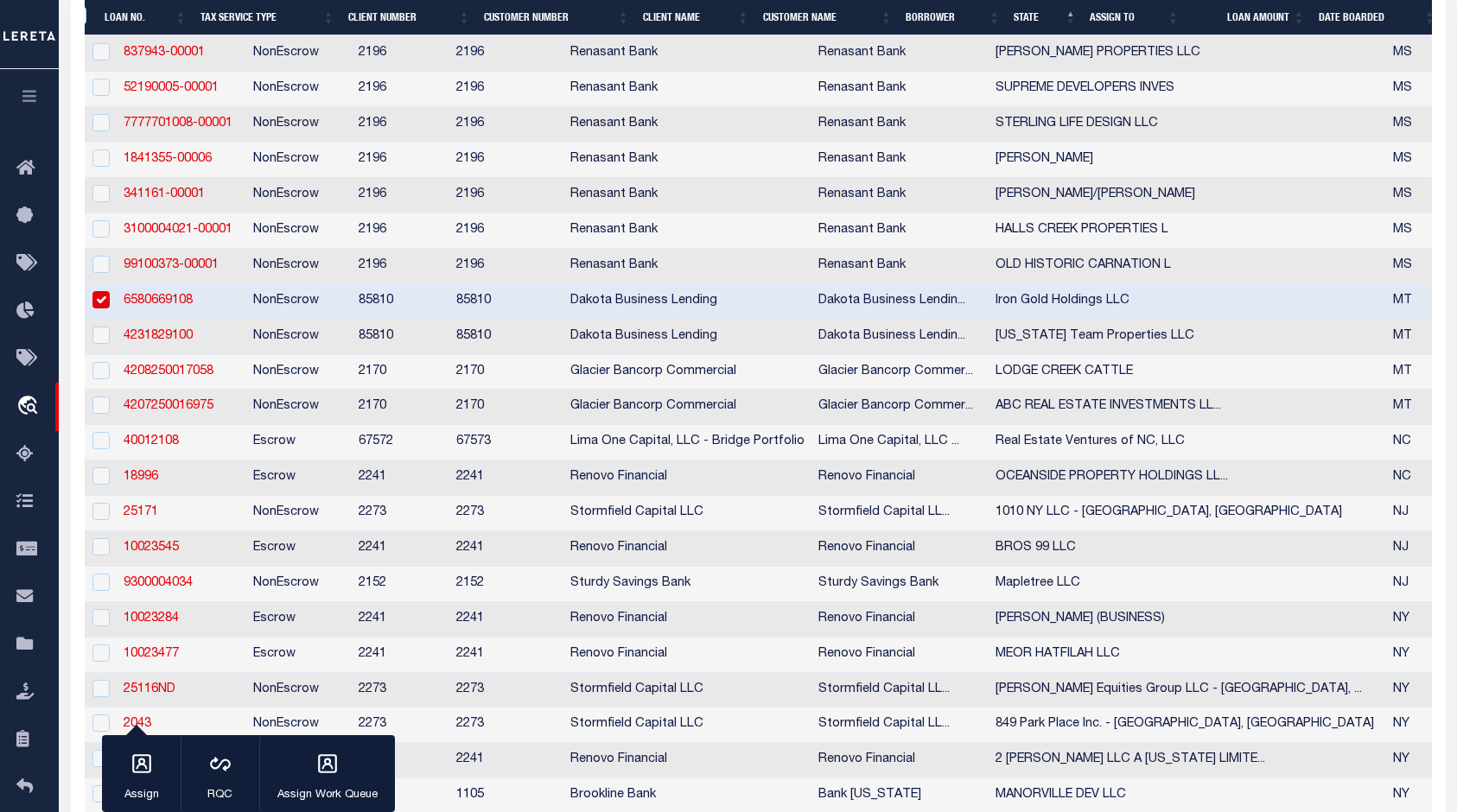
click at [101, 309] on input "checkbox" at bounding box center [100, 300] width 17 height 17
checkbox input "false"
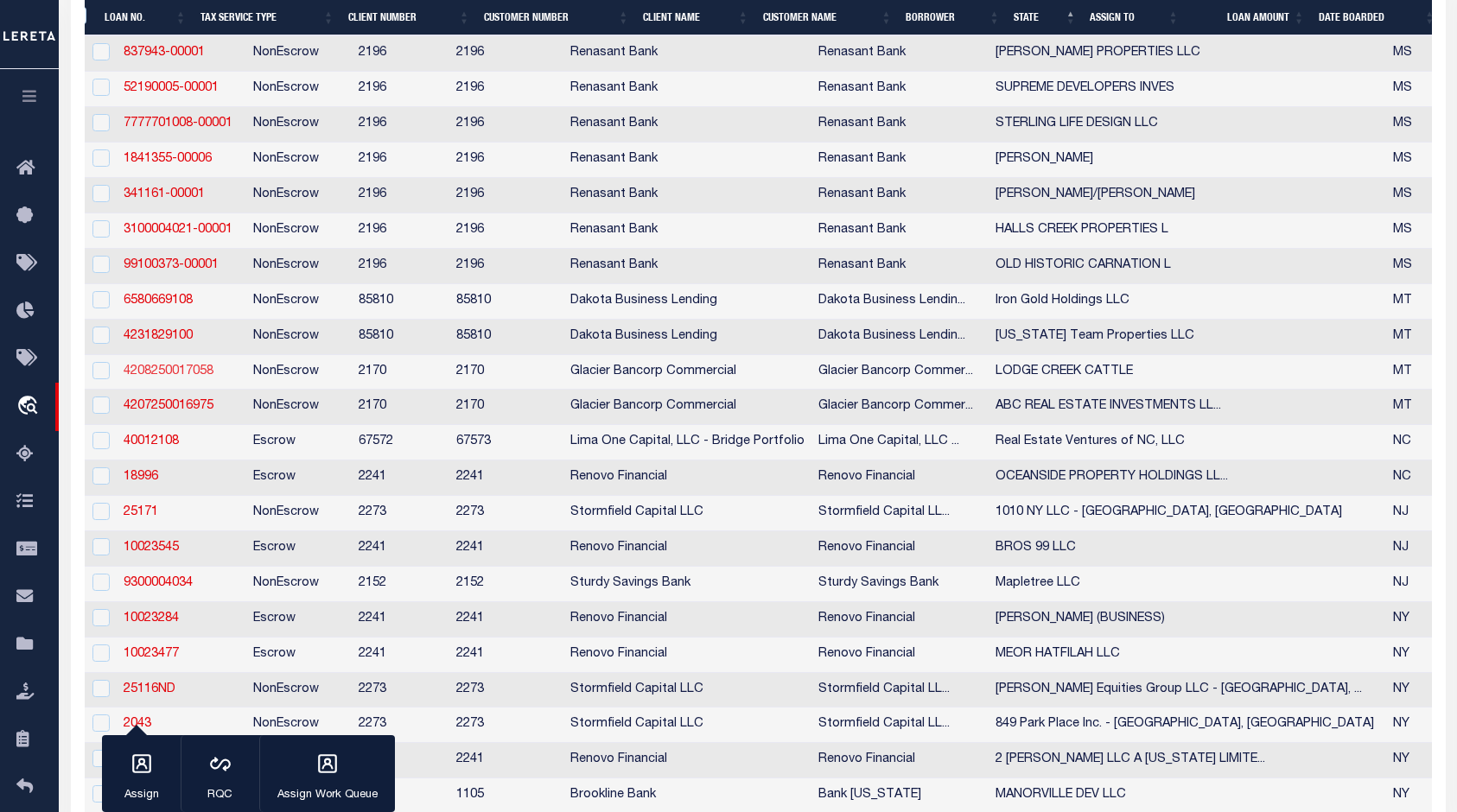
click at [178, 377] on link "4208250017058" at bounding box center [168, 371] width 90 height 12
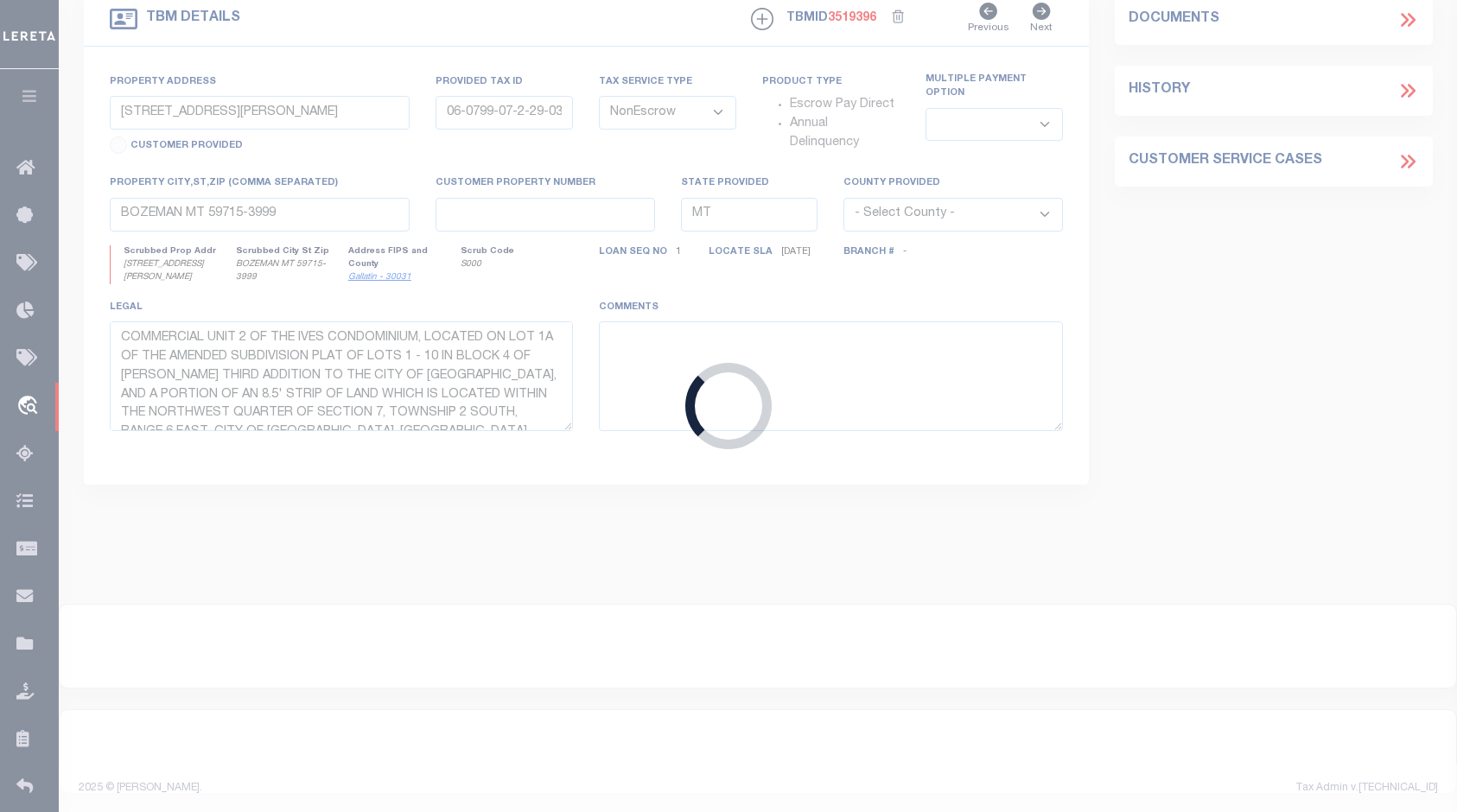
type input "4208250017058"
type input "LODGE CREEK CATTLE"
select select
type input "PO BOX 963"
type input "CHINOOK MT 59523-0963"
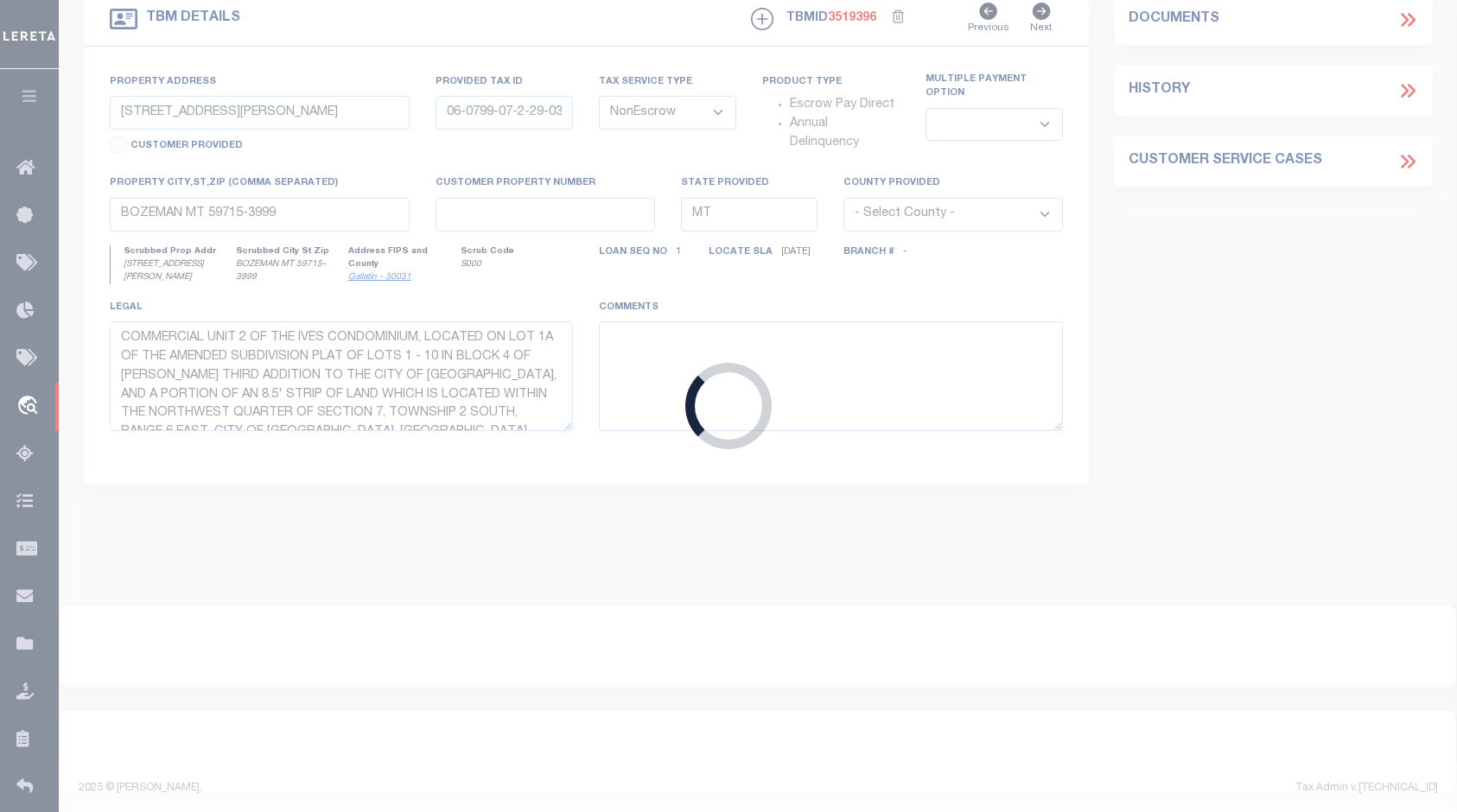
type input "09/29/2025"
select select
type input "NKA"
type input "0000006209, 0000012036"
select select
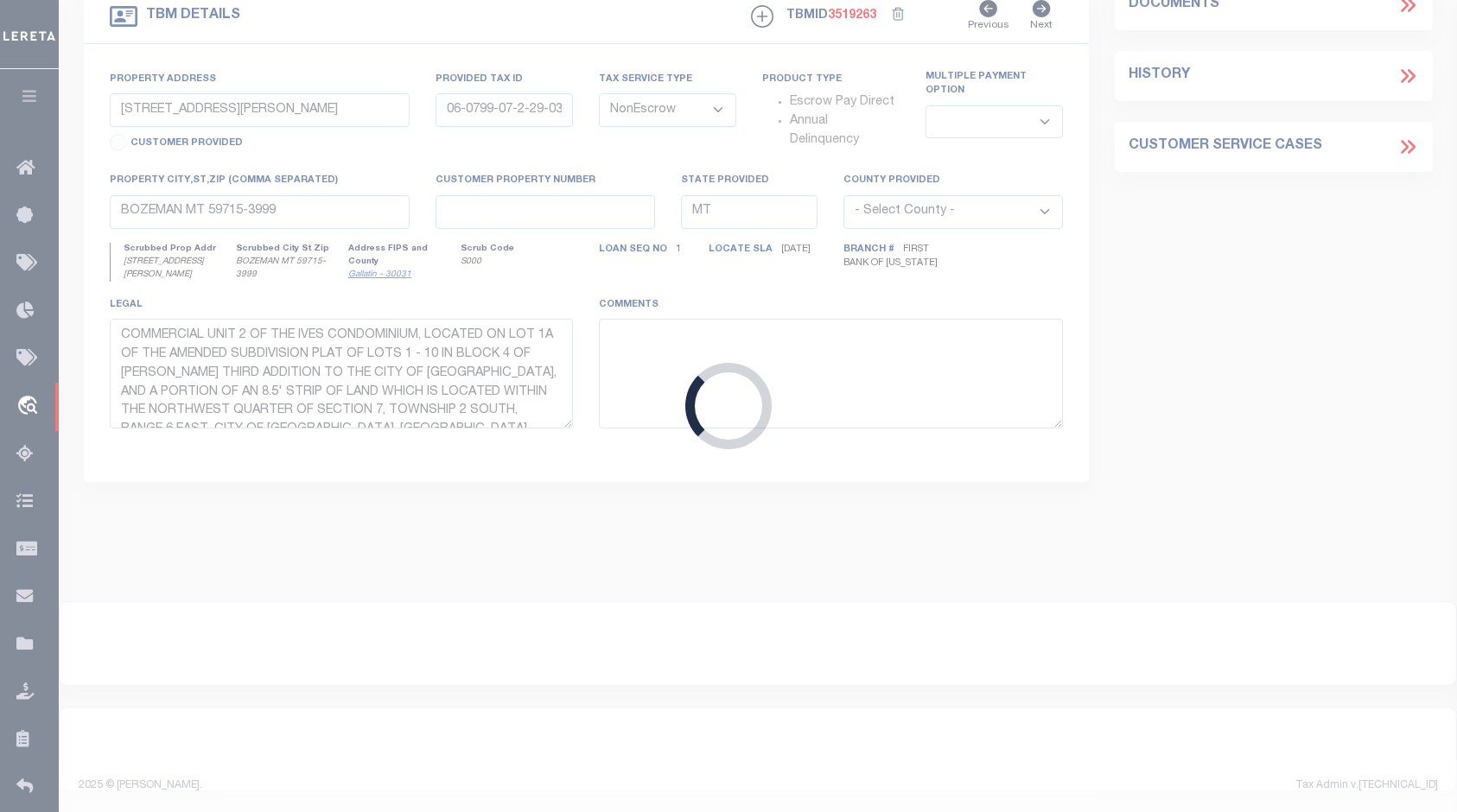
type input "CHINOOK MT 59523"
type textarea "SEE ATTACHED"
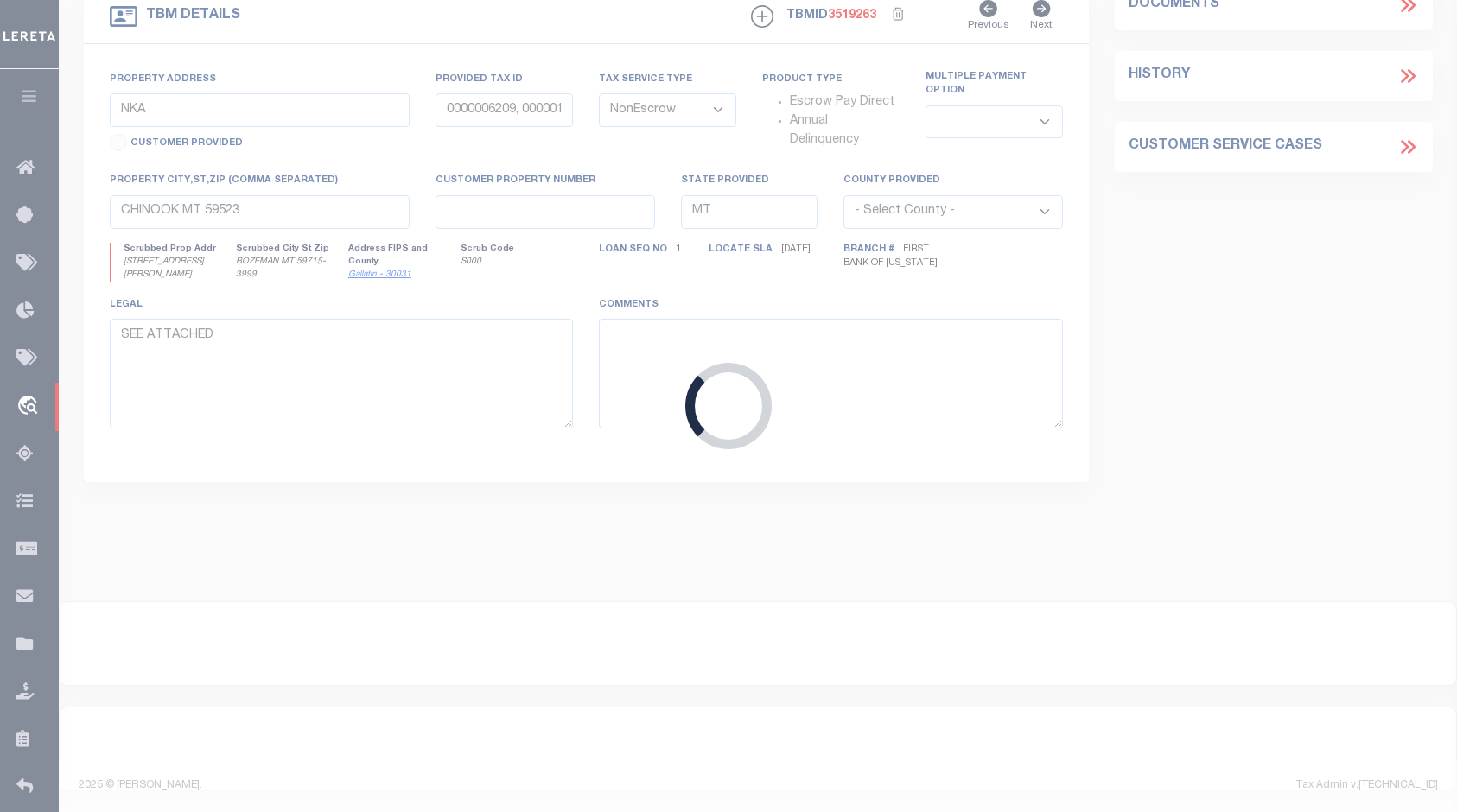
select select "4572"
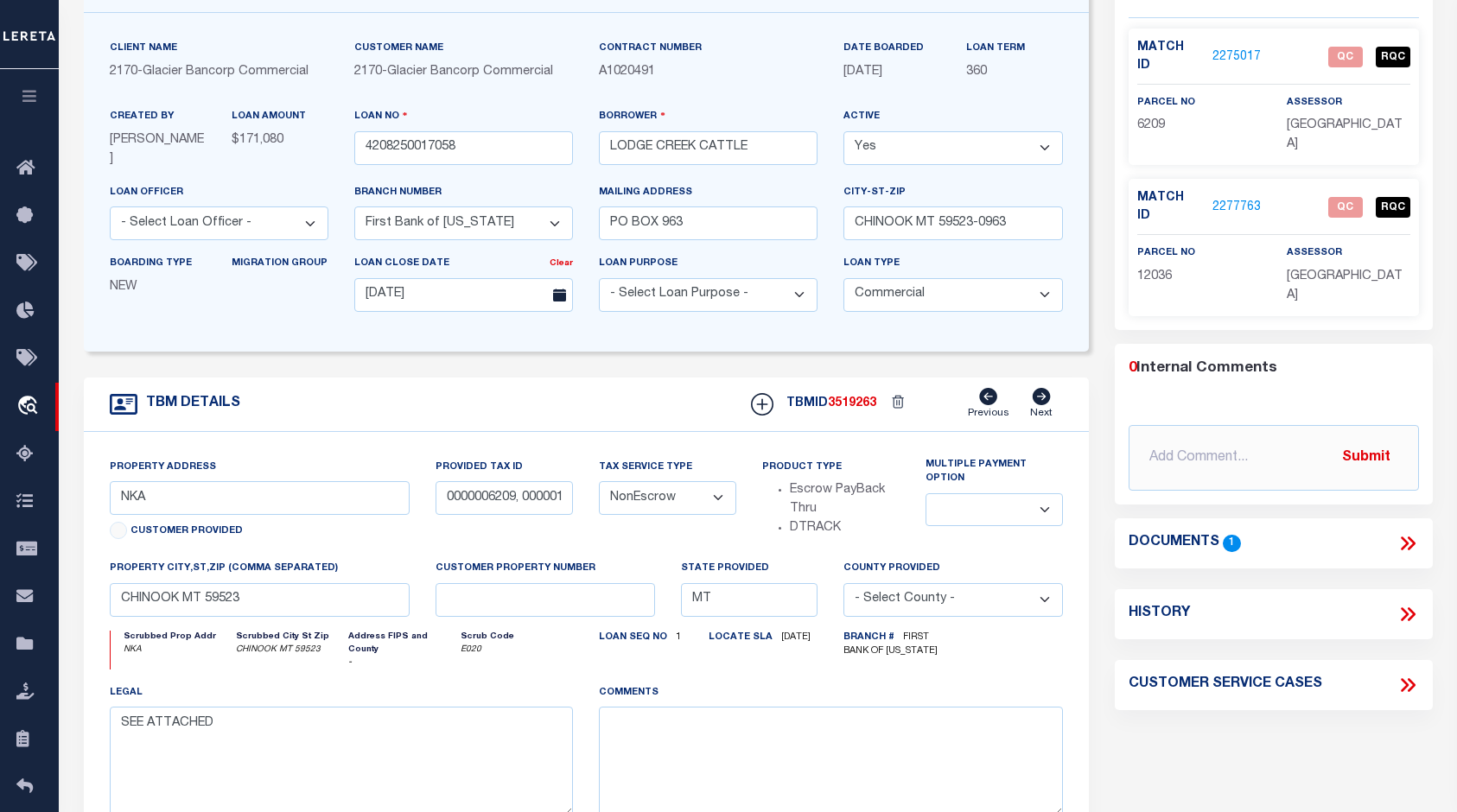
scroll to position [162, 0]
